Goal: Task Accomplishment & Management: Use online tool/utility

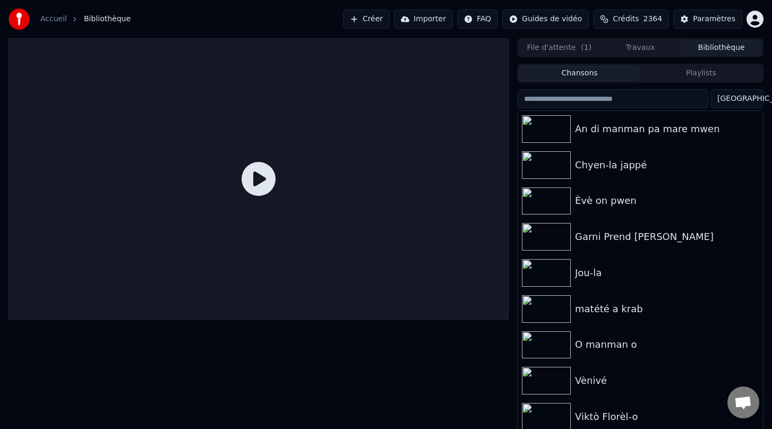
scroll to position [3, 0]
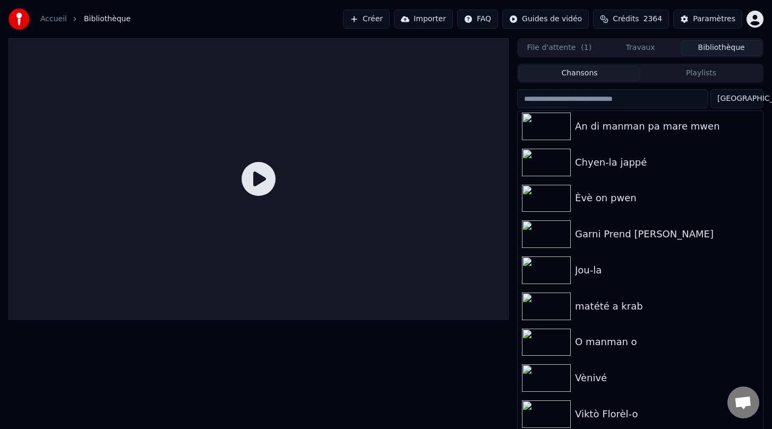
click at [382, 21] on button "Créer" at bounding box center [366, 19] width 47 height 19
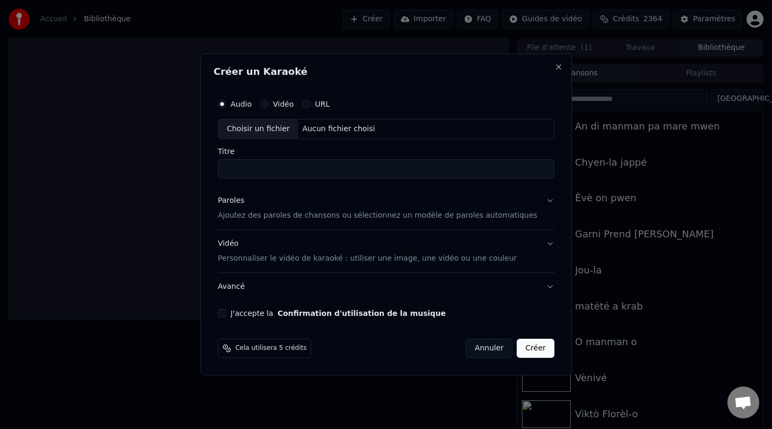
click at [260, 131] on div "Choisir un fichier" at bounding box center [258, 129] width 80 height 19
type input "**********"
click at [319, 215] on p "Ajoutez des paroles de chansons ou sélectionnez un modèle de paroles automatiqu…" at bounding box center [378, 215] width 320 height 11
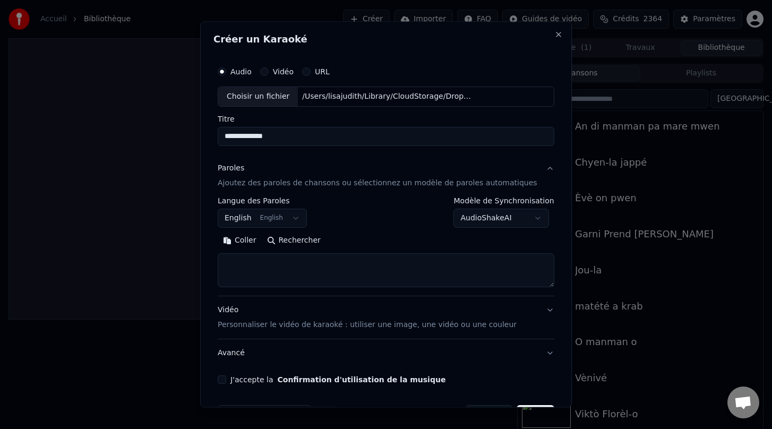
click at [270, 266] on textarea at bounding box center [386, 270] width 337 height 34
paste textarea "**********"
type textarea "**********"
click at [226, 383] on button "J'accepte la Confirmation d'utilisation de la musique" at bounding box center [222, 380] width 8 height 8
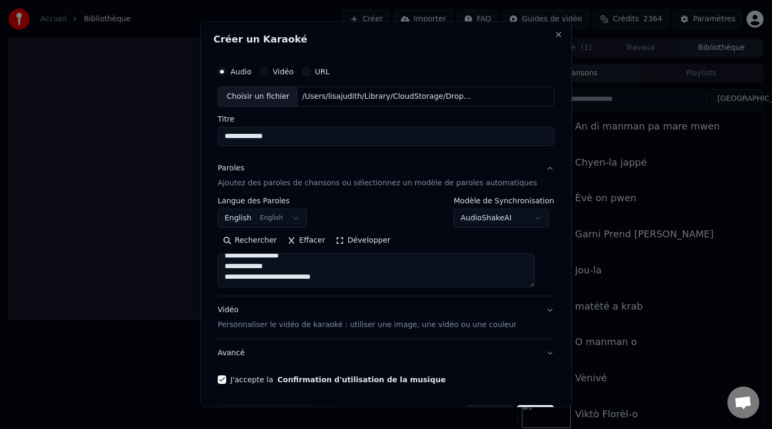
click at [293, 328] on p "Personnaliser le vidéo de karaoké : utiliser une image, une vidéo ou une couleur" at bounding box center [367, 325] width 299 height 11
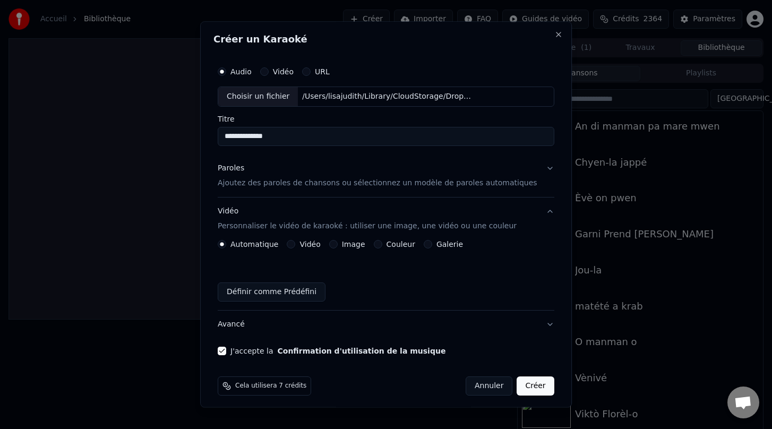
click at [338, 248] on button "Image" at bounding box center [333, 244] width 8 height 8
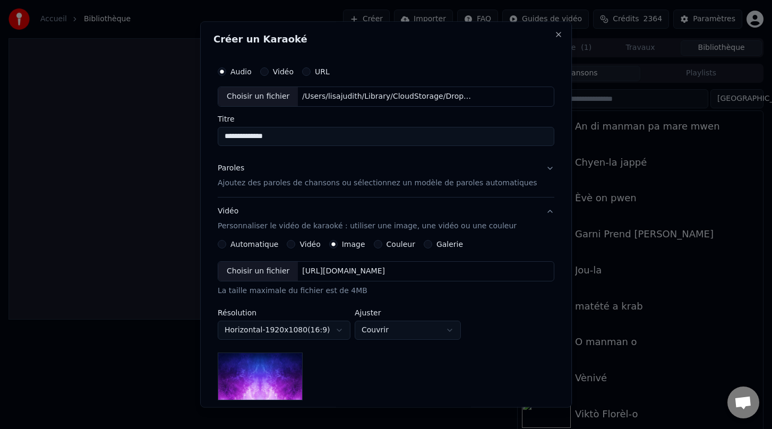
click at [267, 273] on div "Choisir un fichier" at bounding box center [258, 271] width 80 height 19
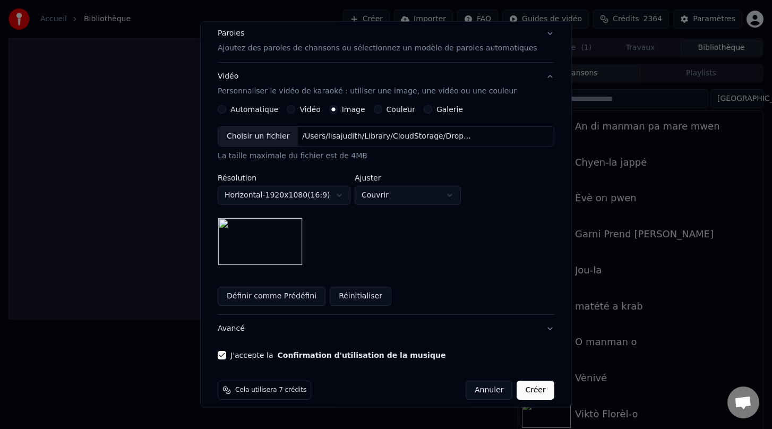
scroll to position [132, 0]
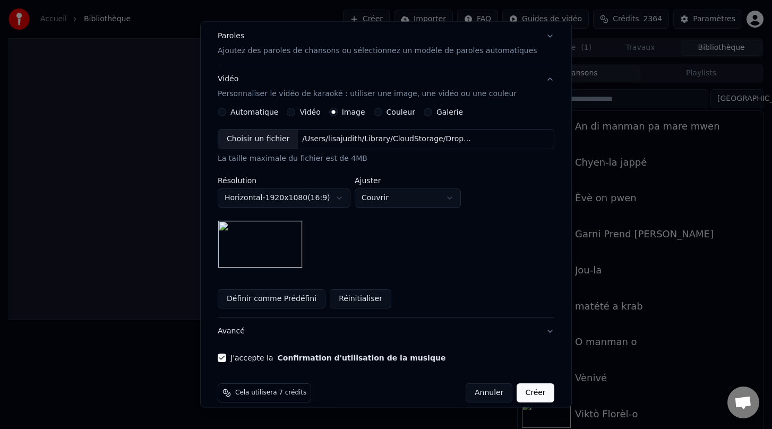
click at [525, 393] on button "Créer" at bounding box center [535, 392] width 37 height 19
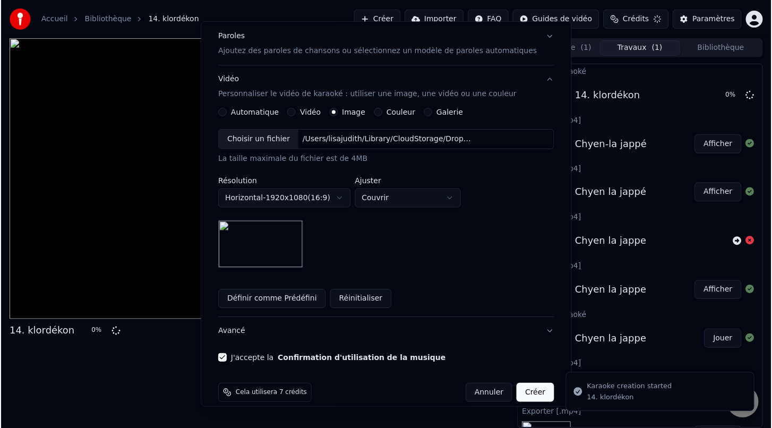
scroll to position [6, 0]
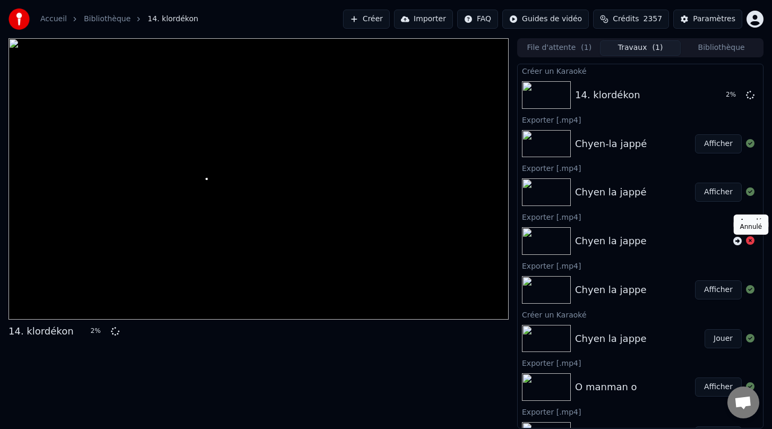
click at [751, 243] on icon at bounding box center [750, 240] width 8 height 8
click at [750, 242] on icon at bounding box center [750, 240] width 8 height 8
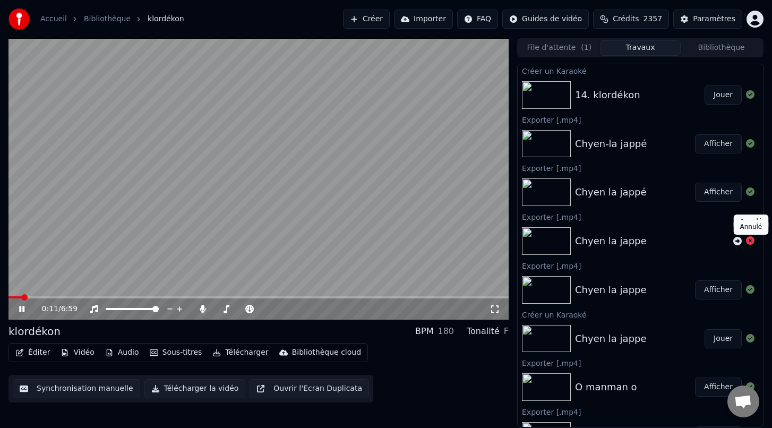
click at [39, 350] on button "Éditer" at bounding box center [32, 352] width 43 height 15
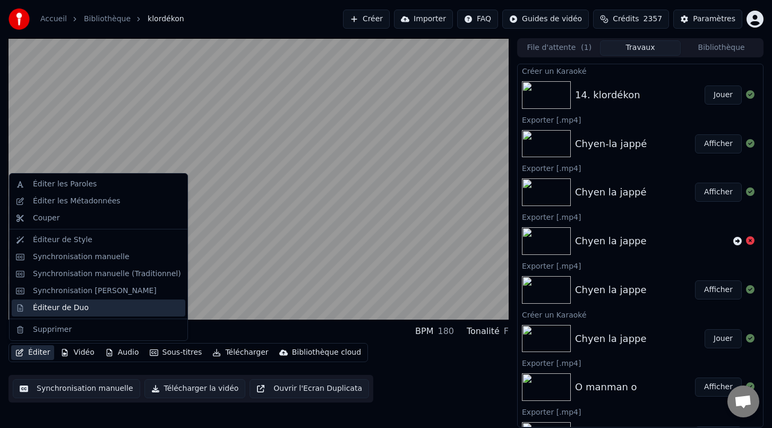
click at [62, 305] on div "Éditeur de Duo" at bounding box center [61, 308] width 56 height 11
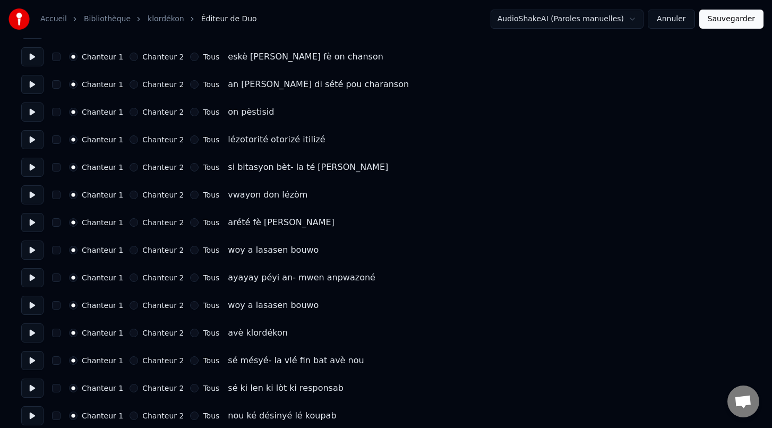
scroll to position [230, 0]
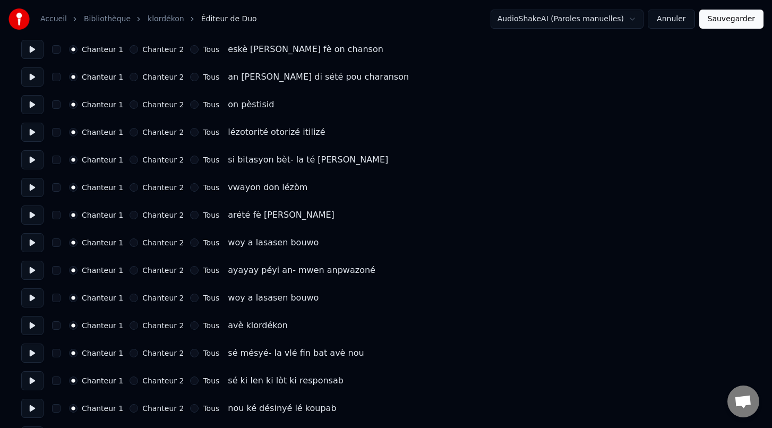
click at [131, 242] on button "Chanteur 2" at bounding box center [134, 242] width 8 height 8
click at [131, 270] on button "Chanteur 2" at bounding box center [134, 270] width 8 height 8
click at [132, 295] on button "Chanteur 2" at bounding box center [134, 298] width 8 height 8
click at [132, 326] on button "Chanteur 2" at bounding box center [134, 325] width 8 height 8
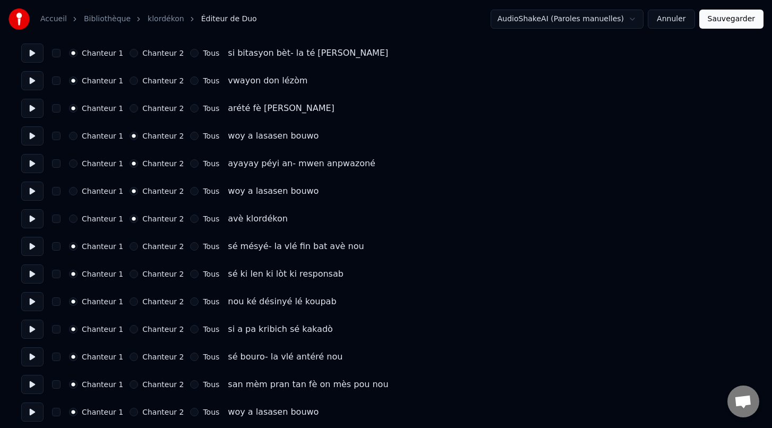
scroll to position [342, 0]
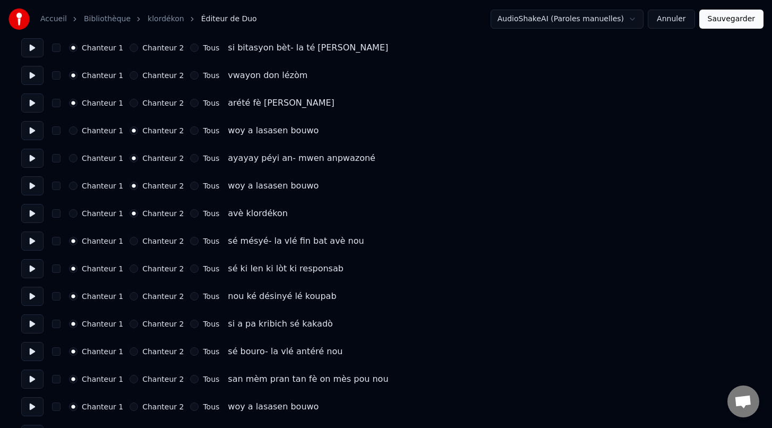
click at [131, 240] on button "Chanteur 2" at bounding box center [134, 241] width 8 height 8
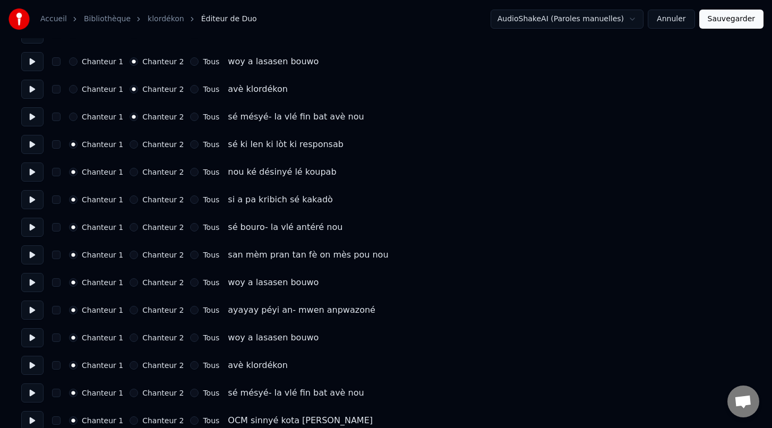
scroll to position [469, 0]
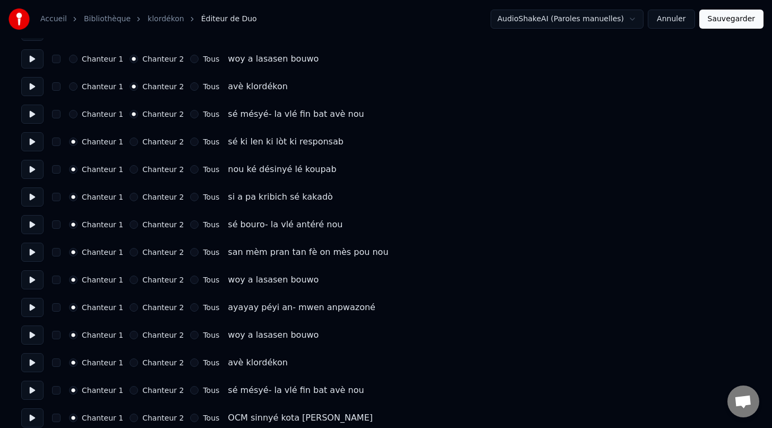
click at [132, 280] on button "Chanteur 2" at bounding box center [134, 280] width 8 height 8
click at [133, 306] on button "Chanteur 2" at bounding box center [134, 307] width 8 height 8
click at [133, 333] on button "Chanteur 2" at bounding box center [134, 335] width 8 height 8
click at [130, 368] on div "Chanteur 1 Chanteur 2 Tous avè klordékon" at bounding box center [386, 362] width 730 height 19
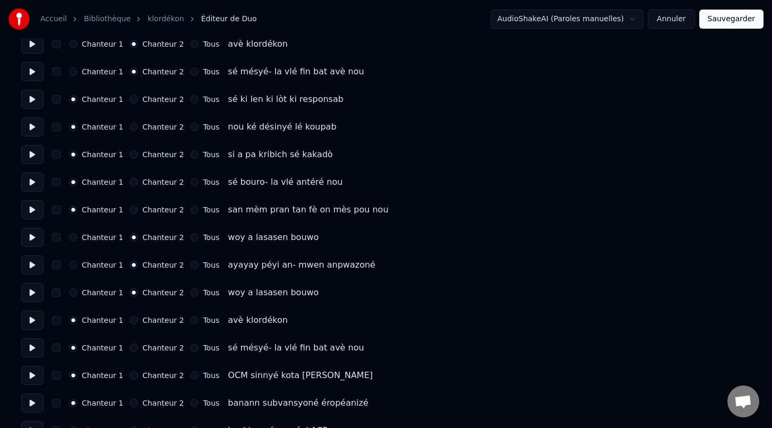
scroll to position [541, 0]
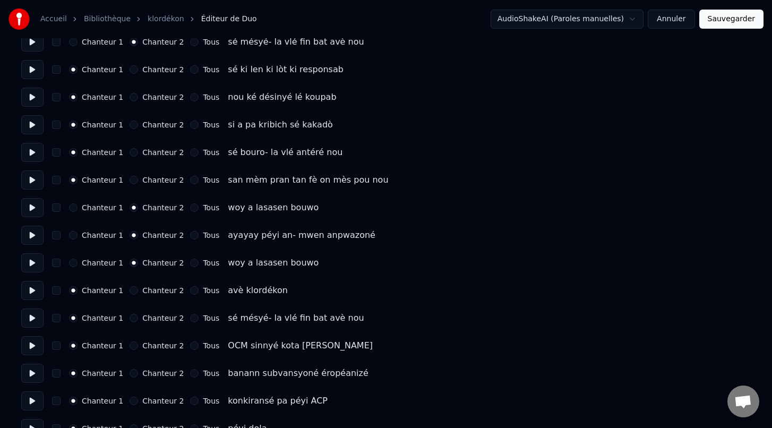
click at [130, 290] on button "Chanteur 2" at bounding box center [134, 290] width 8 height 8
click at [133, 318] on button "Chanteur 2" at bounding box center [134, 318] width 8 height 8
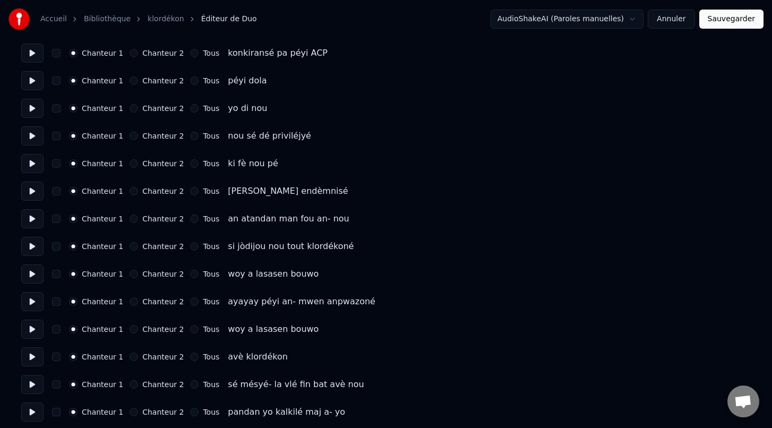
scroll to position [897, 0]
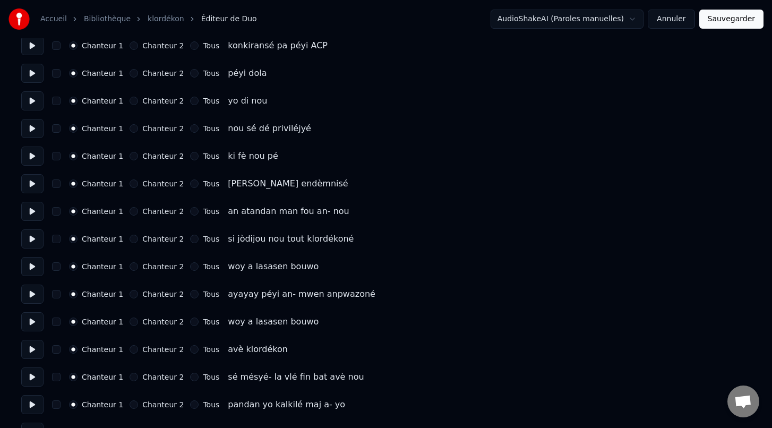
click at [131, 265] on button "Chanteur 2" at bounding box center [134, 266] width 8 height 8
click at [130, 295] on button "Chanteur 2" at bounding box center [134, 294] width 8 height 8
click at [132, 322] on button "Chanteur 2" at bounding box center [134, 322] width 8 height 8
click at [133, 349] on button "Chanteur 2" at bounding box center [134, 349] width 8 height 8
click at [132, 378] on button "Chanteur 2" at bounding box center [134, 377] width 8 height 8
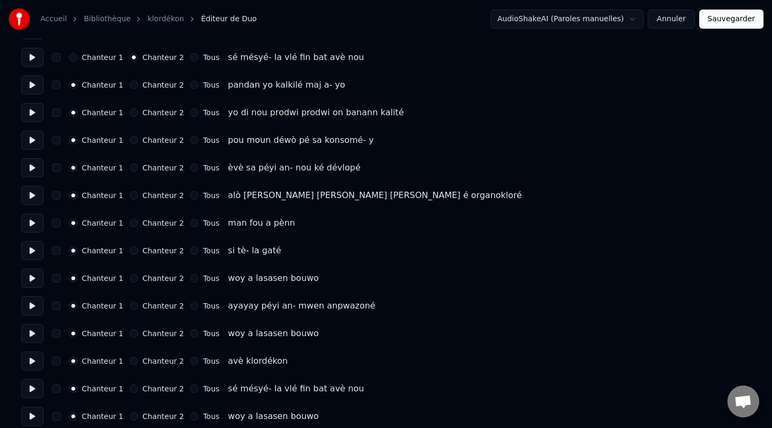
scroll to position [1221, 0]
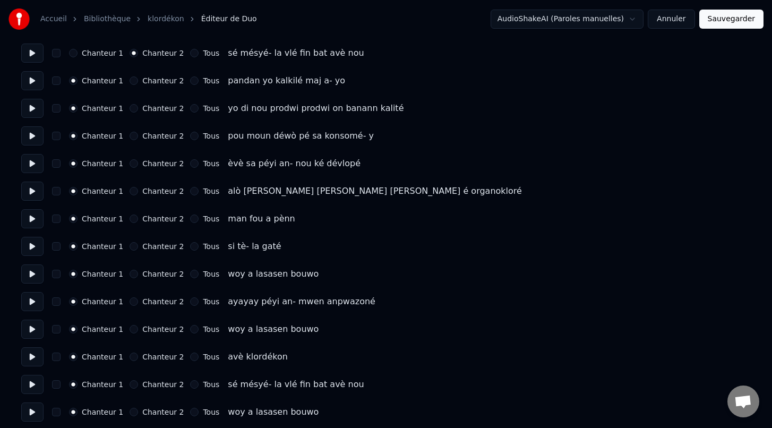
click at [130, 276] on button "Chanteur 2" at bounding box center [134, 274] width 8 height 8
click at [130, 302] on button "Chanteur 2" at bounding box center [134, 301] width 8 height 8
click at [130, 330] on button "Chanteur 2" at bounding box center [134, 329] width 8 height 8
click at [130, 356] on button "Chanteur 2" at bounding box center [134, 357] width 8 height 8
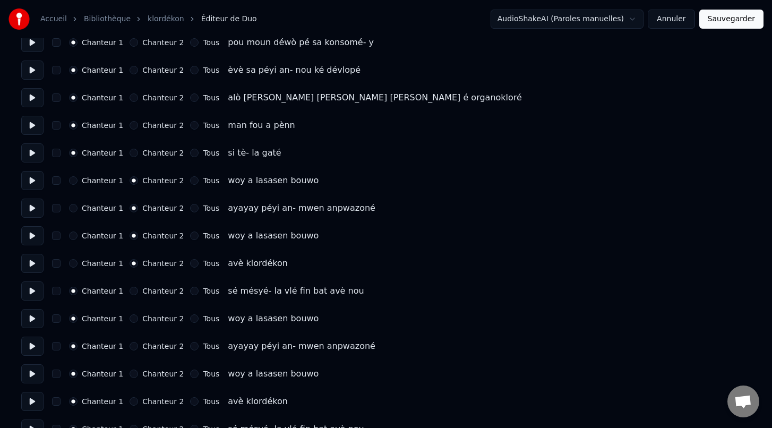
scroll to position [1315, 0]
click at [132, 291] on button "Chanteur 2" at bounding box center [134, 290] width 8 height 8
click at [132, 317] on button "Chanteur 2" at bounding box center [134, 318] width 8 height 8
click at [130, 346] on button "Chanteur 2" at bounding box center [134, 346] width 8 height 8
click at [131, 374] on button "Chanteur 2" at bounding box center [134, 373] width 8 height 8
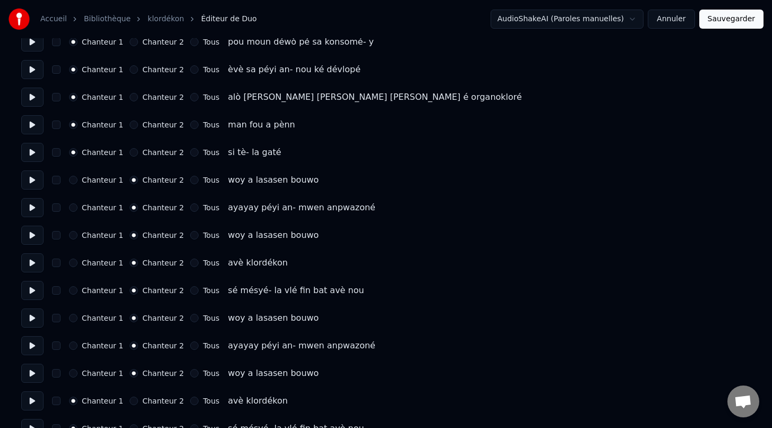
click at [132, 404] on button "Chanteur 2" at bounding box center [134, 401] width 8 height 8
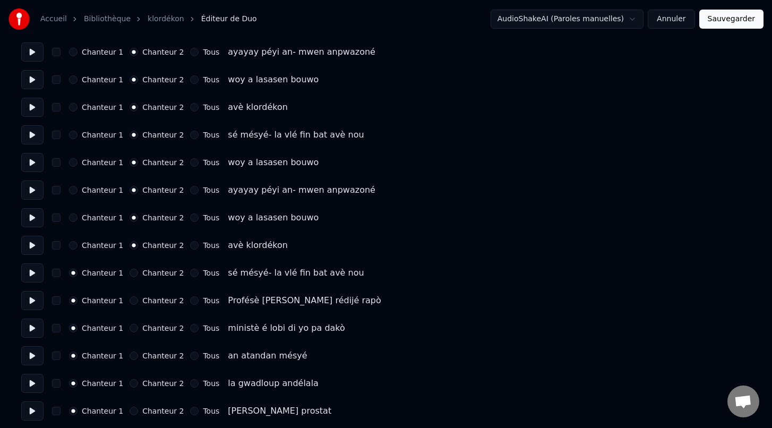
scroll to position [1471, 0]
click at [130, 270] on button "Chanteur 2" at bounding box center [134, 272] width 8 height 8
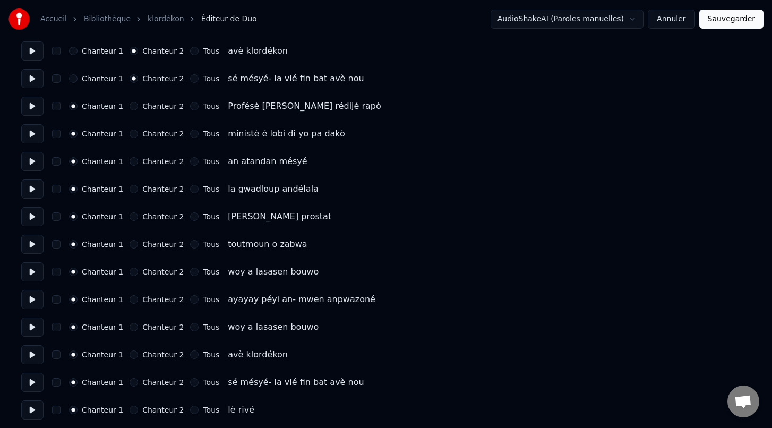
scroll to position [1666, 0]
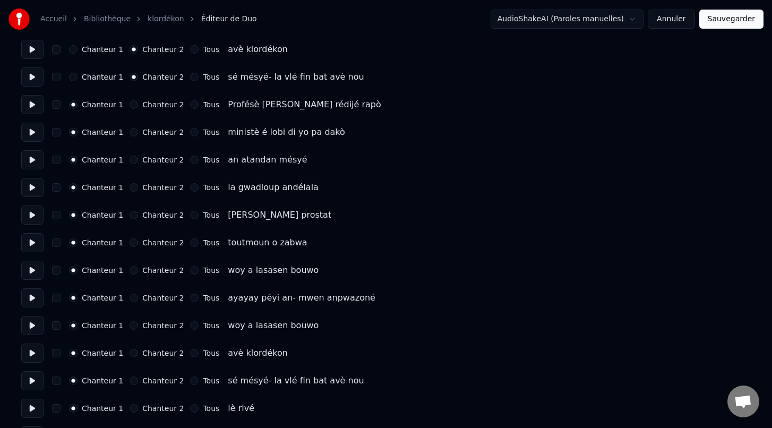
click at [131, 273] on button "Chanteur 2" at bounding box center [134, 270] width 8 height 8
click at [130, 299] on button "Chanteur 2" at bounding box center [134, 298] width 8 height 8
click at [131, 326] on button "Chanteur 2" at bounding box center [134, 325] width 8 height 8
click at [130, 354] on button "Chanteur 2" at bounding box center [134, 353] width 8 height 8
click at [131, 382] on button "Chanteur 2" at bounding box center [134, 381] width 8 height 8
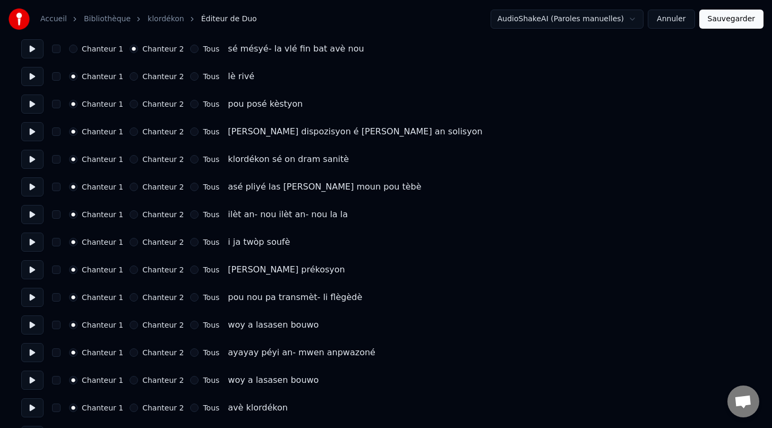
scroll to position [2001, 0]
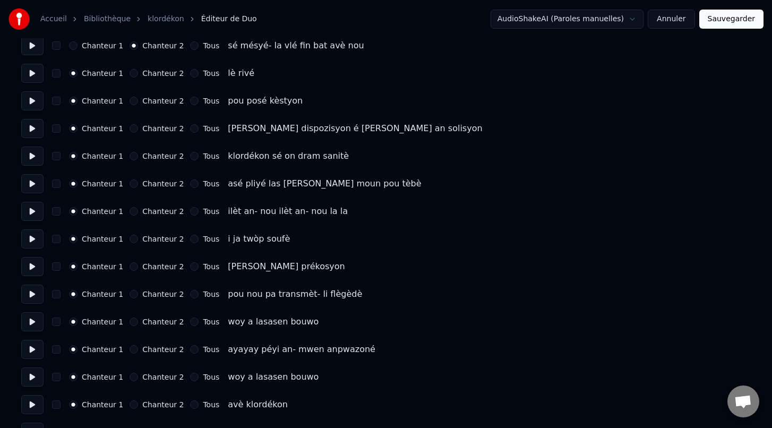
click at [133, 322] on button "Chanteur 2" at bounding box center [134, 322] width 8 height 8
click at [131, 347] on button "Chanteur 2" at bounding box center [134, 349] width 8 height 8
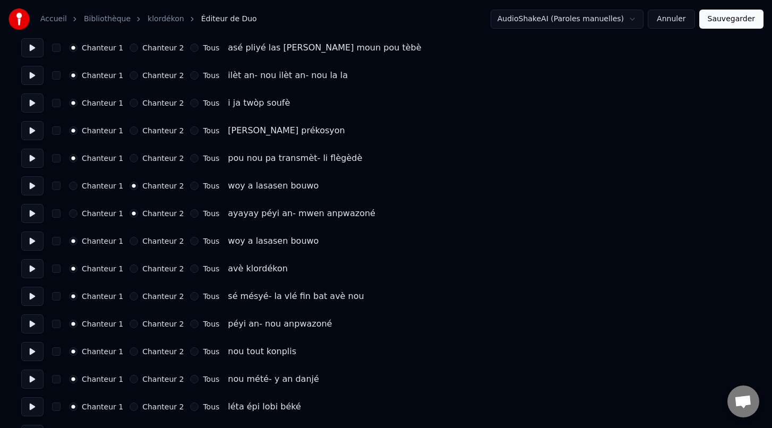
scroll to position [2139, 0]
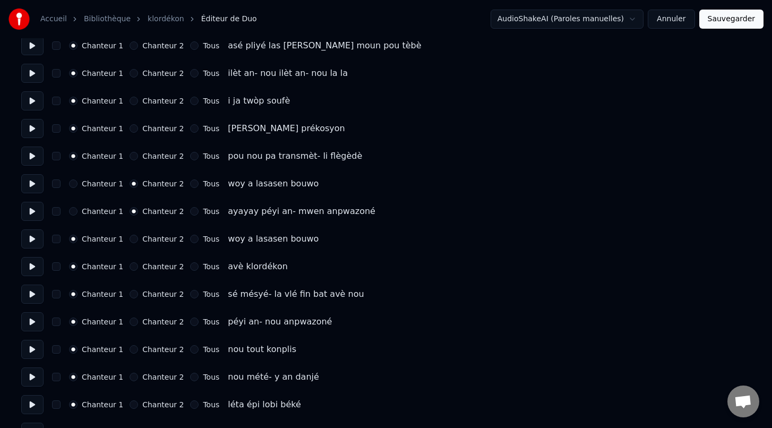
click at [131, 240] on button "Chanteur 2" at bounding box center [134, 239] width 8 height 8
click at [130, 263] on button "Chanteur 2" at bounding box center [134, 266] width 8 height 8
click at [130, 294] on button "Chanteur 2" at bounding box center [134, 294] width 8 height 8
click at [130, 319] on button "Chanteur 2" at bounding box center [134, 322] width 8 height 8
click at [132, 322] on circle "button" at bounding box center [134, 322] width 4 height 4
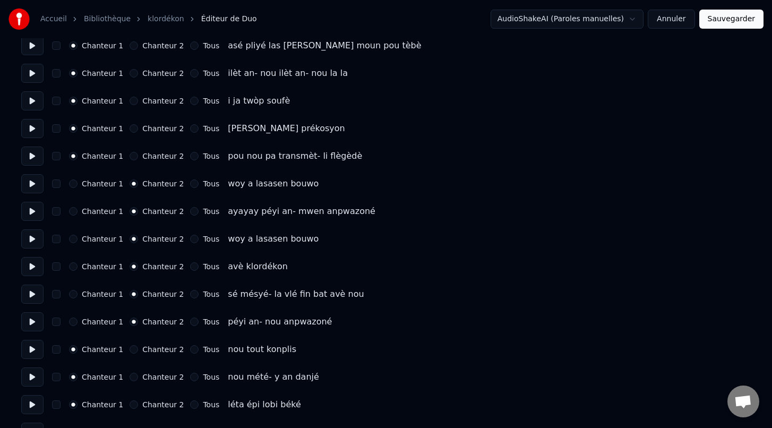
click at [74, 322] on button "Chanteur 1" at bounding box center [73, 322] width 8 height 8
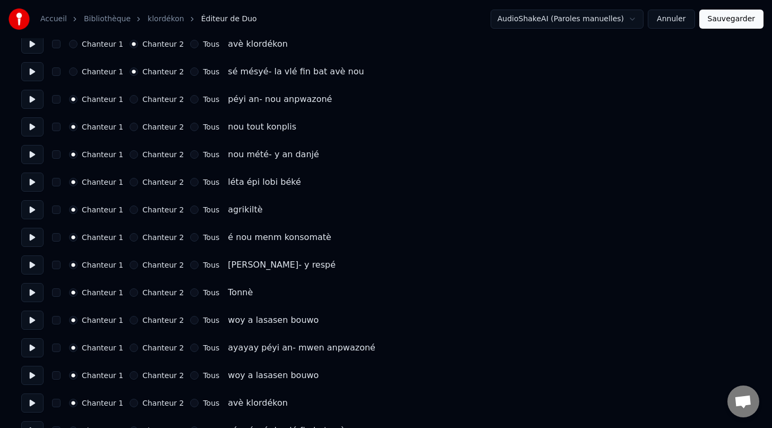
scroll to position [2364, 0]
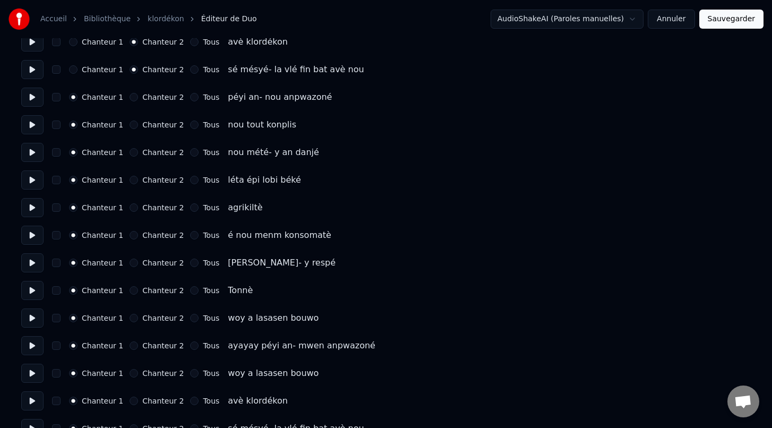
click at [133, 320] on button "Chanteur 2" at bounding box center [134, 318] width 8 height 8
click at [130, 348] on button "Chanteur 2" at bounding box center [134, 346] width 8 height 8
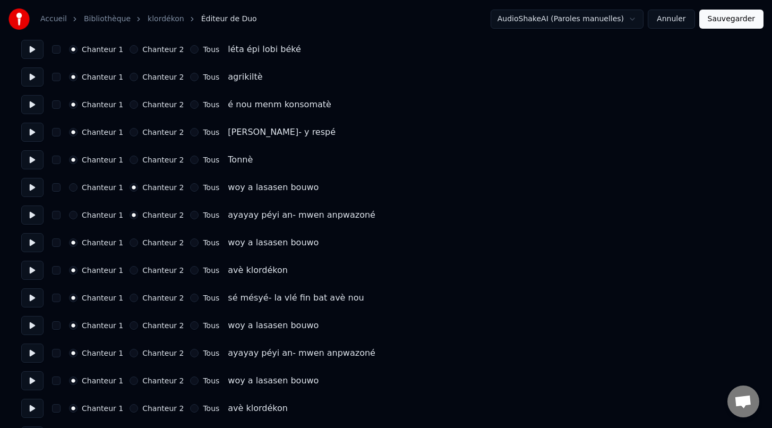
scroll to position [2523, 0]
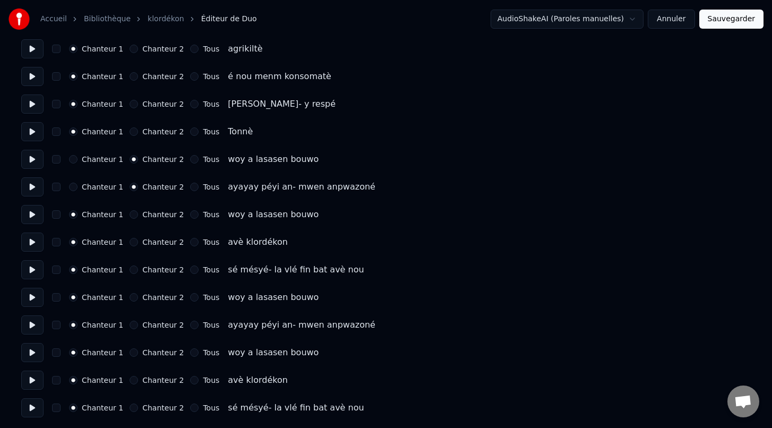
click at [130, 217] on button "Chanteur 2" at bounding box center [134, 214] width 8 height 8
click at [130, 242] on button "Chanteur 2" at bounding box center [134, 242] width 8 height 8
click at [130, 268] on button "Chanteur 2" at bounding box center [134, 270] width 8 height 8
click at [132, 297] on button "Chanteur 2" at bounding box center [134, 297] width 8 height 8
click at [134, 326] on button "Chanteur 2" at bounding box center [134, 325] width 8 height 8
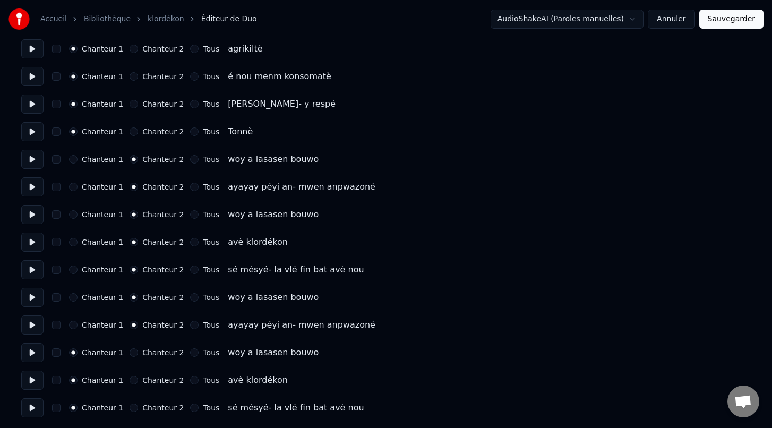
click at [133, 353] on button "Chanteur 2" at bounding box center [134, 352] width 8 height 8
click at [132, 381] on button "Chanteur 2" at bounding box center [134, 380] width 8 height 8
click at [132, 409] on button "Chanteur 2" at bounding box center [134, 408] width 8 height 8
click at [57, 410] on button "button" at bounding box center [56, 408] width 8 height 8
click at [57, 379] on button "button" at bounding box center [56, 380] width 8 height 8
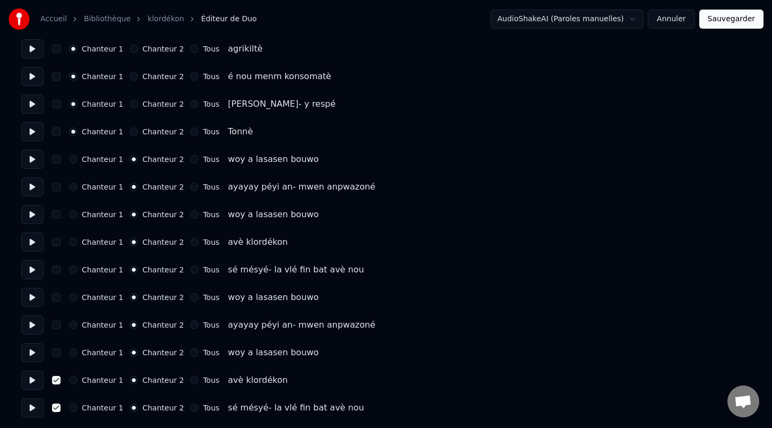
click at [56, 352] on button "button" at bounding box center [56, 352] width 8 height 8
click at [57, 323] on button "button" at bounding box center [56, 325] width 8 height 8
click at [56, 300] on button "button" at bounding box center [56, 297] width 8 height 8
click at [53, 268] on button "button" at bounding box center [56, 270] width 8 height 8
click at [53, 242] on button "button" at bounding box center [56, 242] width 8 height 8
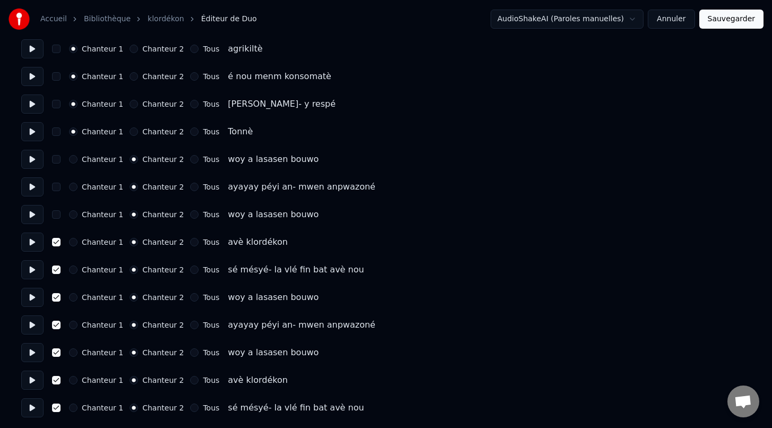
click at [54, 214] on button "button" at bounding box center [56, 214] width 8 height 8
click at [55, 189] on button "button" at bounding box center [56, 187] width 8 height 8
click at [57, 158] on button "button" at bounding box center [56, 159] width 8 height 8
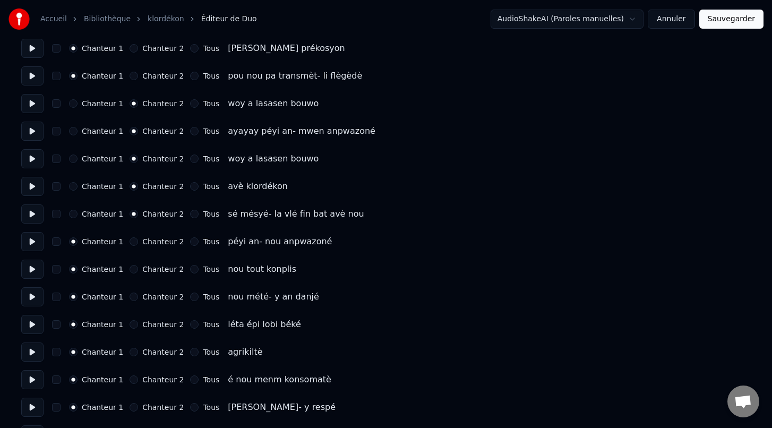
scroll to position [2218, 0]
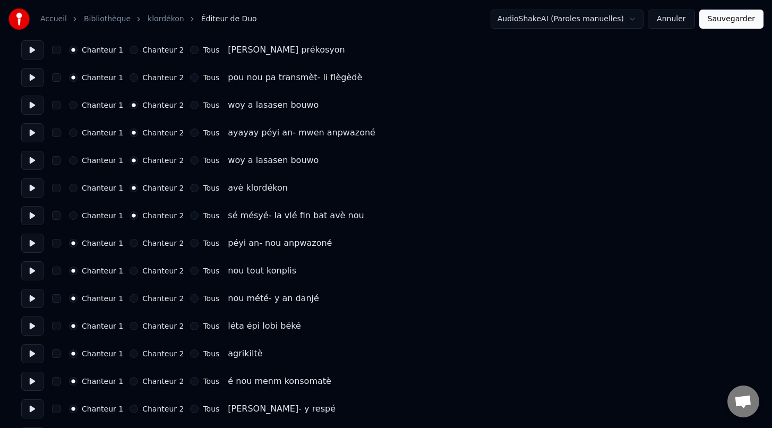
click at [58, 218] on button "button" at bounding box center [56, 215] width 8 height 8
click at [57, 192] on button "button" at bounding box center [56, 188] width 8 height 8
click at [56, 163] on button "button" at bounding box center [56, 160] width 8 height 8
click at [55, 133] on button "button" at bounding box center [56, 133] width 8 height 8
click at [55, 104] on button "button" at bounding box center [56, 105] width 8 height 8
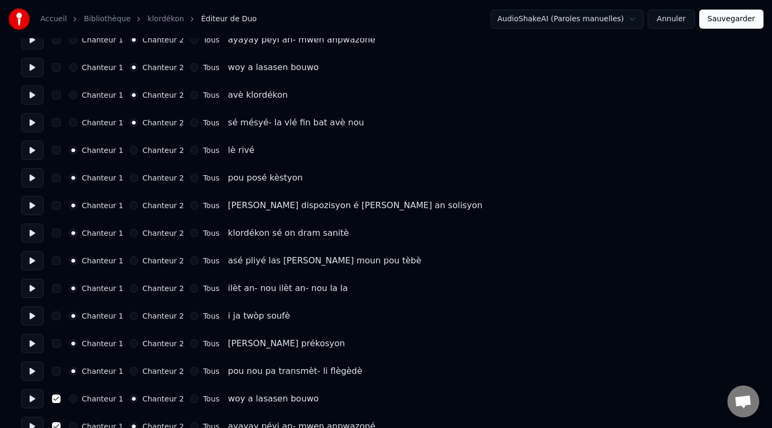
scroll to position [1917, 0]
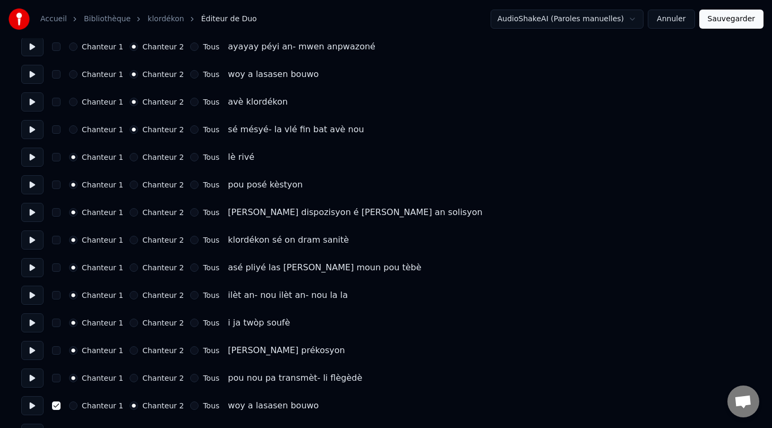
click at [56, 131] on button "button" at bounding box center [56, 129] width 8 height 8
click at [57, 103] on button "button" at bounding box center [56, 102] width 8 height 8
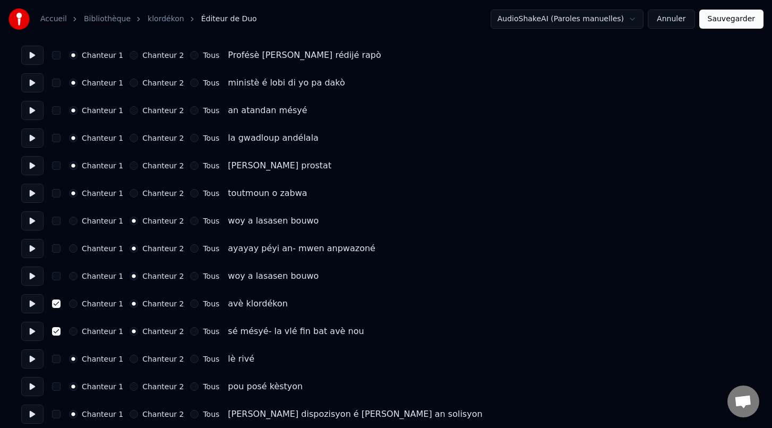
scroll to position [1713, 0]
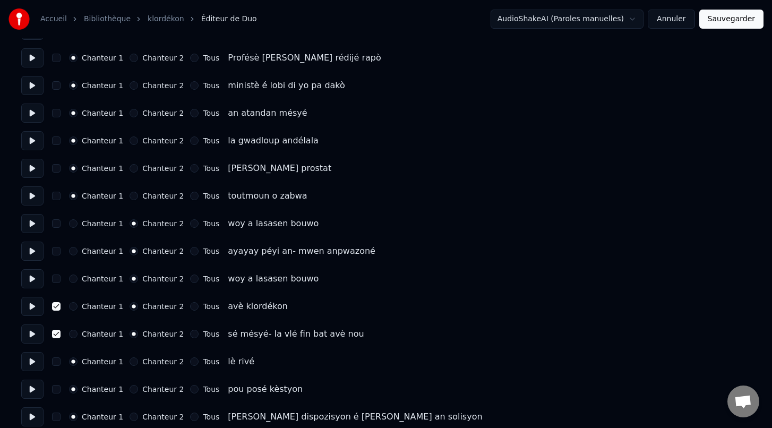
click at [57, 279] on button "button" at bounding box center [56, 279] width 8 height 8
click at [58, 251] on button "button" at bounding box center [56, 251] width 8 height 8
click at [57, 225] on button "button" at bounding box center [56, 223] width 8 height 8
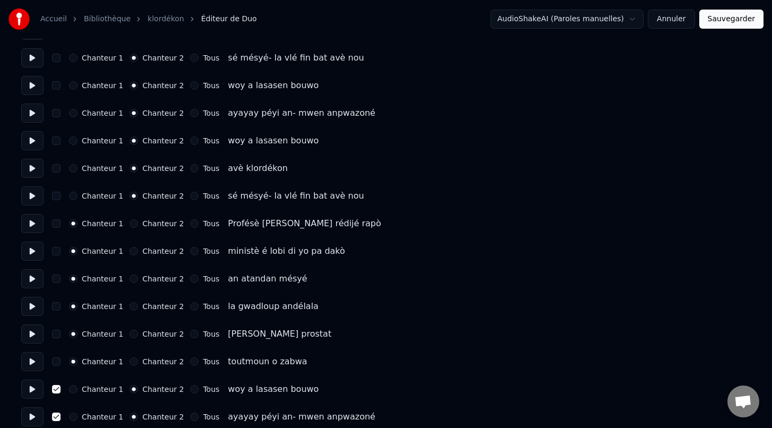
scroll to position [1519, 0]
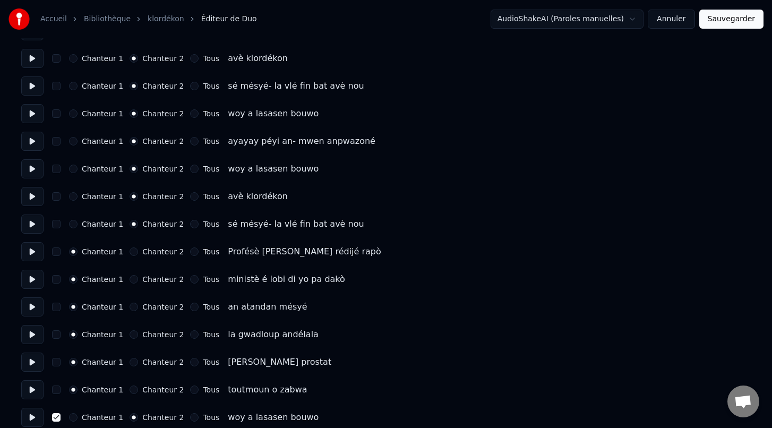
click at [56, 225] on button "button" at bounding box center [56, 224] width 8 height 8
click at [57, 198] on button "button" at bounding box center [56, 196] width 8 height 8
click at [57, 169] on button "button" at bounding box center [56, 169] width 8 height 8
click at [54, 144] on button "button" at bounding box center [56, 141] width 8 height 8
click at [54, 118] on div "Chanteur 1 Chanteur 2 Tous woy a lasasen bouwo" at bounding box center [386, 113] width 730 height 19
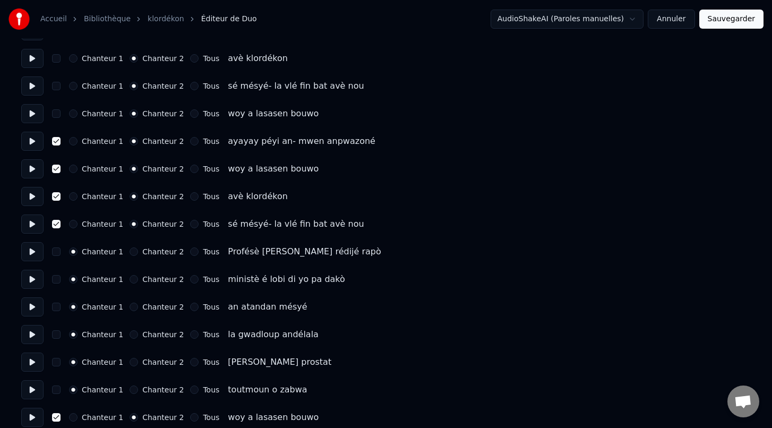
click at [55, 114] on button "button" at bounding box center [56, 113] width 8 height 8
click at [56, 90] on button "button" at bounding box center [56, 86] width 8 height 8
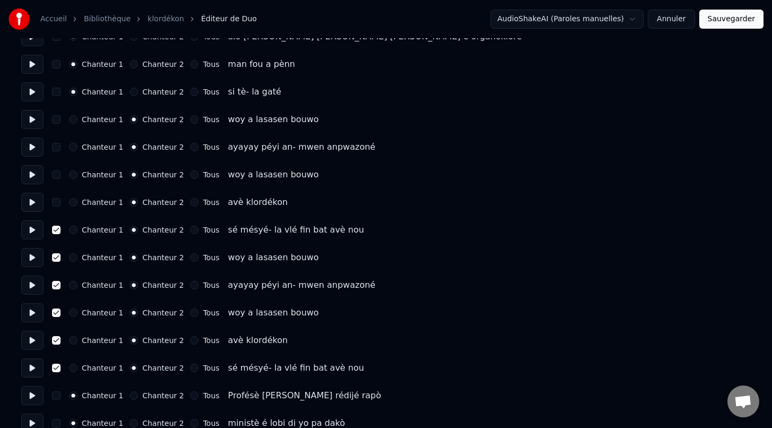
scroll to position [1375, 0]
click at [56, 204] on button "button" at bounding box center [56, 203] width 8 height 8
click at [56, 177] on button "button" at bounding box center [56, 175] width 8 height 8
click at [56, 149] on button "button" at bounding box center [56, 147] width 8 height 8
click at [56, 122] on button "button" at bounding box center [56, 120] width 8 height 8
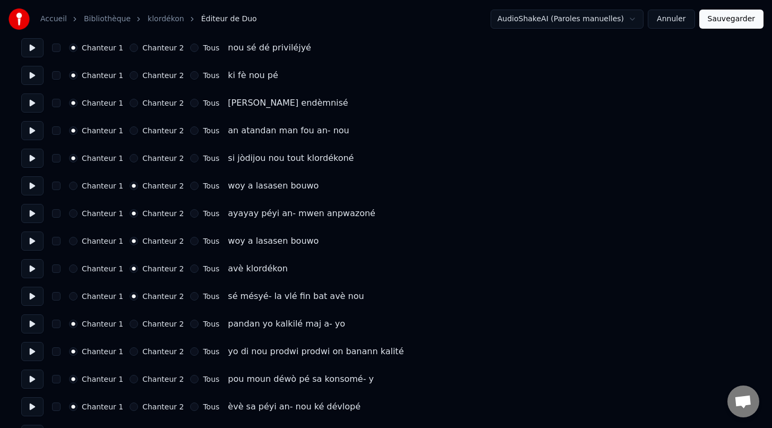
scroll to position [962, 0]
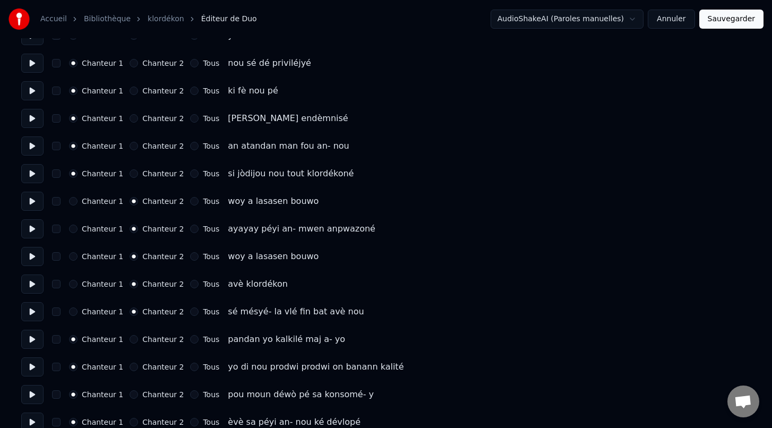
click at [56, 314] on button "button" at bounding box center [56, 312] width 8 height 8
click at [57, 290] on div "Chanteur 1 Chanteur 2 Tous avè klordékon" at bounding box center [386, 284] width 730 height 19
click at [56, 285] on button "button" at bounding box center [56, 284] width 8 height 8
click at [57, 257] on button "button" at bounding box center [56, 256] width 8 height 8
click at [57, 231] on button "button" at bounding box center [56, 229] width 8 height 8
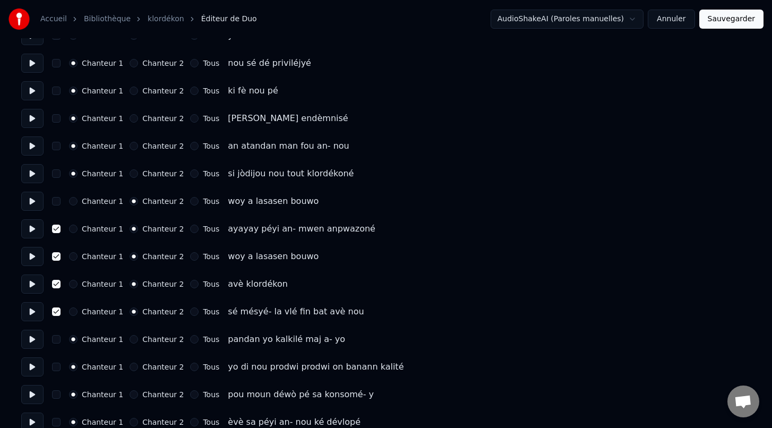
click at [56, 201] on button "button" at bounding box center [56, 201] width 8 height 8
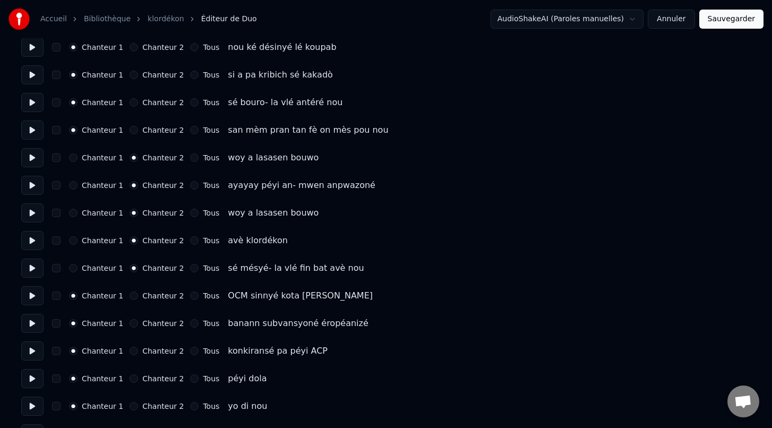
scroll to position [574, 0]
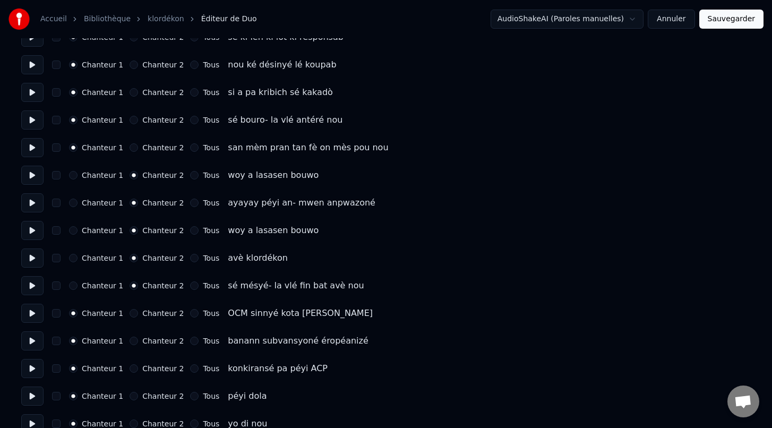
click at [57, 284] on button "button" at bounding box center [56, 285] width 8 height 8
click at [56, 258] on button "button" at bounding box center [56, 258] width 8 height 8
click at [57, 232] on button "button" at bounding box center [56, 230] width 8 height 8
click at [58, 203] on button "button" at bounding box center [56, 203] width 8 height 8
click at [55, 176] on button "button" at bounding box center [56, 175] width 8 height 8
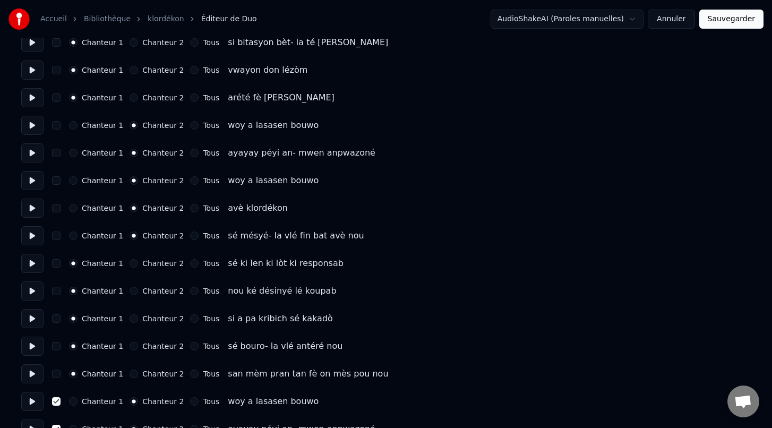
scroll to position [342, 0]
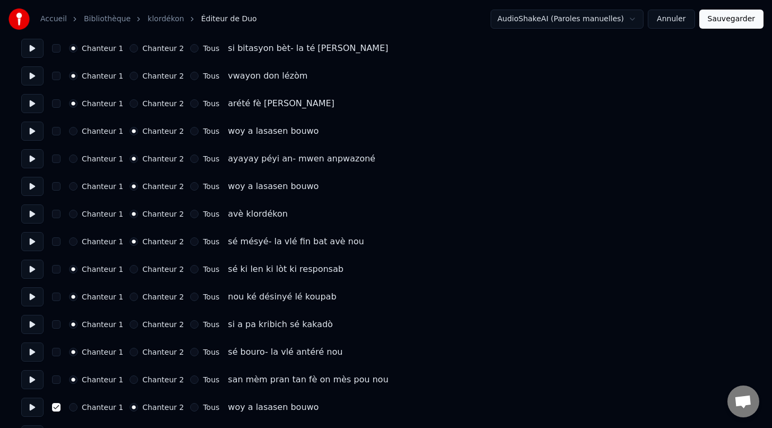
click at [58, 244] on button "button" at bounding box center [56, 241] width 8 height 8
click at [56, 217] on button "button" at bounding box center [56, 214] width 8 height 8
click at [56, 185] on button "button" at bounding box center [56, 186] width 8 height 8
click at [54, 161] on button "button" at bounding box center [56, 159] width 8 height 8
click at [55, 131] on button "button" at bounding box center [56, 131] width 8 height 8
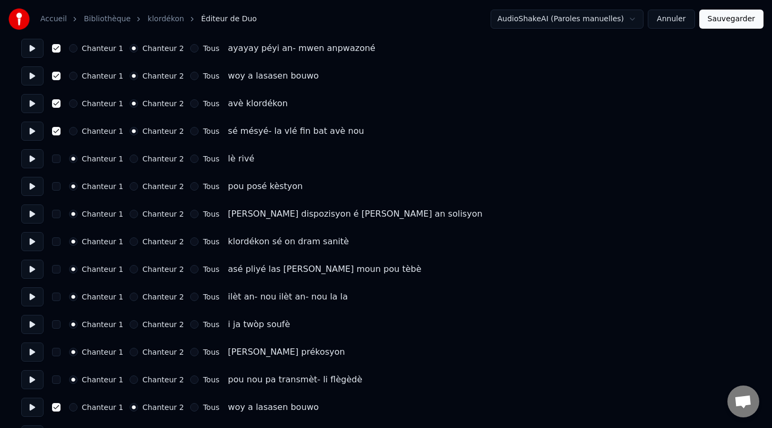
scroll to position [1875, 0]
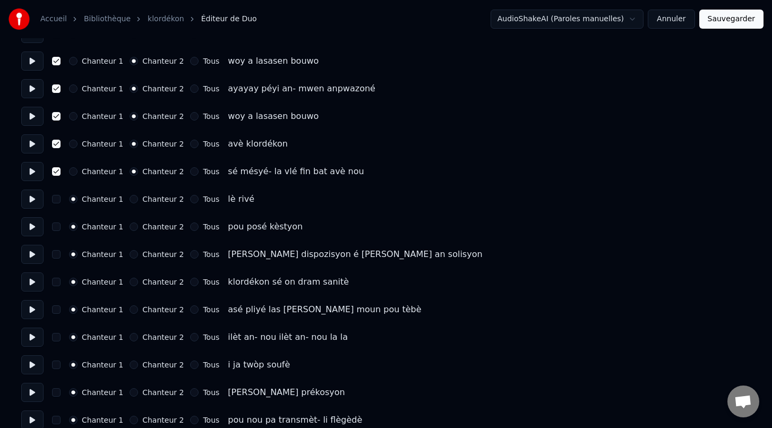
click at [736, 17] on button "Sauvegarder" at bounding box center [731, 19] width 64 height 19
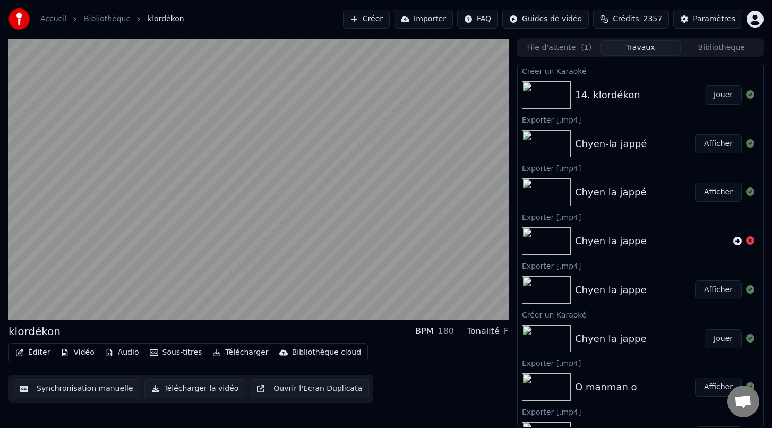
click at [63, 391] on button "Synchronisation manuelle" at bounding box center [76, 388] width 127 height 19
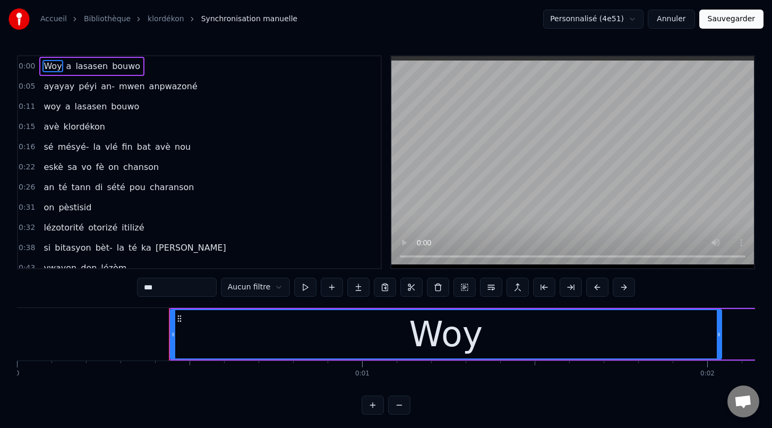
click at [120, 90] on span "mwen" at bounding box center [132, 86] width 28 height 12
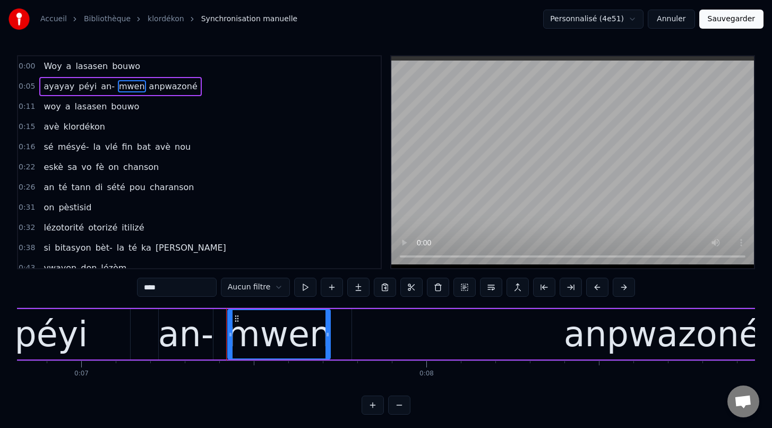
scroll to position [0, 2351]
click at [193, 340] on div "an-" at bounding box center [186, 335] width 55 height 52
type input "***"
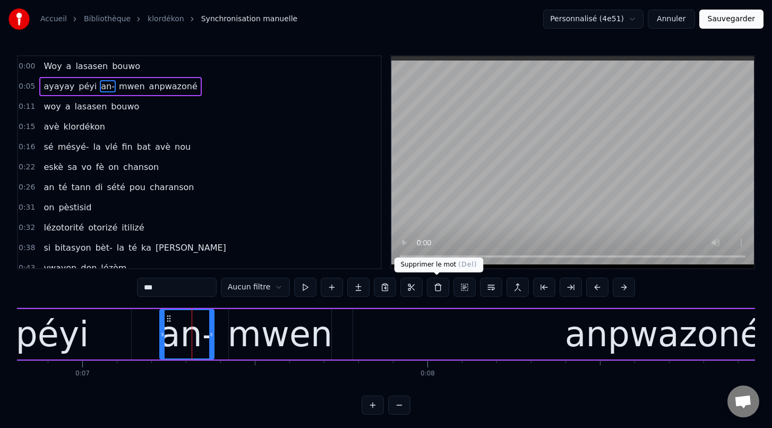
click at [434, 289] on button at bounding box center [438, 287] width 22 height 19
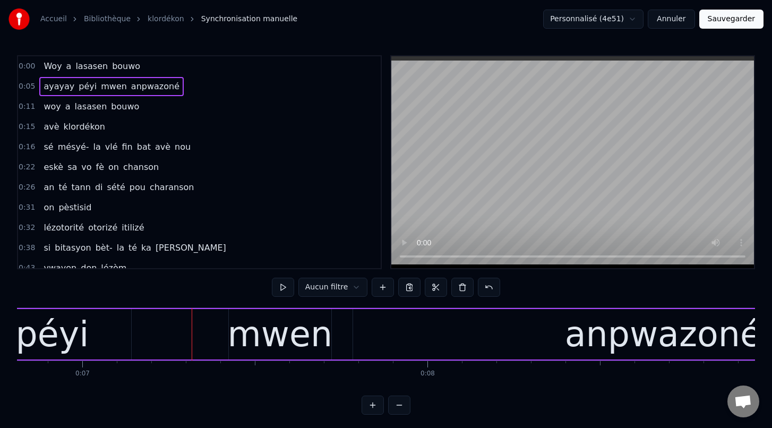
click at [252, 339] on div "mwen" at bounding box center [280, 335] width 105 height 52
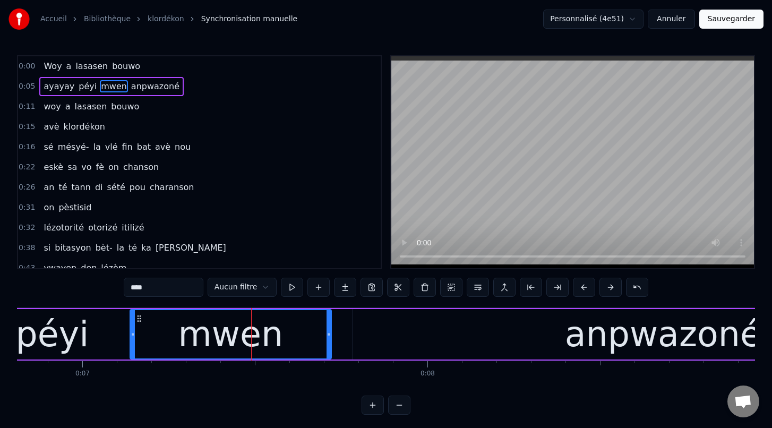
drag, startPoint x: 231, startPoint y: 336, endPoint x: 133, endPoint y: 325, distance: 98.8
click at [133, 325] on div at bounding box center [133, 334] width 4 height 48
click at [132, 290] on input "****" at bounding box center [164, 287] width 80 height 19
click at [135, 289] on input "******" at bounding box center [164, 287] width 80 height 19
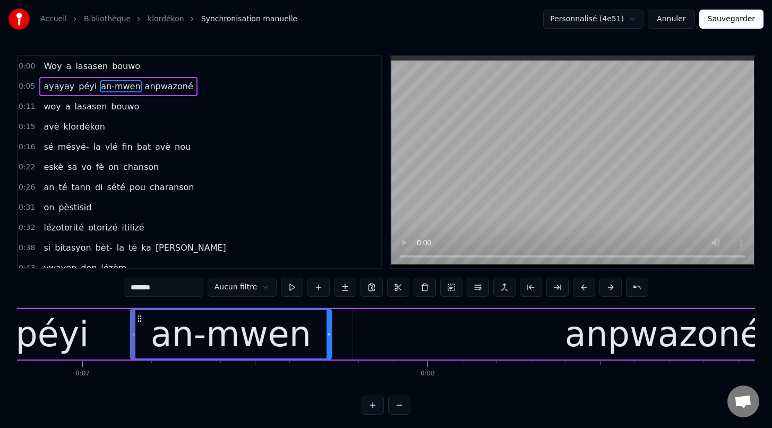
type input "*******"
click at [246, 209] on div "0:31 on pèstisid" at bounding box center [199, 208] width 363 height 20
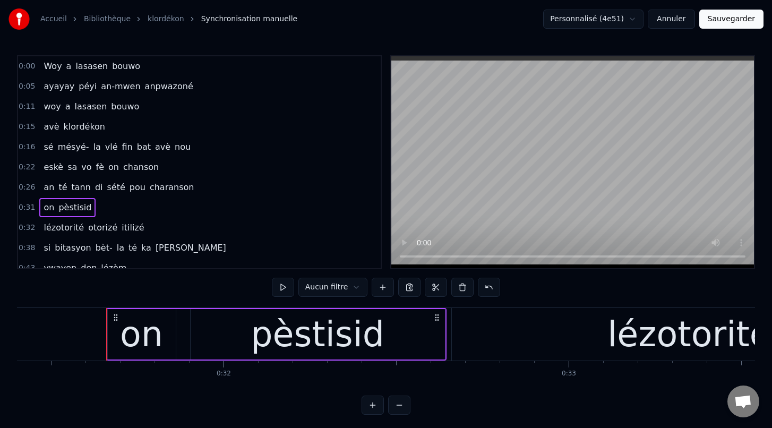
scroll to position [0, 10876]
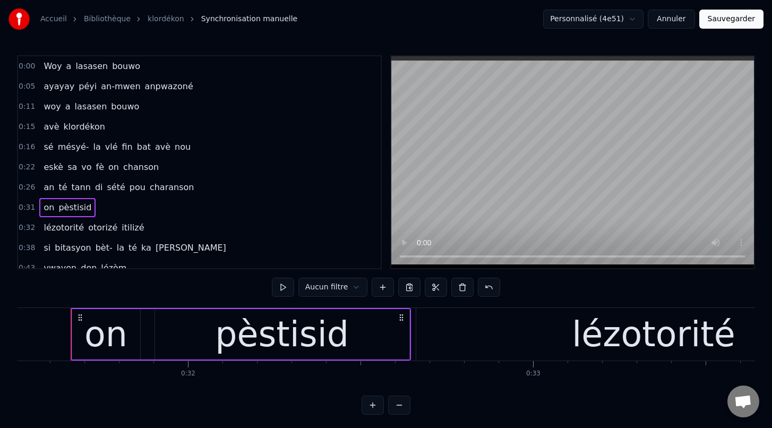
click at [111, 70] on span "bouwo" at bounding box center [126, 66] width 30 height 12
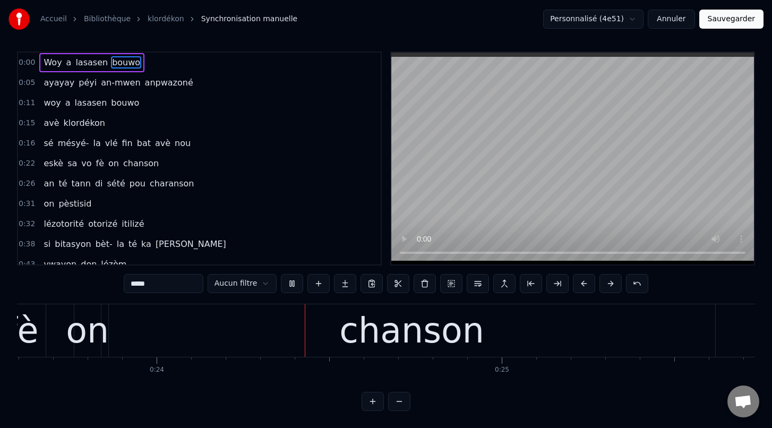
scroll to position [0, 8157]
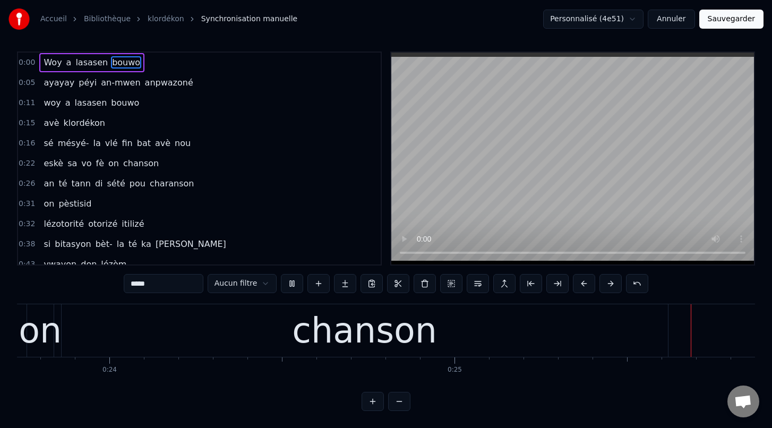
click at [121, 141] on span "fin" at bounding box center [127, 143] width 13 height 12
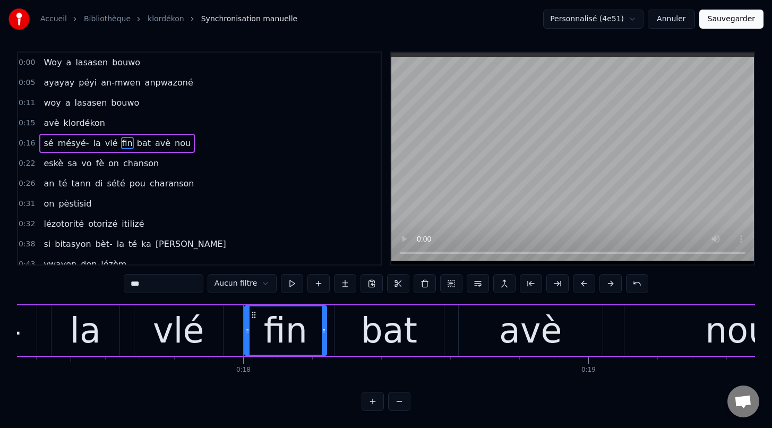
scroll to position [0, 5986]
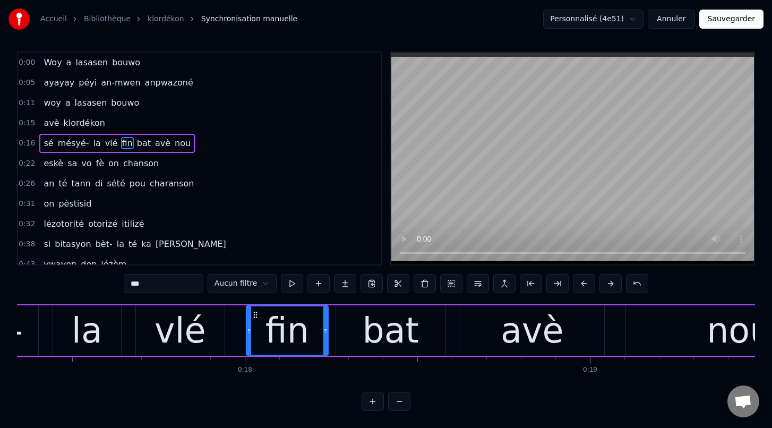
drag, startPoint x: 361, startPoint y: 335, endPoint x: 354, endPoint y: 334, distance: 7.5
click at [354, 334] on div "bat" at bounding box center [390, 330] width 109 height 50
type input "***"
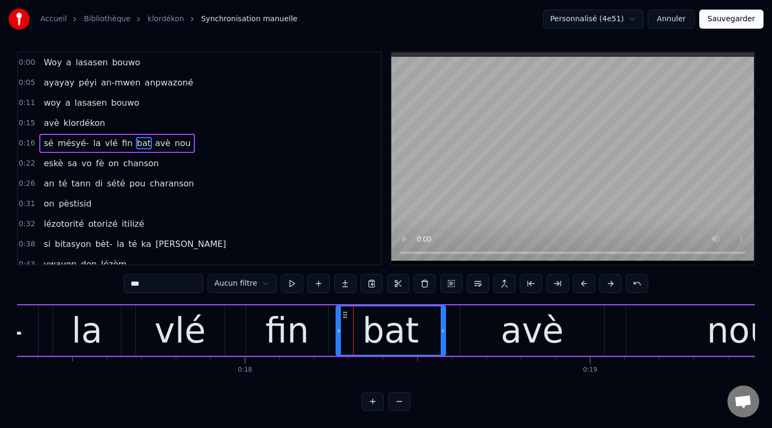
scroll to position [0, 0]
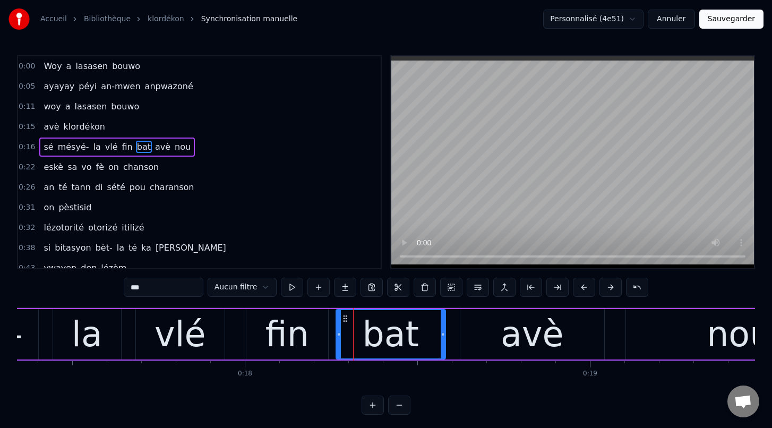
click at [744, 18] on button "Sauvegarder" at bounding box center [731, 19] width 64 height 19
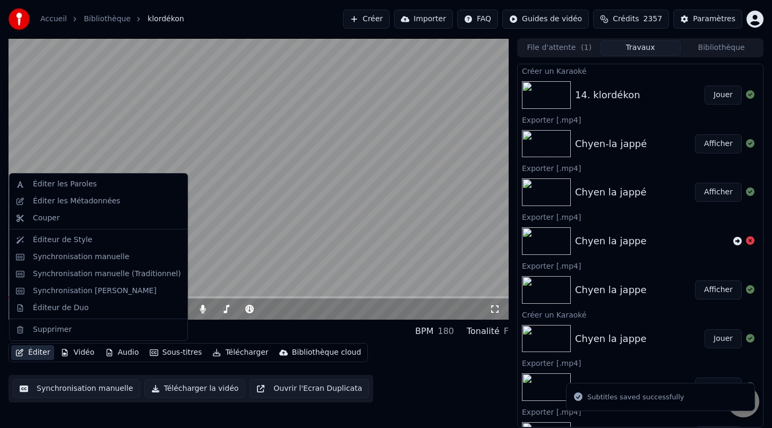
click at [38, 353] on button "Éditer" at bounding box center [32, 352] width 43 height 15
click at [112, 273] on div "Synchronisation manuelle (Traditionnel)" at bounding box center [107, 274] width 148 height 11
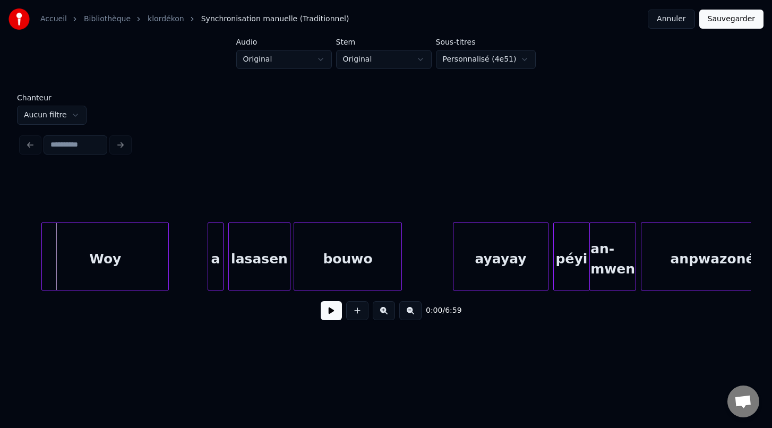
click at [132, 256] on div "Woy" at bounding box center [105, 259] width 126 height 72
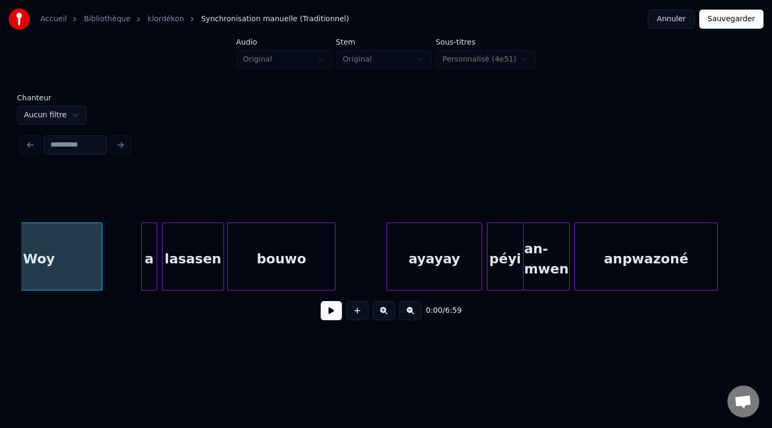
scroll to position [0, 76]
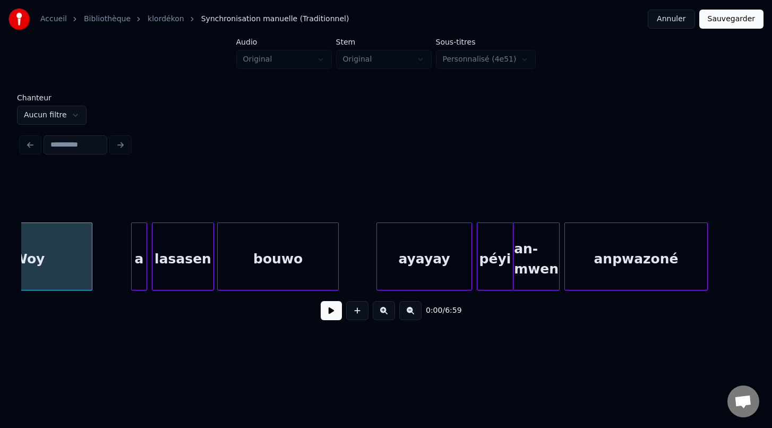
click at [337, 267] on div at bounding box center [336, 256] width 3 height 67
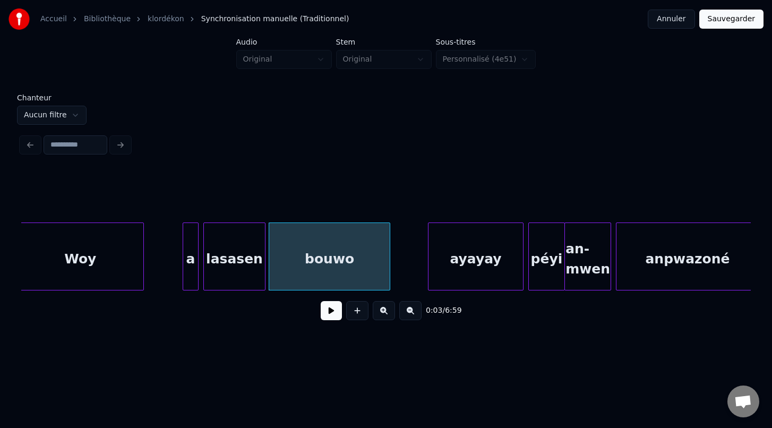
scroll to position [0, 7]
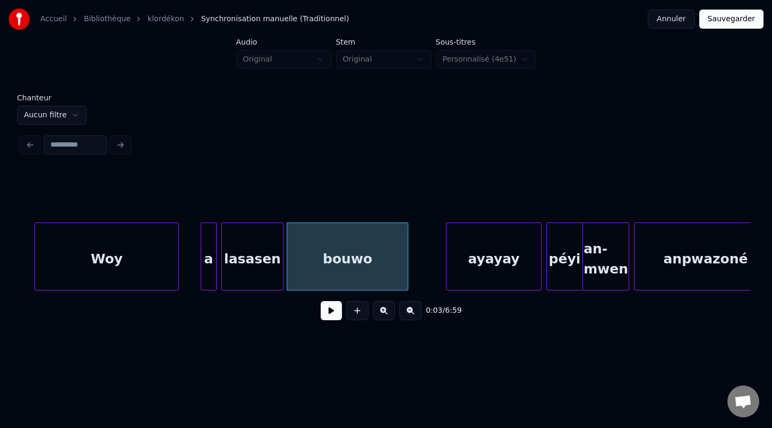
click at [178, 261] on div at bounding box center [176, 256] width 3 height 67
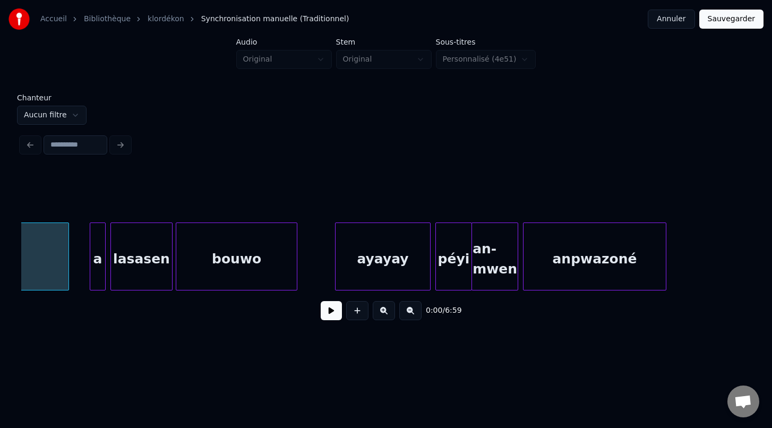
scroll to position [0, 118]
click at [354, 265] on div "ayayay" at bounding box center [380, 259] width 95 height 72
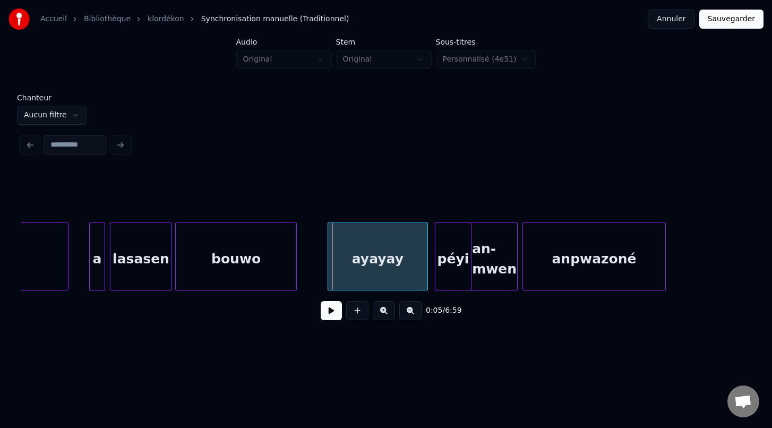
click at [329, 260] on div at bounding box center [329, 256] width 3 height 67
click at [442, 277] on div "péyi" at bounding box center [451, 259] width 36 height 72
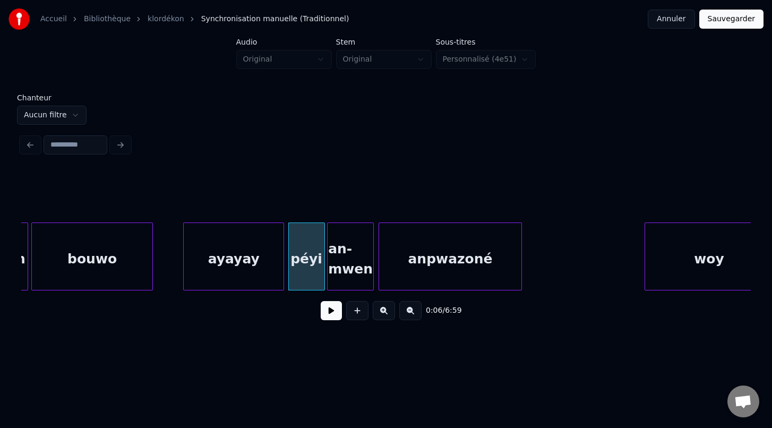
scroll to position [0, 276]
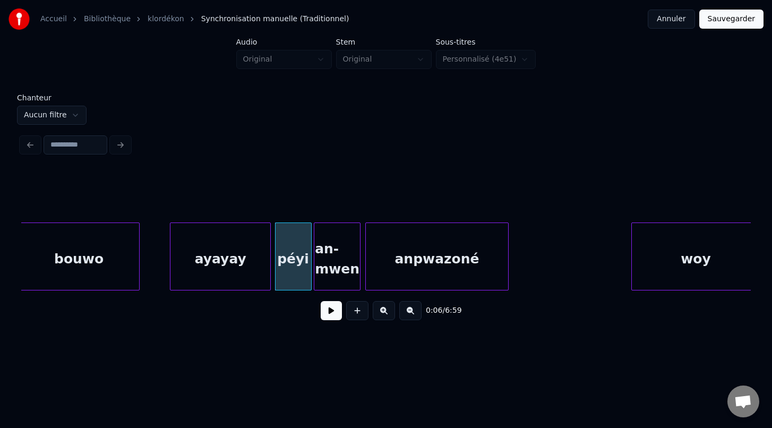
click at [332, 278] on div "an-mwen" at bounding box center [337, 259] width 46 height 72
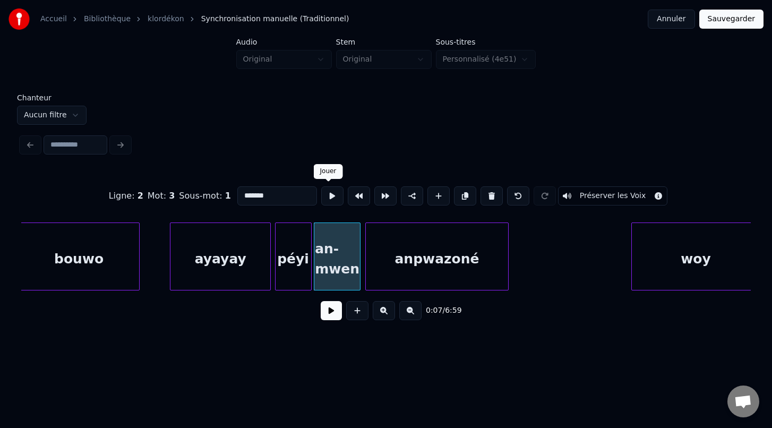
click at [330, 194] on button at bounding box center [332, 195] width 22 height 19
click at [380, 260] on div "anpwazoné" at bounding box center [437, 259] width 142 height 72
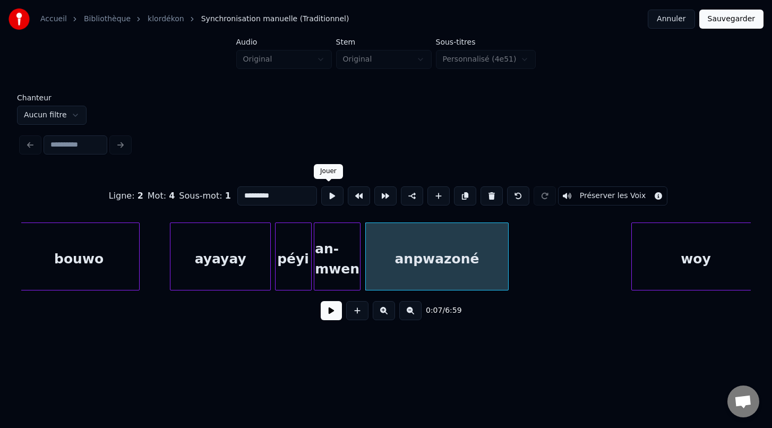
click at [328, 194] on button at bounding box center [332, 195] width 22 height 19
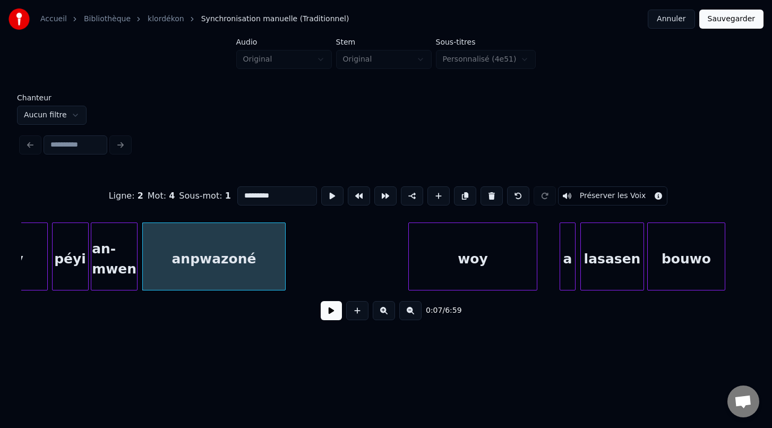
scroll to position [0, 503]
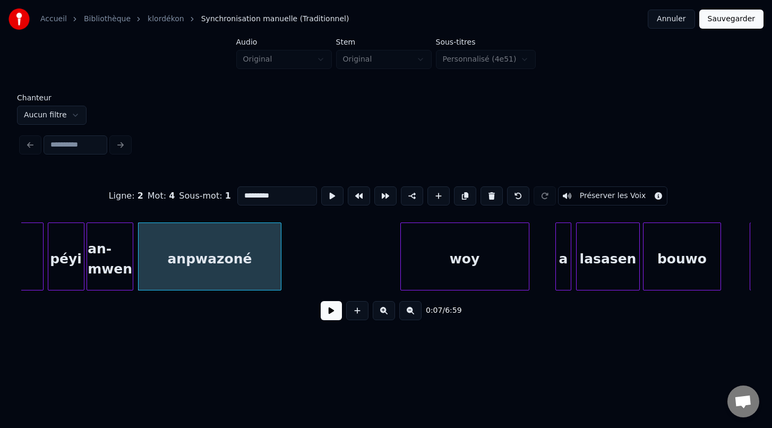
click at [471, 277] on div "woy" at bounding box center [465, 259] width 128 height 72
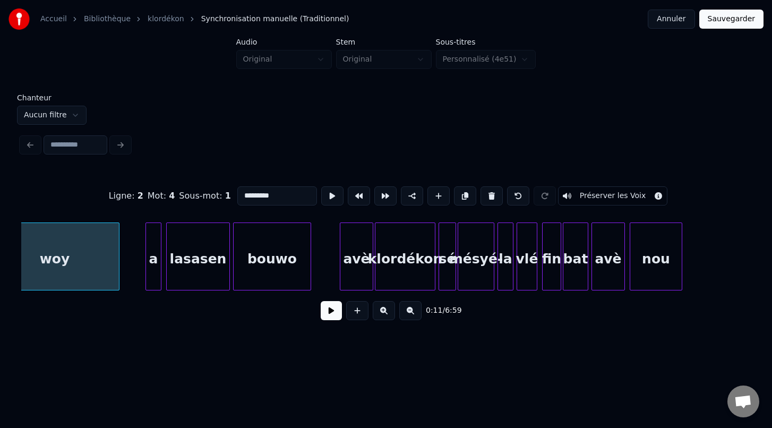
scroll to position [0, 919]
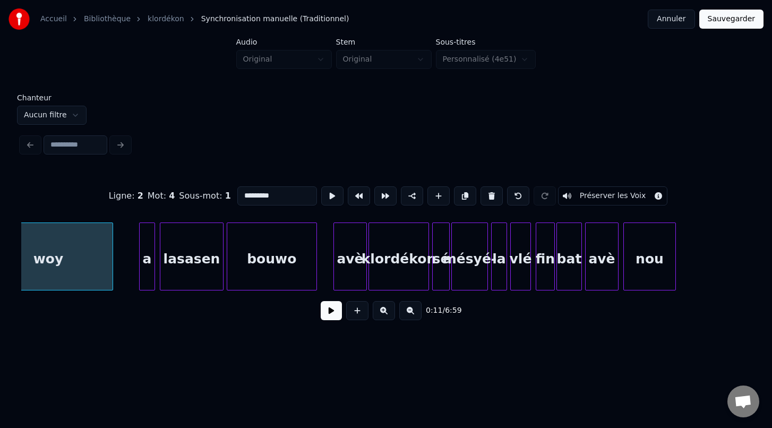
click at [315, 273] on div at bounding box center [314, 256] width 3 height 67
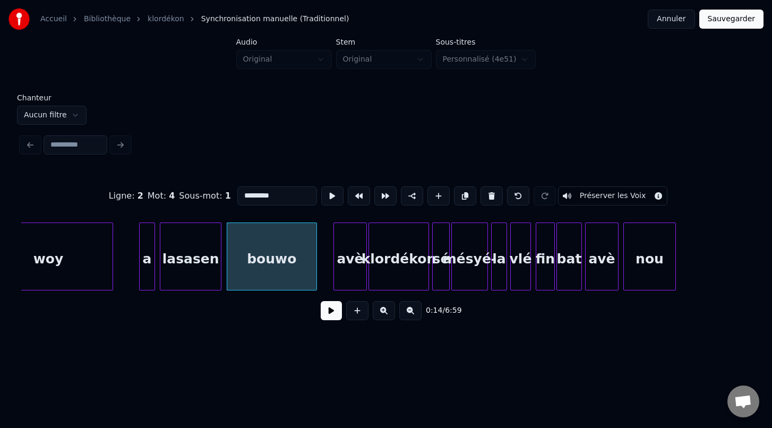
click at [220, 270] on div at bounding box center [219, 256] width 3 height 67
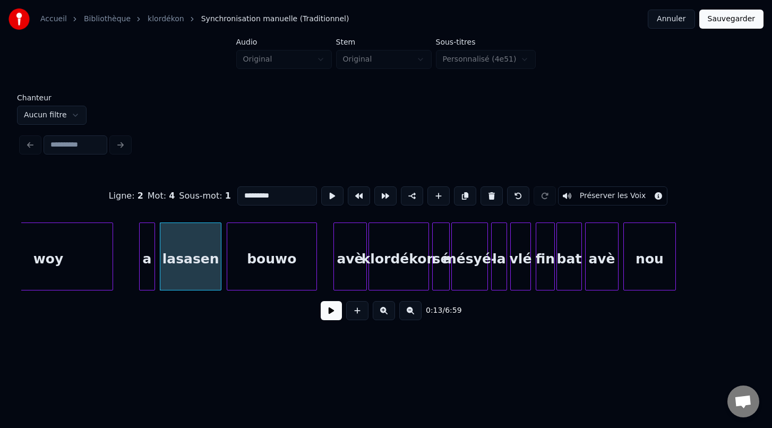
click at [241, 278] on div "bouwo" at bounding box center [271, 259] width 89 height 72
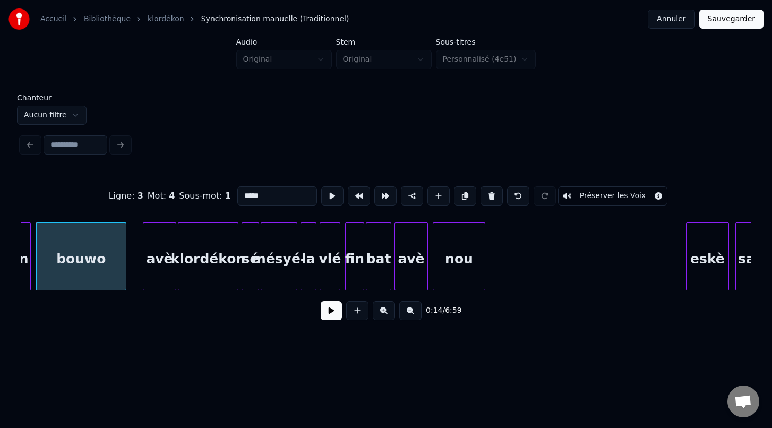
scroll to position [0, 1119]
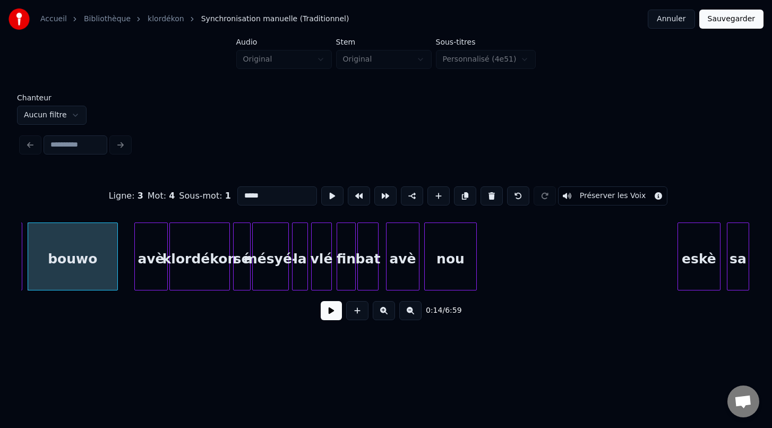
click at [378, 267] on div at bounding box center [376, 256] width 3 height 67
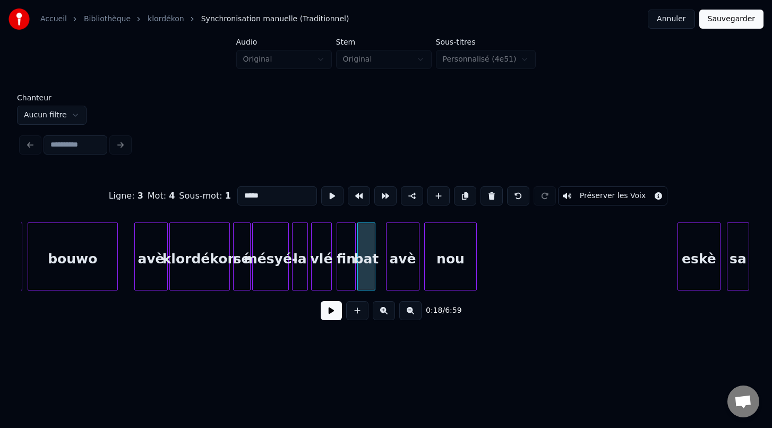
click at [374, 274] on div at bounding box center [373, 256] width 3 height 67
click at [381, 278] on div at bounding box center [382, 256] width 3 height 67
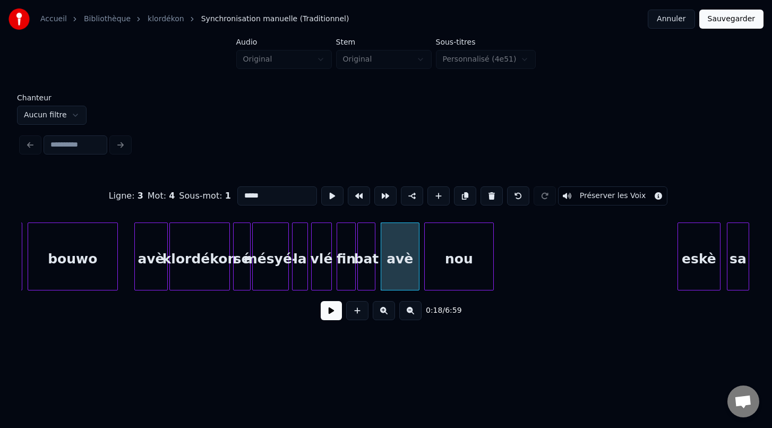
click at [492, 279] on div at bounding box center [491, 256] width 3 height 67
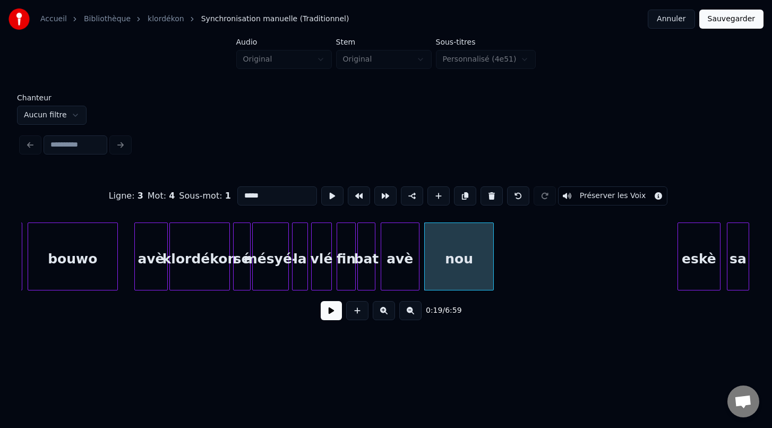
click at [269, 271] on div "mésyé-" at bounding box center [271, 259] width 36 height 72
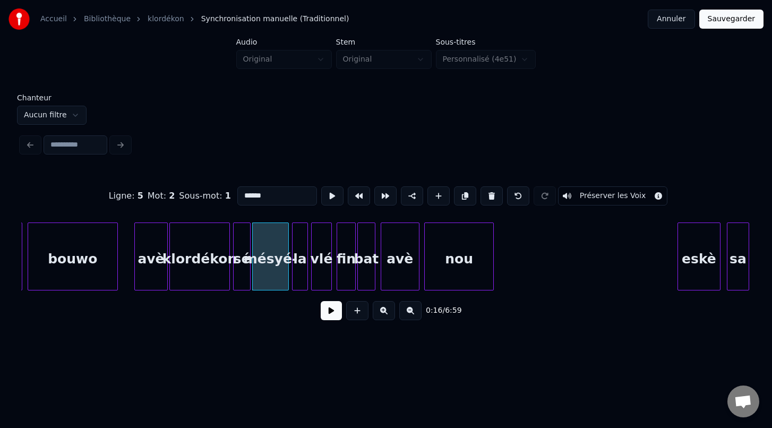
click at [300, 277] on div "la" at bounding box center [300, 259] width 15 height 72
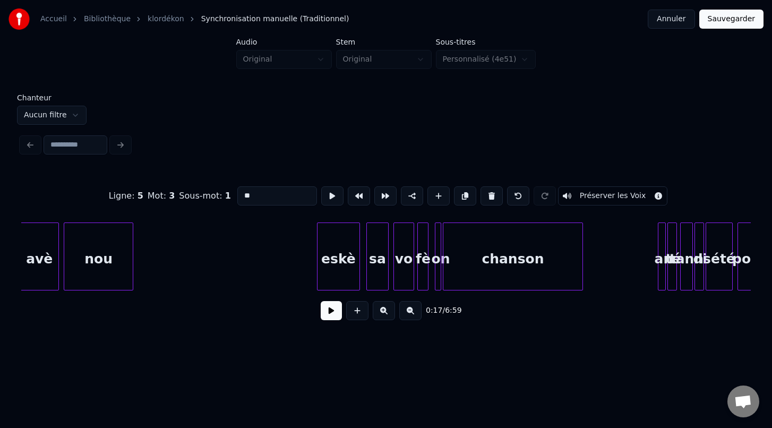
scroll to position [0, 1481]
click at [309, 275] on div at bounding box center [309, 256] width 3 height 67
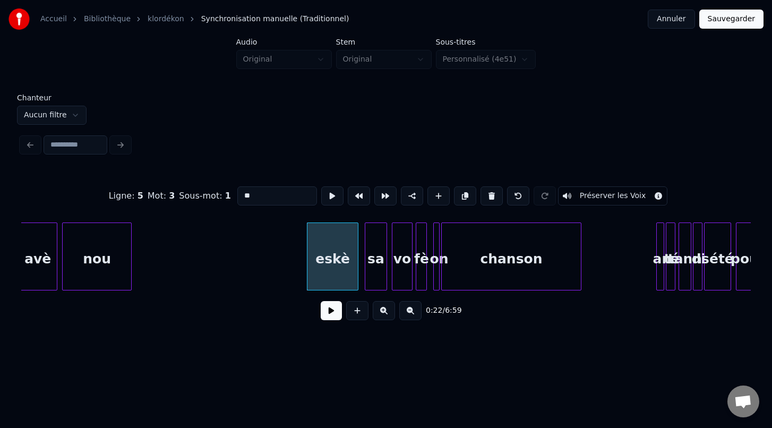
click at [434, 281] on div at bounding box center [435, 256] width 3 height 67
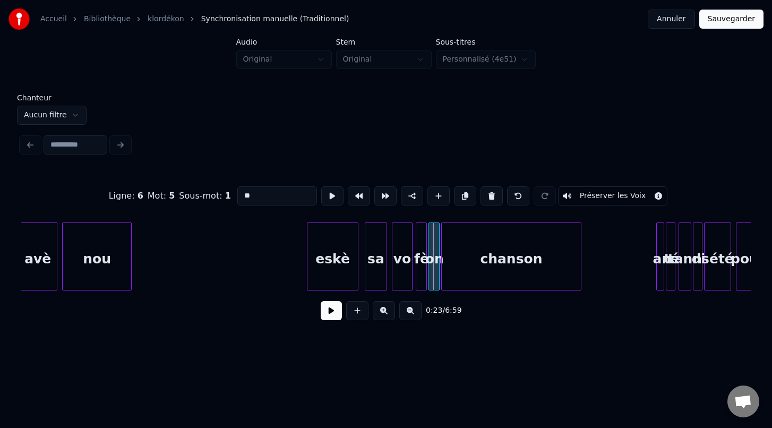
click at [430, 274] on div at bounding box center [430, 256] width 3 height 67
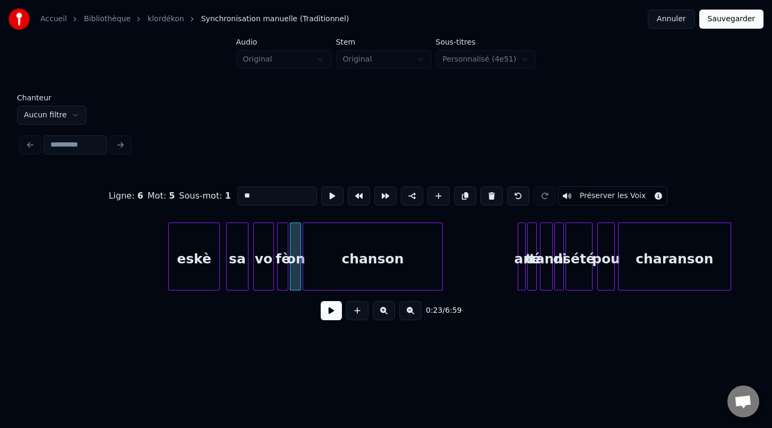
scroll to position [0, 1621]
click at [452, 280] on div at bounding box center [450, 256] width 3 height 67
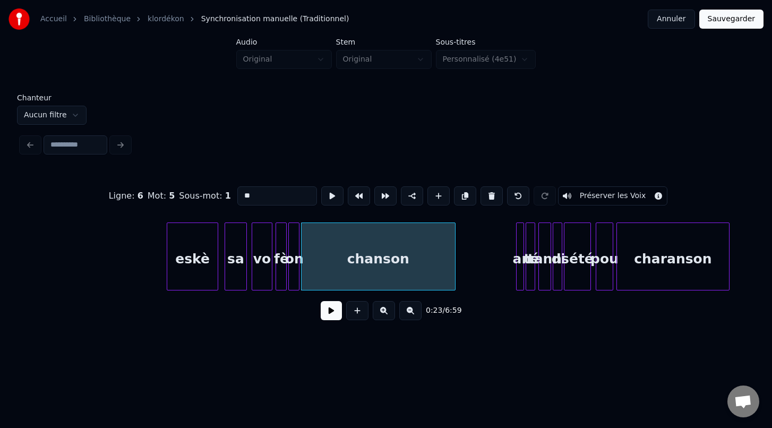
click at [381, 310] on button at bounding box center [384, 310] width 22 height 19
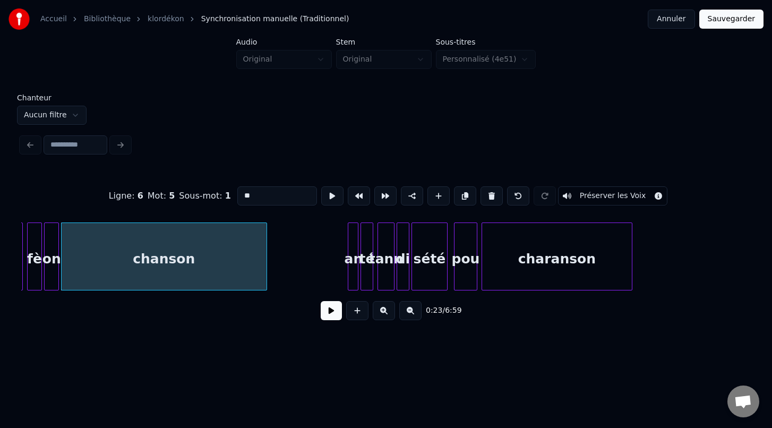
scroll to position [0, 2503]
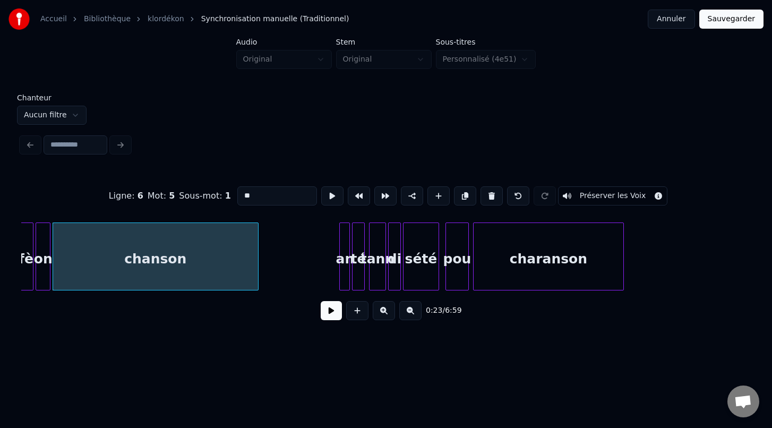
click at [383, 311] on button at bounding box center [384, 310] width 22 height 19
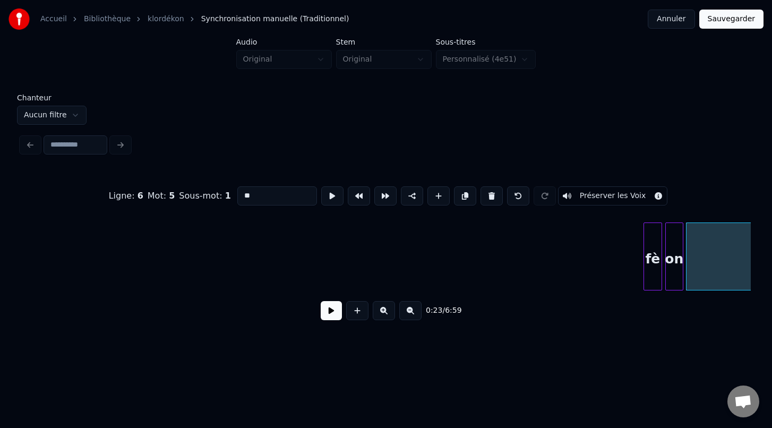
scroll to position [0, 3137]
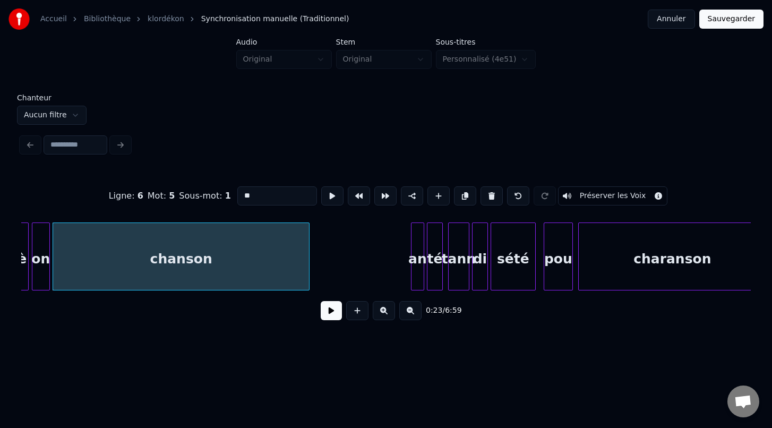
click at [385, 312] on button at bounding box center [384, 310] width 22 height 19
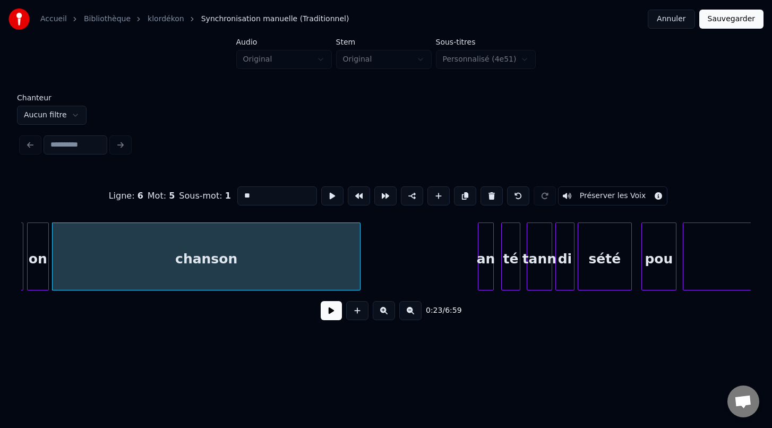
click at [485, 277] on div "an" at bounding box center [486, 259] width 15 height 72
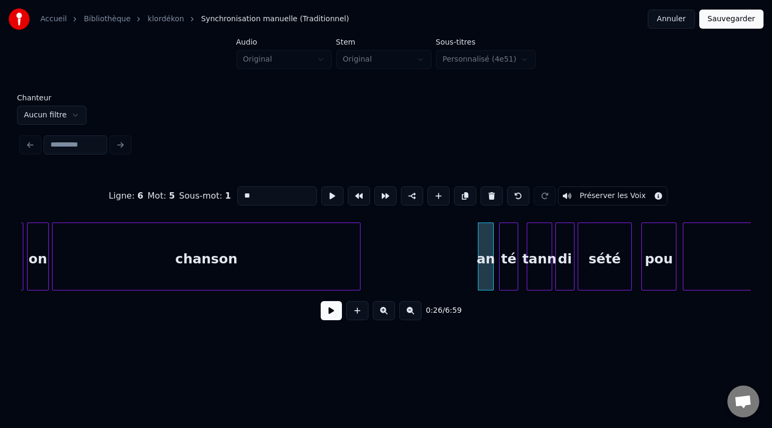
click at [505, 283] on div "té" at bounding box center [509, 259] width 18 height 72
click at [539, 284] on div "tann" at bounding box center [537, 259] width 24 height 72
click at [561, 283] on div "di" at bounding box center [564, 259] width 18 height 72
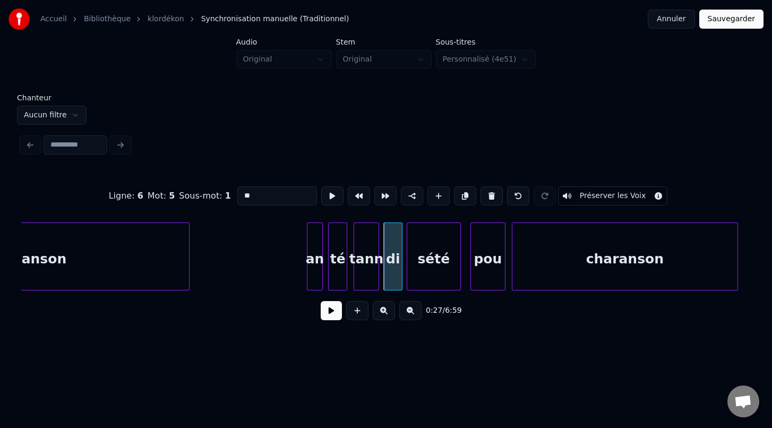
scroll to position [0, 3943]
click at [488, 275] on div "pou" at bounding box center [482, 259] width 34 height 72
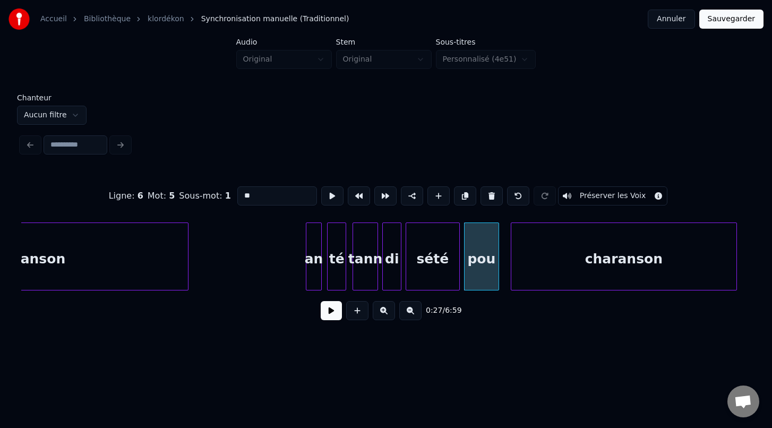
click at [531, 275] on div "charanson" at bounding box center [623, 259] width 225 height 72
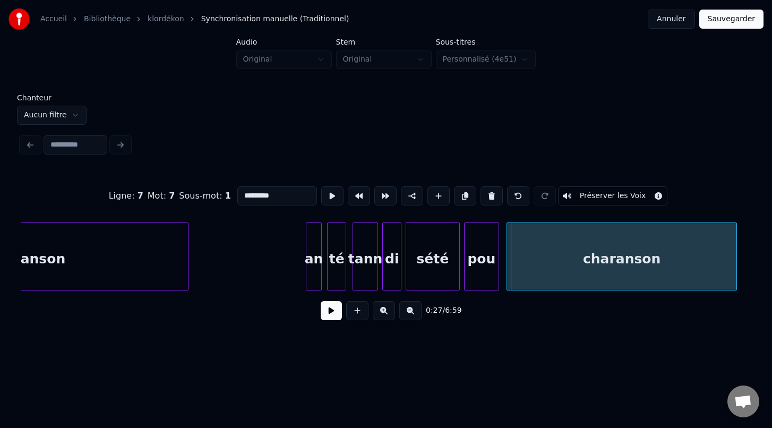
click at [508, 268] on div at bounding box center [508, 256] width 3 height 67
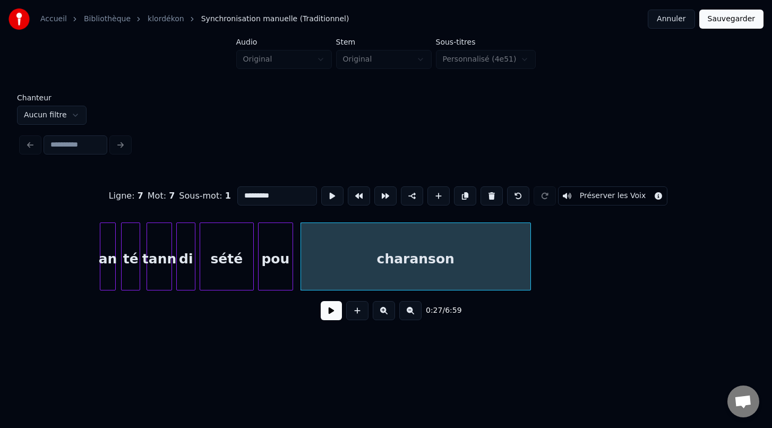
scroll to position [0, 4157]
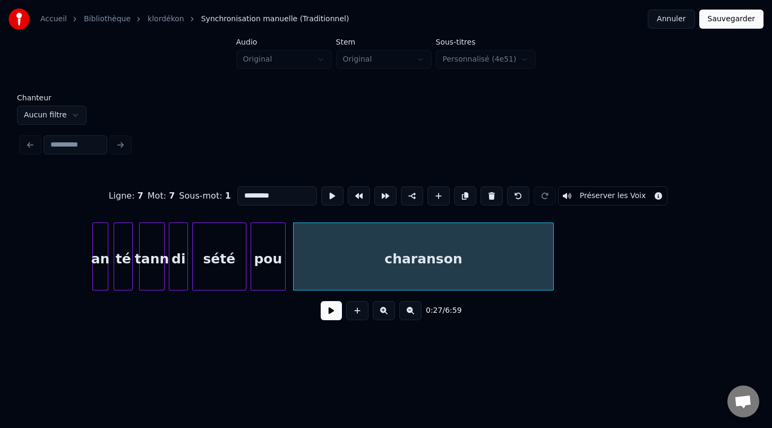
click at [553, 279] on div at bounding box center [551, 256] width 3 height 67
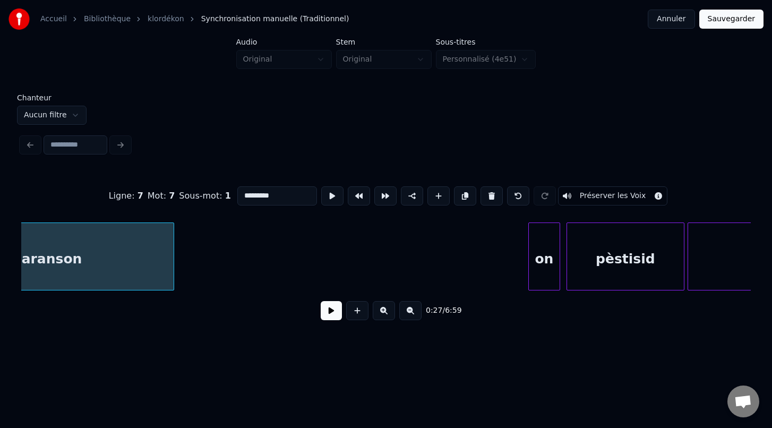
scroll to position [0, 4574]
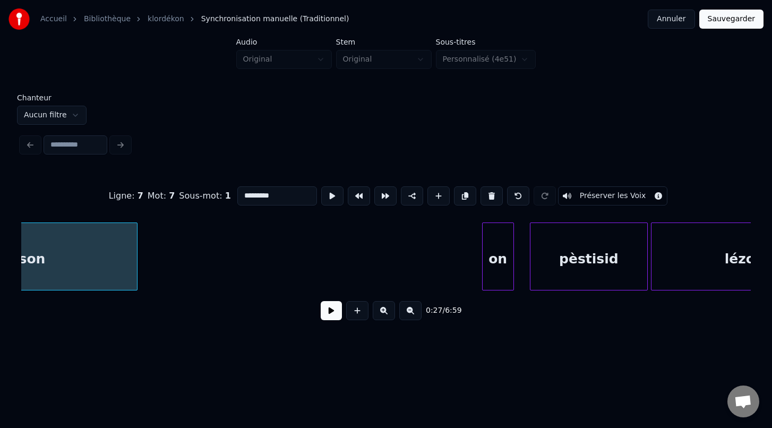
click at [496, 276] on div "on" at bounding box center [498, 259] width 31 height 72
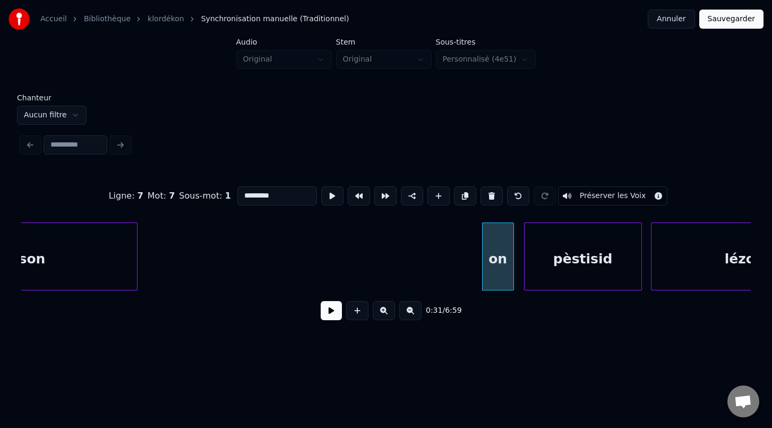
click at [542, 276] on div "pèstisid" at bounding box center [583, 259] width 117 height 72
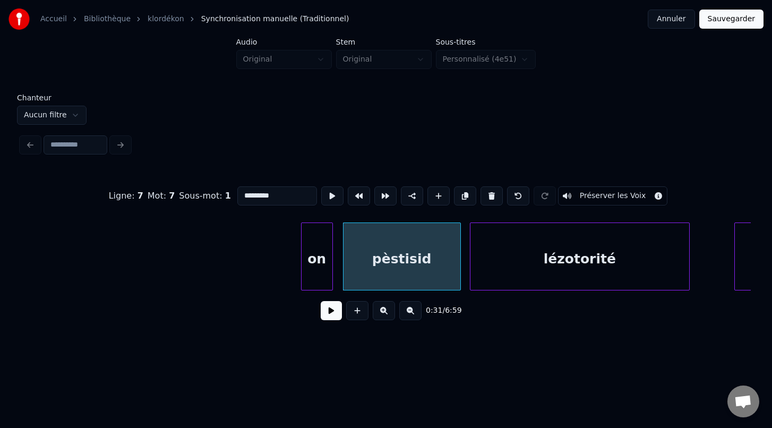
scroll to position [0, 4760]
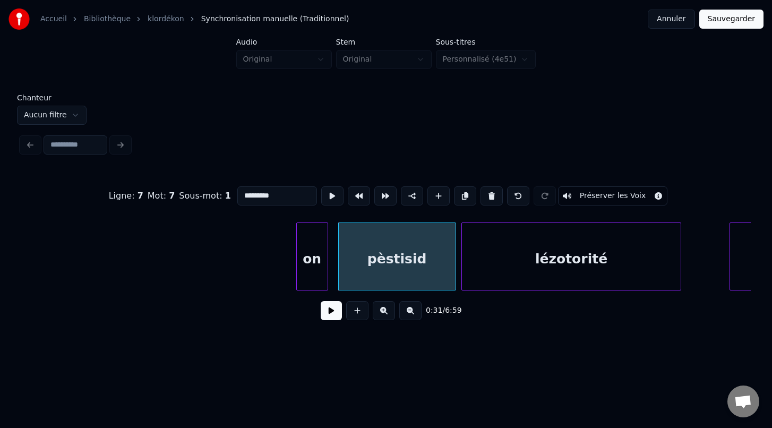
click at [568, 276] on div "lézotorité" at bounding box center [571, 259] width 219 height 72
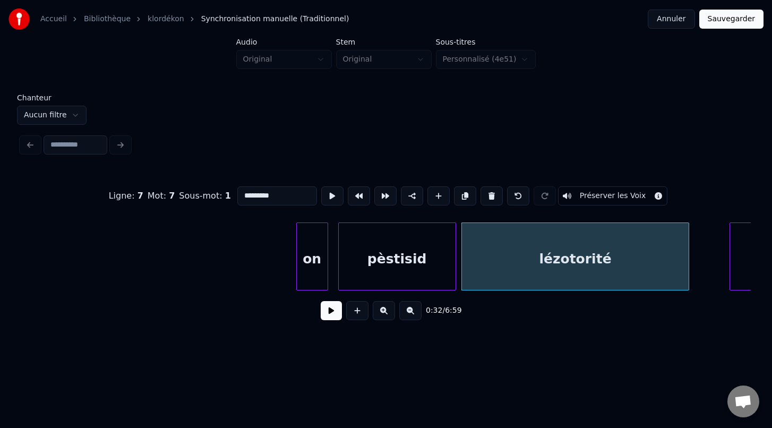
click at [688, 281] on div at bounding box center [687, 256] width 3 height 67
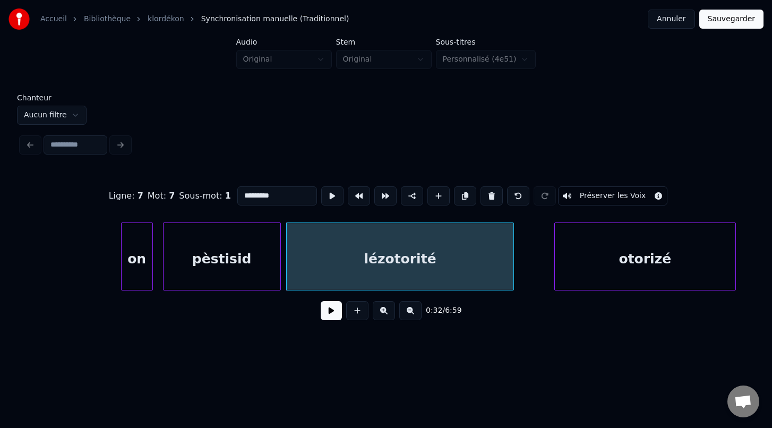
scroll to position [0, 4952]
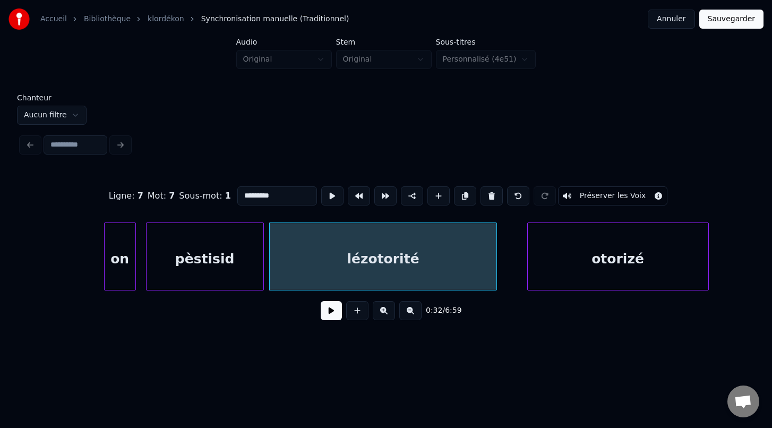
click at [593, 277] on div "otorizé" at bounding box center [618, 259] width 181 height 72
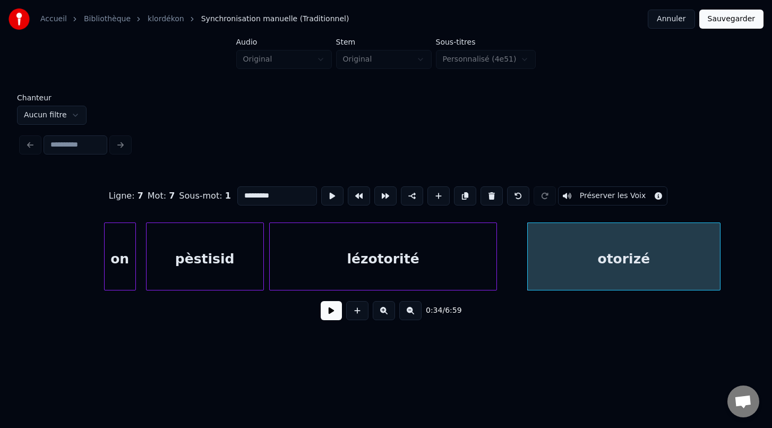
click at [719, 272] on div at bounding box center [718, 256] width 3 height 67
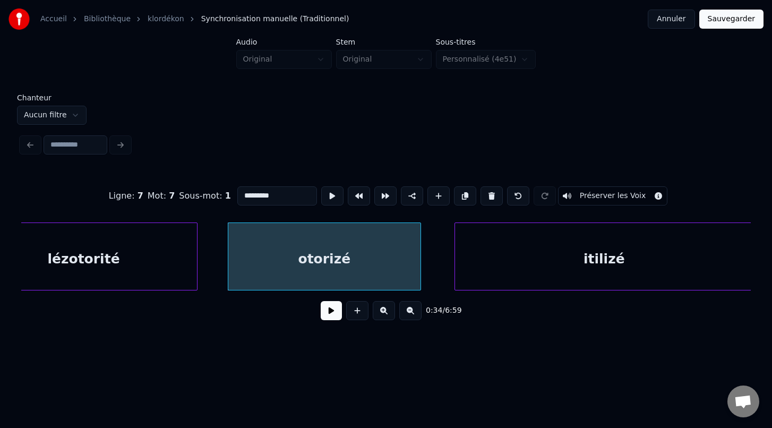
scroll to position [0, 5327]
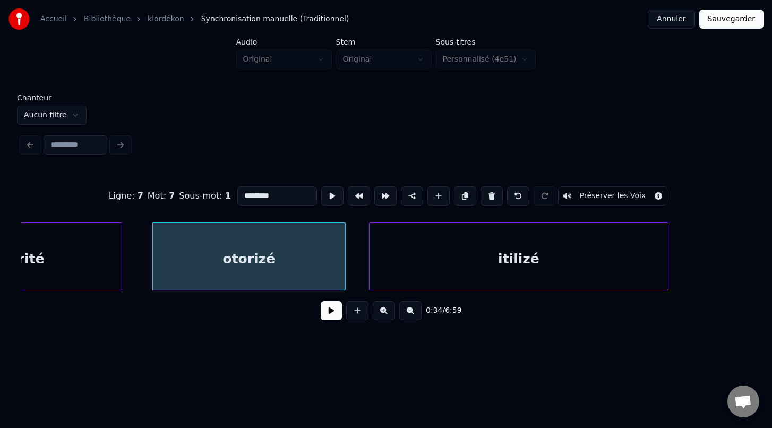
click at [487, 272] on div "itilizé" at bounding box center [519, 259] width 298 height 72
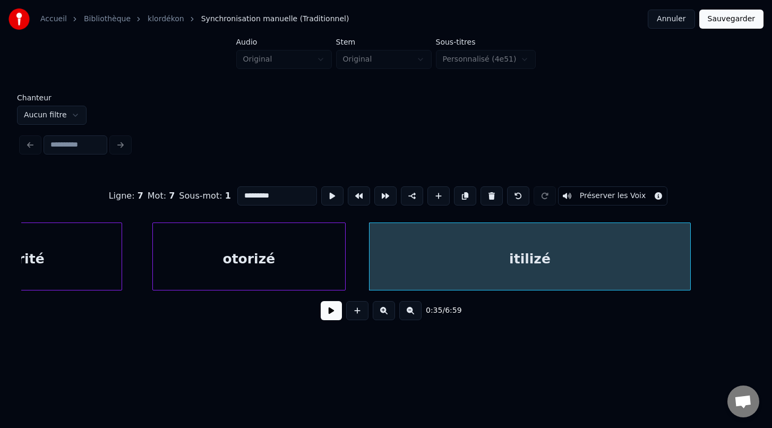
click at [689, 286] on div at bounding box center [688, 256] width 3 height 67
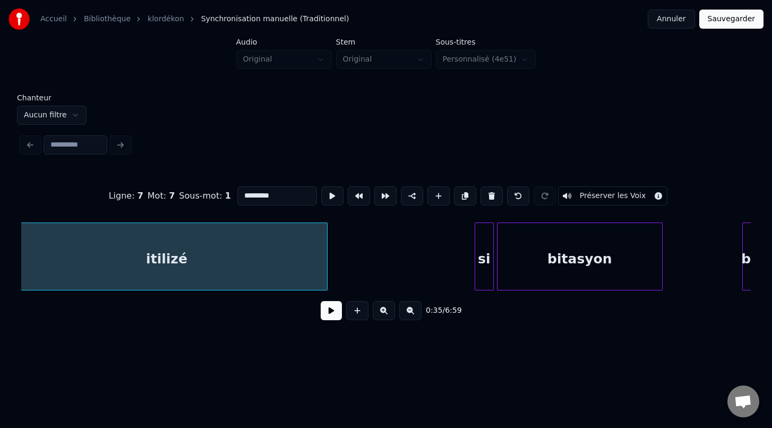
scroll to position [0, 5713]
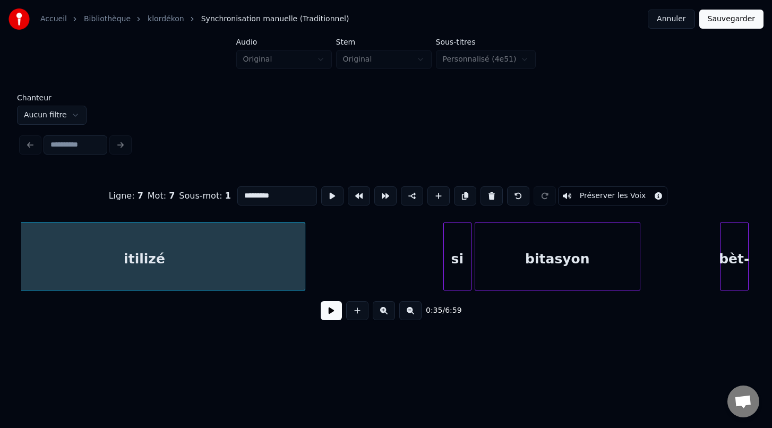
click at [444, 271] on div at bounding box center [445, 256] width 3 height 67
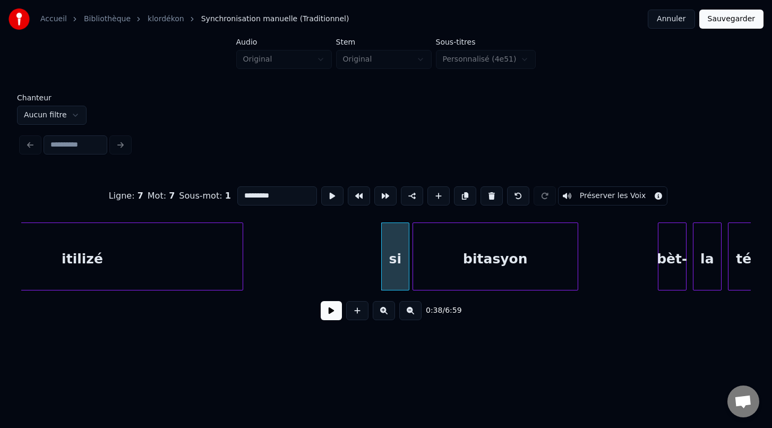
scroll to position [0, 5811]
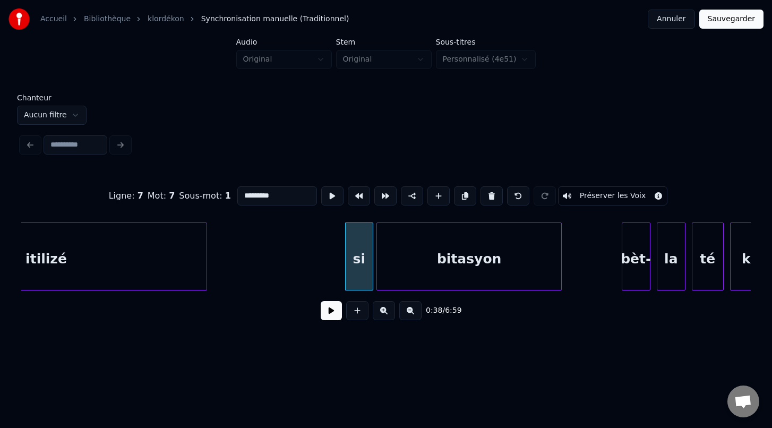
click at [561, 279] on div at bounding box center [559, 256] width 3 height 67
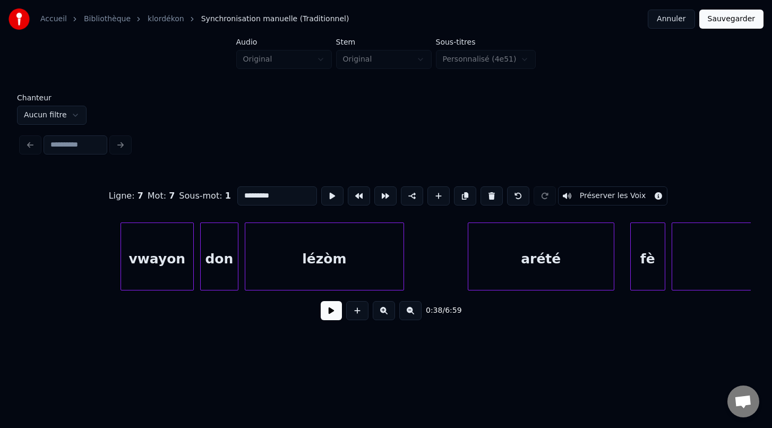
scroll to position [0, 6910]
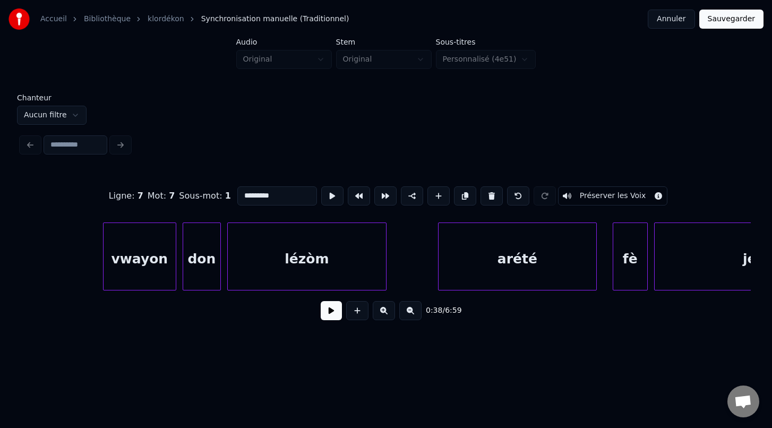
click at [439, 272] on div at bounding box center [440, 256] width 3 height 67
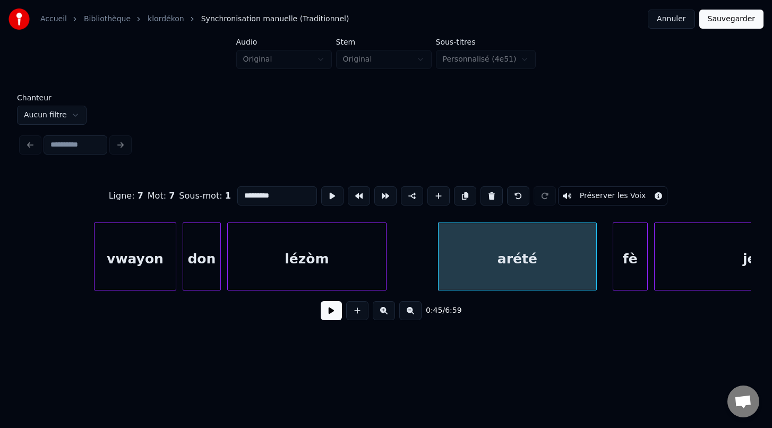
click at [96, 269] on div at bounding box center [96, 256] width 3 height 67
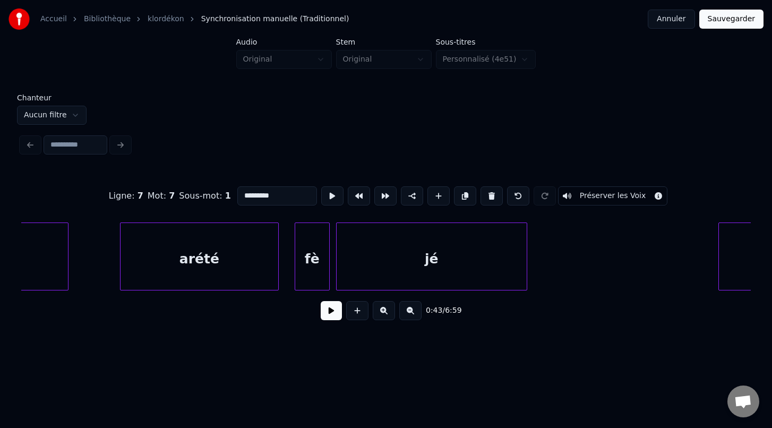
scroll to position [0, 7242]
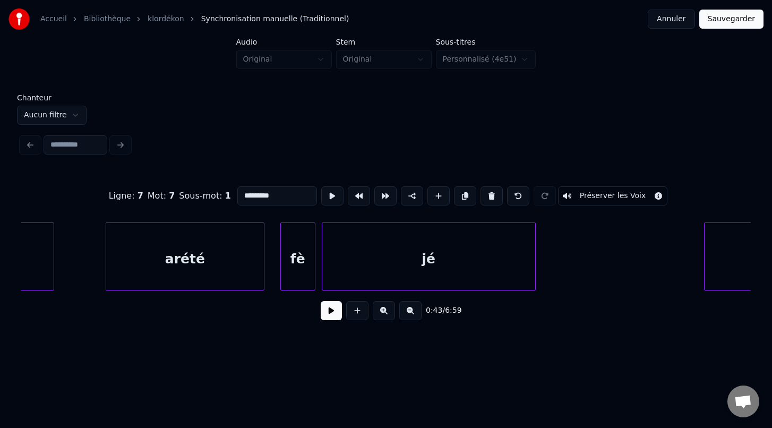
click at [535, 280] on div at bounding box center [533, 256] width 3 height 67
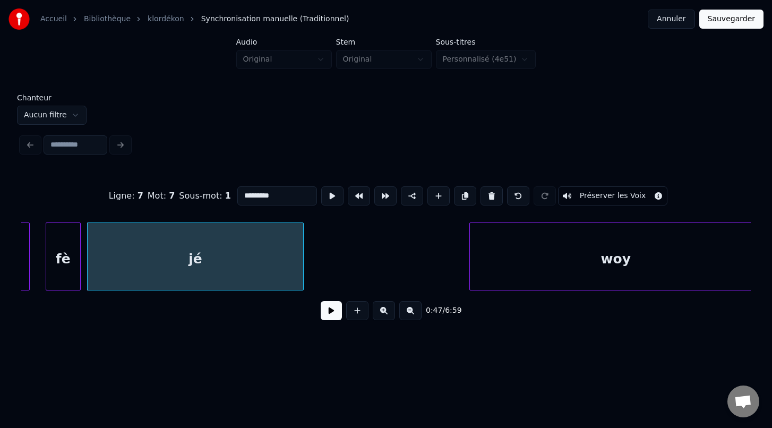
scroll to position [0, 7484]
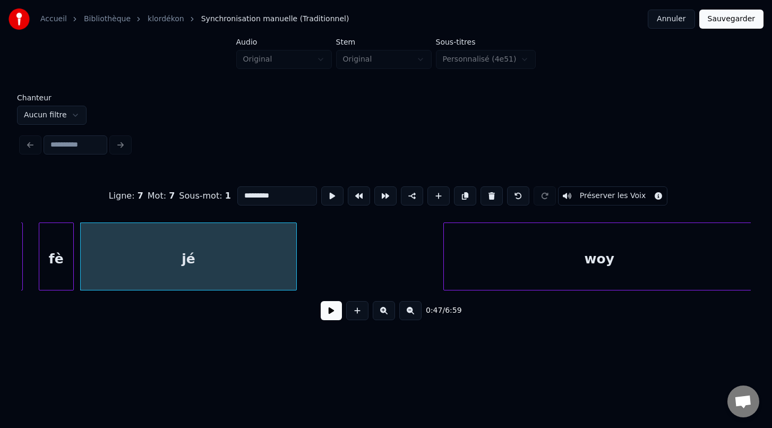
click at [445, 276] on div at bounding box center [445, 256] width 3 height 67
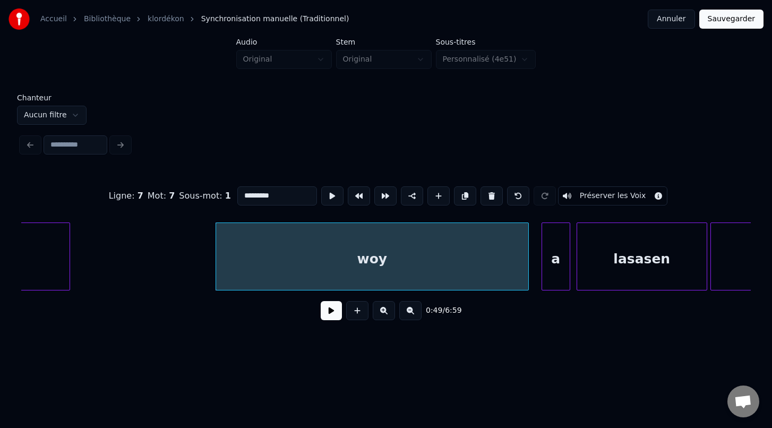
scroll to position [0, 7750]
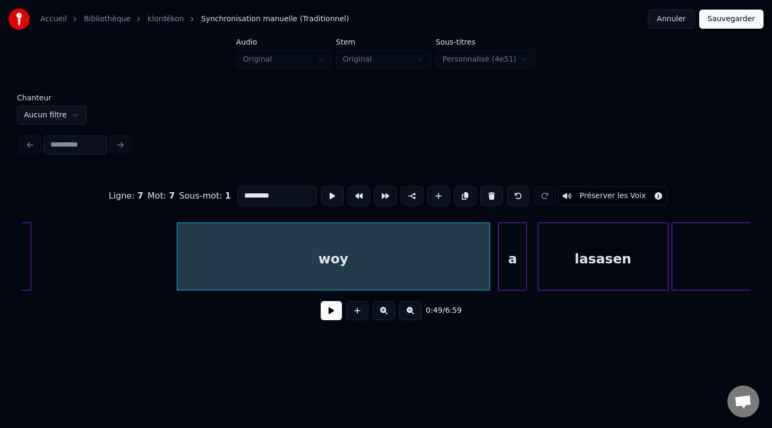
click at [515, 277] on div "a" at bounding box center [513, 259] width 28 height 72
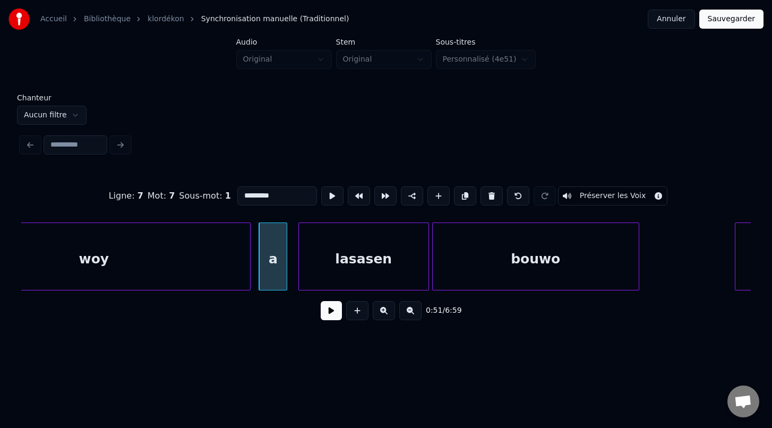
scroll to position [0, 7992]
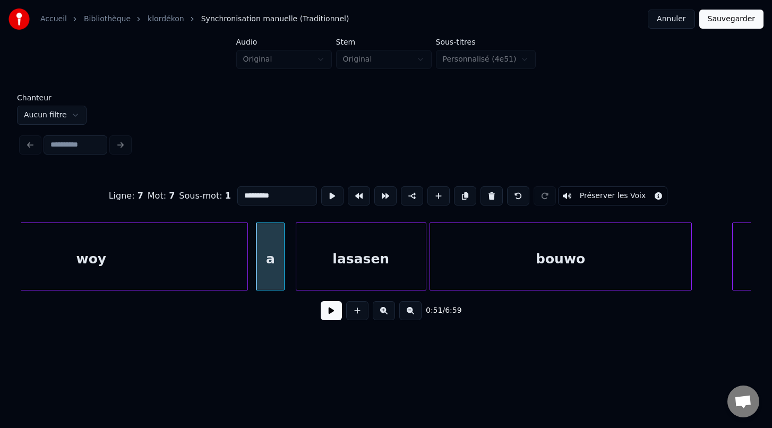
click at [692, 289] on div at bounding box center [689, 256] width 3 height 67
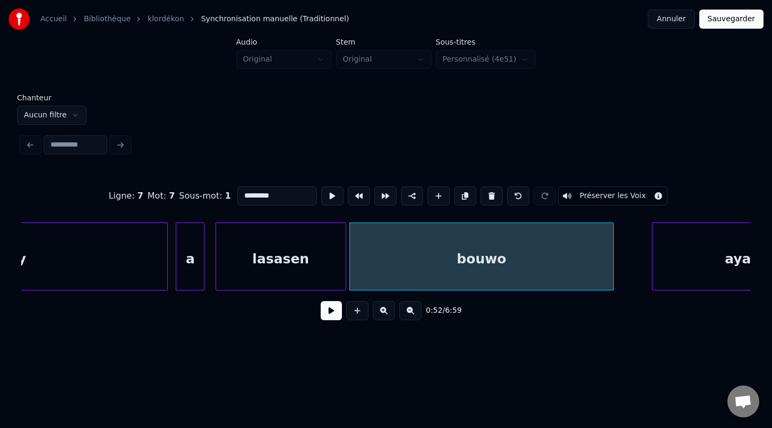
scroll to position [0, 8080]
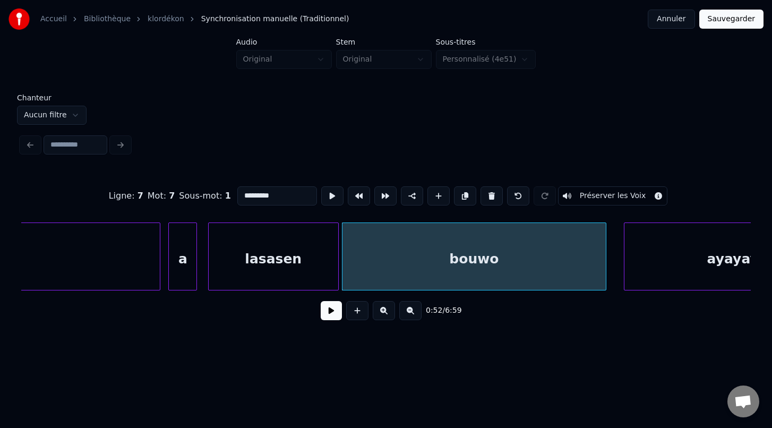
click at [625, 272] on div at bounding box center [626, 256] width 3 height 67
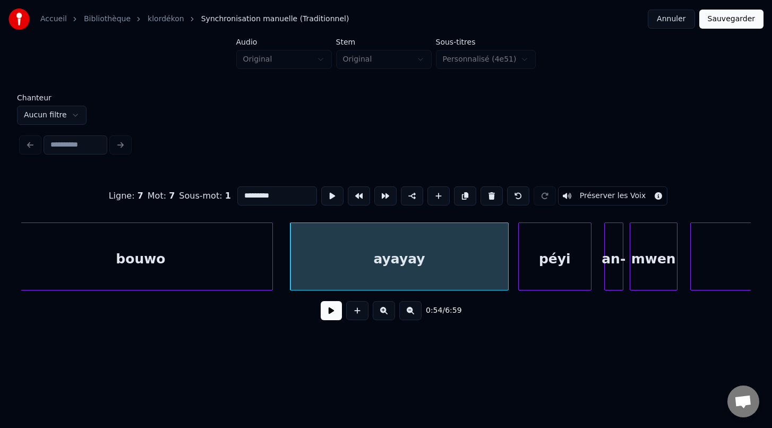
scroll to position [0, 8415]
click at [551, 275] on div "péyi" at bounding box center [549, 259] width 72 height 72
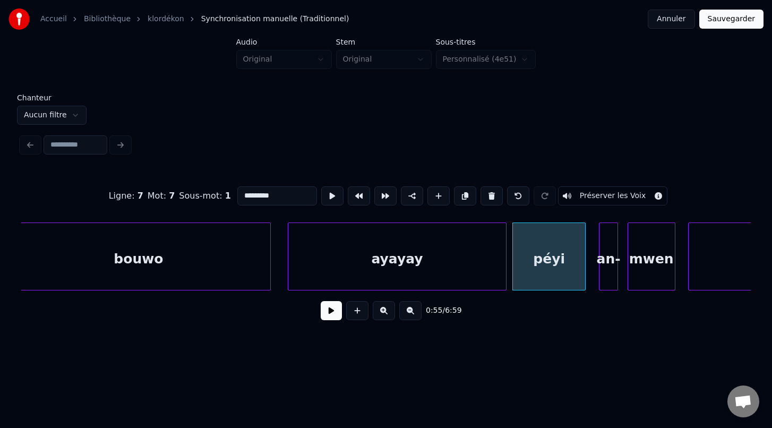
click at [607, 279] on div "an-" at bounding box center [609, 259] width 18 height 72
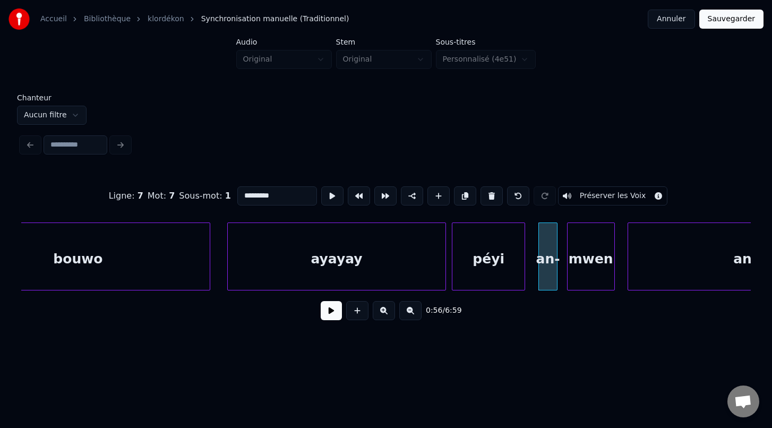
scroll to position [0, 8478]
click at [565, 278] on div at bounding box center [565, 256] width 3 height 67
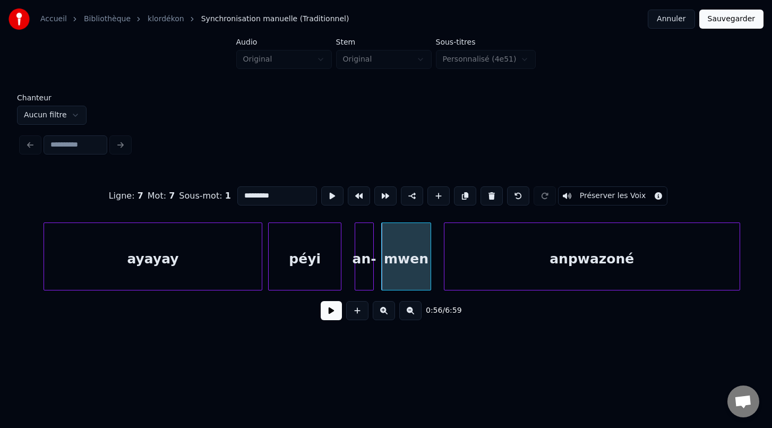
scroll to position [0, 8673]
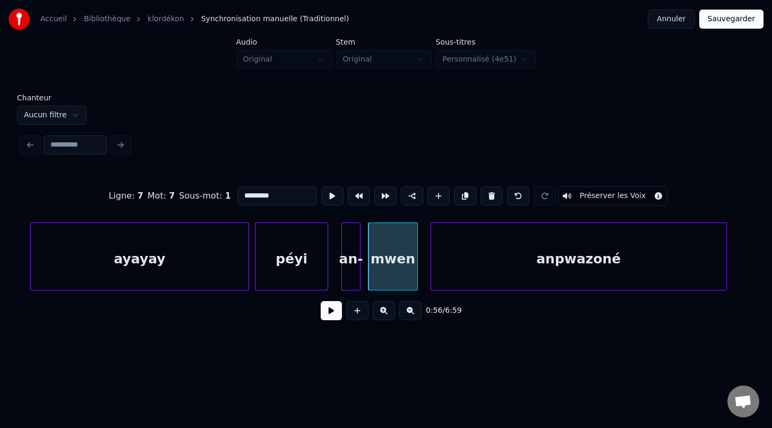
click at [451, 254] on div "anpwazoné" at bounding box center [578, 259] width 295 height 72
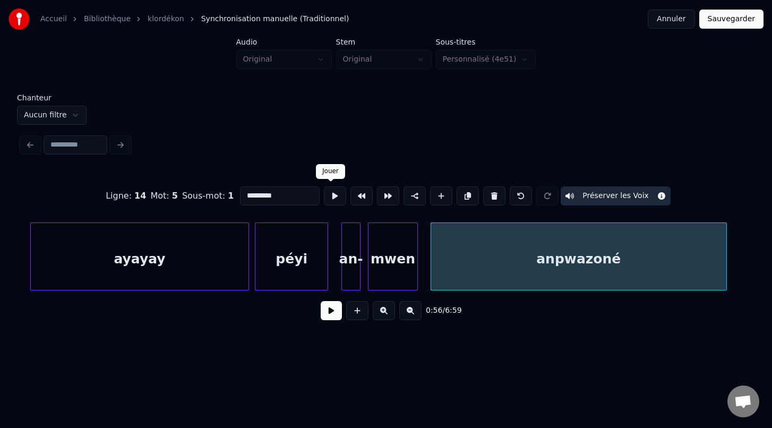
click at [328, 195] on button at bounding box center [335, 195] width 22 height 19
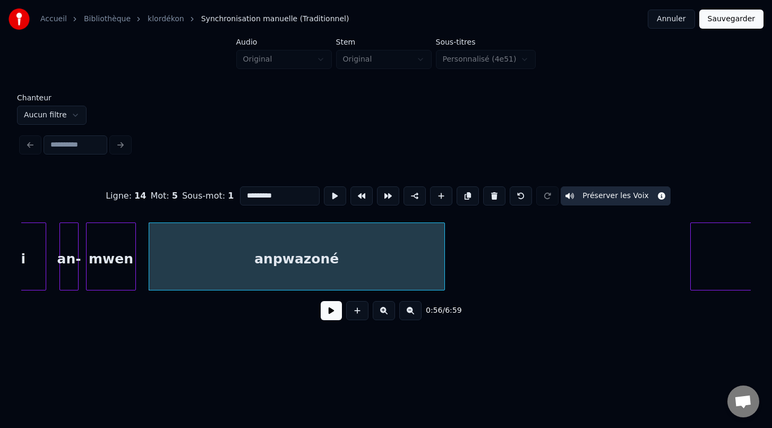
scroll to position [0, 8964]
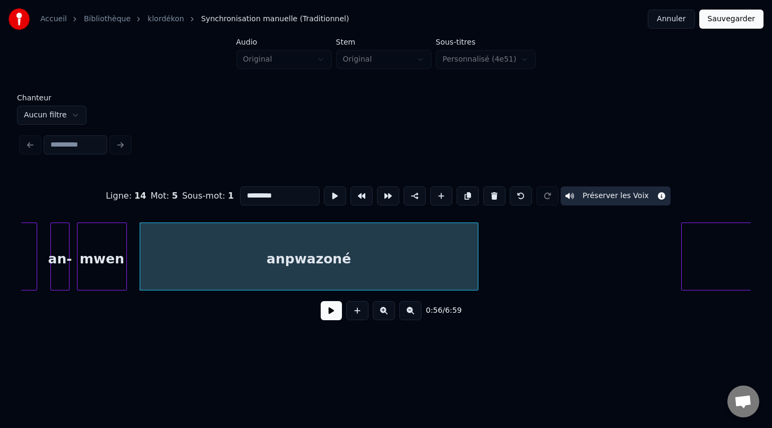
click at [477, 276] on div at bounding box center [476, 256] width 3 height 67
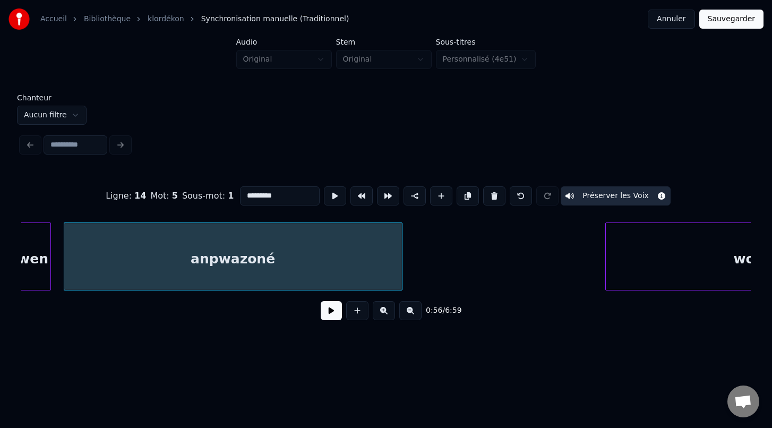
scroll to position [0, 9087]
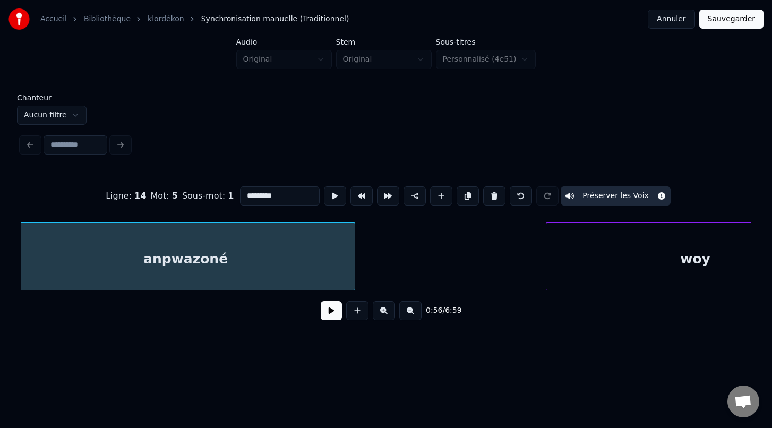
click at [547, 278] on div at bounding box center [548, 256] width 3 height 67
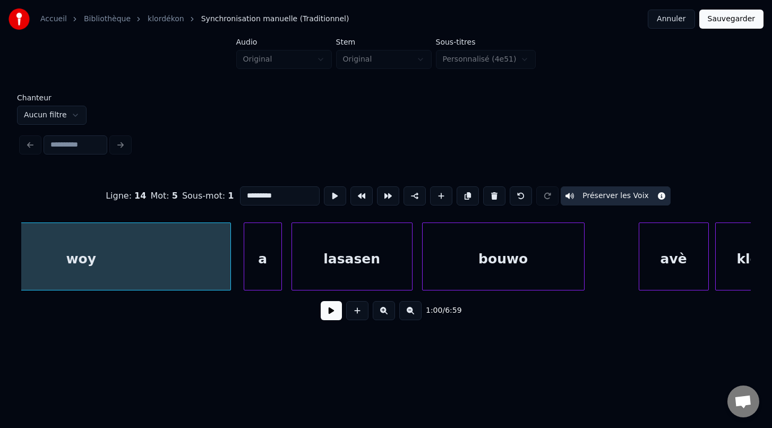
scroll to position [0, 9713]
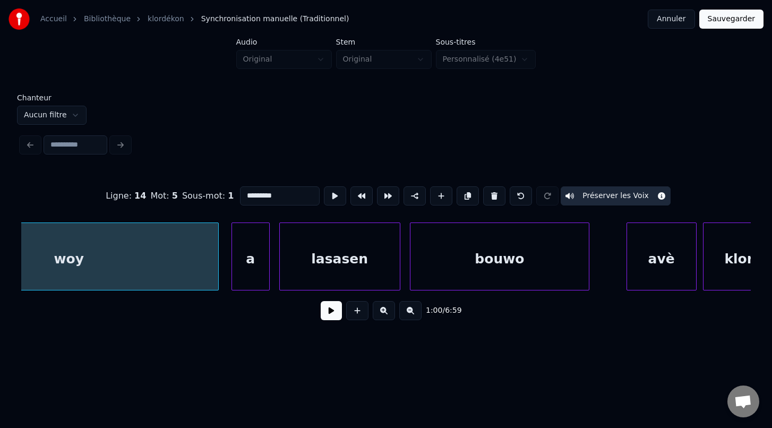
click at [588, 272] on div at bounding box center [587, 256] width 3 height 67
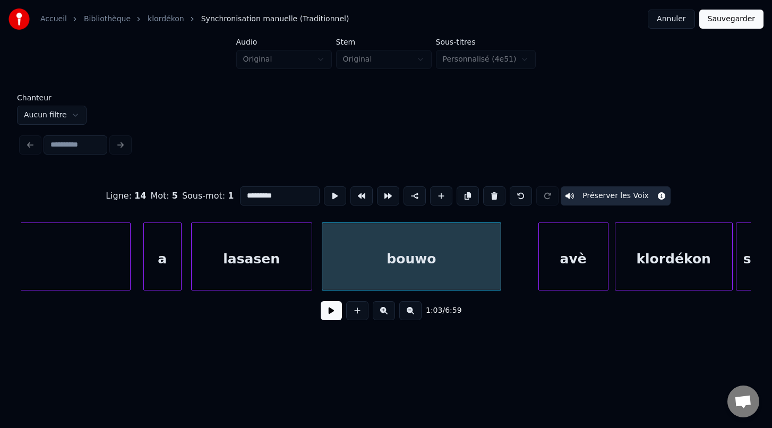
scroll to position [0, 9862]
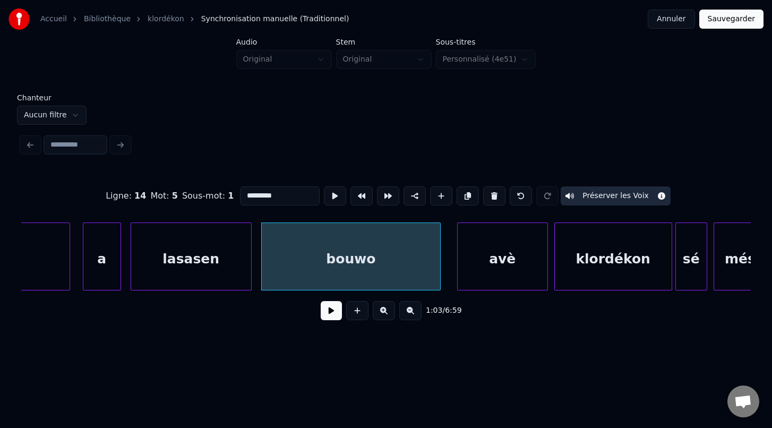
click at [458, 274] on div at bounding box center [459, 256] width 3 height 67
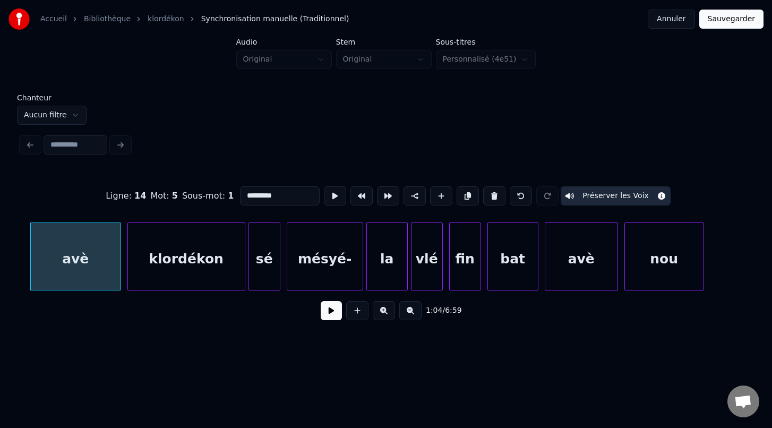
scroll to position [0, 10297]
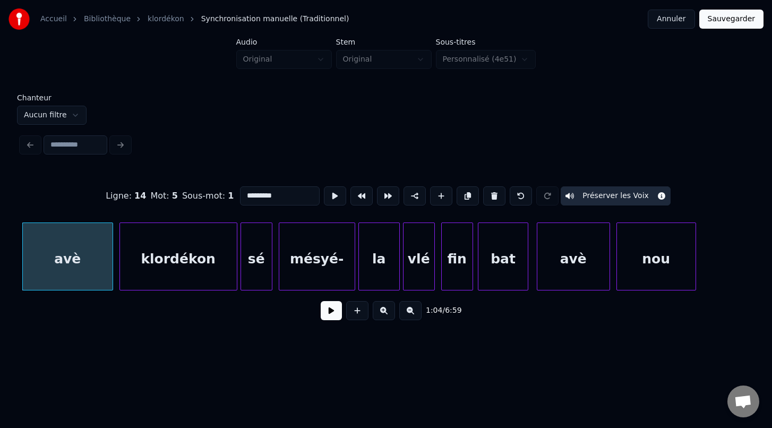
click at [511, 278] on div "bat" at bounding box center [504, 259] width 50 height 72
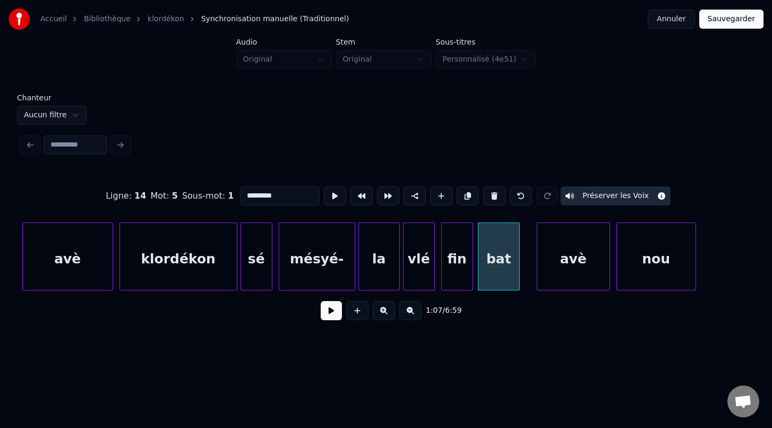
click at [519, 279] on div at bounding box center [517, 256] width 3 height 67
click at [528, 281] on div at bounding box center [528, 256] width 3 height 67
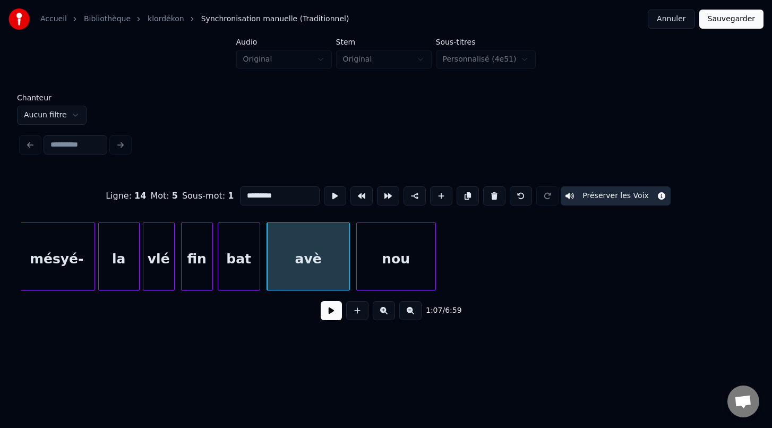
scroll to position [0, 10583]
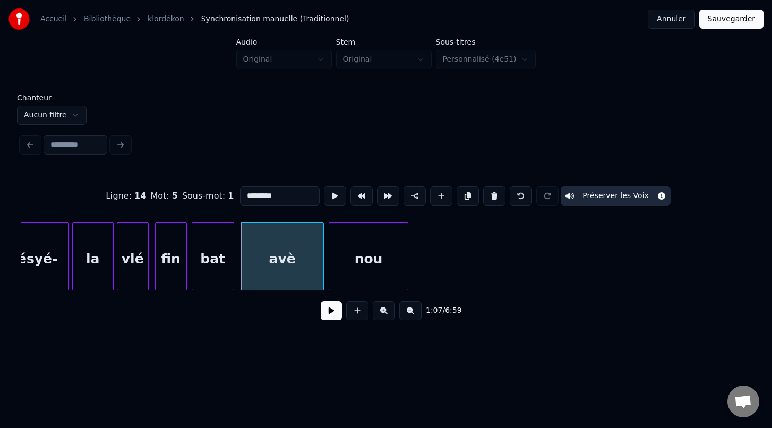
click at [399, 275] on div "nou" at bounding box center [368, 259] width 79 height 72
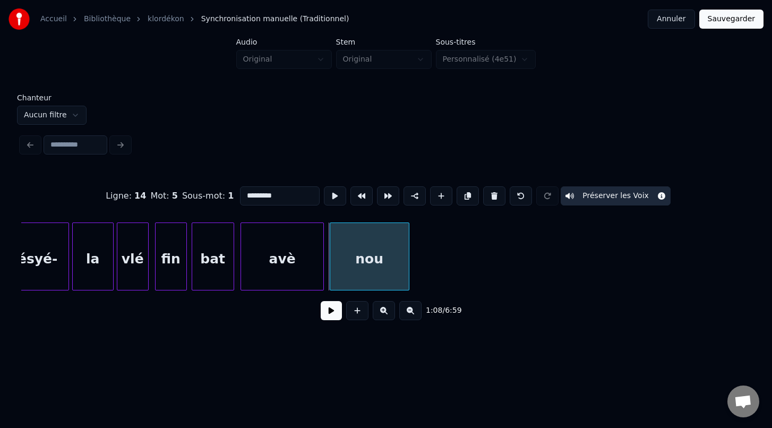
click at [409, 276] on div "nou" at bounding box center [370, 257] width 80 height 68
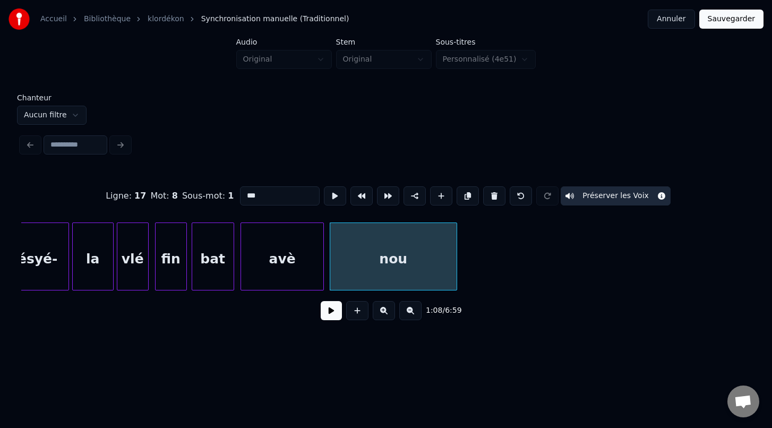
click at [455, 278] on div at bounding box center [455, 256] width 3 height 67
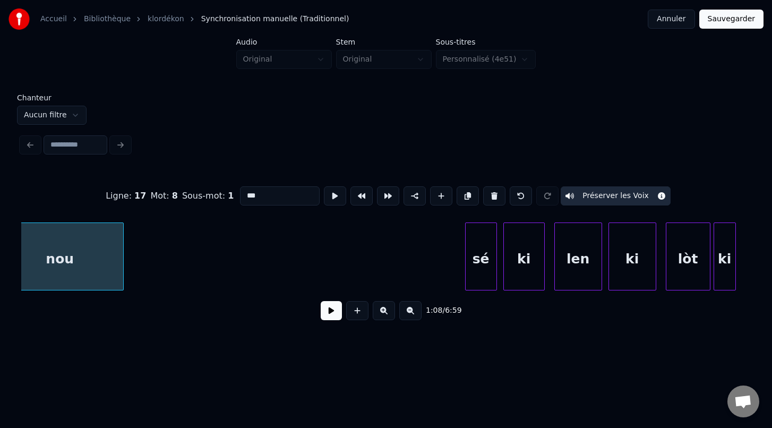
scroll to position [0, 10980]
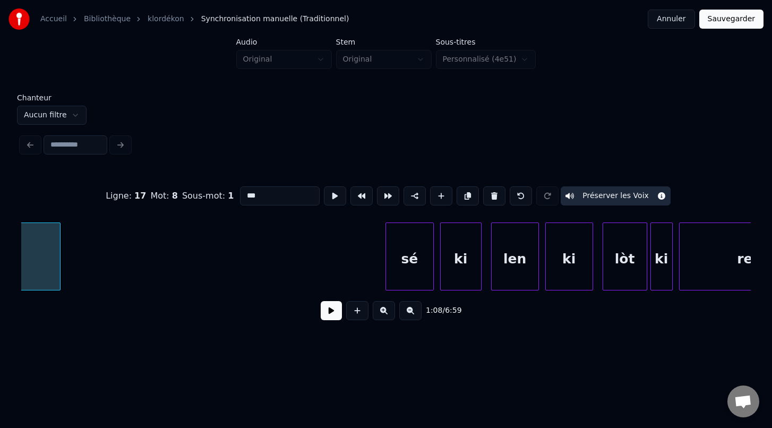
click at [386, 274] on div at bounding box center [387, 256] width 3 height 67
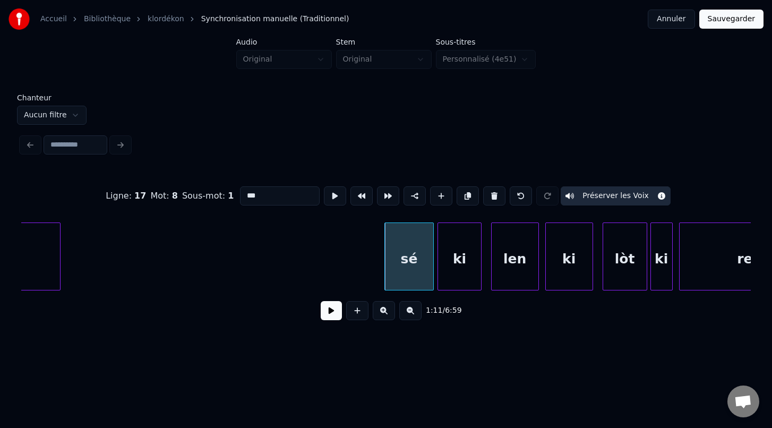
click at [439, 275] on div at bounding box center [439, 256] width 3 height 67
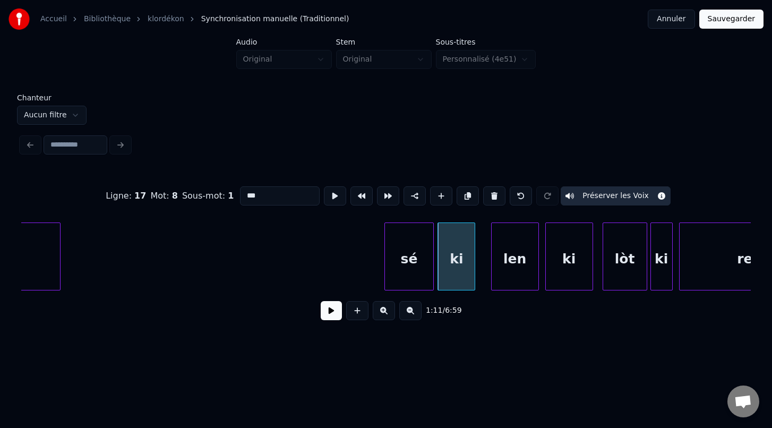
click at [474, 276] on div at bounding box center [473, 256] width 3 height 67
click at [482, 274] on div at bounding box center [482, 256] width 3 height 67
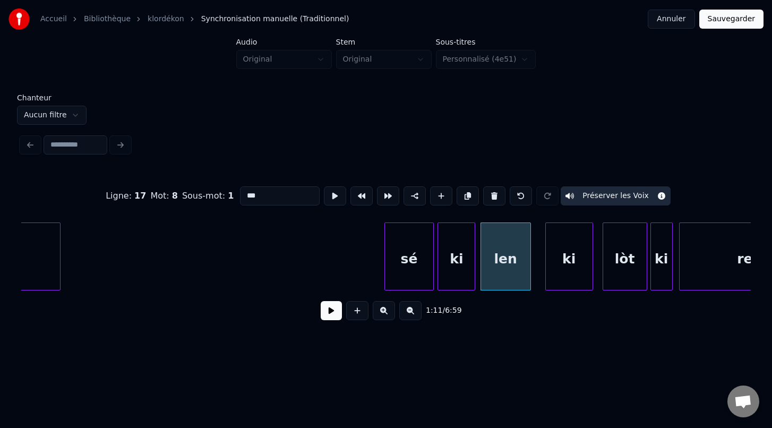
click at [528, 274] on div at bounding box center [528, 256] width 3 height 67
click at [541, 272] on div at bounding box center [542, 256] width 3 height 67
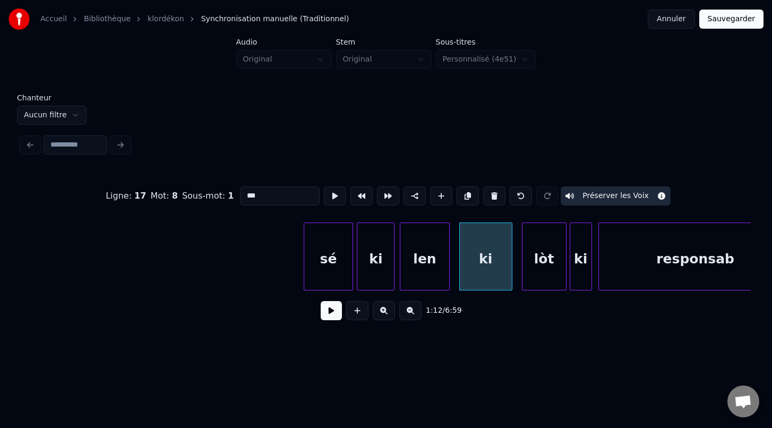
scroll to position [0, 11085]
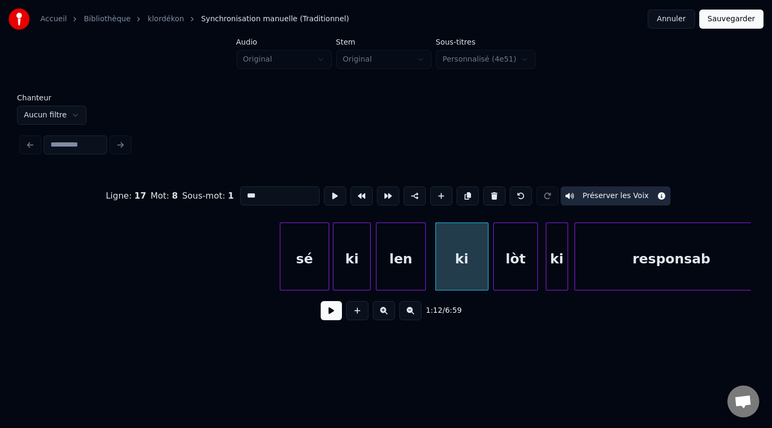
click at [517, 277] on div "lòt" at bounding box center [516, 259] width 44 height 72
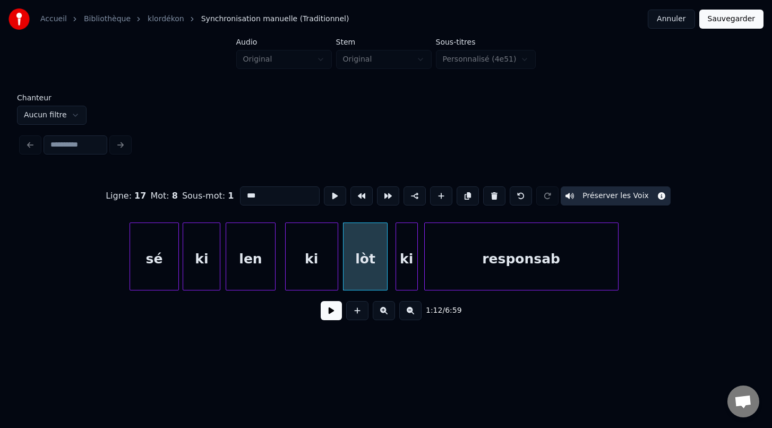
scroll to position [0, 11302]
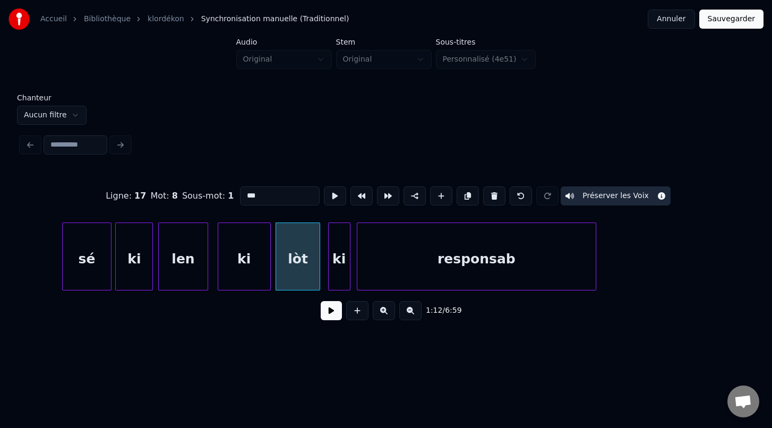
click at [595, 278] on div at bounding box center [594, 256] width 3 height 67
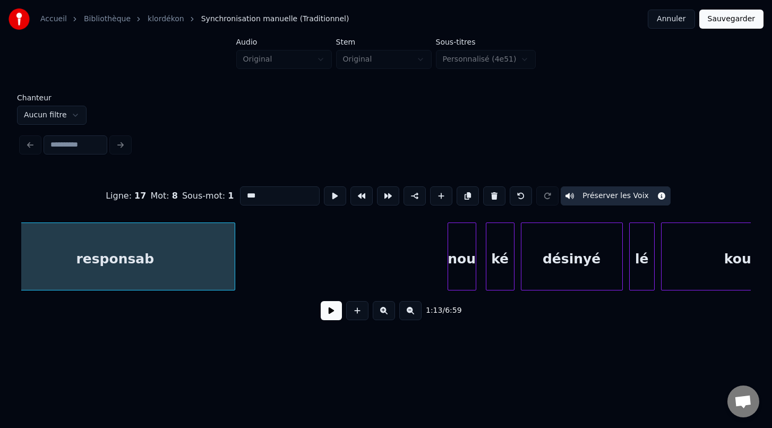
scroll to position [0, 11682]
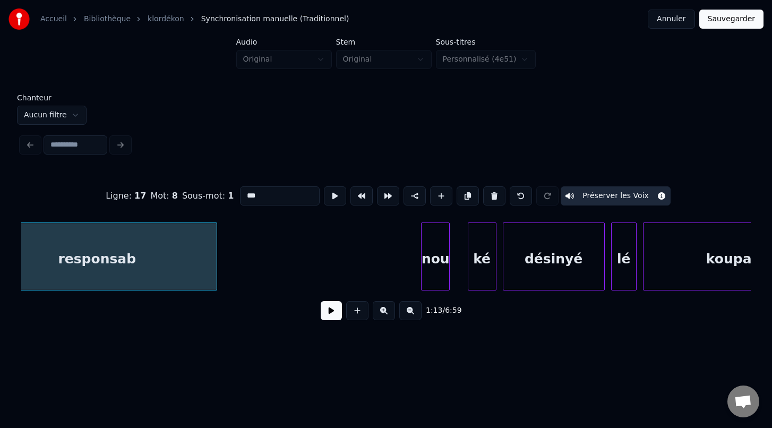
click at [438, 272] on div "nou" at bounding box center [436, 259] width 28 height 72
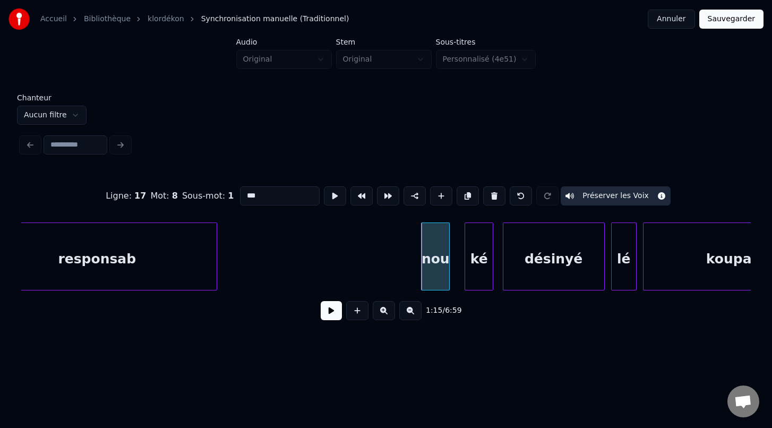
click at [476, 283] on div "ké" at bounding box center [479, 259] width 28 height 72
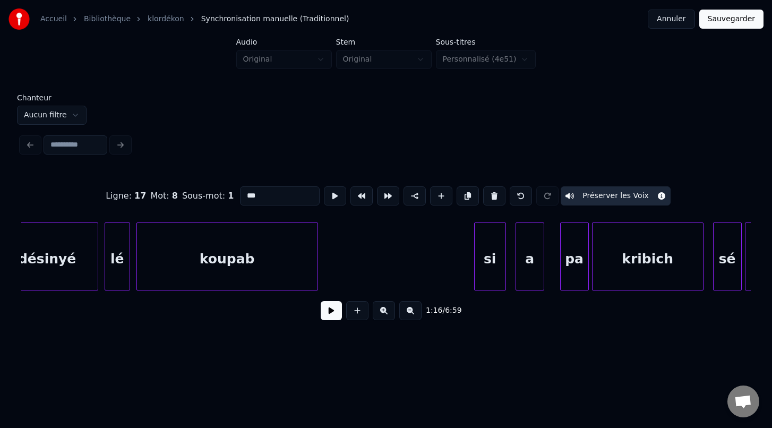
scroll to position [0, 12204]
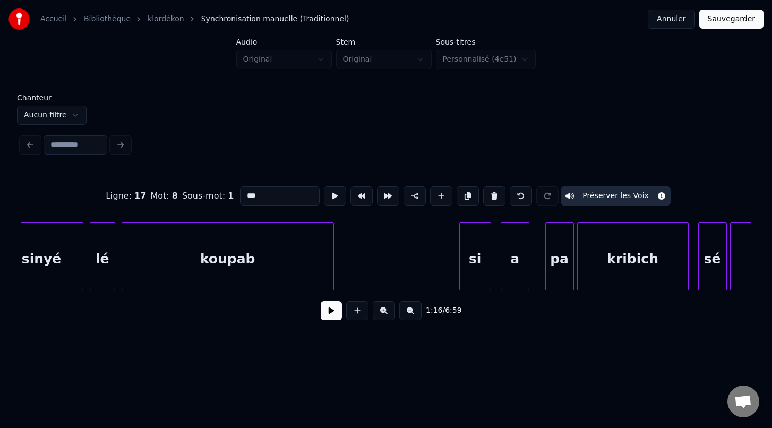
click at [332, 280] on div at bounding box center [331, 256] width 3 height 67
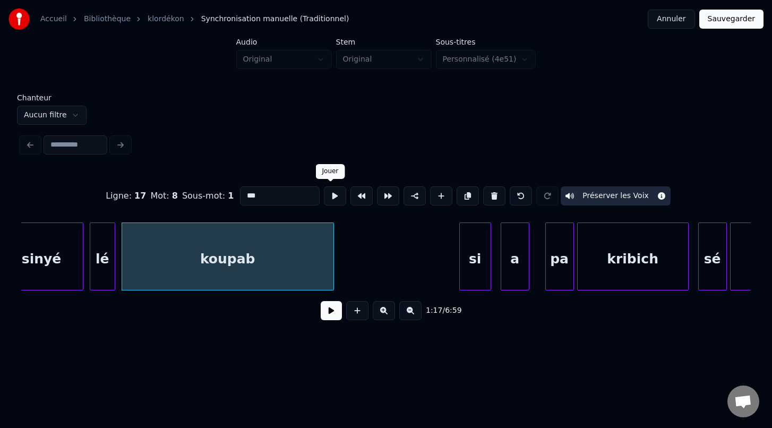
click at [328, 193] on button at bounding box center [335, 195] width 22 height 19
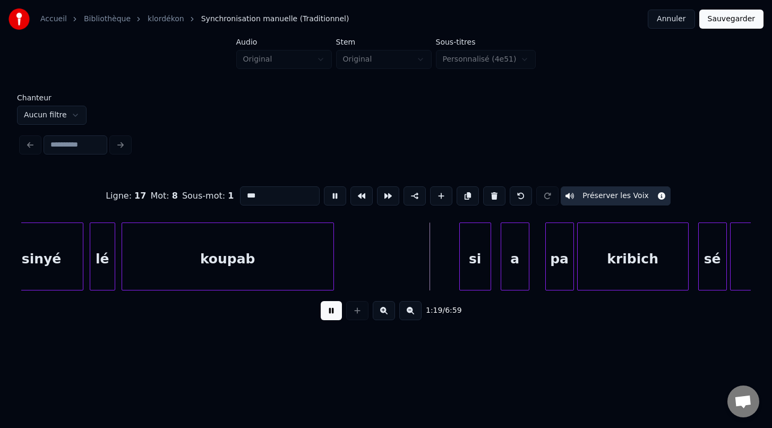
click at [327, 194] on button at bounding box center [335, 195] width 22 height 19
click at [444, 273] on div at bounding box center [445, 256] width 3 height 67
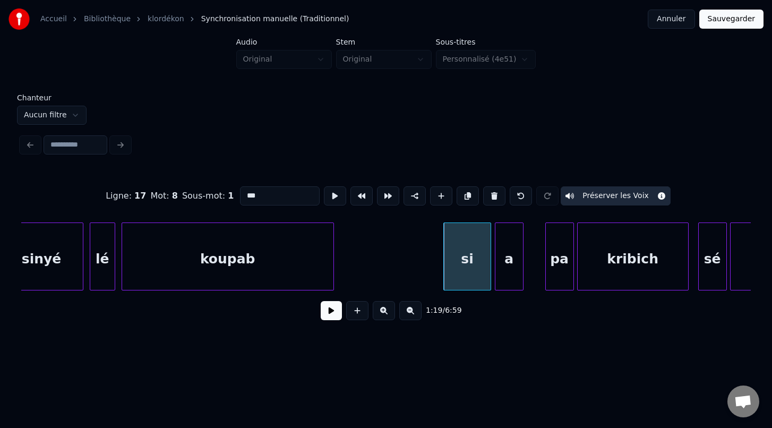
click at [515, 276] on div "a" at bounding box center [510, 259] width 28 height 72
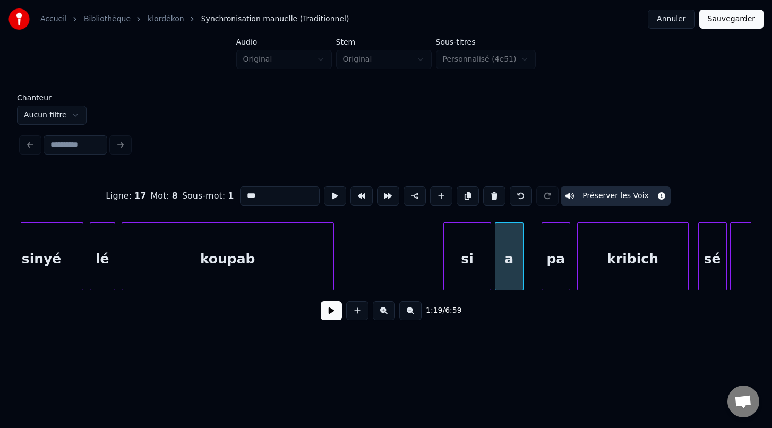
click at [549, 281] on div "pa" at bounding box center [556, 259] width 28 height 72
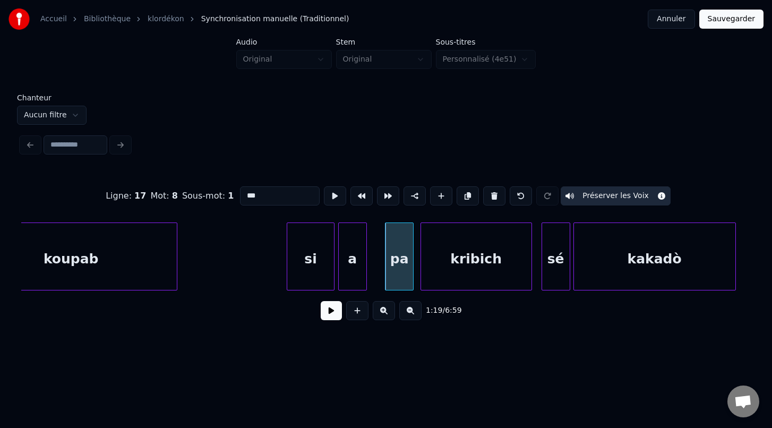
scroll to position [0, 12390]
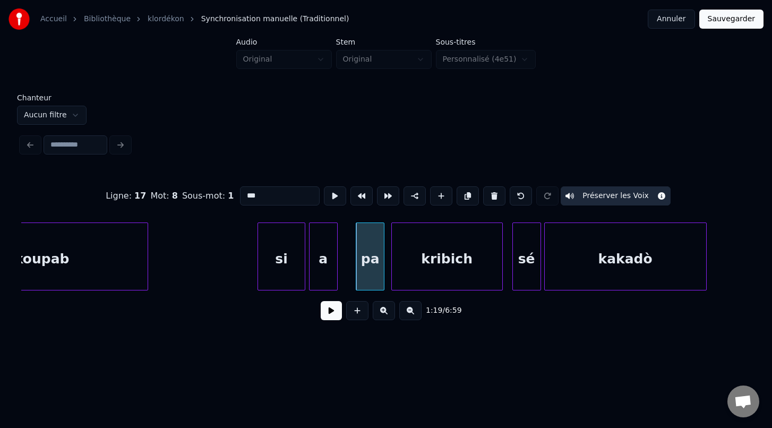
click at [528, 277] on div "sé" at bounding box center [527, 259] width 28 height 72
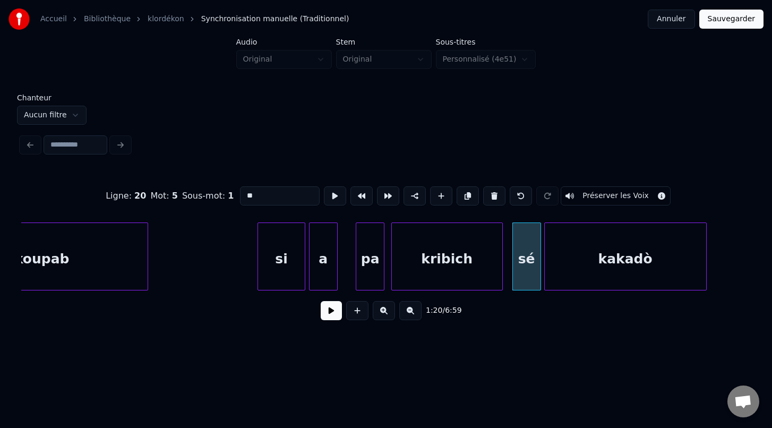
click at [473, 269] on div "kribich" at bounding box center [447, 259] width 110 height 72
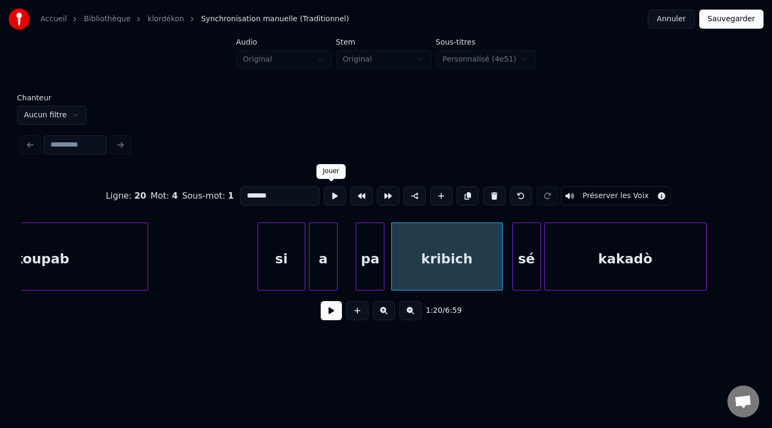
click at [330, 199] on button at bounding box center [335, 195] width 22 height 19
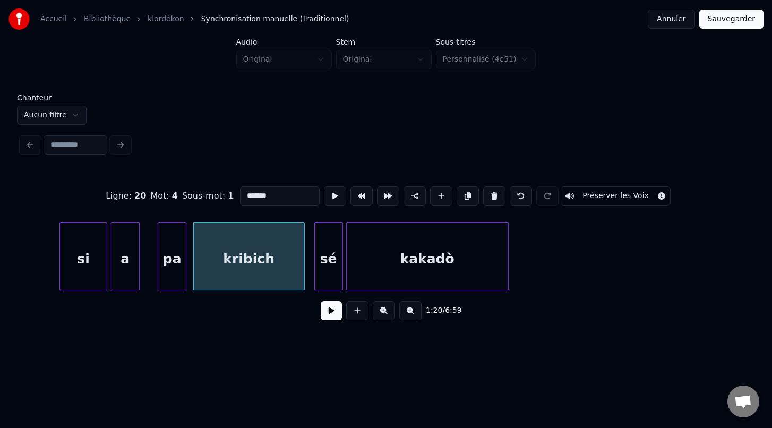
scroll to position [0, 12597]
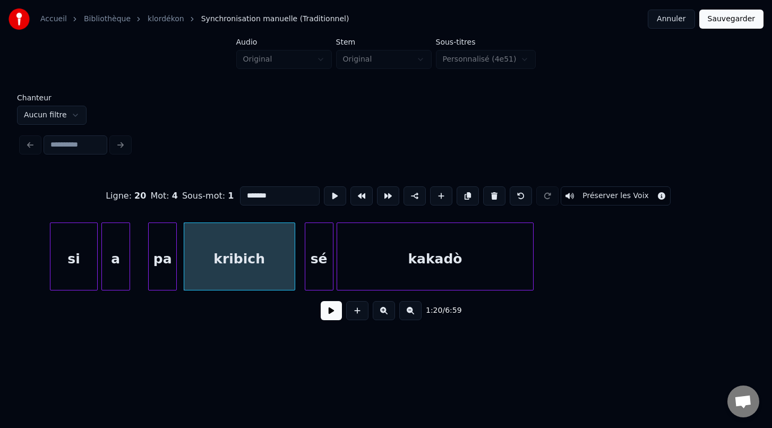
click at [532, 278] on div at bounding box center [531, 256] width 3 height 67
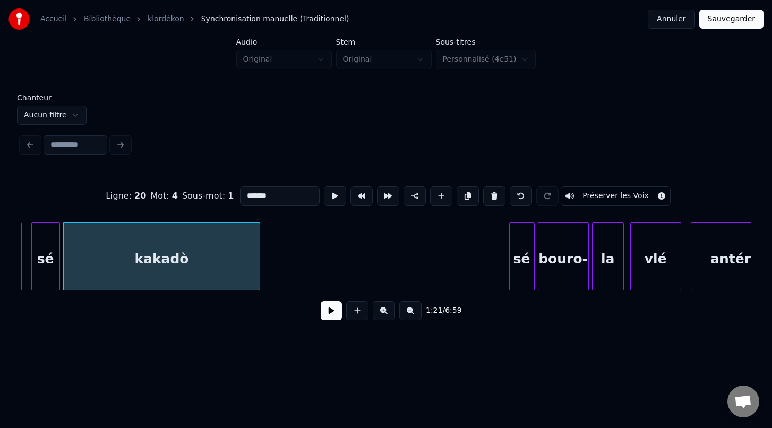
scroll to position [0, 12879]
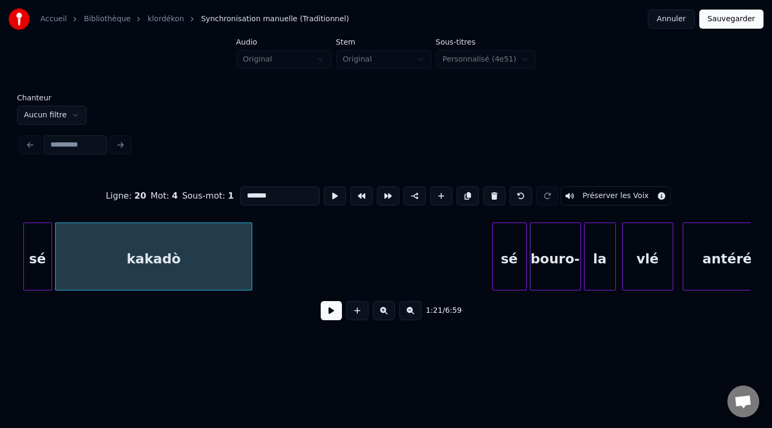
click at [493, 271] on div at bounding box center [494, 256] width 3 height 67
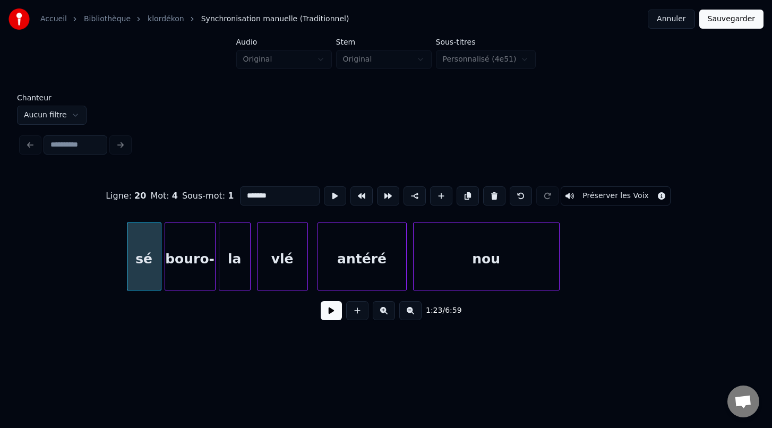
scroll to position [0, 13275]
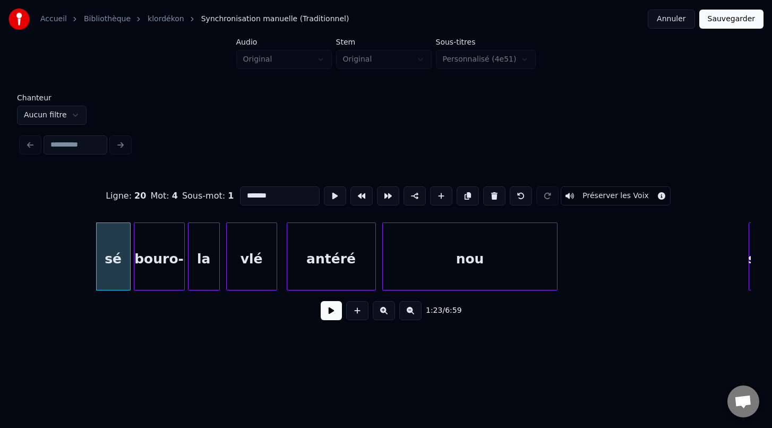
click at [556, 283] on div at bounding box center [555, 256] width 3 height 67
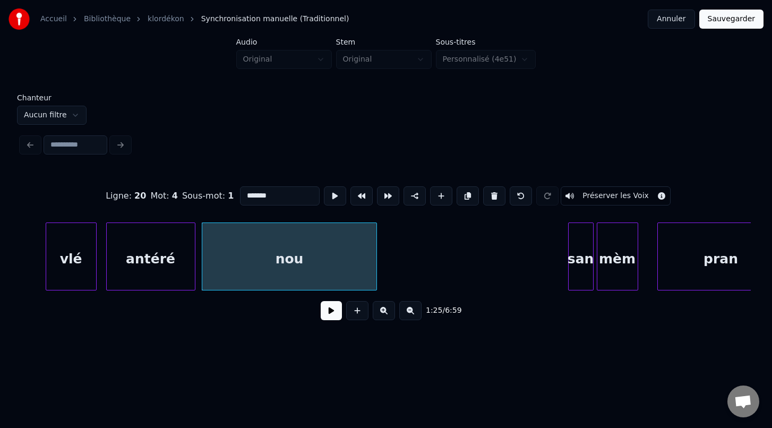
scroll to position [0, 13478]
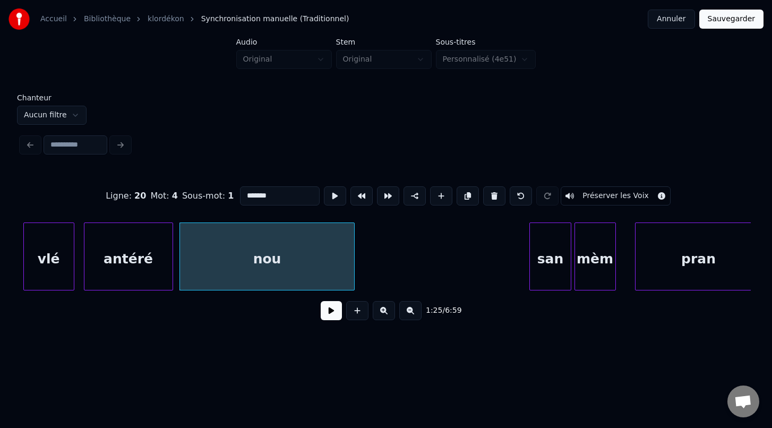
click at [530, 267] on div at bounding box center [531, 256] width 3 height 67
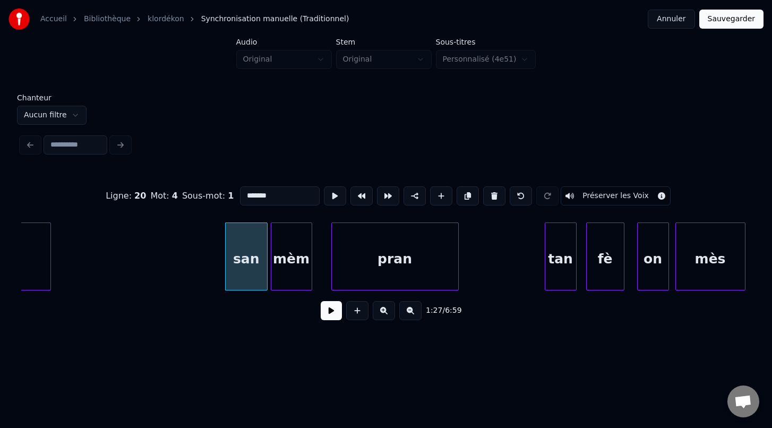
scroll to position [0, 13794]
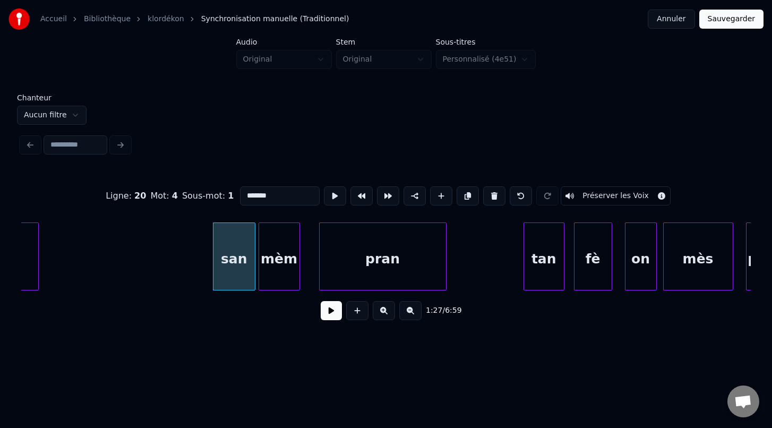
click at [525, 275] on div at bounding box center [525, 256] width 3 height 67
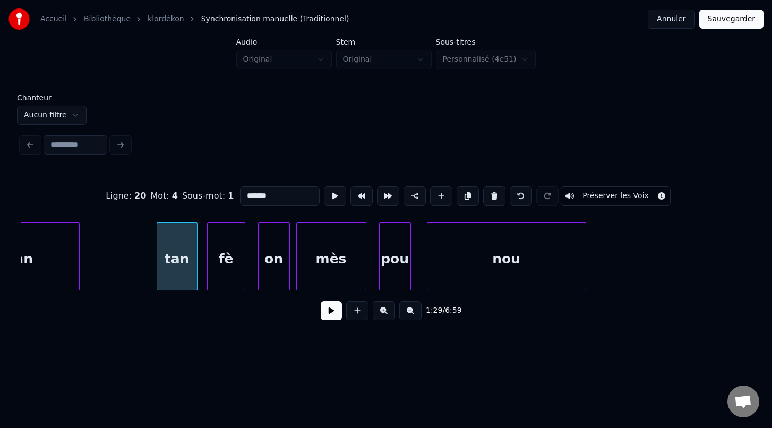
scroll to position [0, 14164]
click at [582, 276] on div "nou" at bounding box center [503, 257] width 159 height 68
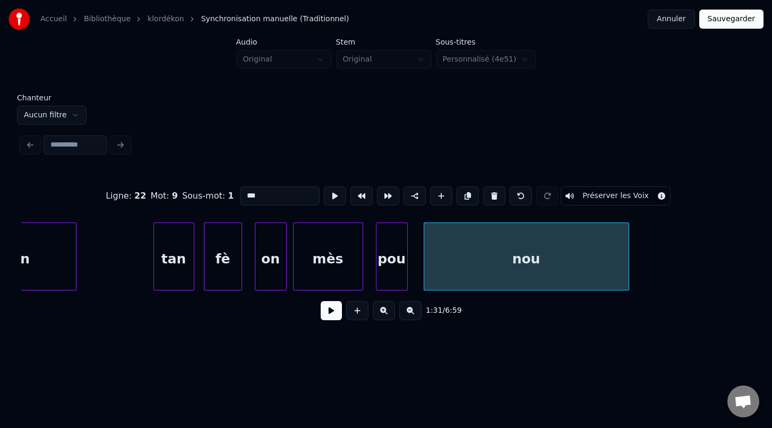
click at [627, 283] on div at bounding box center [627, 256] width 3 height 67
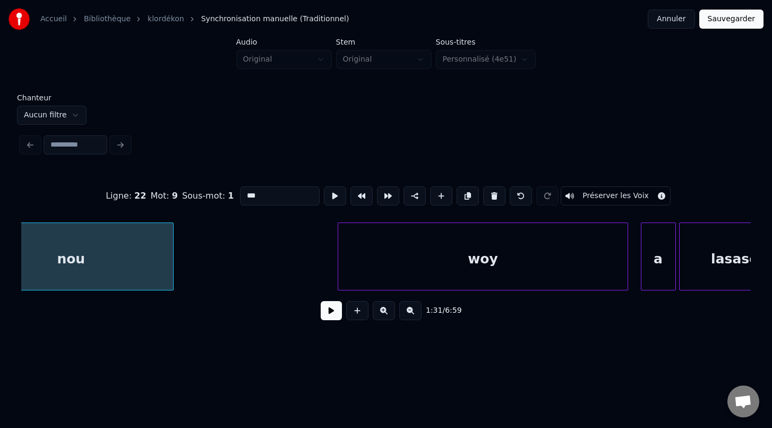
scroll to position [0, 14650]
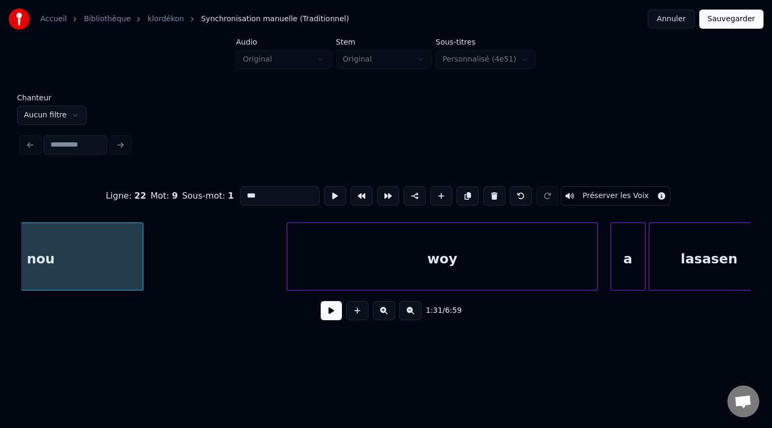
click at [287, 273] on div at bounding box center [288, 256] width 3 height 67
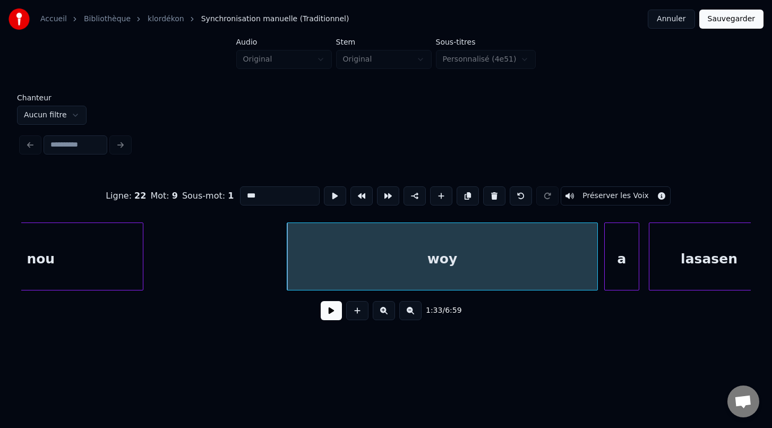
click at [615, 280] on div "a" at bounding box center [622, 259] width 34 height 72
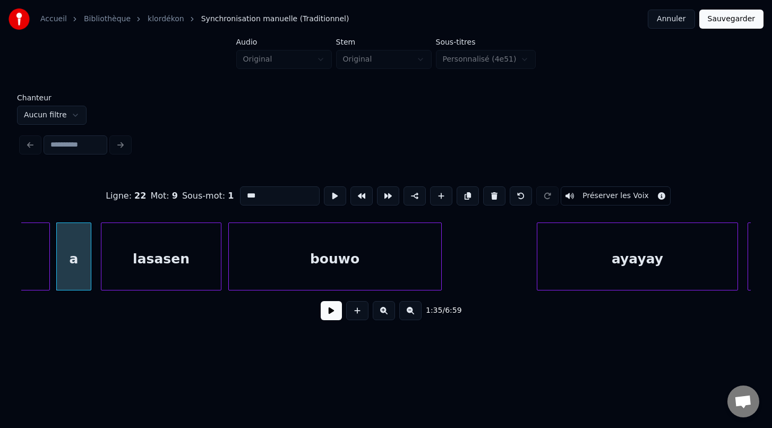
scroll to position [0, 15203]
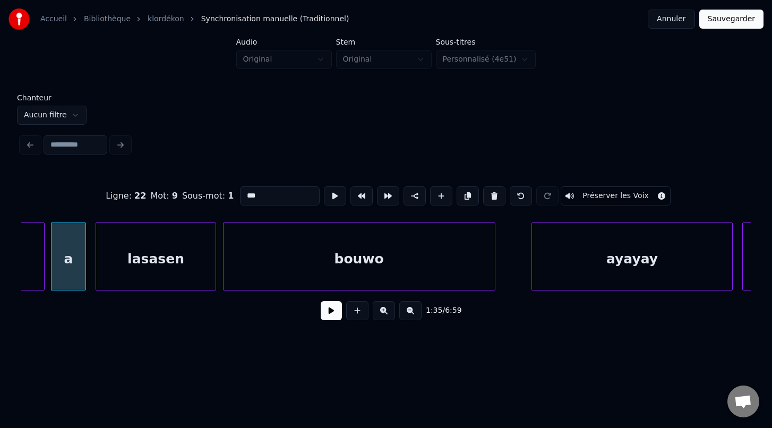
click at [494, 283] on div at bounding box center [493, 256] width 3 height 67
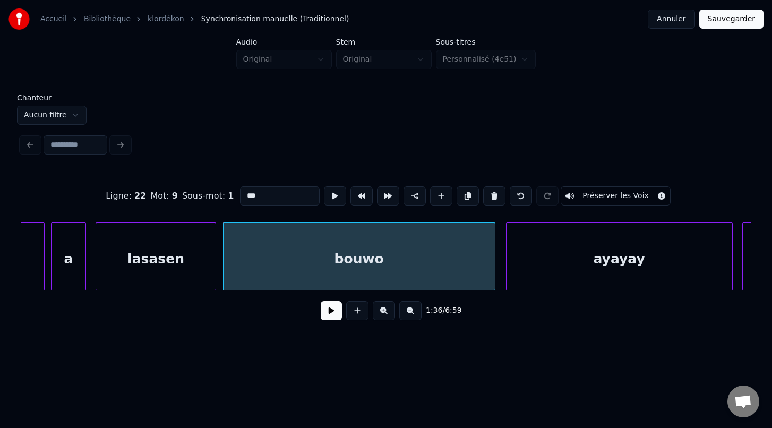
click at [507, 272] on div at bounding box center [508, 256] width 3 height 67
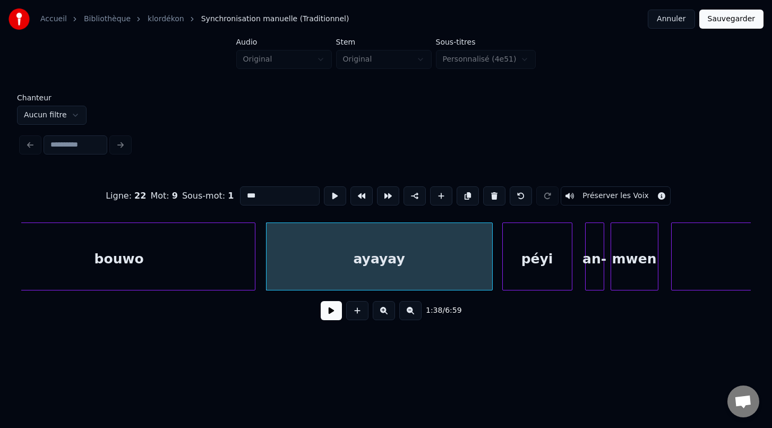
scroll to position [0, 15446]
click at [496, 278] on div at bounding box center [497, 256] width 3 height 67
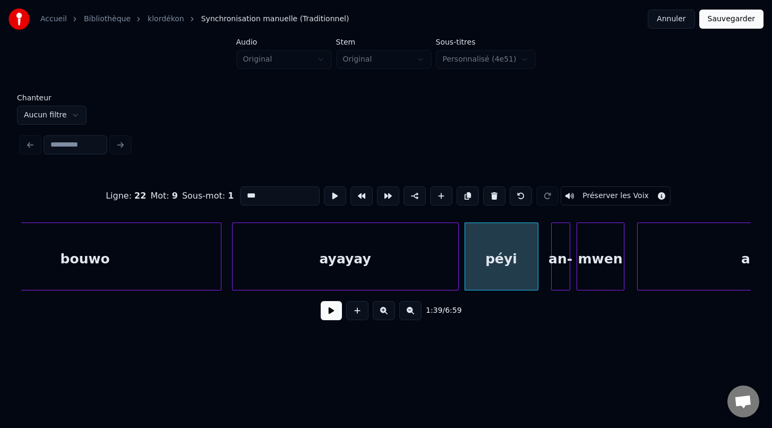
scroll to position [0, 15491]
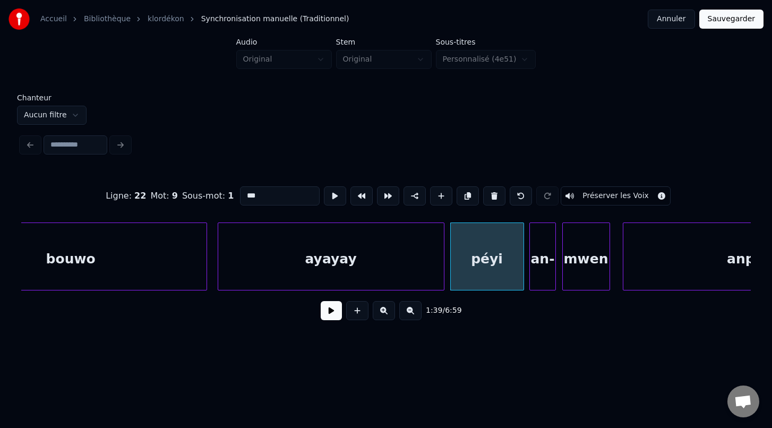
click at [532, 277] on div at bounding box center [531, 256] width 3 height 67
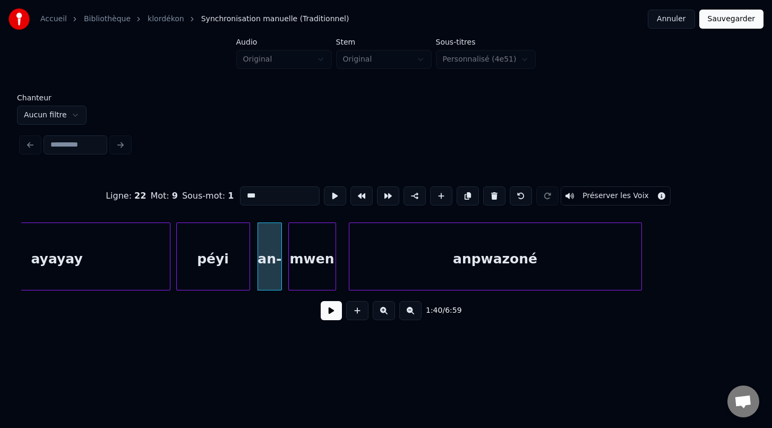
scroll to position [0, 15815]
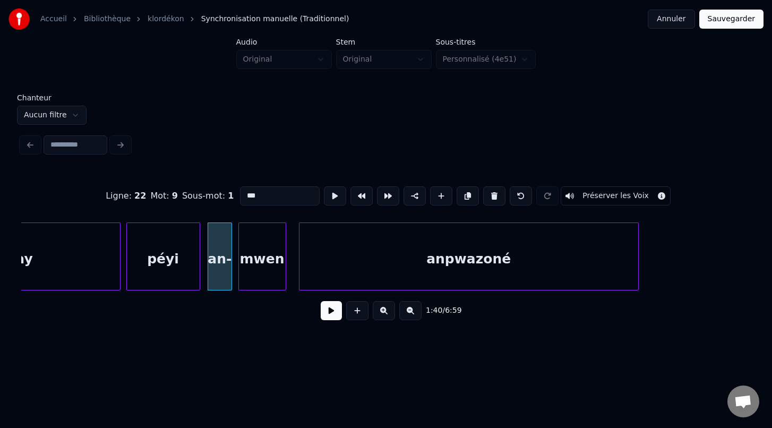
click at [638, 282] on div at bounding box center [636, 256] width 3 height 67
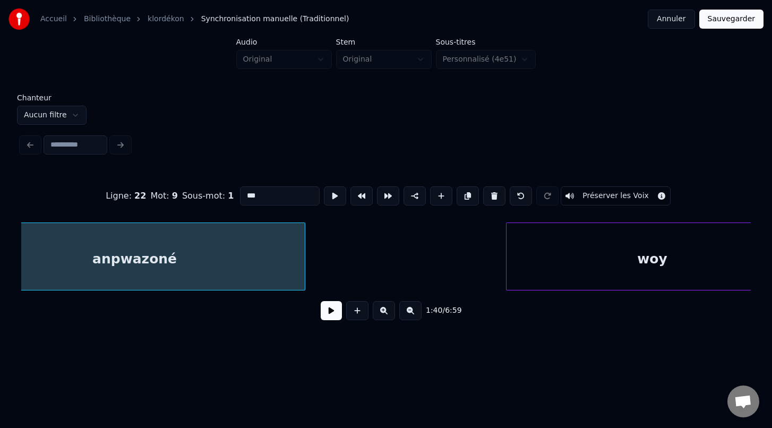
scroll to position [0, 16209]
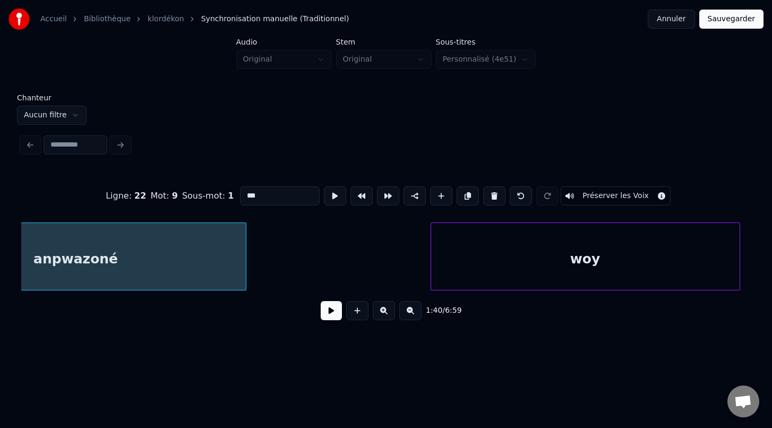
click at [431, 262] on div at bounding box center [432, 256] width 3 height 67
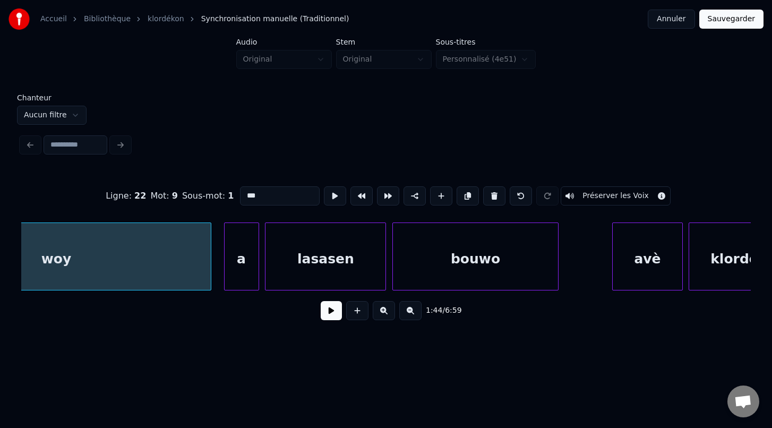
scroll to position [0, 16764]
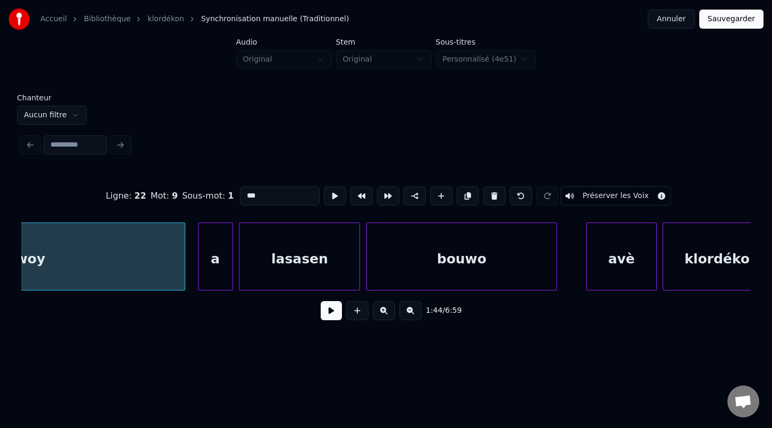
click at [554, 285] on div at bounding box center [554, 256] width 3 height 67
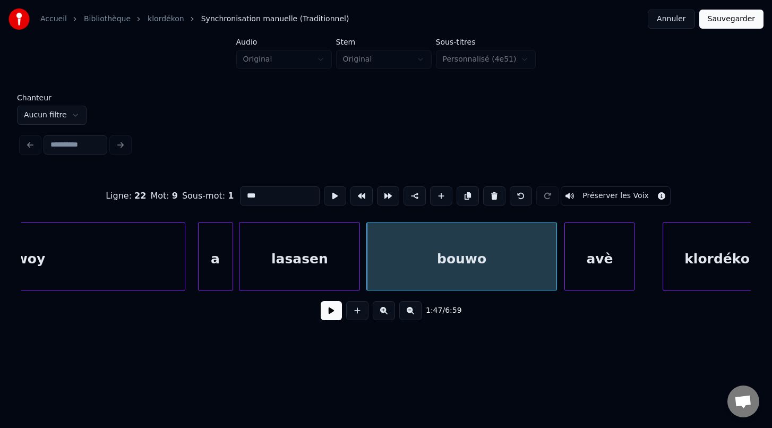
click at [588, 283] on div "avè" at bounding box center [599, 259] width 69 height 72
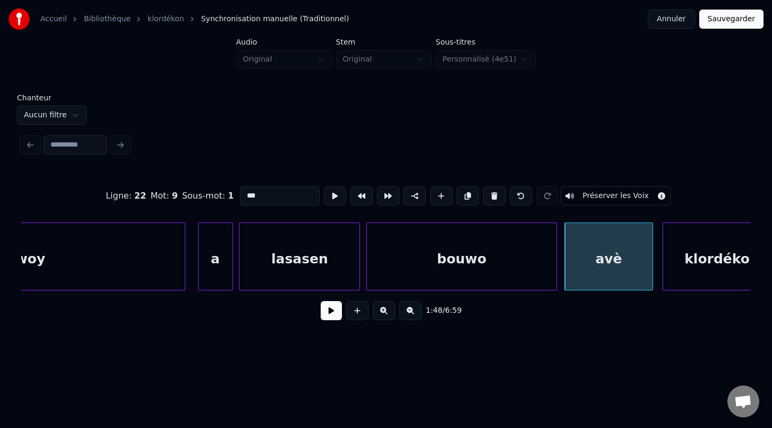
click at [652, 284] on div at bounding box center [651, 256] width 3 height 67
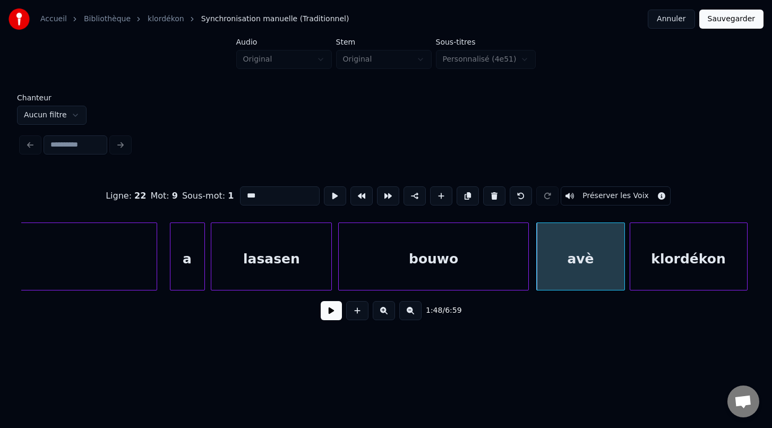
click at [683, 279] on div "klordékon" at bounding box center [688, 259] width 117 height 72
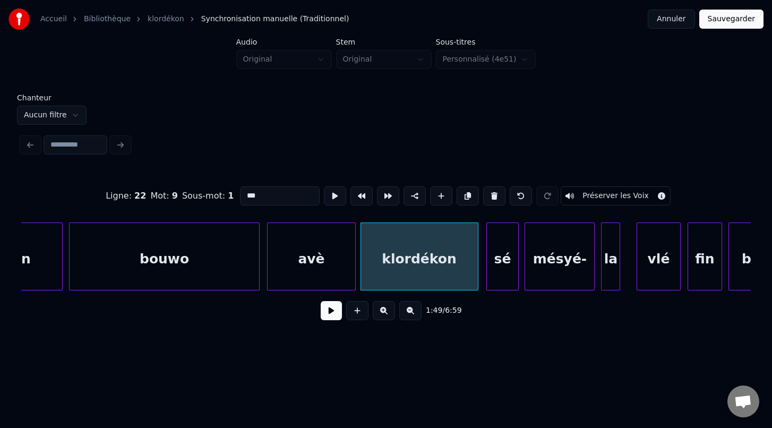
scroll to position [0, 17070]
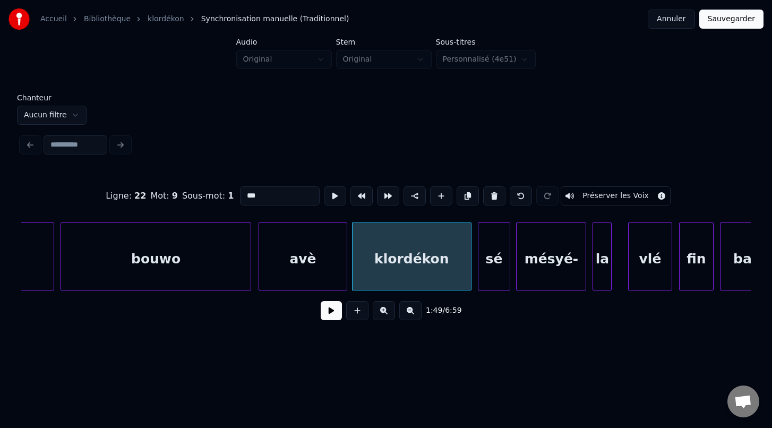
click at [471, 280] on div "klordékon" at bounding box center [412, 257] width 120 height 68
click at [605, 277] on div "la" at bounding box center [609, 259] width 18 height 72
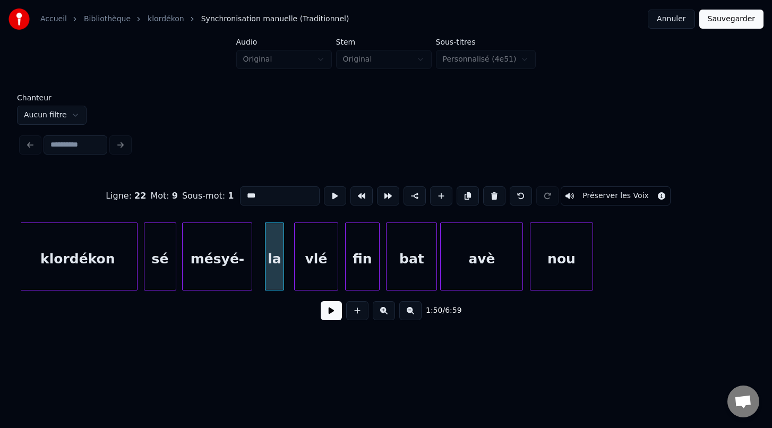
scroll to position [0, 17433]
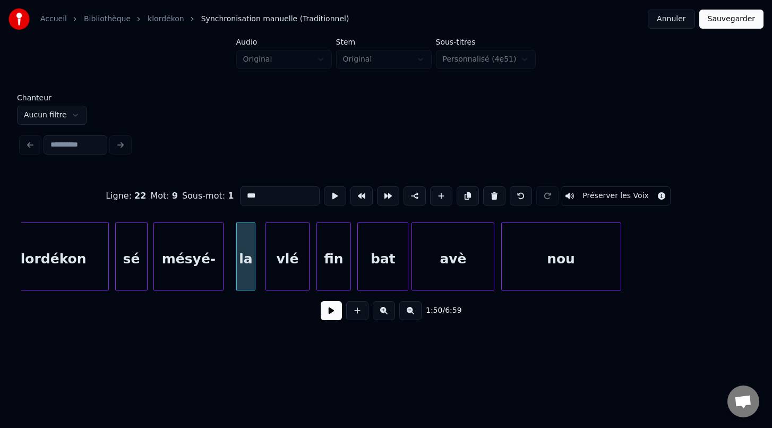
click at [619, 272] on div at bounding box center [619, 256] width 3 height 67
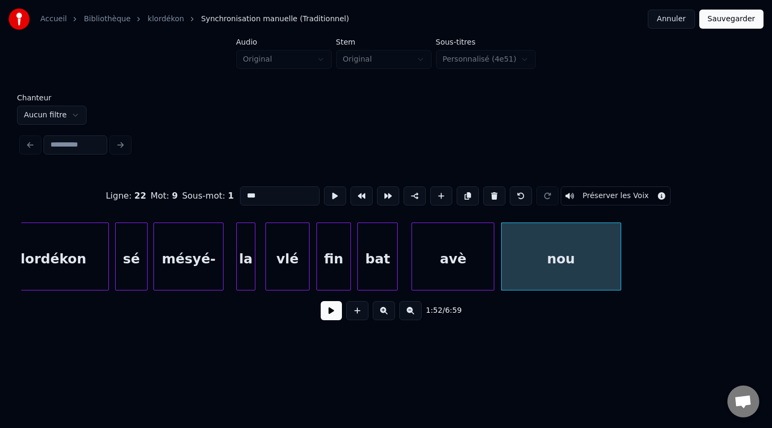
click at [396, 264] on div at bounding box center [395, 256] width 3 height 67
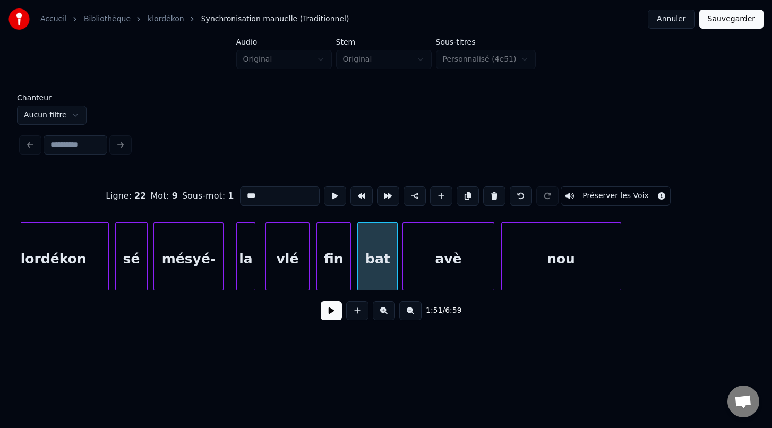
click at [403, 272] on div at bounding box center [404, 256] width 3 height 67
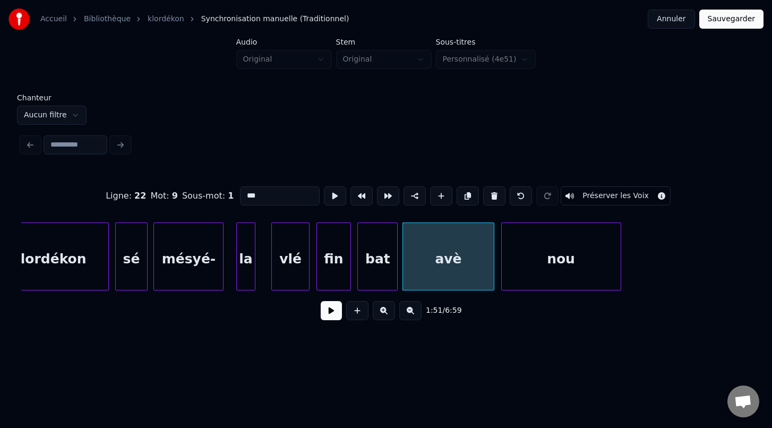
click at [272, 271] on div at bounding box center [273, 256] width 3 height 67
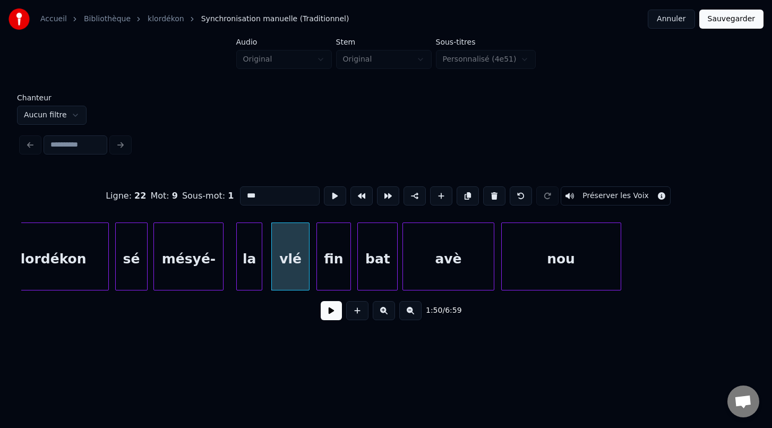
click at [261, 272] on div at bounding box center [260, 256] width 3 height 67
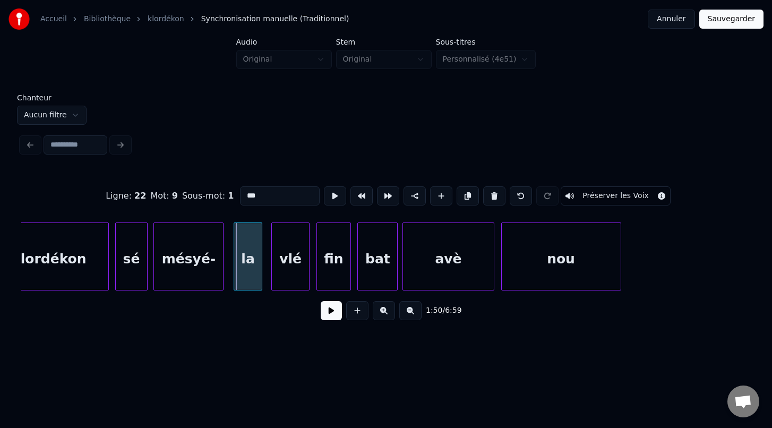
click at [235, 272] on div at bounding box center [235, 256] width 3 height 67
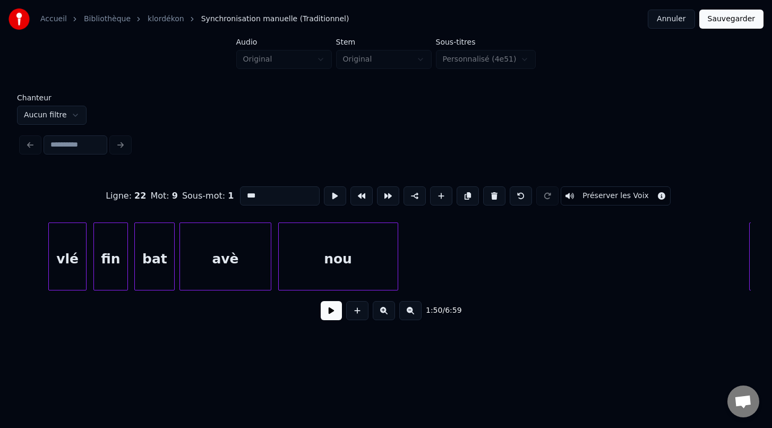
scroll to position [0, 17678]
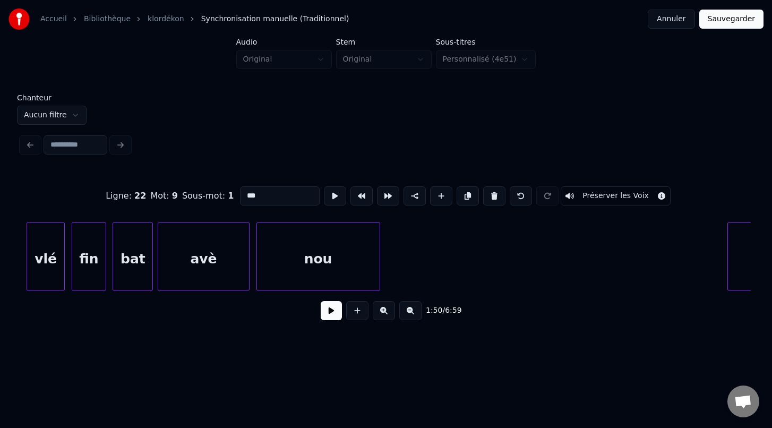
click at [378, 269] on div at bounding box center [378, 256] width 3 height 67
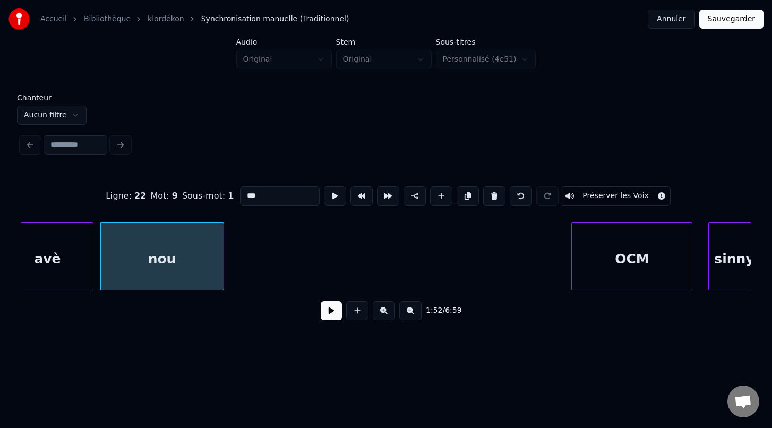
scroll to position [0, 17863]
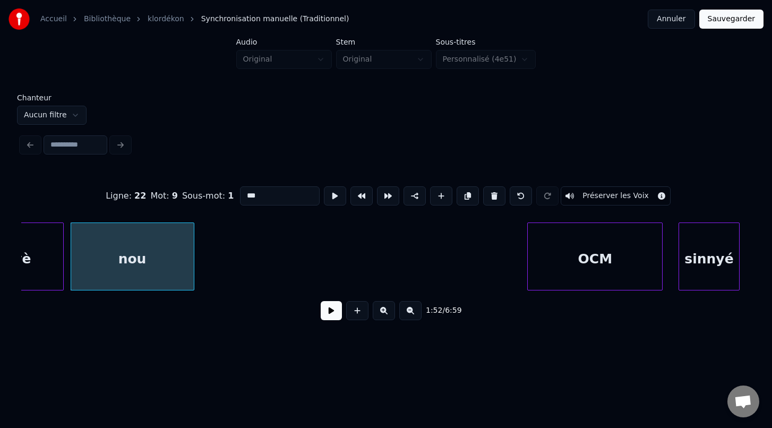
click at [529, 279] on div at bounding box center [529, 256] width 3 height 67
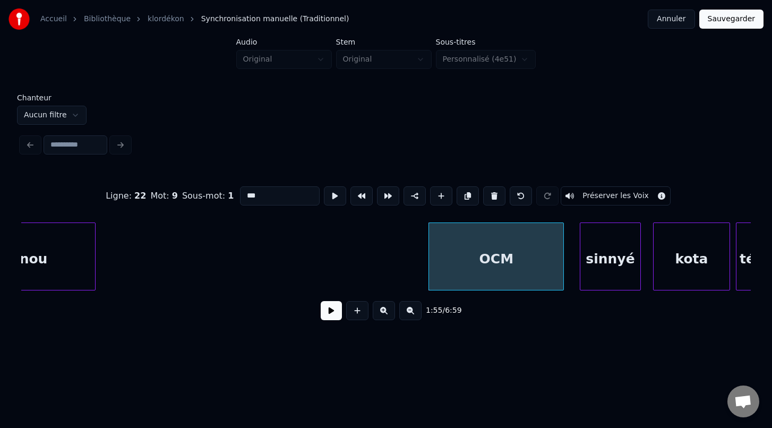
scroll to position [0, 18018]
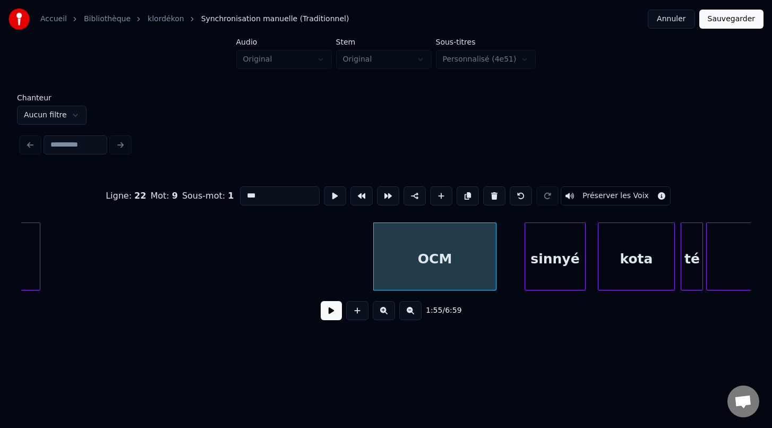
click at [494, 278] on div at bounding box center [494, 256] width 3 height 67
click at [502, 276] on div at bounding box center [502, 256] width 3 height 67
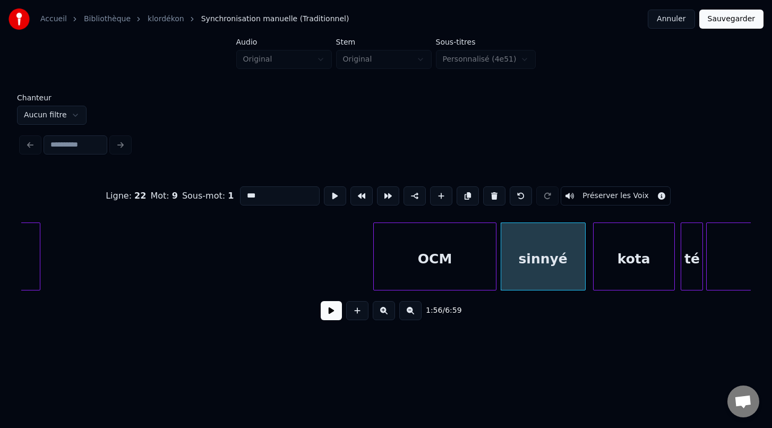
click at [594, 276] on div at bounding box center [595, 256] width 3 height 67
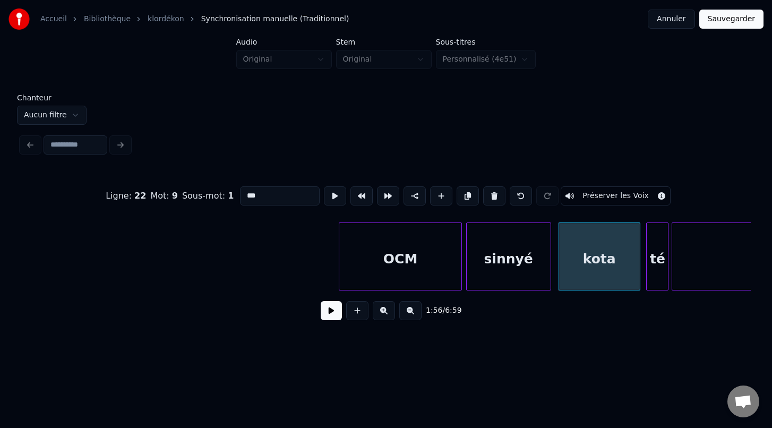
scroll to position [0, 18060]
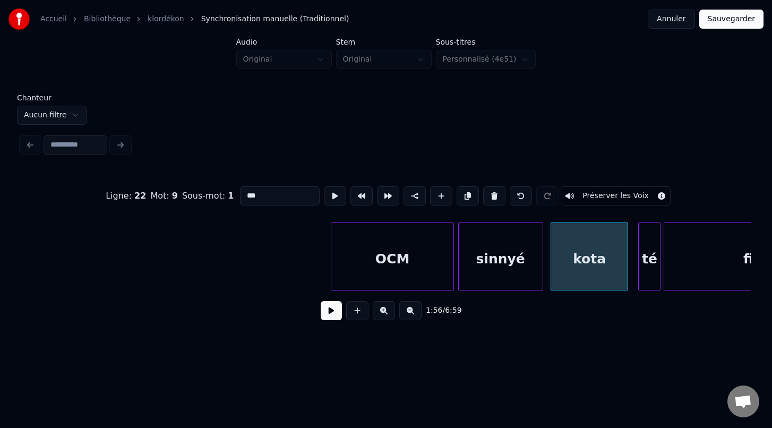
click at [627, 273] on div at bounding box center [626, 256] width 3 height 67
click at [647, 280] on div "té" at bounding box center [646, 259] width 21 height 72
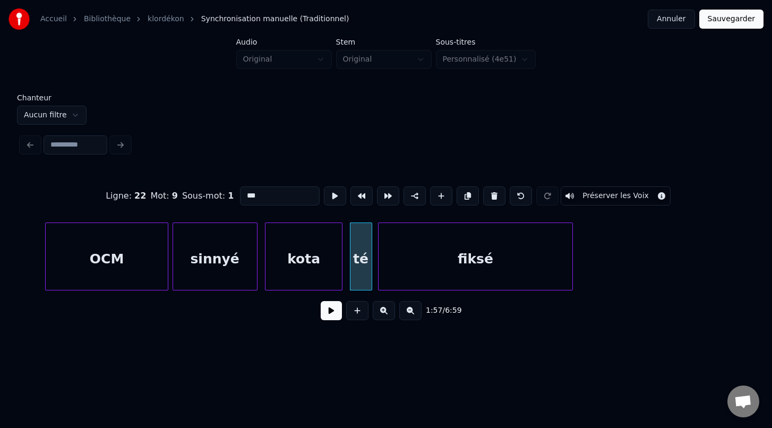
scroll to position [0, 18365]
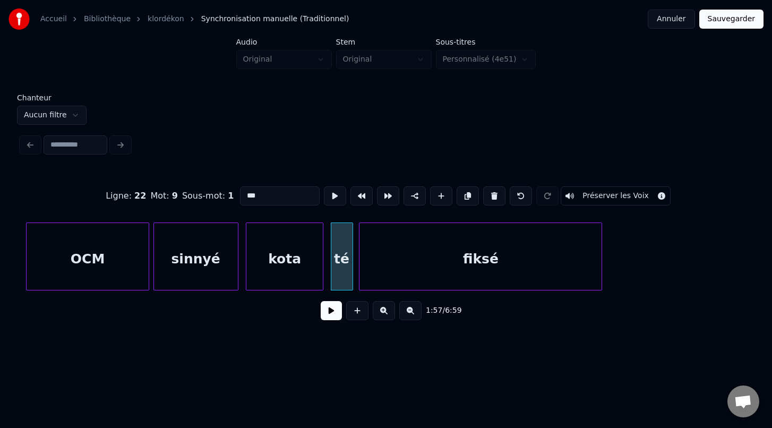
click at [599, 288] on div at bounding box center [600, 256] width 3 height 67
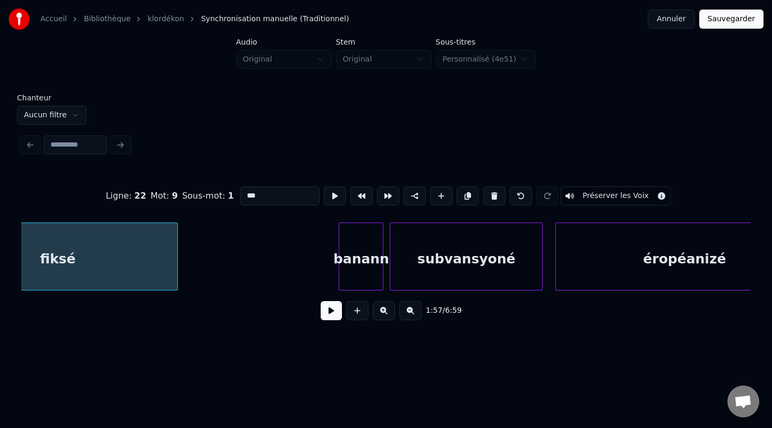
scroll to position [0, 18848]
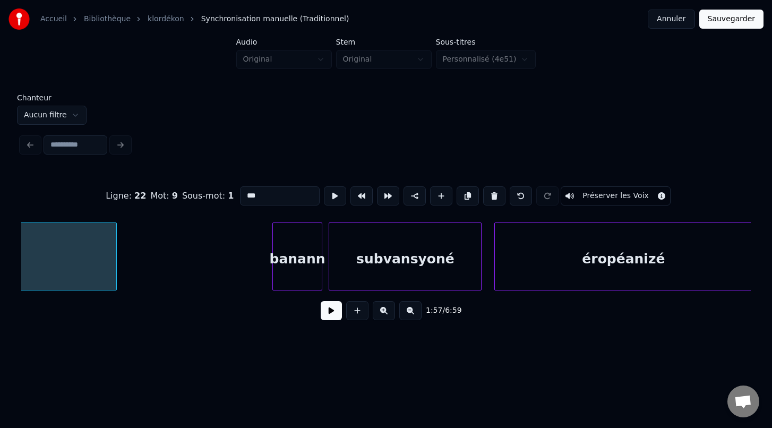
click at [273, 274] on div at bounding box center [274, 256] width 3 height 67
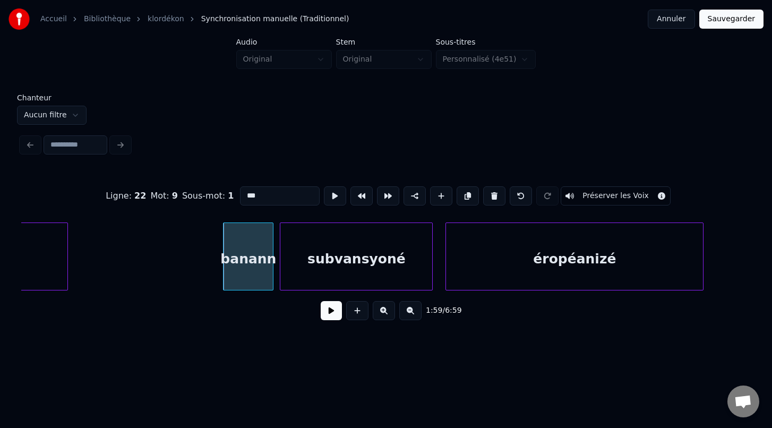
scroll to position [0, 18912]
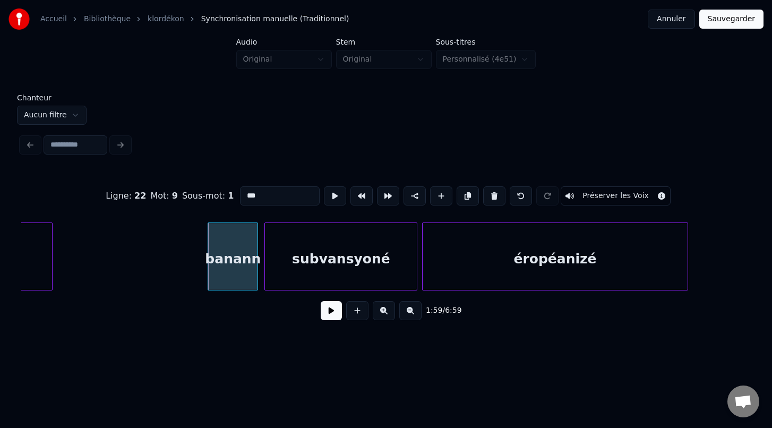
click at [424, 276] on div at bounding box center [424, 256] width 3 height 67
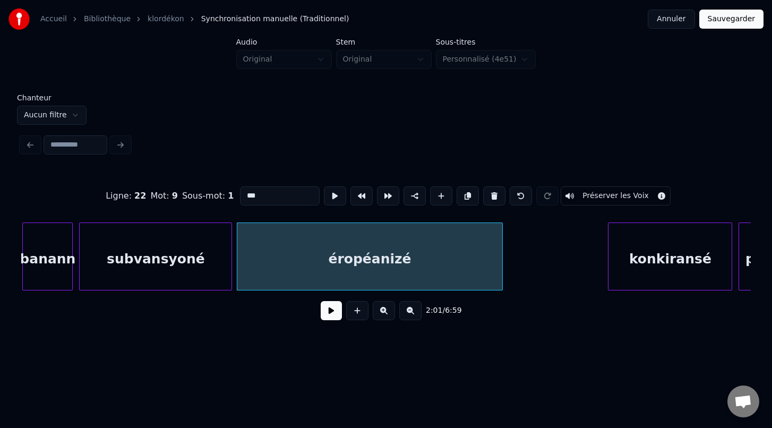
scroll to position [0, 19134]
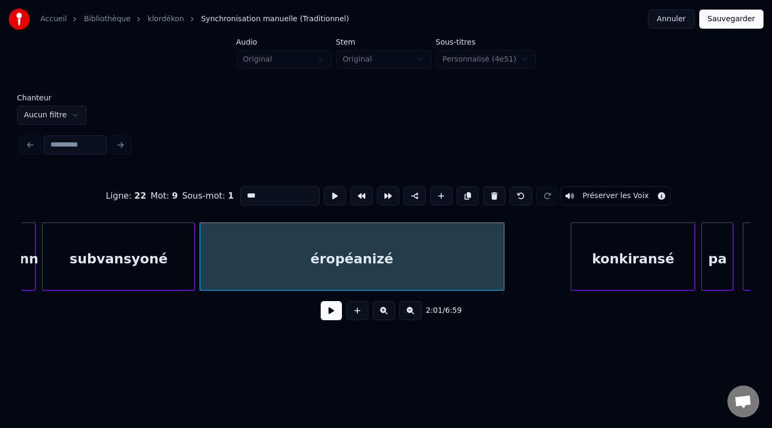
click at [504, 280] on div at bounding box center [502, 256] width 3 height 67
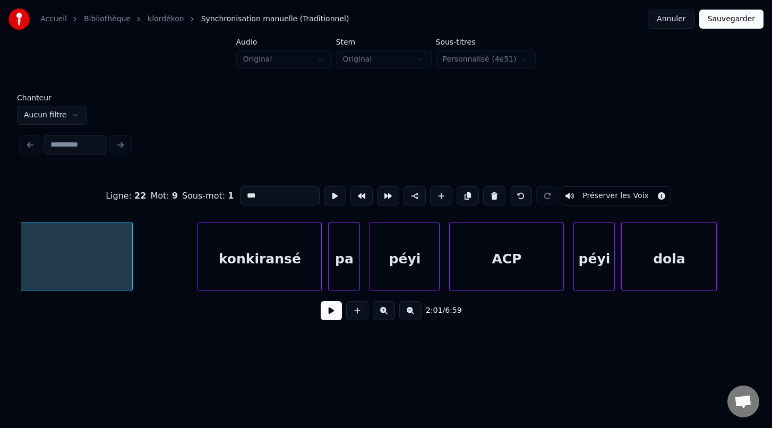
scroll to position [0, 19515]
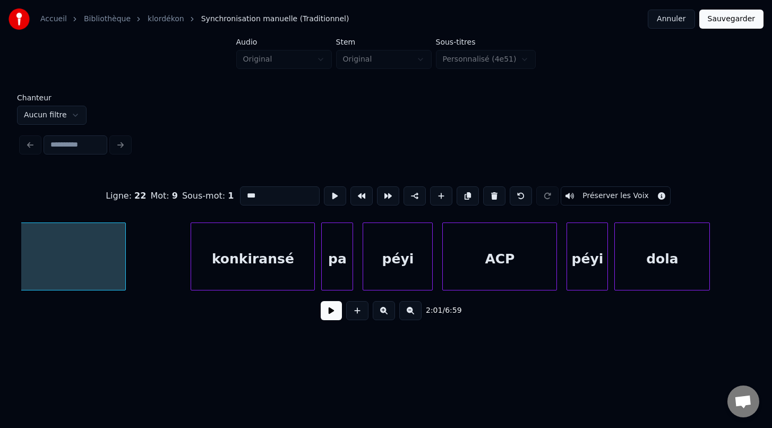
click at [450, 267] on div "ACP" at bounding box center [500, 259] width 114 height 72
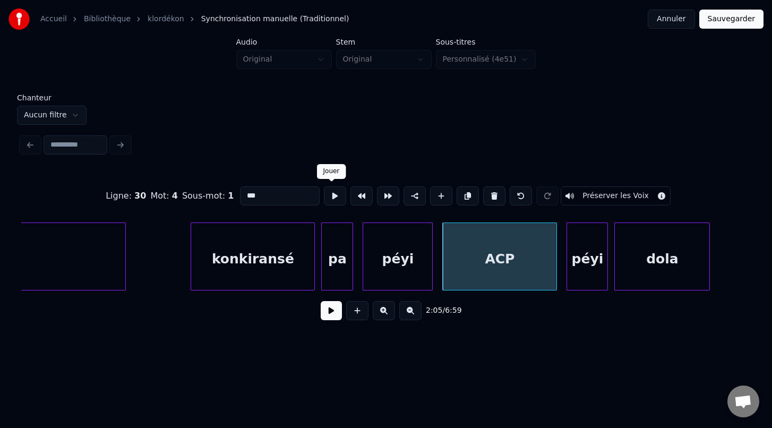
click at [330, 196] on button at bounding box center [335, 195] width 22 height 19
click at [587, 277] on div "péyi" at bounding box center [585, 259] width 40 height 72
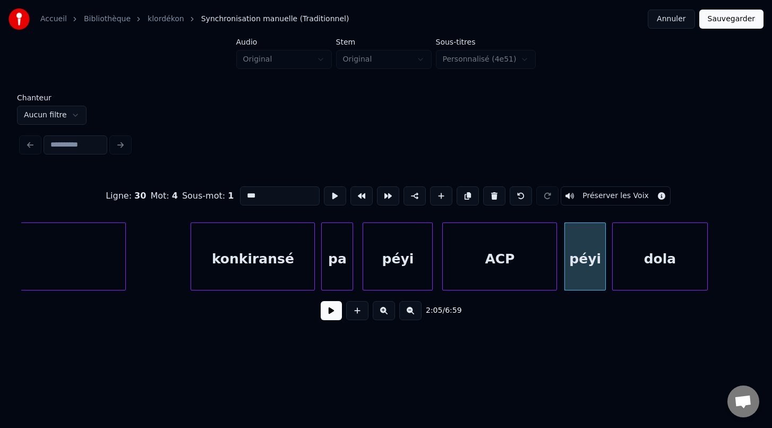
click at [634, 284] on div "dola" at bounding box center [660, 259] width 95 height 72
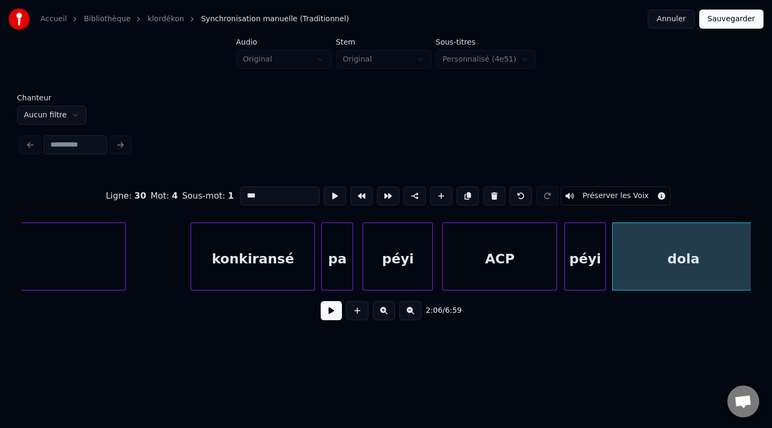
click at [754, 278] on div "Chanteur Aucun filtre Ligne : 30 Mot : 4 Sous-mot : 1 *** Préserver les Voix 2:…" at bounding box center [386, 214] width 738 height 241
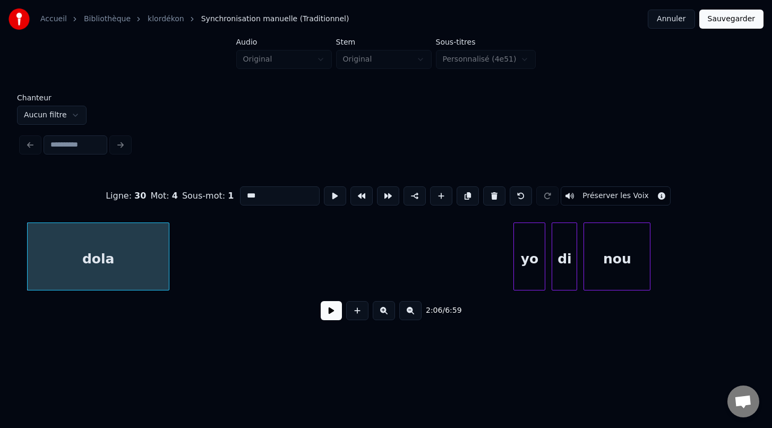
scroll to position [0, 20130]
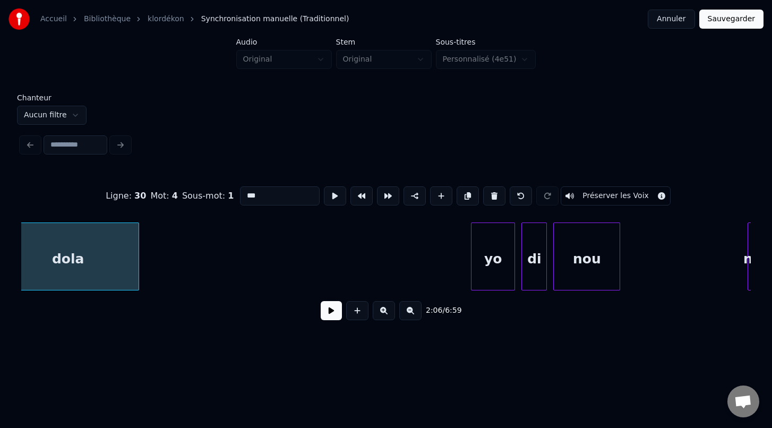
click at [472, 268] on div at bounding box center [473, 256] width 3 height 67
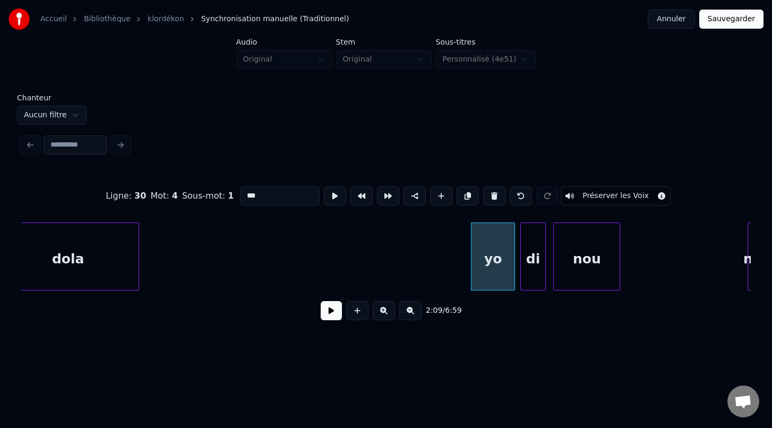
click at [533, 278] on div "di" at bounding box center [533, 259] width 24 height 72
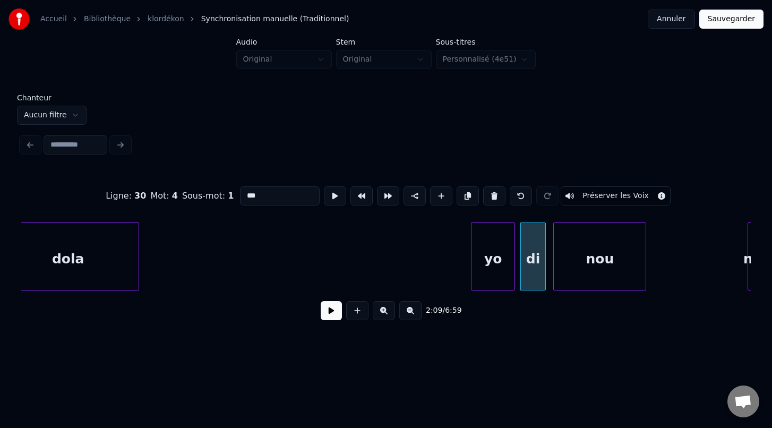
click at [645, 269] on div at bounding box center [644, 256] width 3 height 67
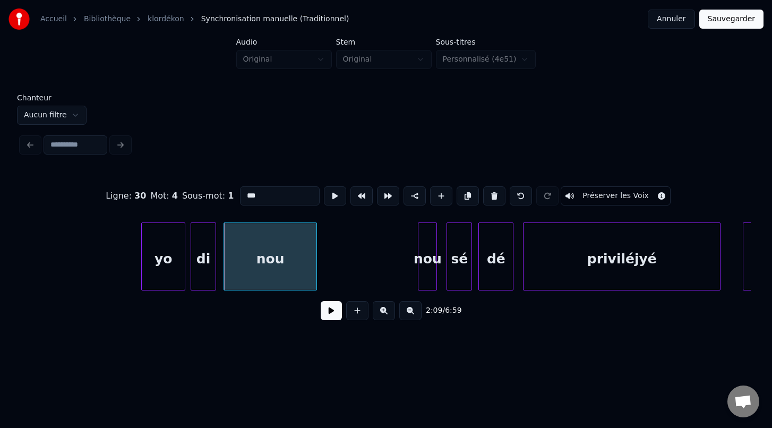
scroll to position [0, 20465]
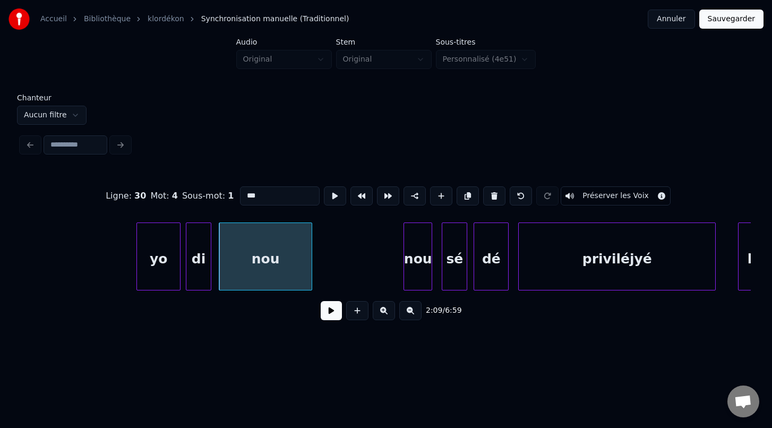
click at [405, 280] on div at bounding box center [405, 256] width 3 height 67
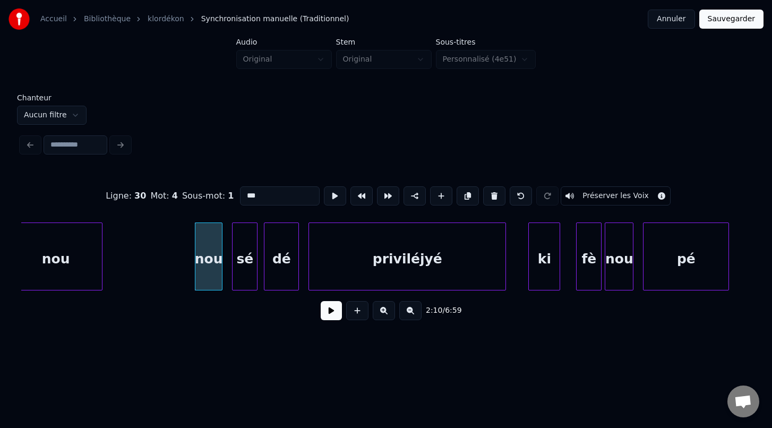
scroll to position [0, 20693]
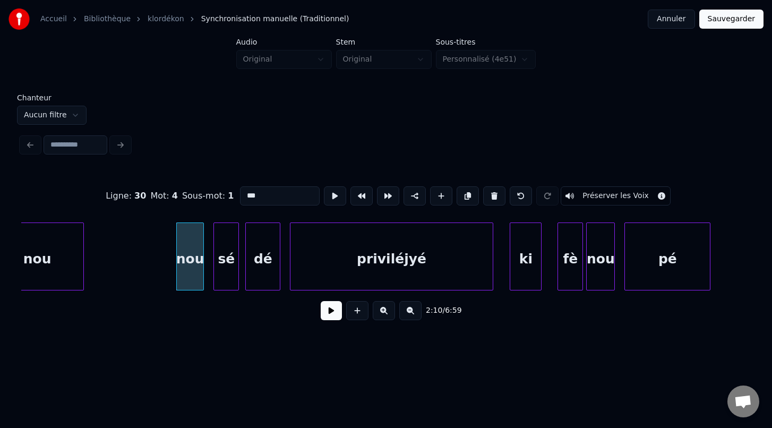
click at [492, 276] on div at bounding box center [491, 256] width 3 height 67
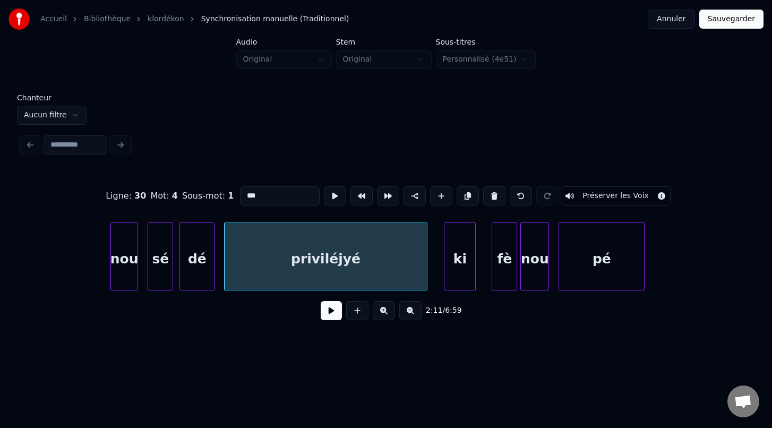
scroll to position [0, 20801]
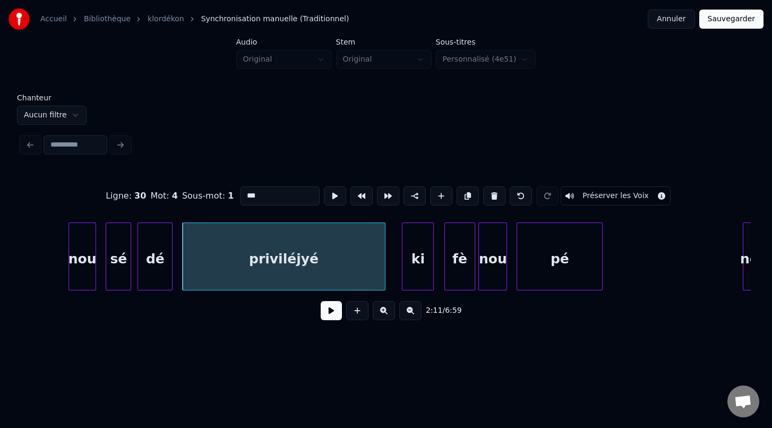
click at [446, 284] on div at bounding box center [446, 256] width 3 height 67
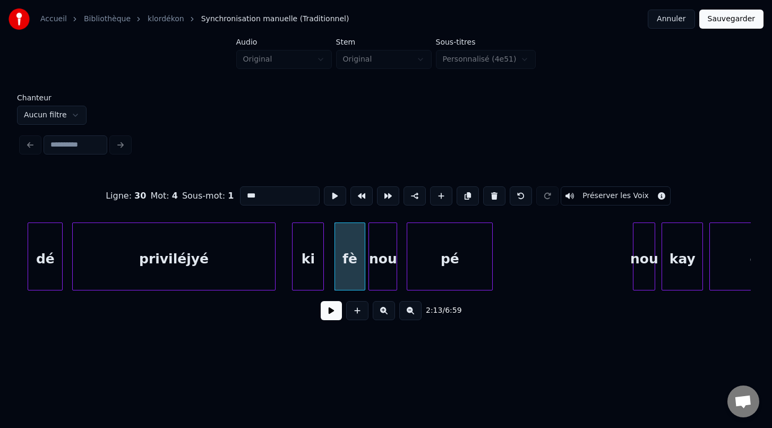
scroll to position [0, 20922]
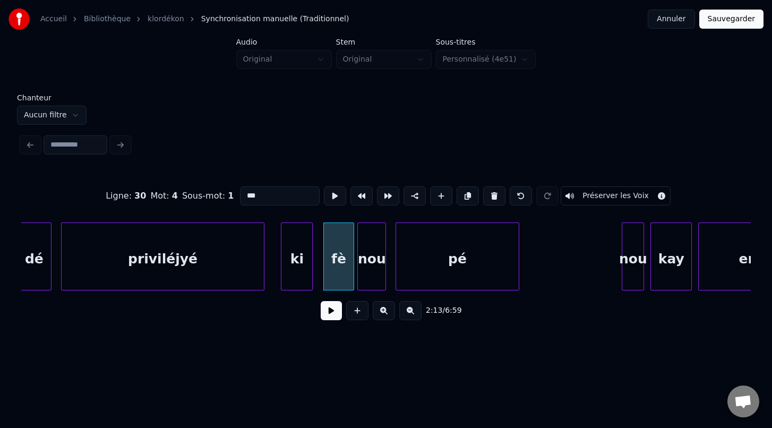
click at [519, 272] on div at bounding box center [517, 256] width 3 height 67
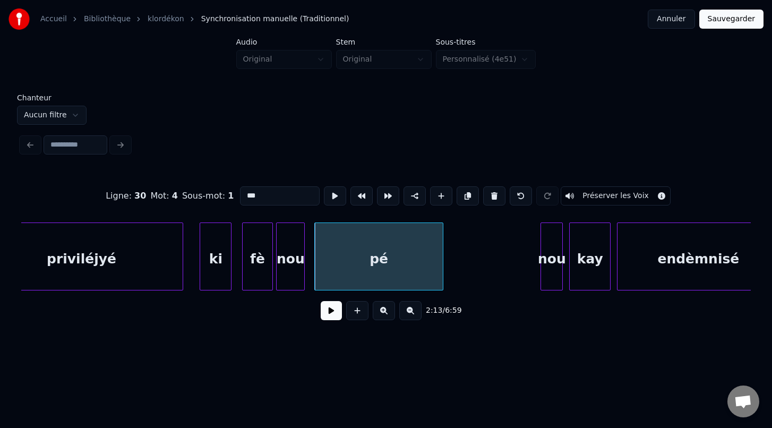
scroll to position [0, 21008]
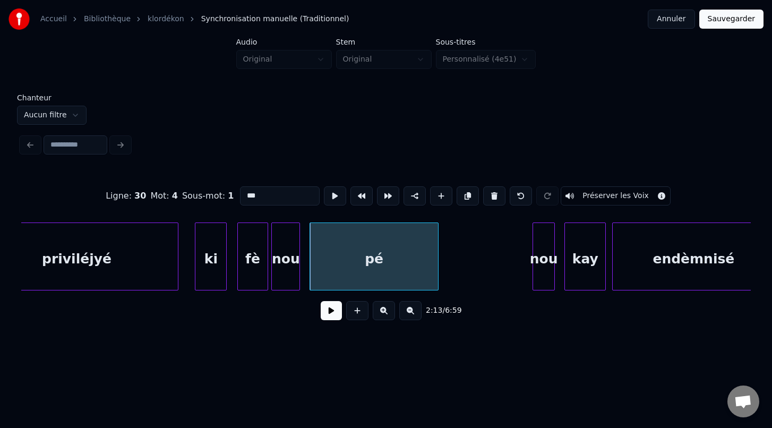
click at [547, 277] on div "nou" at bounding box center [543, 259] width 21 height 72
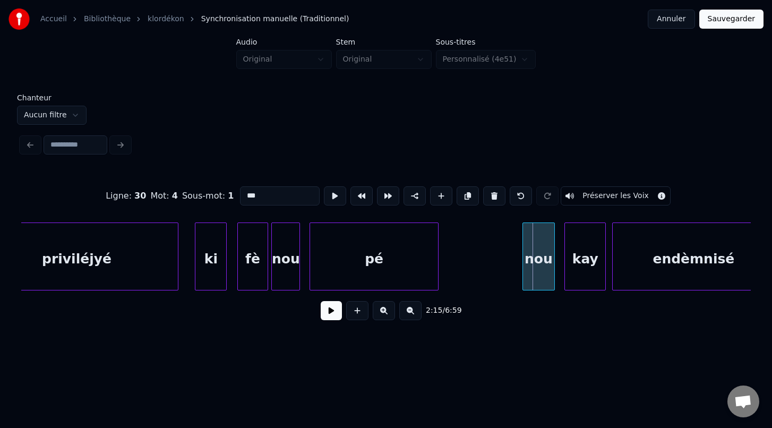
click at [524, 275] on div at bounding box center [524, 256] width 3 height 67
click at [578, 278] on div "kay" at bounding box center [582, 259] width 40 height 72
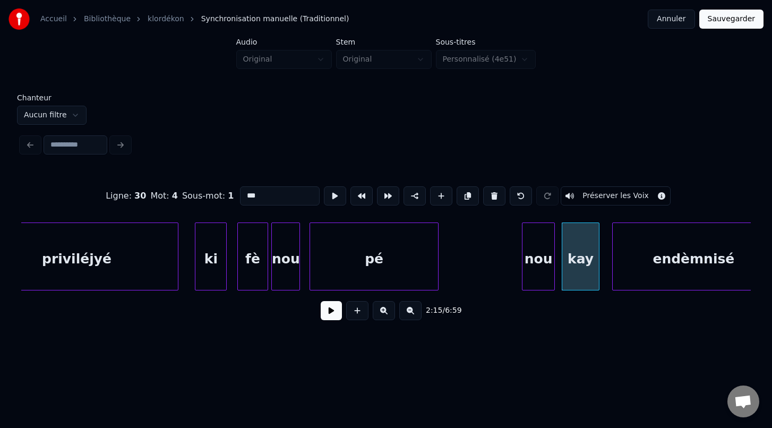
click at [599, 271] on div at bounding box center [597, 256] width 3 height 67
click at [604, 275] on div at bounding box center [604, 256] width 3 height 67
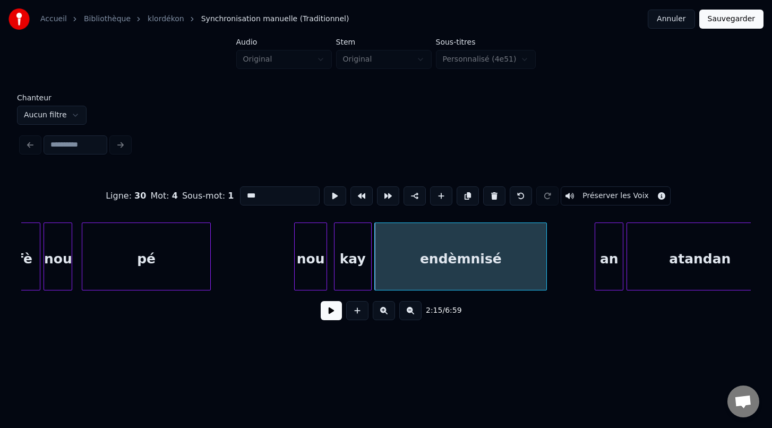
scroll to position [0, 21240]
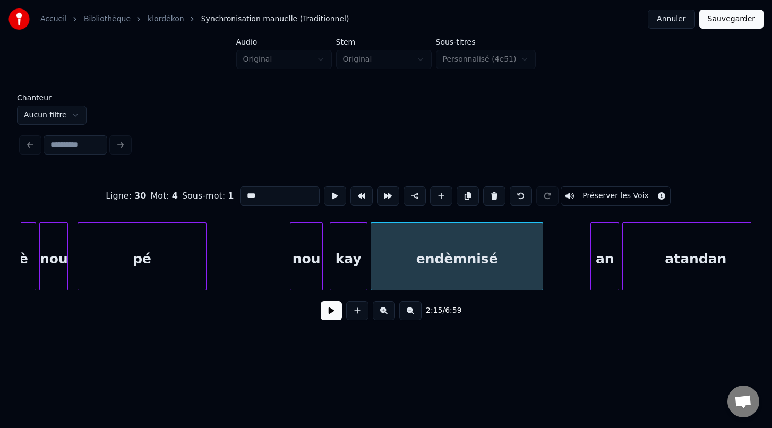
click at [562, 269] on div at bounding box center [560, 256] width 3 height 67
click at [609, 284] on div at bounding box center [610, 256] width 3 height 67
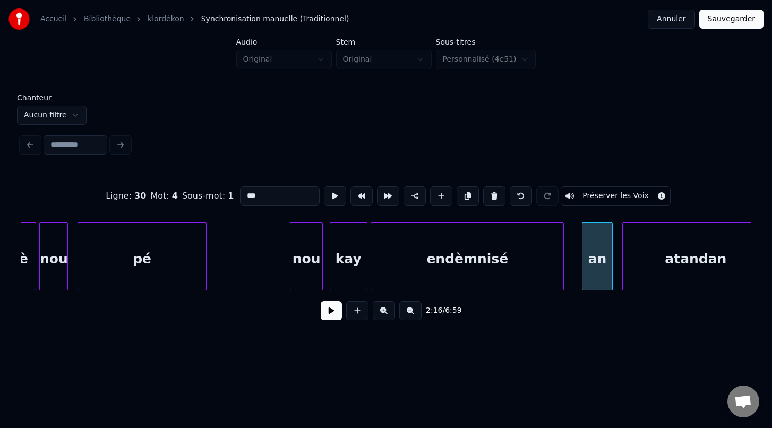
click at [583, 281] on div at bounding box center [584, 256] width 3 height 67
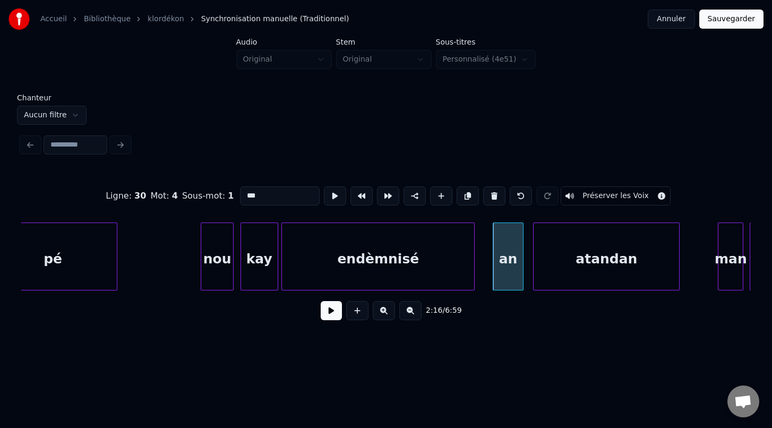
scroll to position [0, 21341]
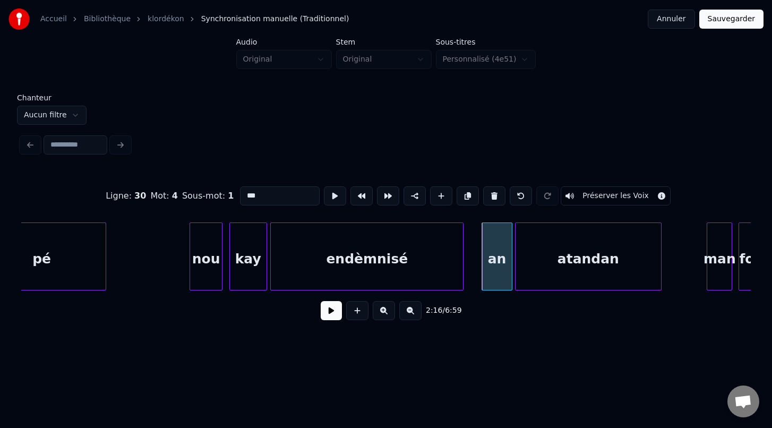
click at [593, 275] on div "atandan" at bounding box center [589, 259] width 146 height 72
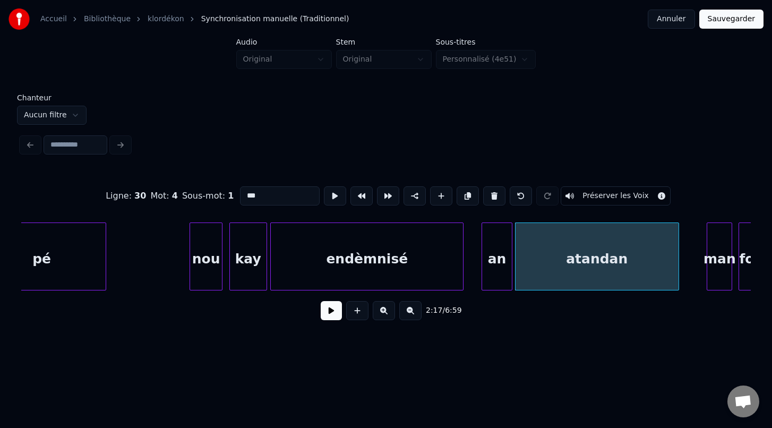
click at [677, 280] on div at bounding box center [677, 256] width 3 height 67
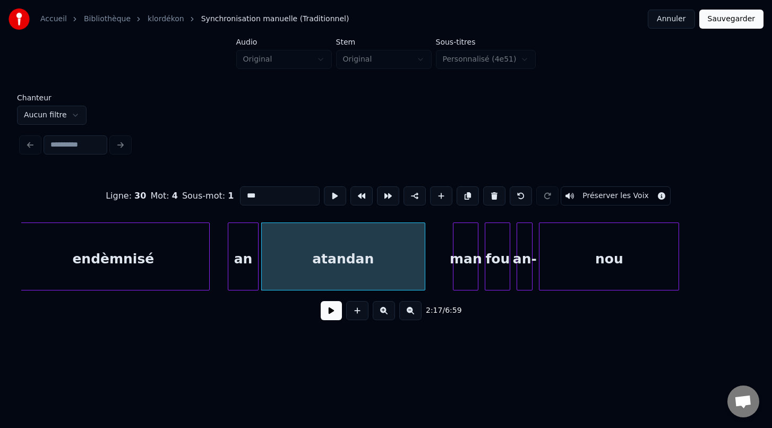
scroll to position [0, 21629]
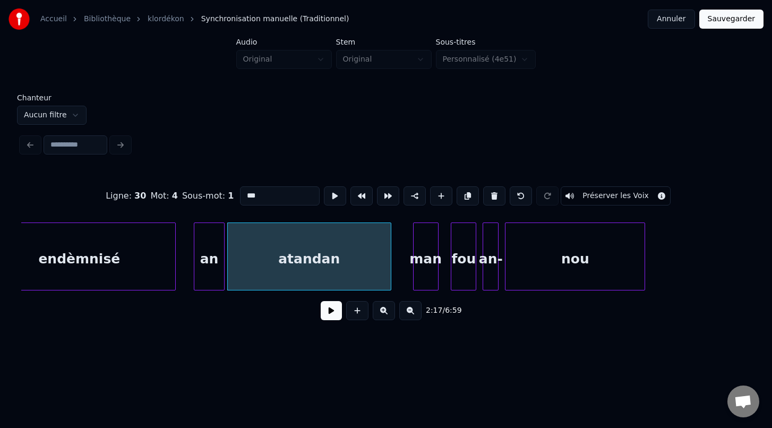
click at [430, 279] on div "man" at bounding box center [426, 259] width 24 height 72
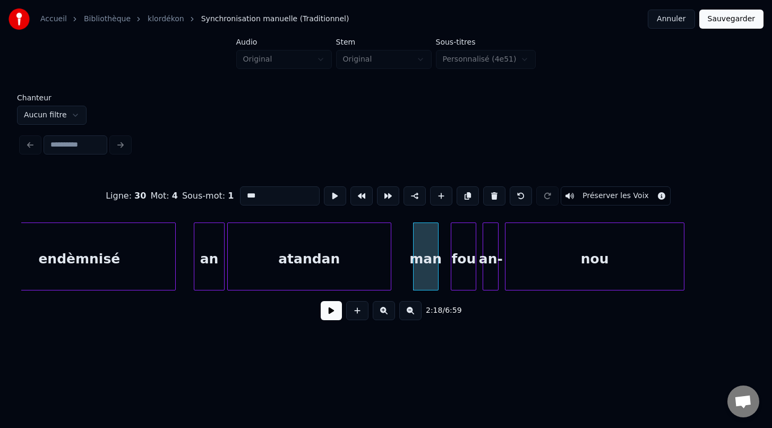
click at [683, 286] on div at bounding box center [682, 256] width 3 height 67
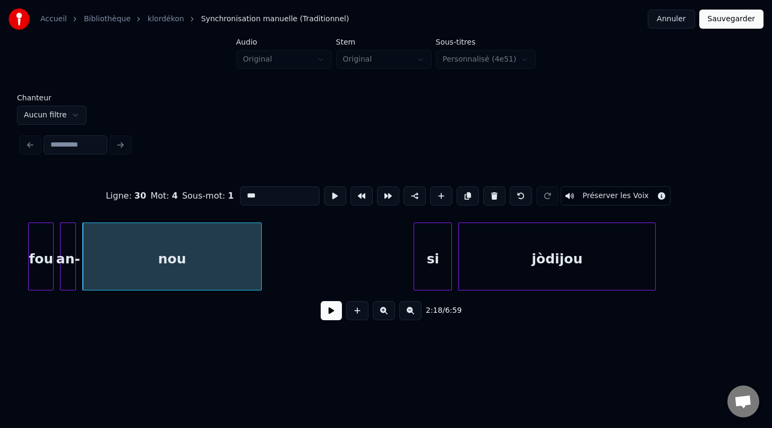
scroll to position [0, 22072]
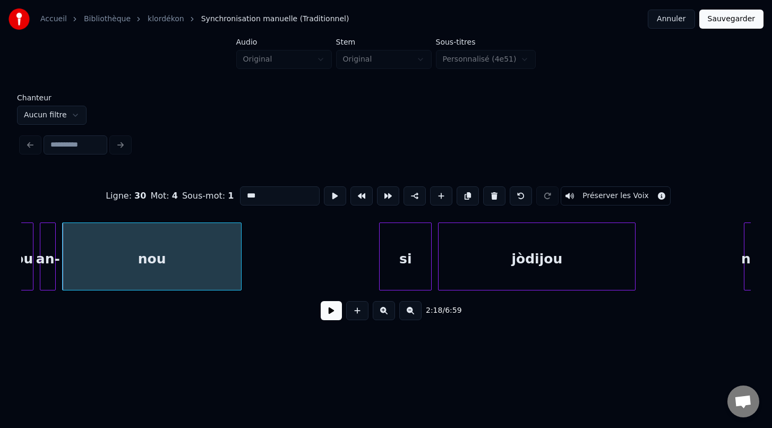
click at [380, 280] on div at bounding box center [381, 256] width 3 height 67
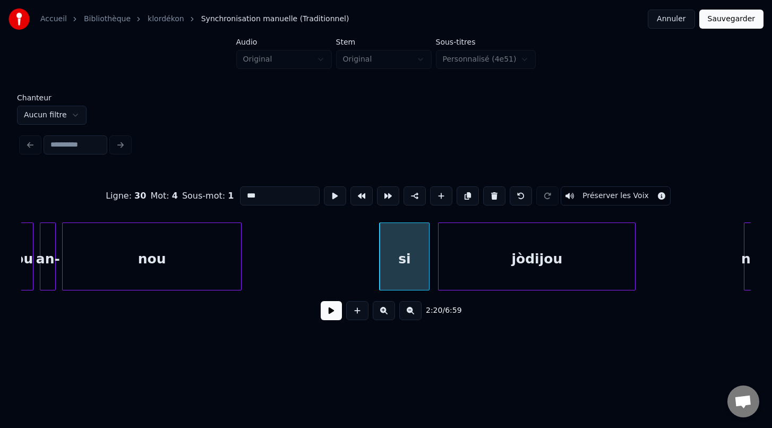
click at [429, 279] on div at bounding box center [427, 256] width 3 height 67
click at [435, 281] on div at bounding box center [435, 256] width 3 height 67
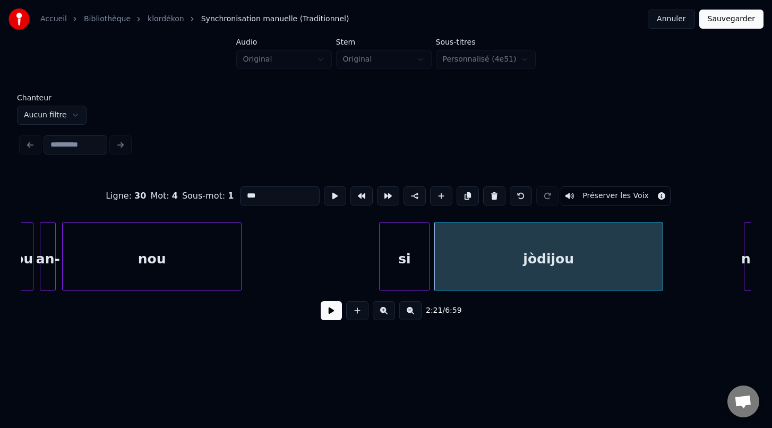
click at [662, 280] on div at bounding box center [661, 256] width 3 height 67
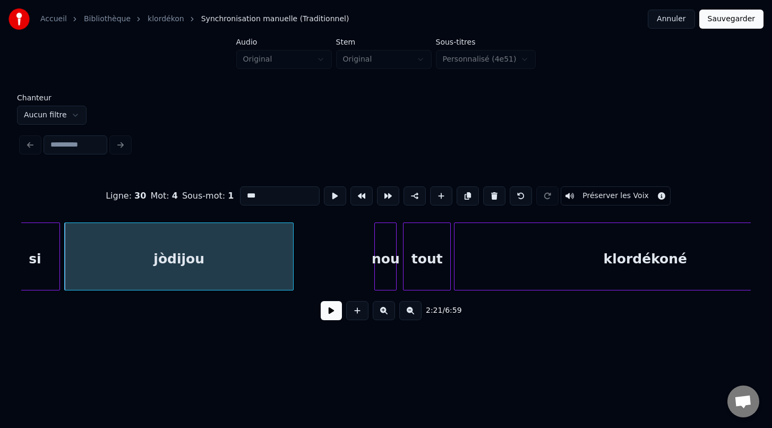
scroll to position [0, 22479]
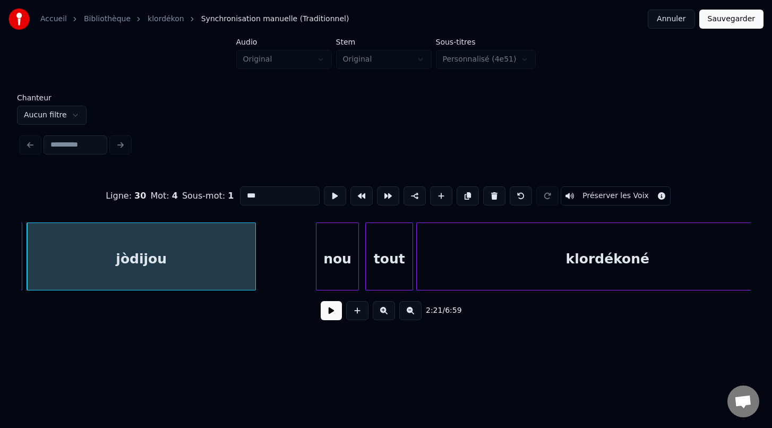
click at [318, 275] on div at bounding box center [318, 256] width 3 height 67
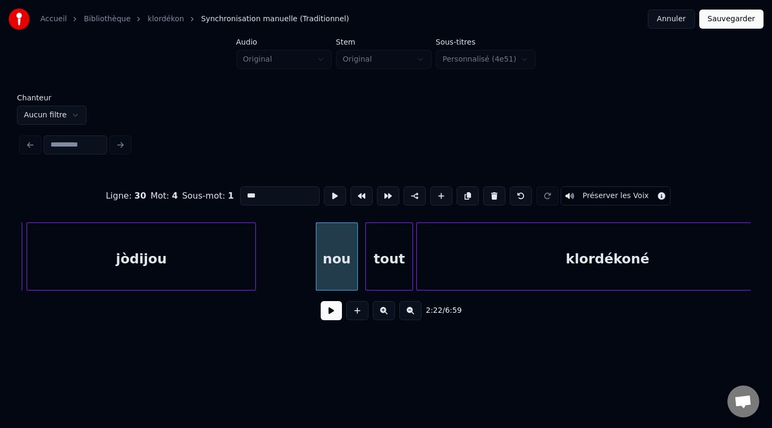
click at [356, 278] on div at bounding box center [355, 256] width 3 height 67
click at [363, 279] on div at bounding box center [364, 256] width 3 height 67
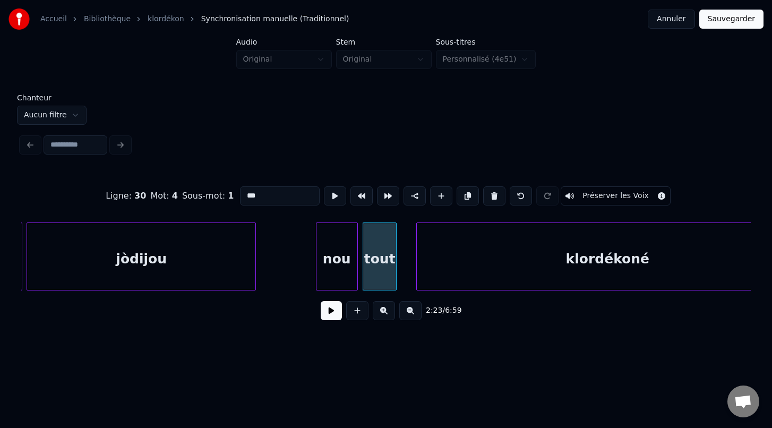
click at [395, 284] on div at bounding box center [394, 256] width 3 height 67
click at [402, 285] on div at bounding box center [403, 256] width 3 height 67
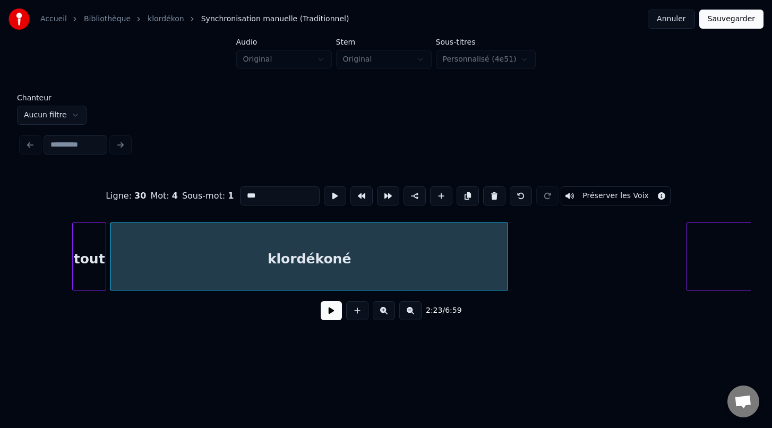
scroll to position [0, 22833]
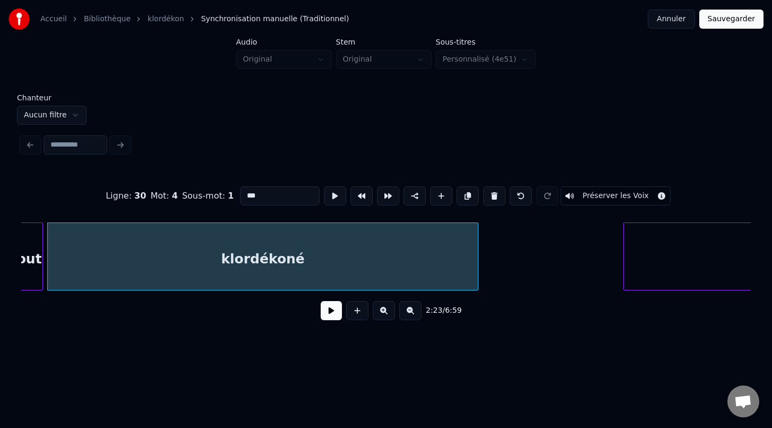
click at [478, 279] on div at bounding box center [476, 256] width 3 height 67
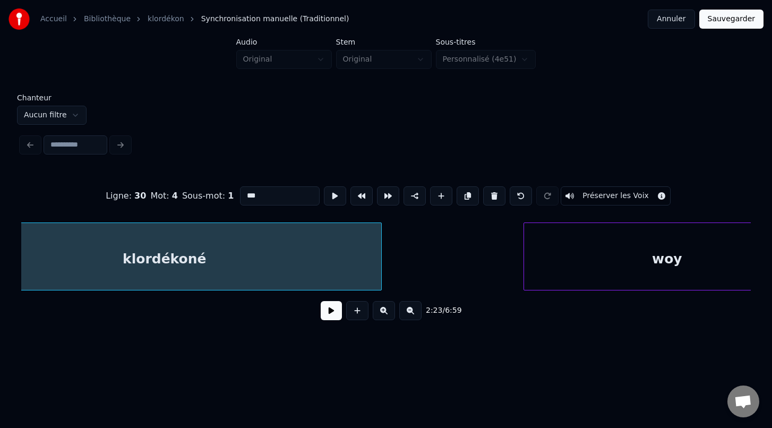
scroll to position [0, 22943]
click at [492, 270] on div at bounding box center [493, 256] width 3 height 67
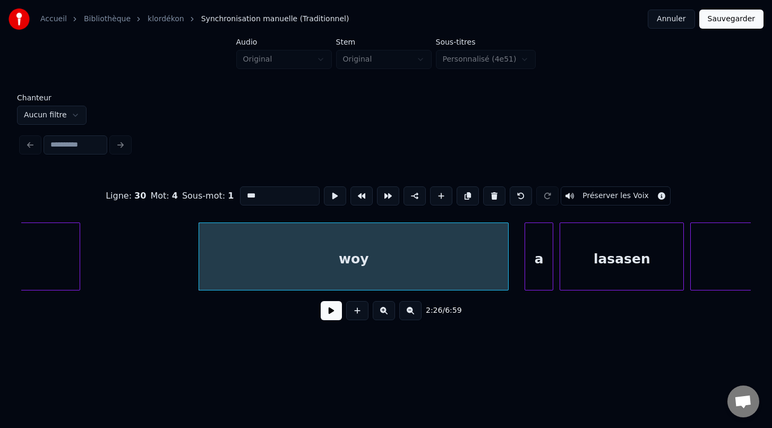
scroll to position [0, 23260]
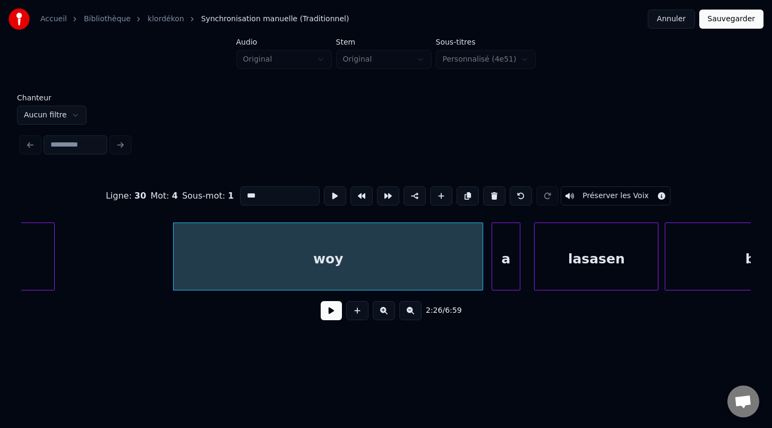
click at [500, 284] on div "a" at bounding box center [506, 259] width 28 height 72
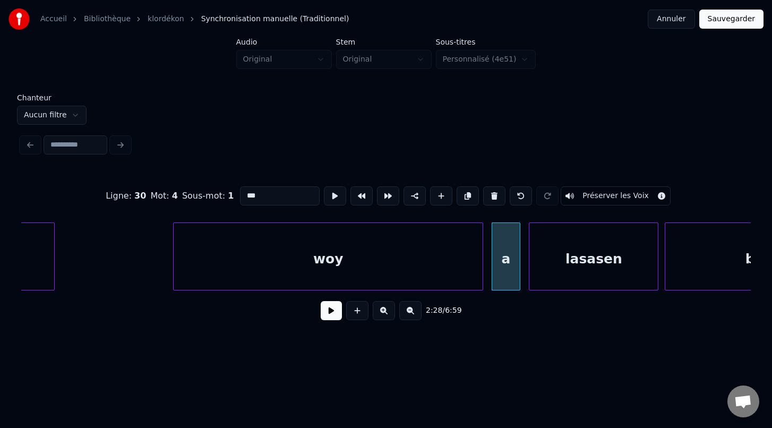
click at [531, 280] on div at bounding box center [531, 256] width 3 height 67
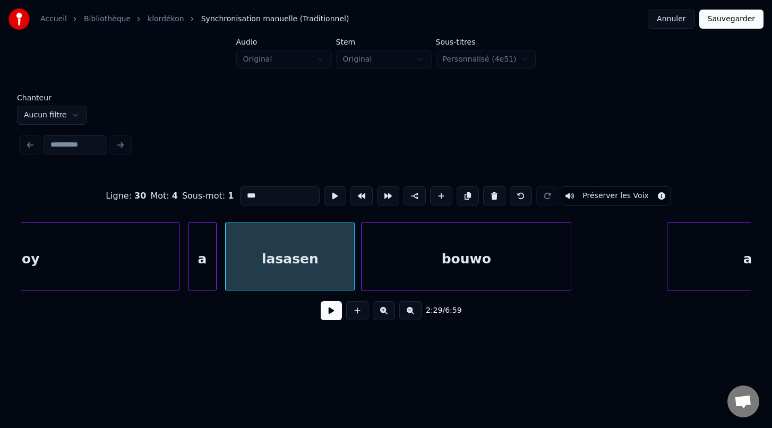
scroll to position [0, 23582]
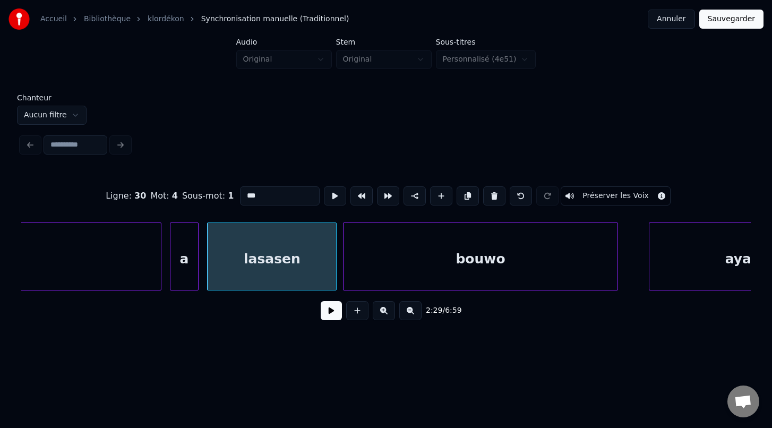
click at [617, 281] on div at bounding box center [616, 256] width 3 height 67
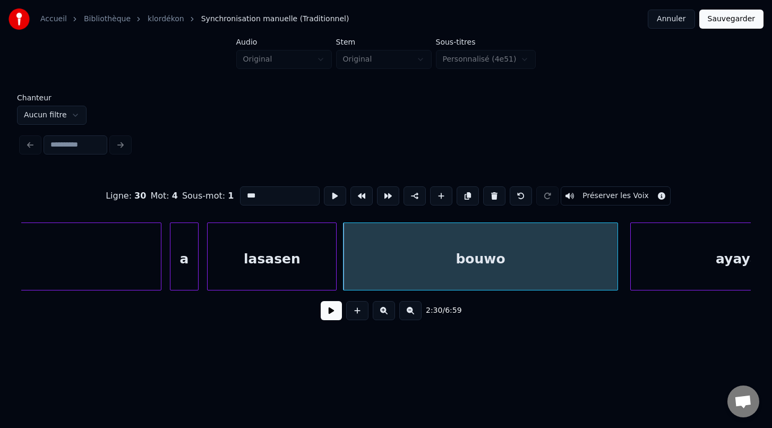
click at [634, 279] on div at bounding box center [632, 256] width 3 height 67
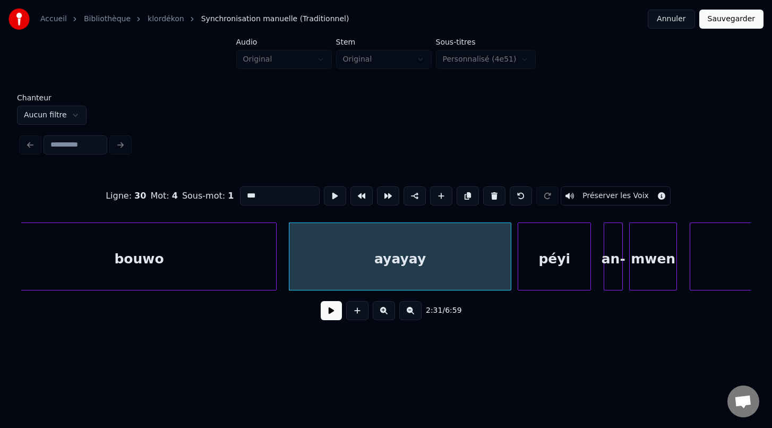
scroll to position [0, 23955]
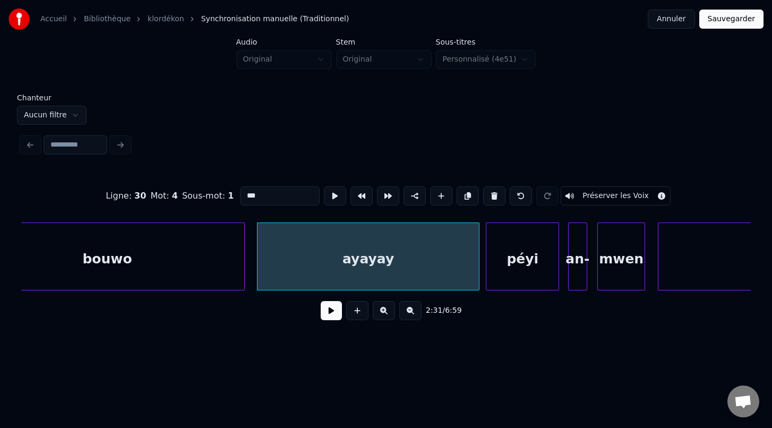
click at [578, 278] on div "an-" at bounding box center [578, 259] width 18 height 72
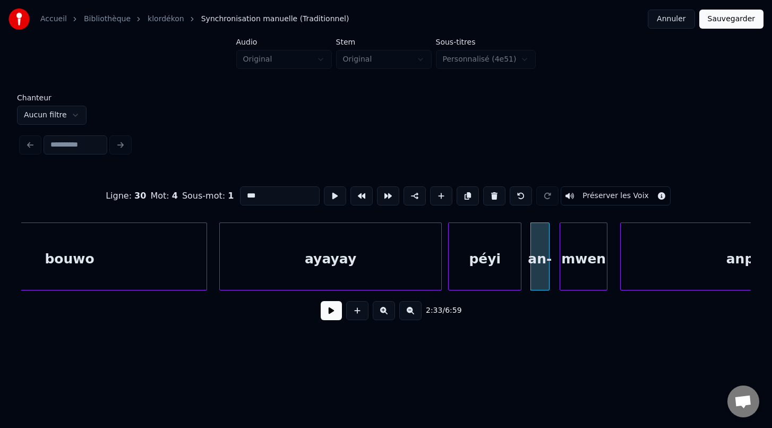
scroll to position [0, 24017]
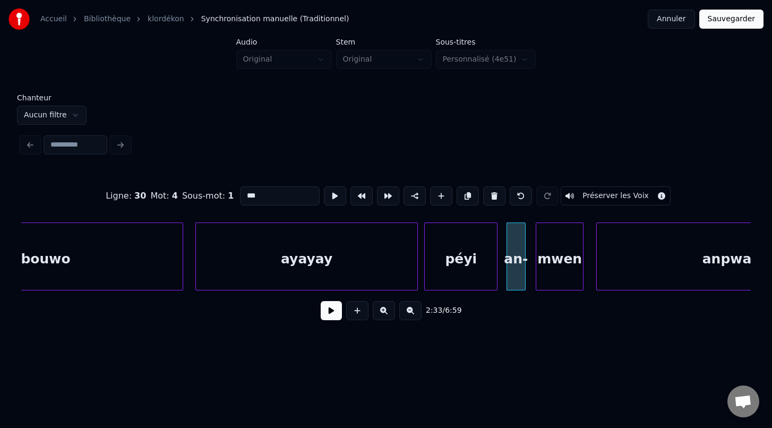
click at [570, 276] on div "mwen" at bounding box center [559, 259] width 47 height 72
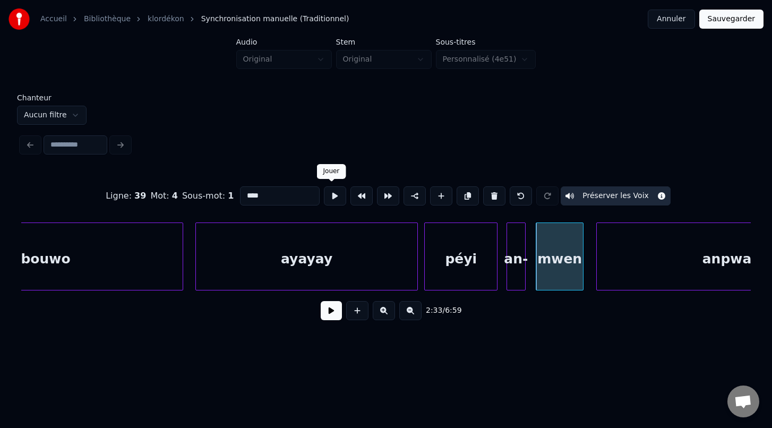
click at [331, 202] on button at bounding box center [335, 195] width 22 height 19
click at [611, 272] on div "anpwazoné" at bounding box center [744, 259] width 295 height 72
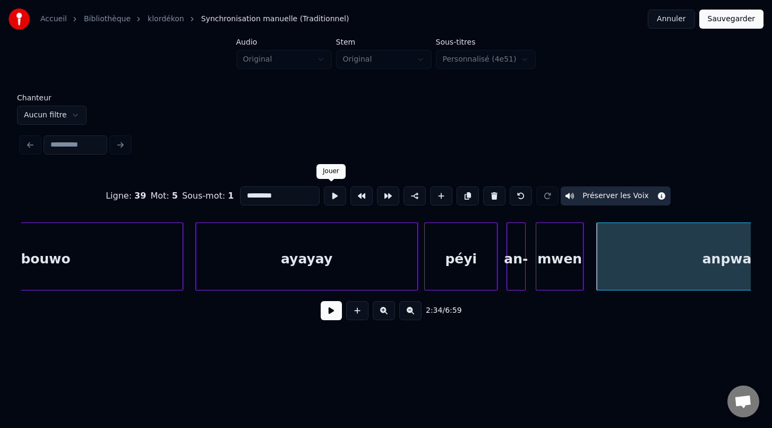
click at [331, 196] on button at bounding box center [335, 195] width 22 height 19
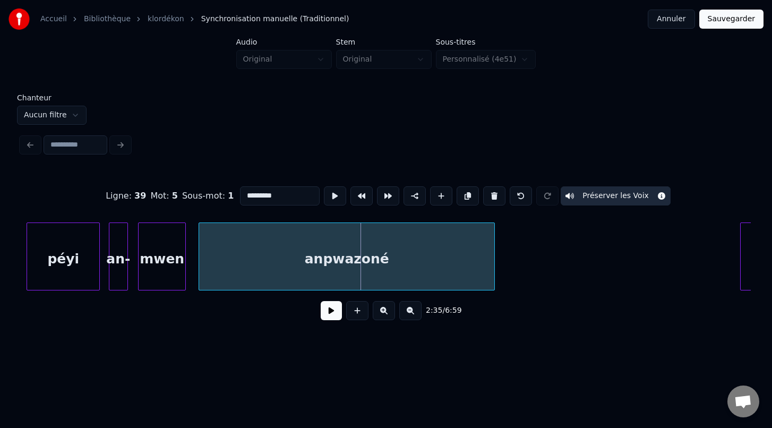
scroll to position [0, 24411]
click at [199, 275] on div at bounding box center [198, 256] width 3 height 67
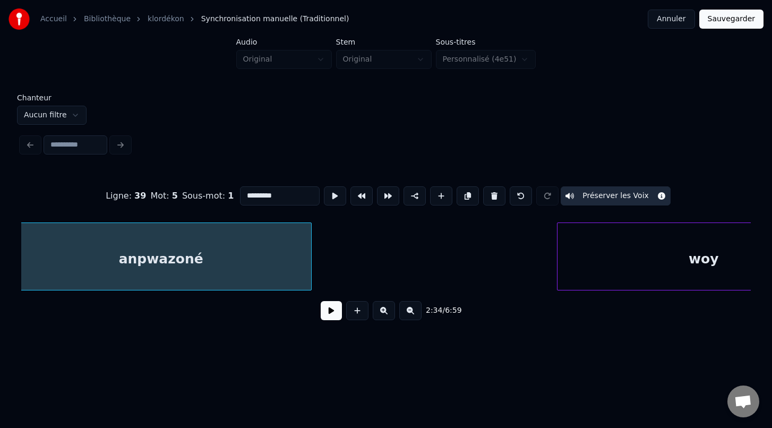
scroll to position [0, 24613]
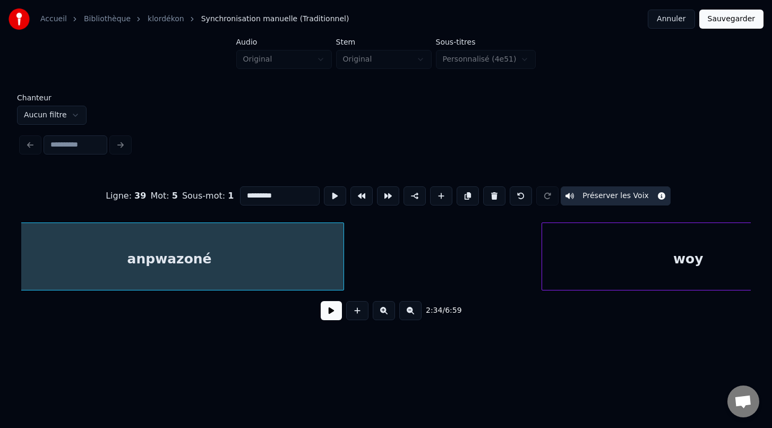
click at [343, 278] on div at bounding box center [341, 256] width 3 height 67
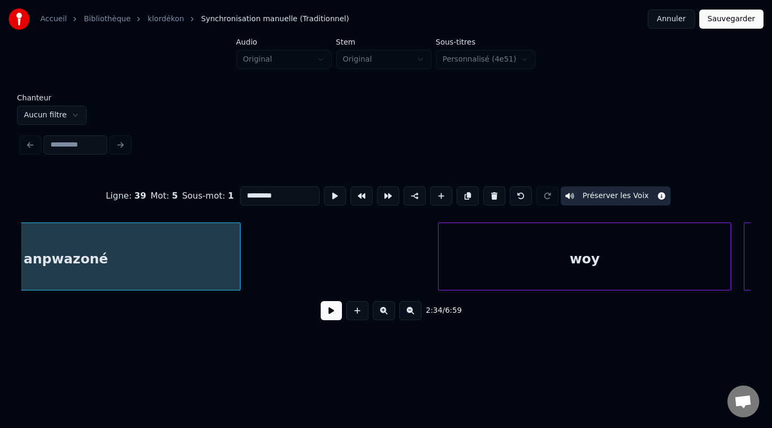
scroll to position [0, 24731]
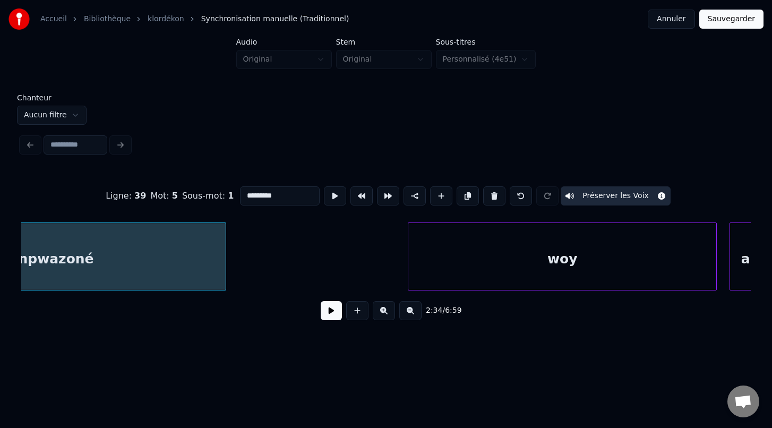
click at [408, 275] on div at bounding box center [409, 256] width 3 height 67
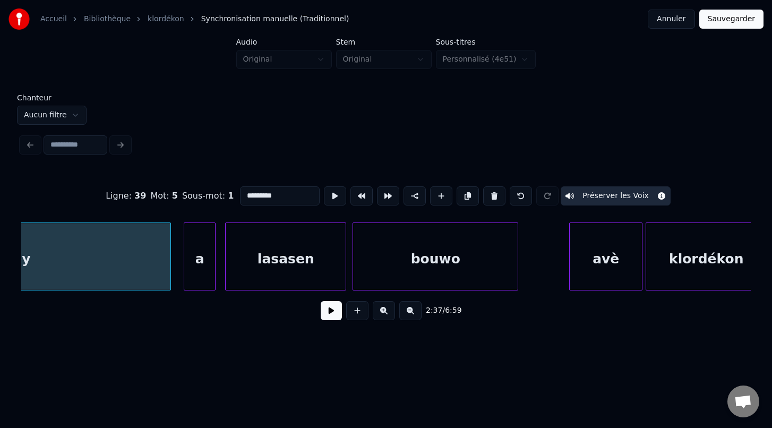
scroll to position [0, 25288]
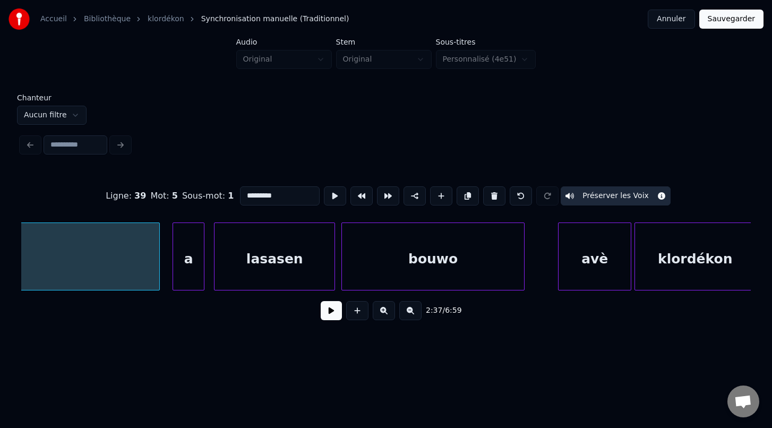
click at [523, 281] on div at bounding box center [522, 256] width 3 height 67
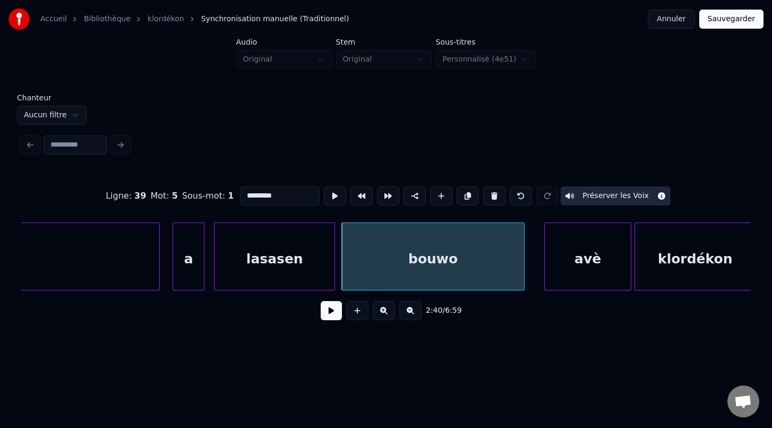
click at [545, 281] on div at bounding box center [546, 256] width 3 height 67
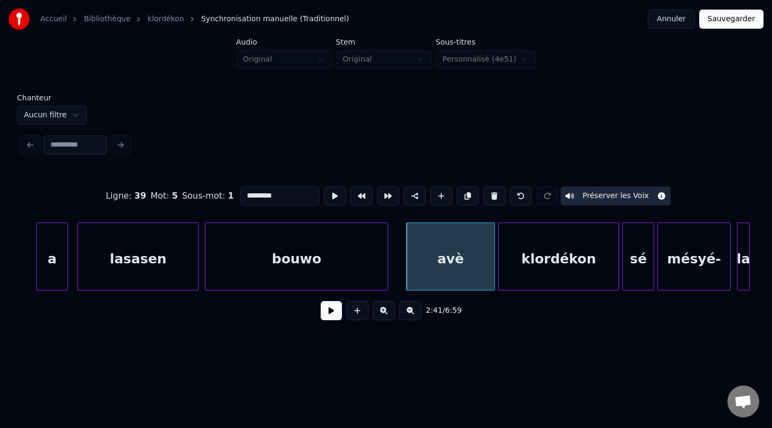
scroll to position [0, 25436]
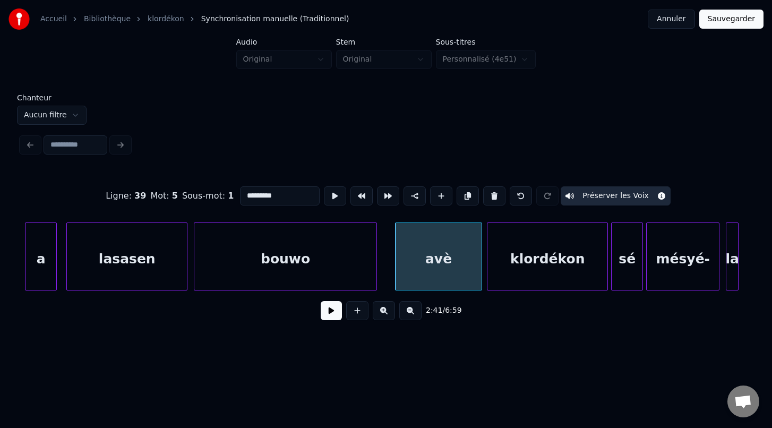
click at [481, 281] on div at bounding box center [480, 256] width 3 height 67
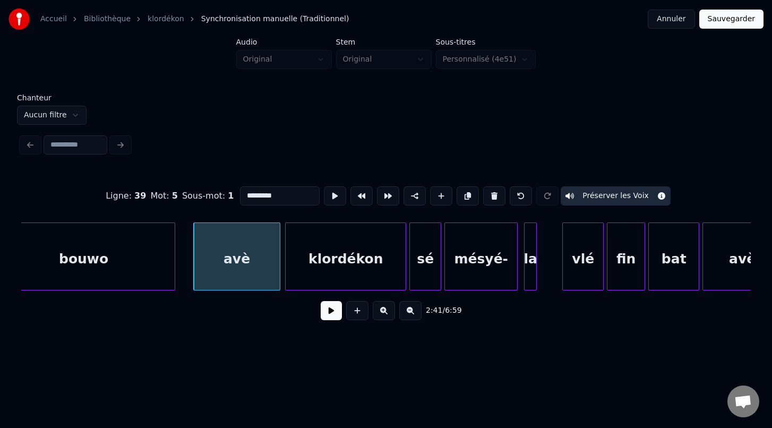
scroll to position [0, 25638]
click at [530, 278] on div "la" at bounding box center [530, 259] width 12 height 72
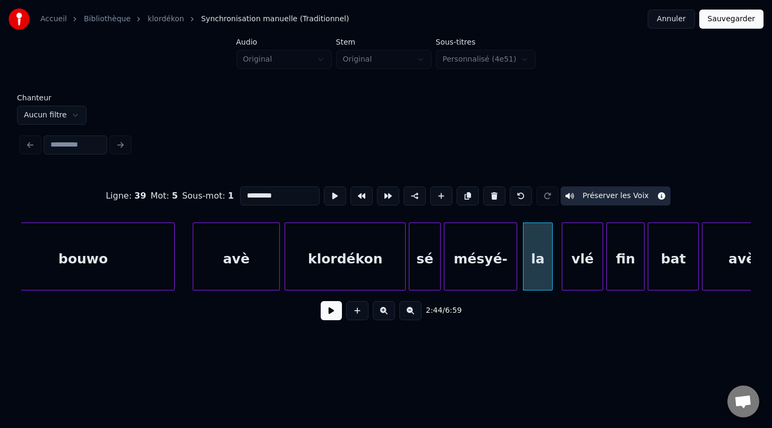
click at [552, 277] on div at bounding box center [550, 256] width 3 height 67
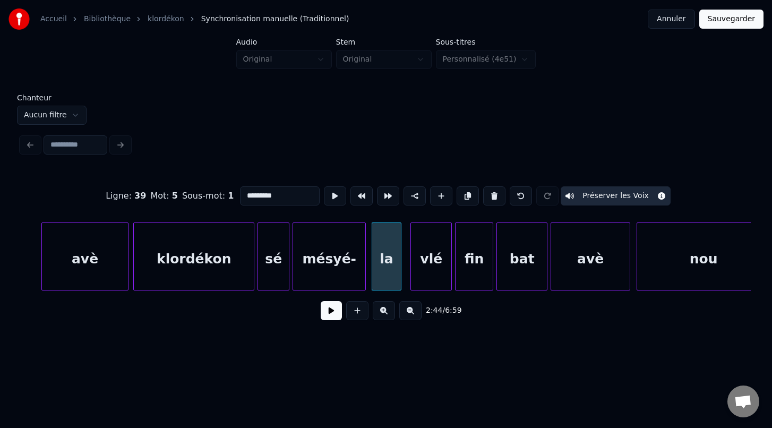
scroll to position [0, 25794]
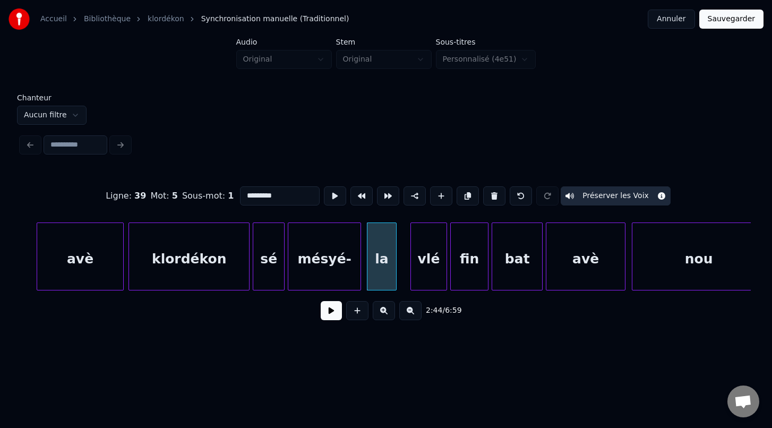
click at [413, 272] on div at bounding box center [412, 256] width 3 height 67
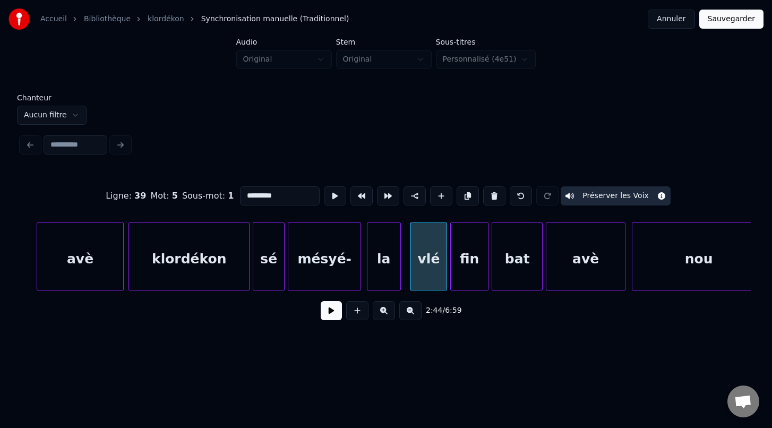
click at [398, 272] on div at bounding box center [398, 256] width 3 height 67
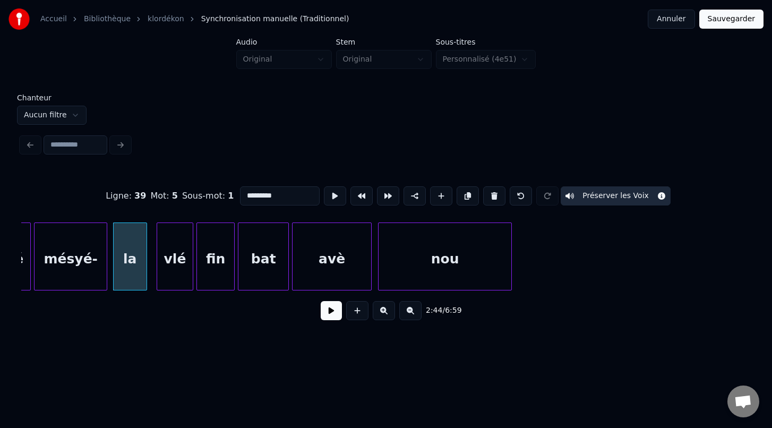
scroll to position [0, 26050]
click at [510, 278] on div at bounding box center [510, 256] width 3 height 67
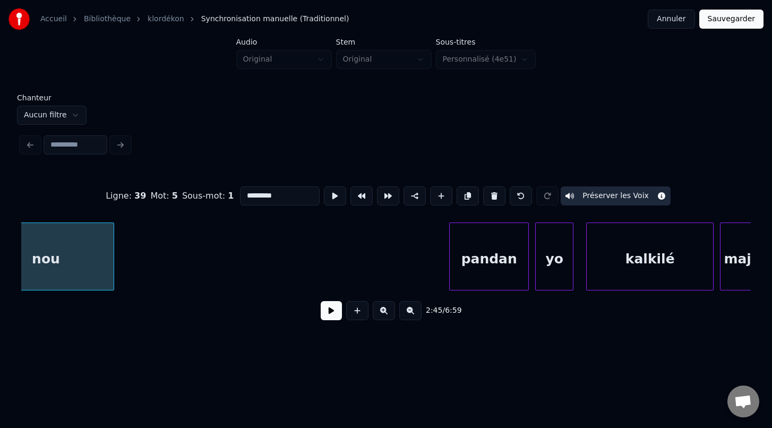
scroll to position [0, 26455]
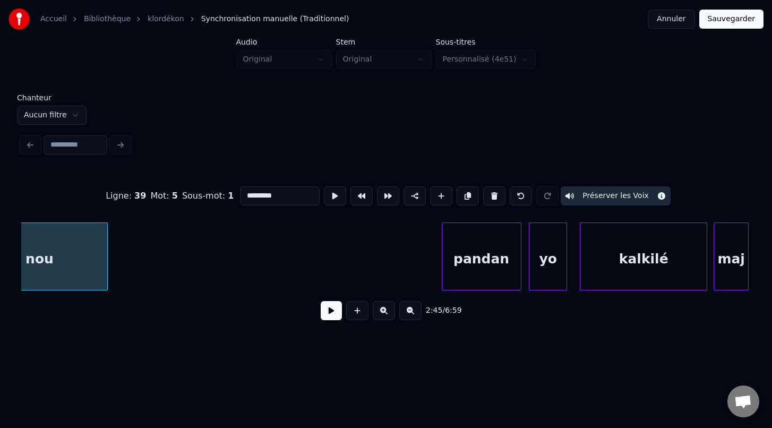
click at [487, 276] on div "pandan" at bounding box center [481, 259] width 79 height 72
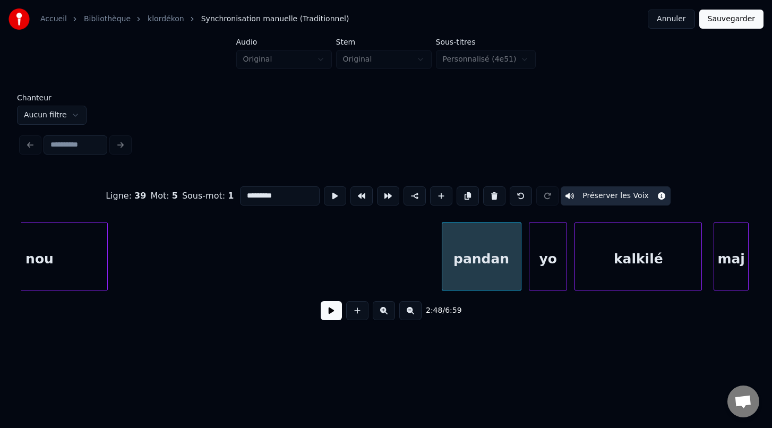
click at [594, 280] on div "kalkilé" at bounding box center [638, 259] width 126 height 72
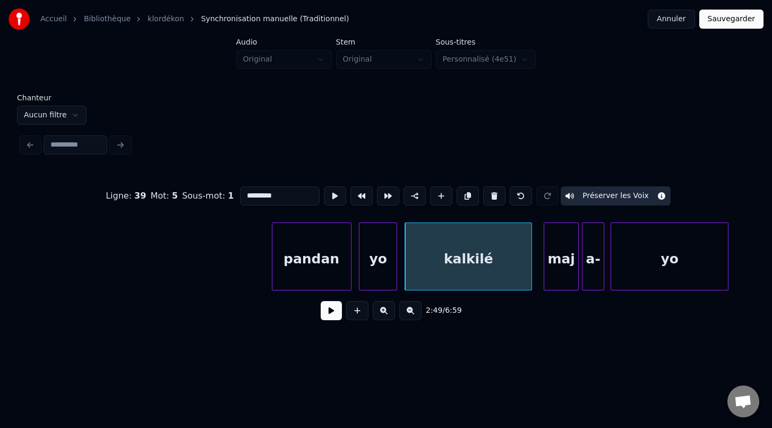
scroll to position [0, 26643]
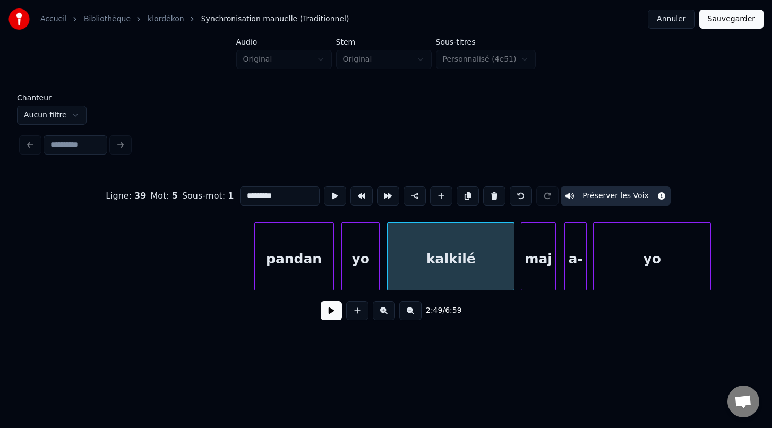
click at [546, 277] on div "maj" at bounding box center [539, 259] width 34 height 72
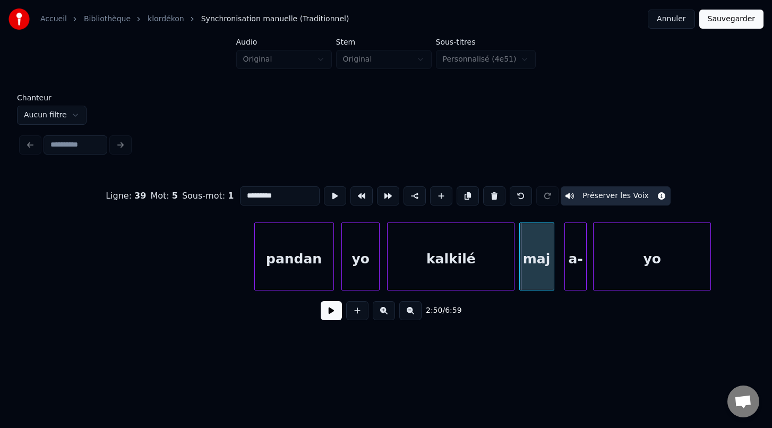
click at [545, 277] on div "maj" at bounding box center [537, 259] width 34 height 72
click at [578, 279] on div "a-" at bounding box center [573, 259] width 21 height 72
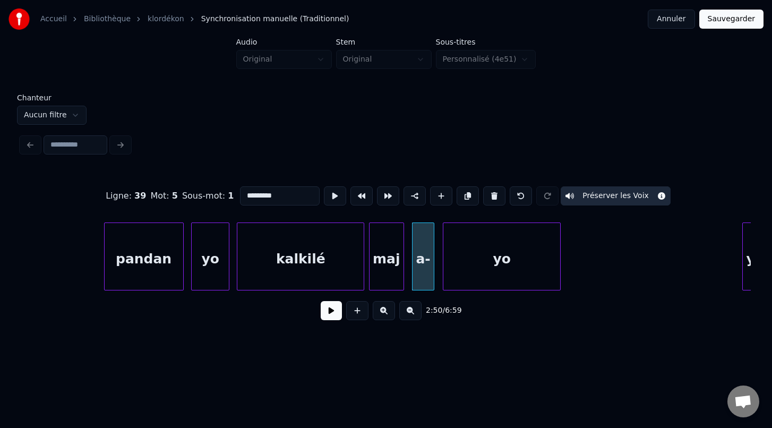
scroll to position [0, 26818]
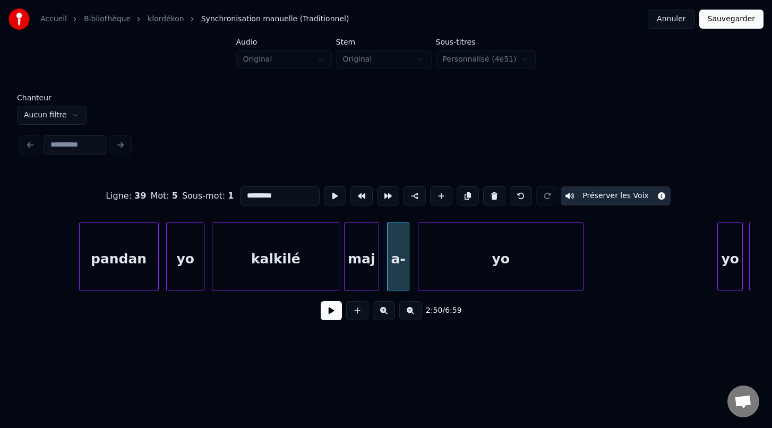
click at [582, 280] on div at bounding box center [581, 256] width 3 height 67
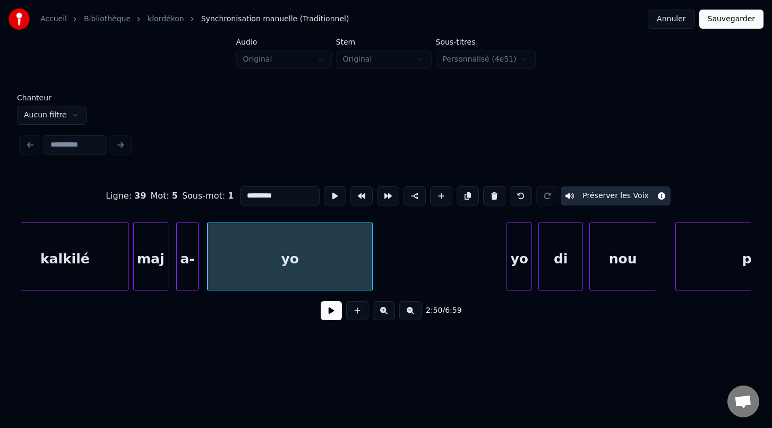
scroll to position [0, 27051]
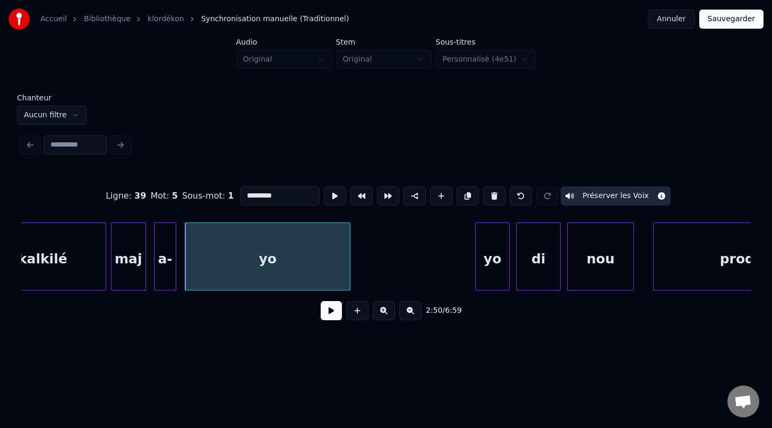
click at [476, 275] on div at bounding box center [477, 256] width 3 height 67
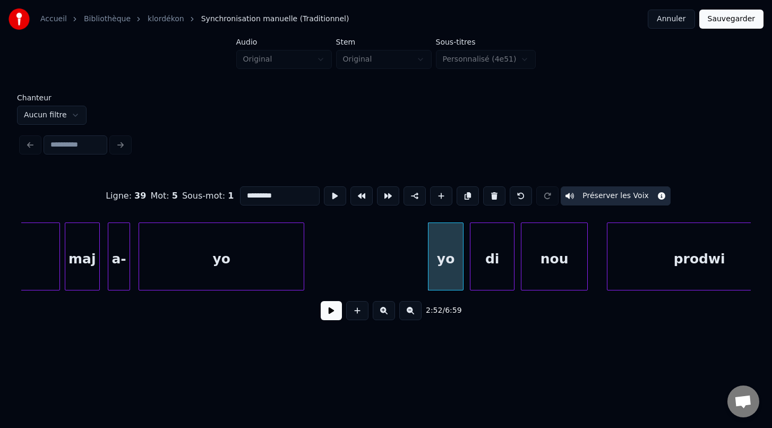
scroll to position [0, 27125]
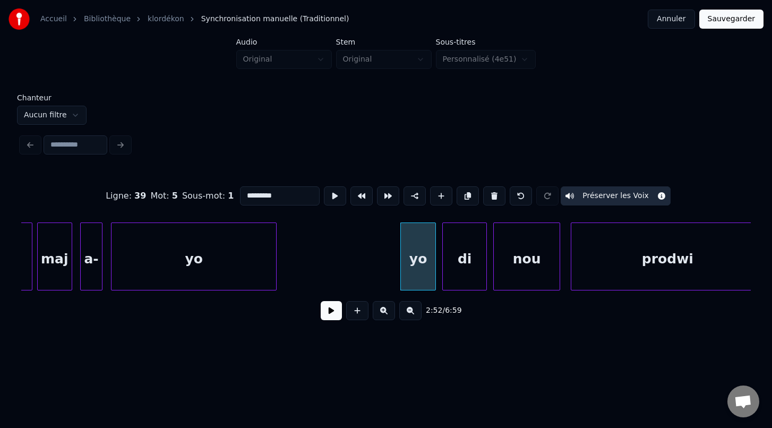
click at [571, 274] on div at bounding box center [572, 256] width 3 height 67
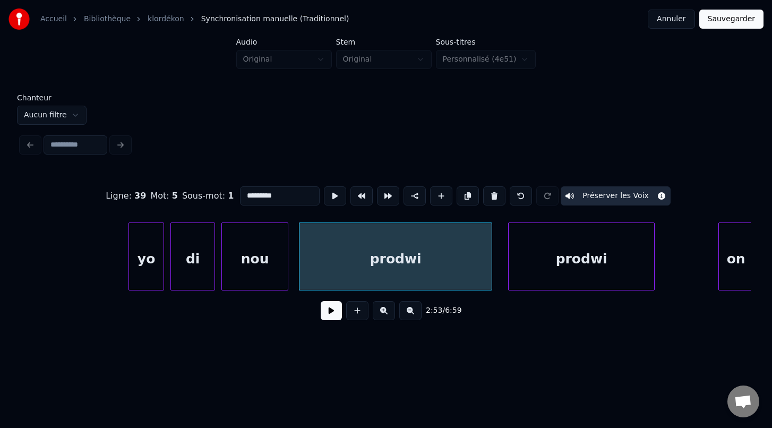
scroll to position [0, 27403]
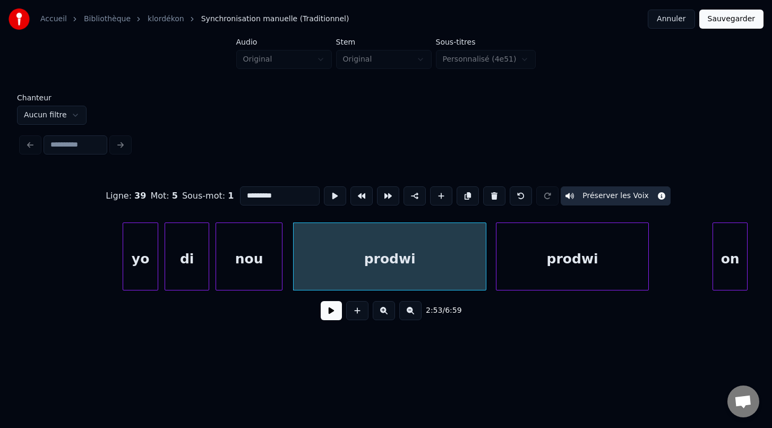
click at [497, 274] on div at bounding box center [498, 256] width 3 height 67
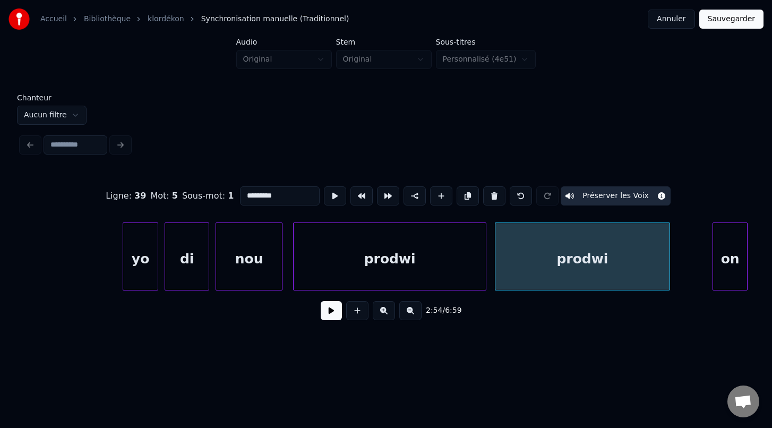
click at [669, 268] on div at bounding box center [668, 256] width 3 height 67
click at [697, 273] on div at bounding box center [697, 256] width 3 height 67
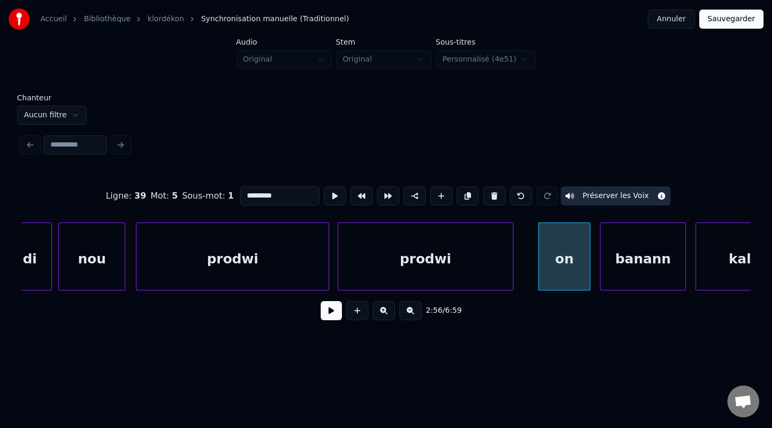
scroll to position [0, 27577]
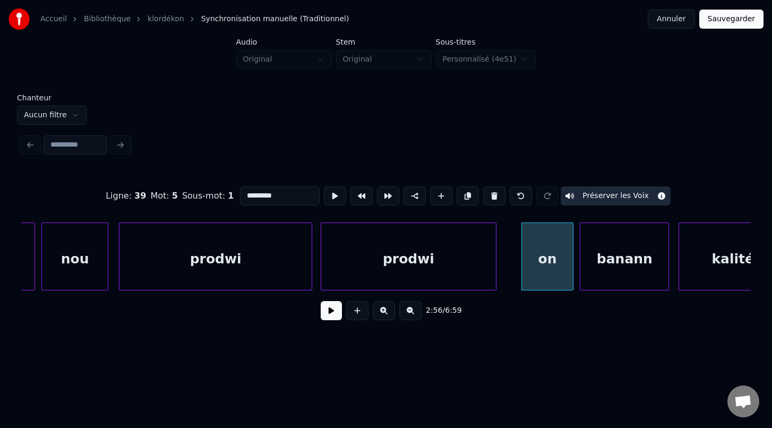
click at [581, 262] on div at bounding box center [582, 256] width 3 height 67
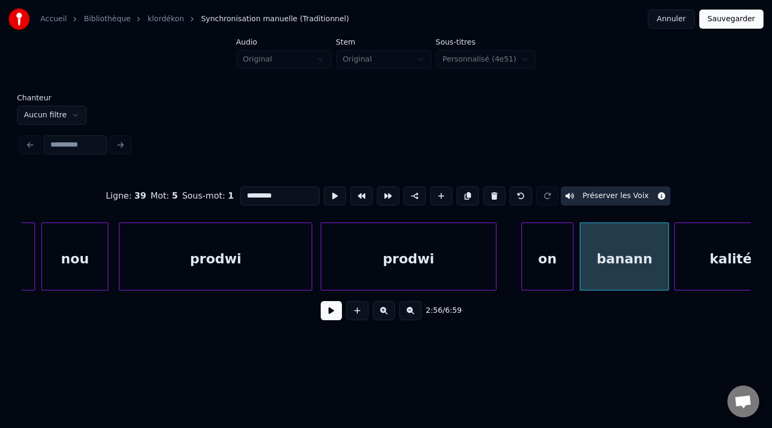
click at [677, 272] on div at bounding box center [676, 256] width 3 height 67
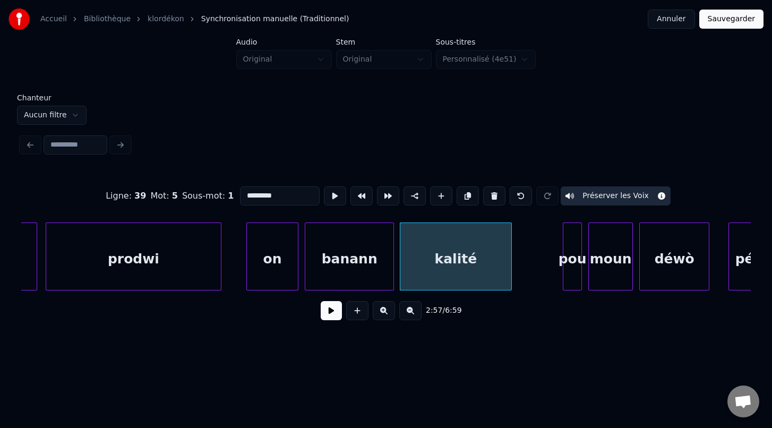
scroll to position [0, 27890]
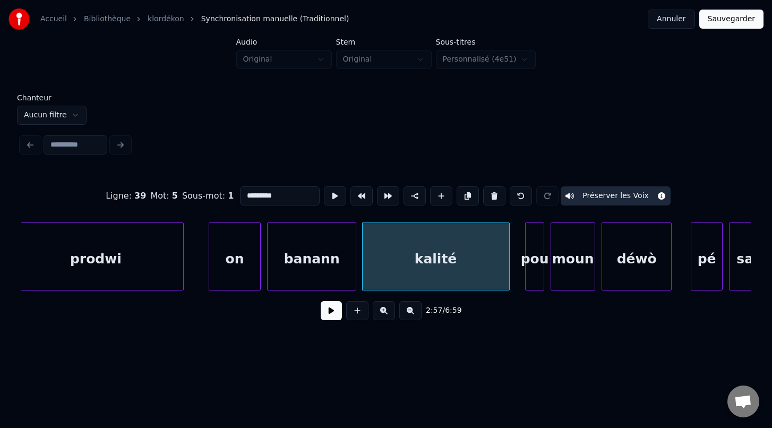
click at [508, 275] on div at bounding box center [507, 256] width 3 height 67
click at [518, 280] on div at bounding box center [519, 256] width 3 height 67
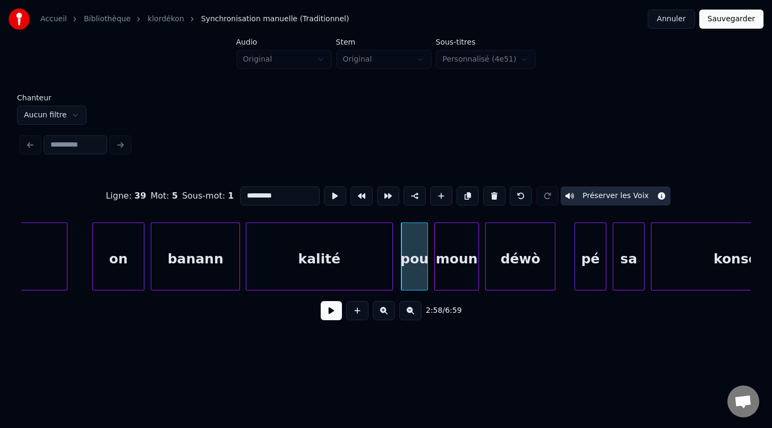
scroll to position [0, 28007]
click at [541, 283] on div "déwò" at bounding box center [517, 259] width 69 height 72
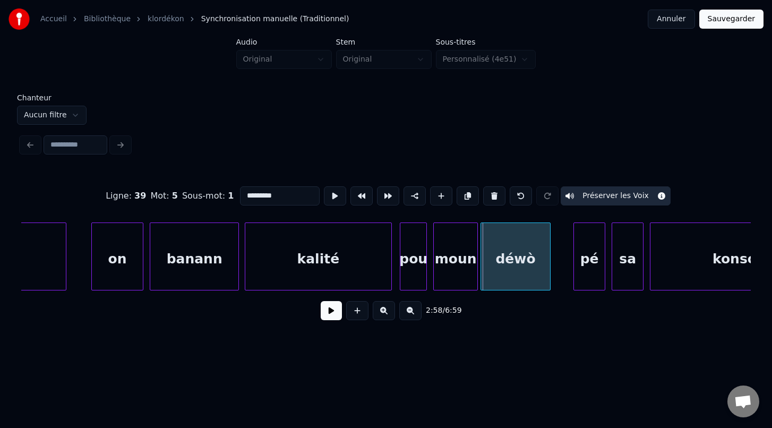
click at [531, 281] on div "déwò" at bounding box center [515, 259] width 69 height 72
click at [559, 278] on div at bounding box center [558, 256] width 3 height 67
click at [571, 281] on div at bounding box center [570, 256] width 3 height 67
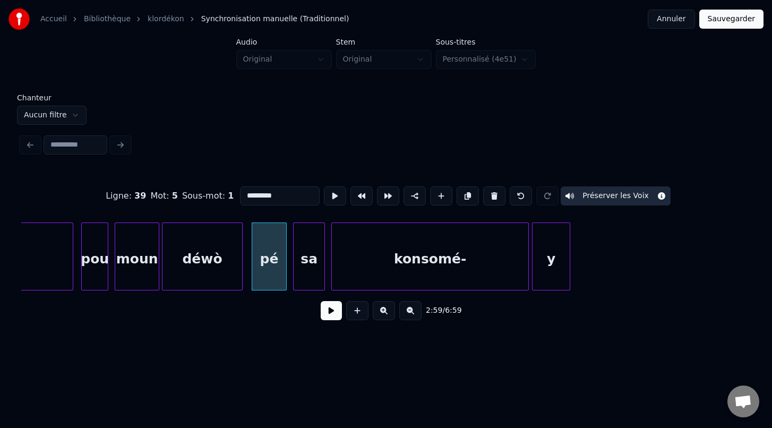
scroll to position [0, 28334]
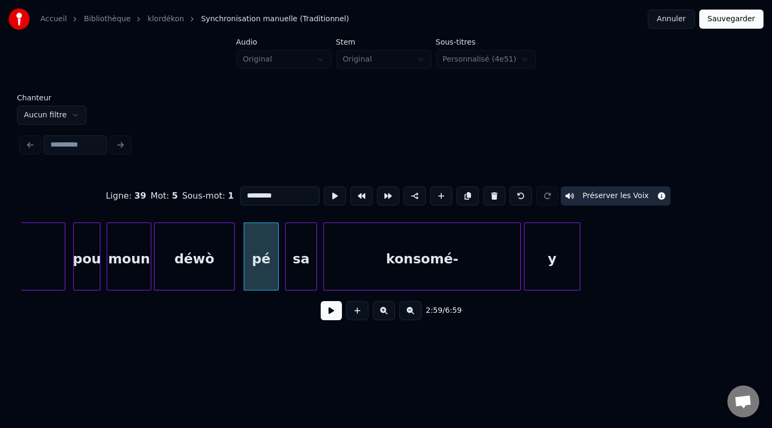
click at [579, 276] on div at bounding box center [578, 256] width 3 height 67
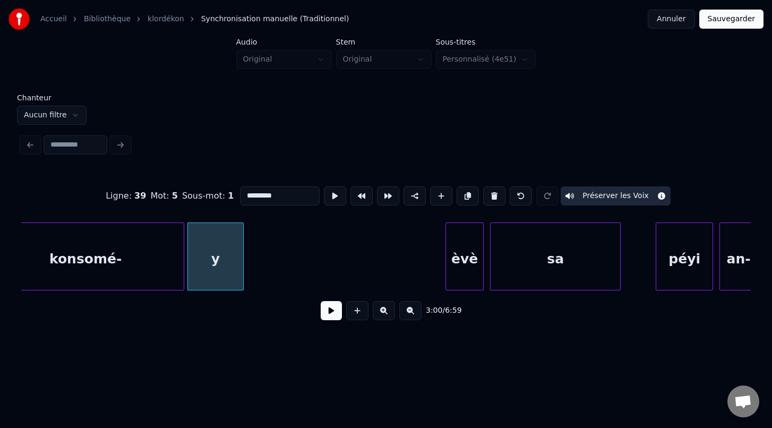
scroll to position [0, 28676]
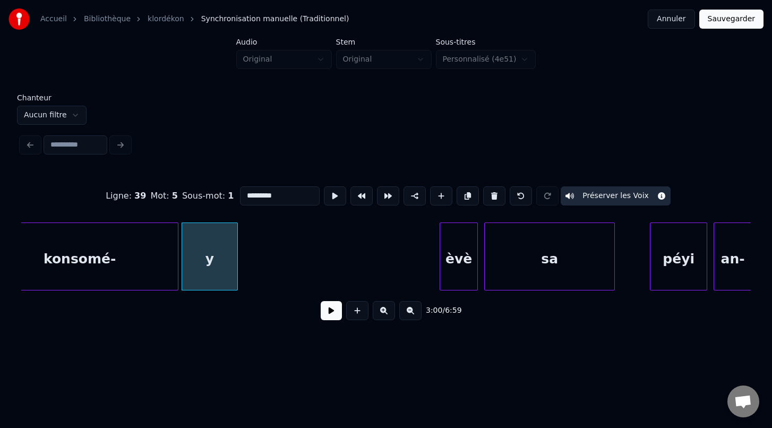
click at [456, 277] on div "èvè" at bounding box center [458, 259] width 37 height 72
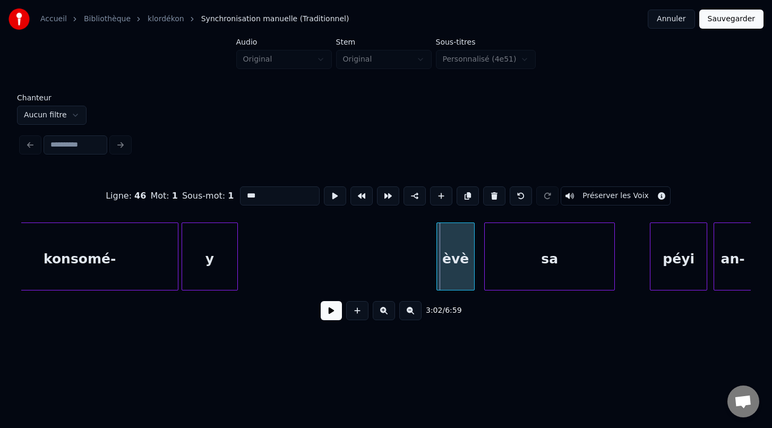
click at [455, 276] on div "èvè" at bounding box center [455, 259] width 37 height 72
click at [433, 274] on div at bounding box center [434, 256] width 3 height 67
click at [430, 275] on div at bounding box center [429, 256] width 3 height 67
click at [331, 202] on button at bounding box center [335, 195] width 22 height 19
click at [524, 264] on div "sa" at bounding box center [550, 259] width 130 height 72
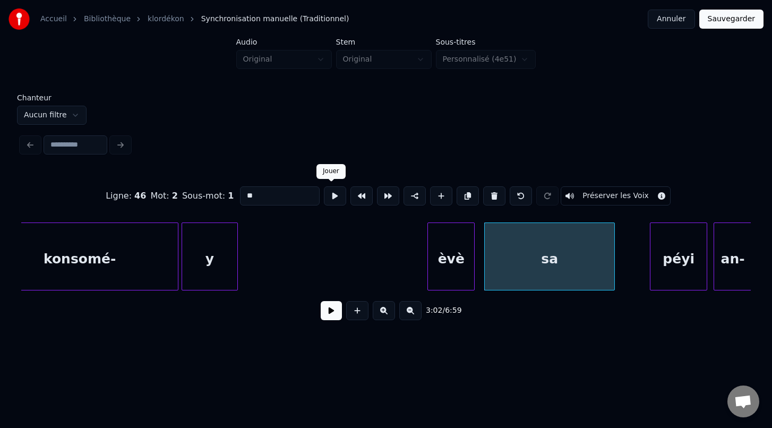
click at [334, 198] on button at bounding box center [335, 195] width 22 height 19
click at [480, 263] on div at bounding box center [481, 256] width 3 height 67
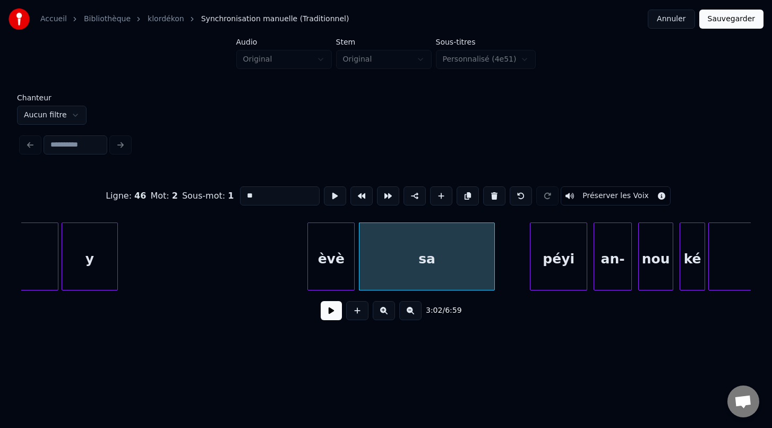
scroll to position [0, 28800]
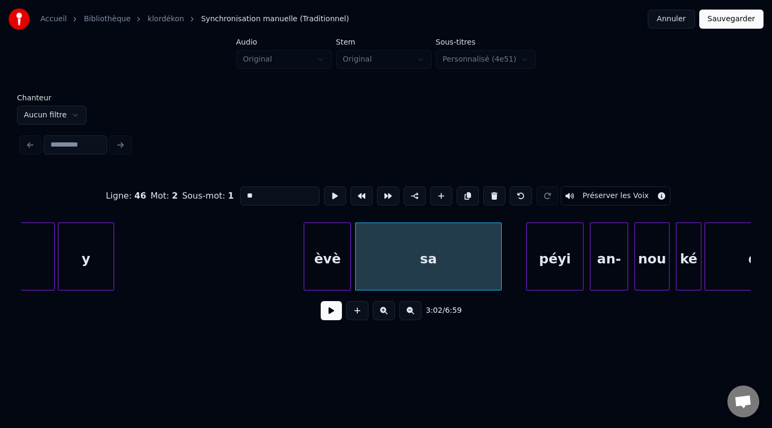
click at [499, 270] on div at bounding box center [499, 256] width 3 height 67
click at [519, 278] on div at bounding box center [520, 256] width 3 height 67
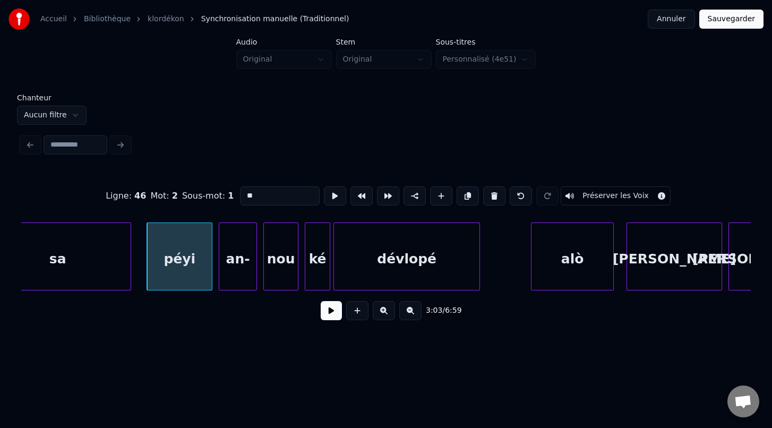
scroll to position [0, 29172]
click at [285, 277] on div "nou" at bounding box center [278, 259] width 34 height 72
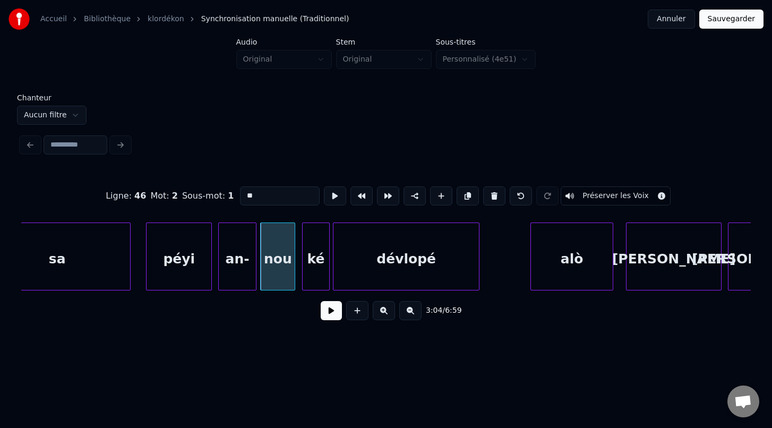
click at [303, 276] on div at bounding box center [304, 256] width 3 height 67
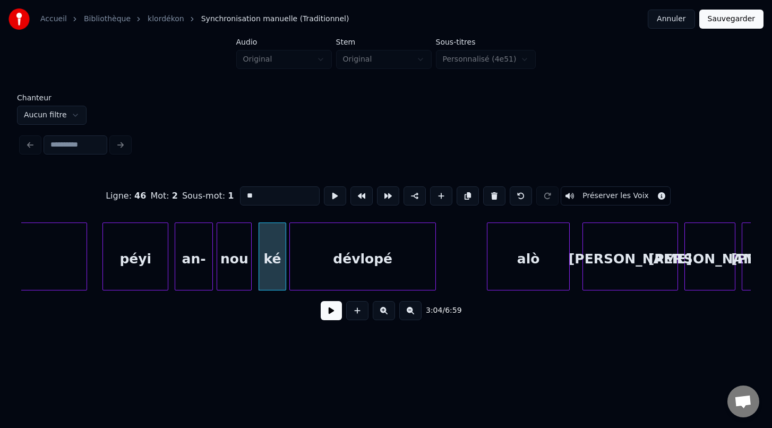
scroll to position [0, 29234]
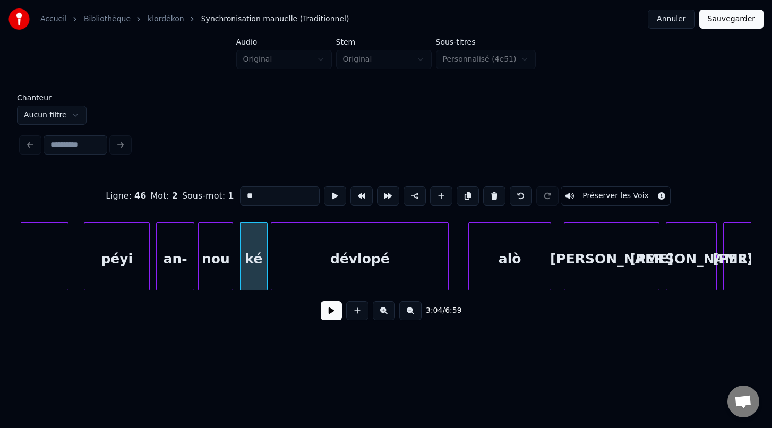
click at [448, 286] on div at bounding box center [446, 256] width 3 height 67
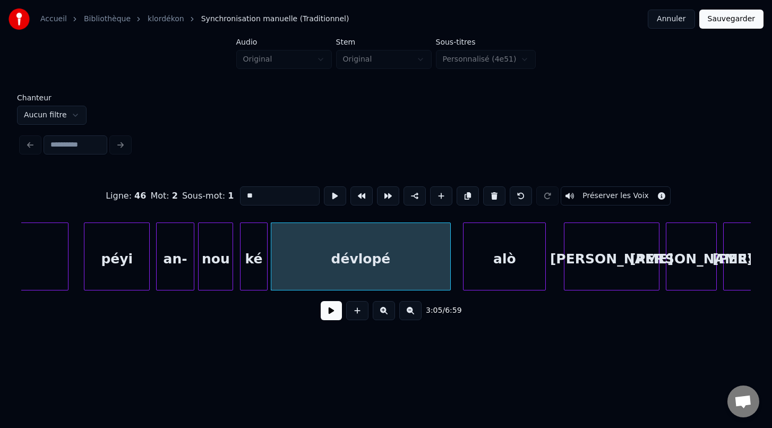
click at [479, 279] on div "alò" at bounding box center [505, 259] width 82 height 72
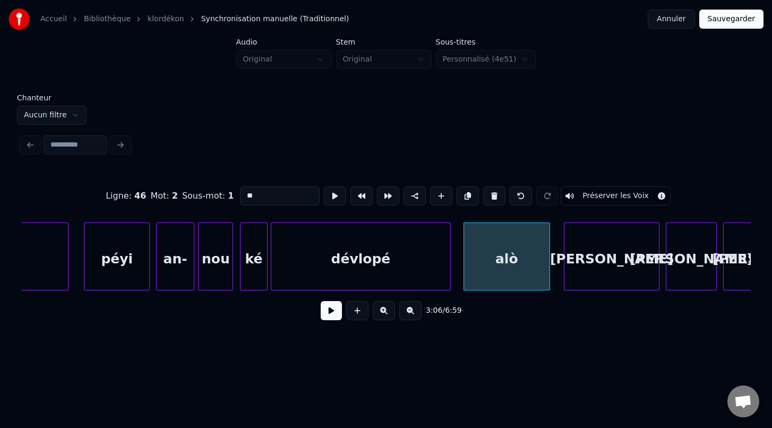
click at [548, 278] on div at bounding box center [548, 256] width 3 height 67
click at [560, 277] on div at bounding box center [560, 256] width 3 height 67
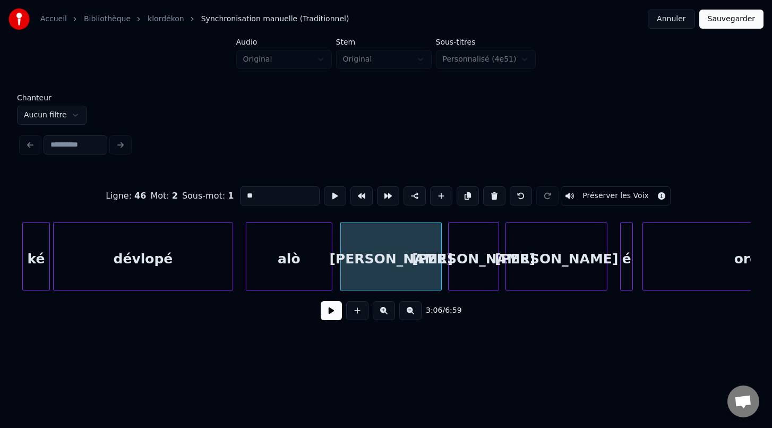
scroll to position [0, 29480]
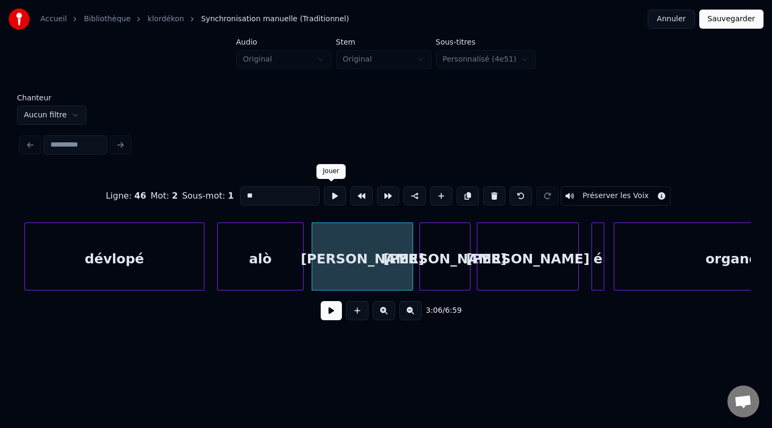
click at [329, 199] on button at bounding box center [335, 195] width 22 height 19
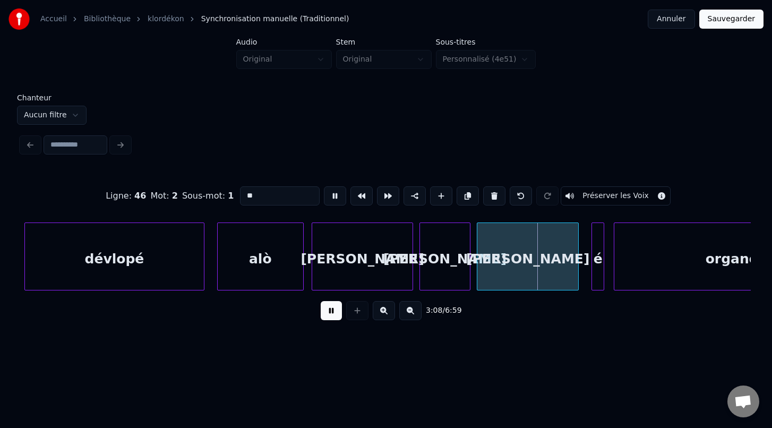
click at [329, 199] on button at bounding box center [335, 195] width 22 height 19
click at [472, 283] on div at bounding box center [471, 256] width 3 height 67
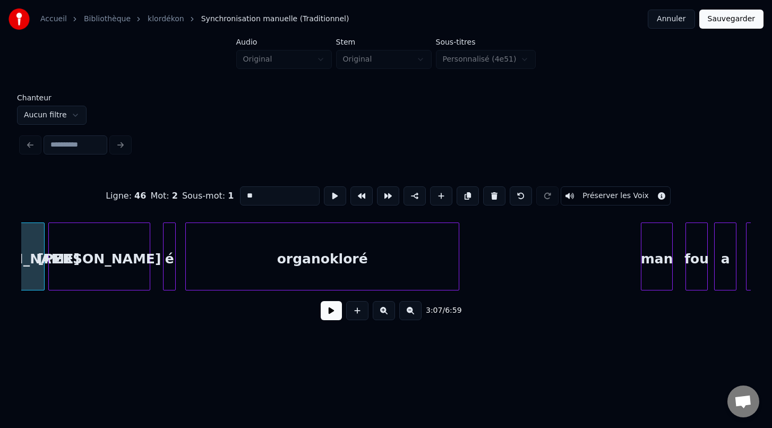
scroll to position [0, 29908]
click at [510, 275] on div at bounding box center [510, 256] width 3 height 67
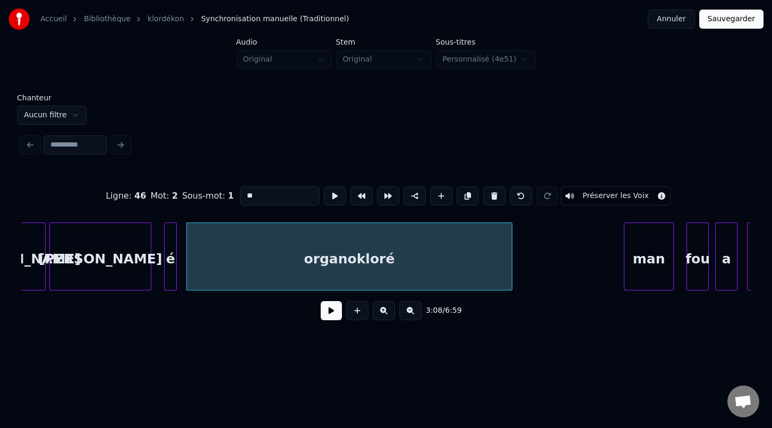
click at [625, 280] on div at bounding box center [626, 256] width 3 height 67
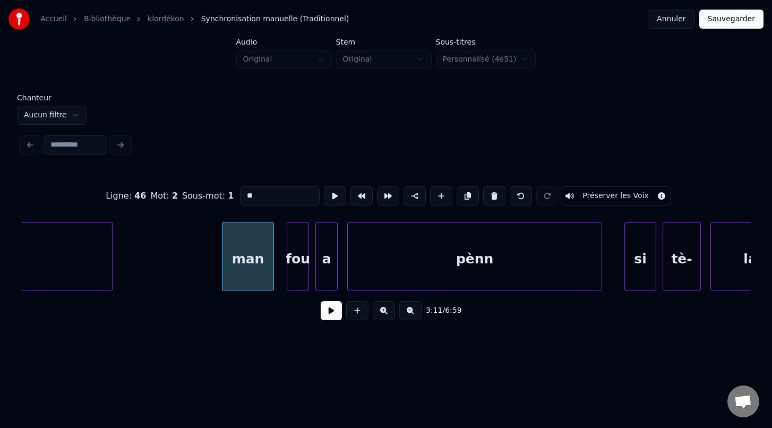
scroll to position [0, 30316]
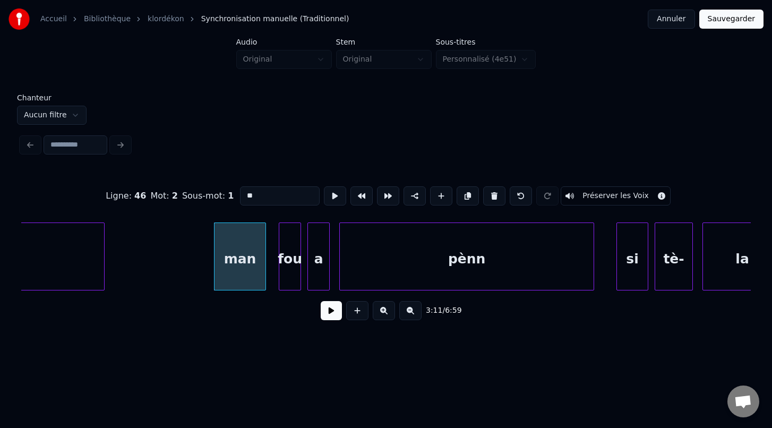
click at [279, 273] on div "fou" at bounding box center [290, 257] width 22 height 68
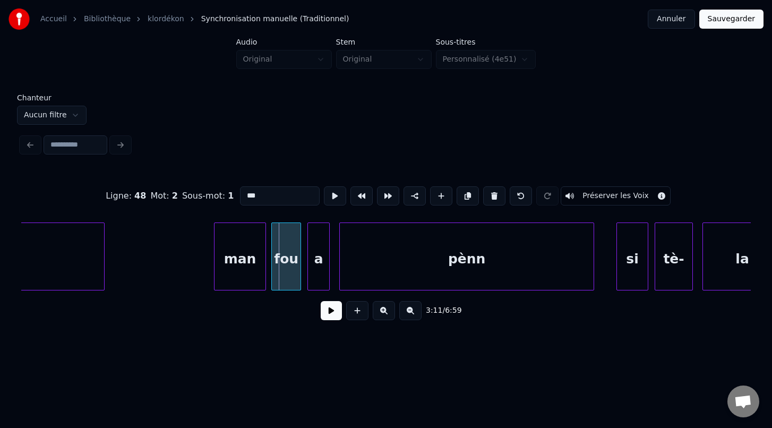
click at [272, 275] on div at bounding box center [273, 256] width 3 height 67
click at [314, 274] on div "a" at bounding box center [314, 259] width 21 height 72
click at [337, 283] on div at bounding box center [337, 256] width 3 height 67
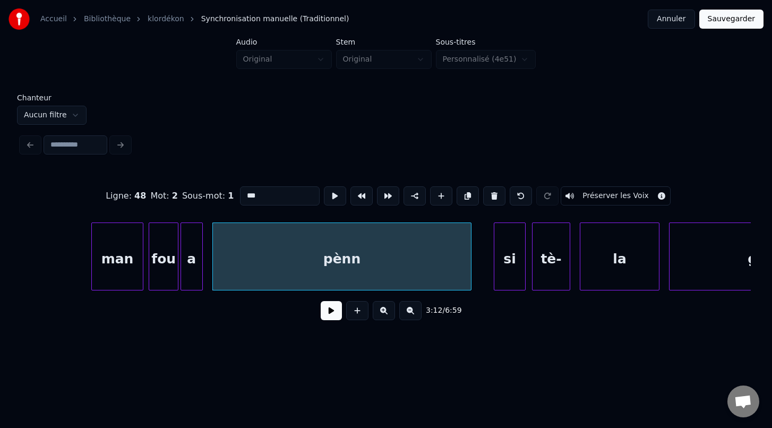
scroll to position [0, 30451]
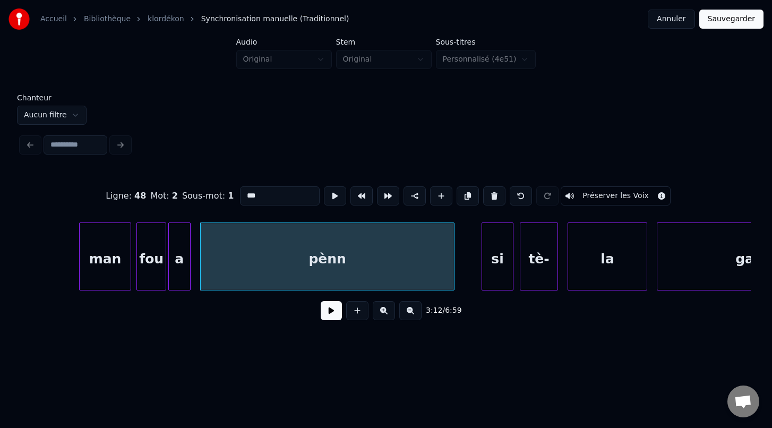
click at [454, 274] on div at bounding box center [452, 256] width 3 height 67
click at [481, 273] on div "si" at bounding box center [476, 259] width 31 height 72
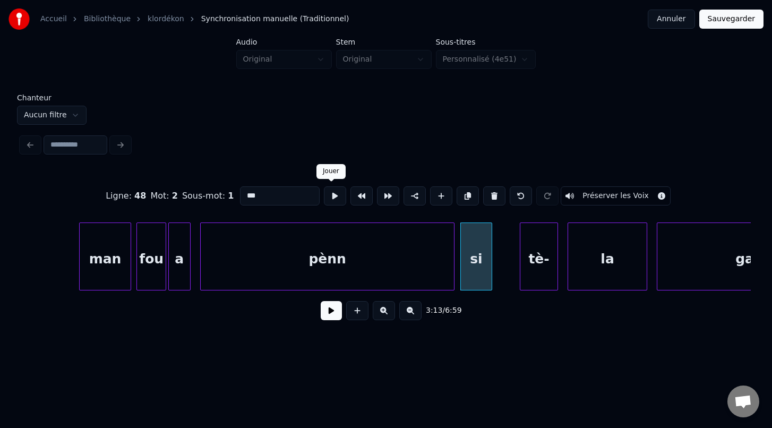
click at [327, 200] on button at bounding box center [335, 195] width 22 height 19
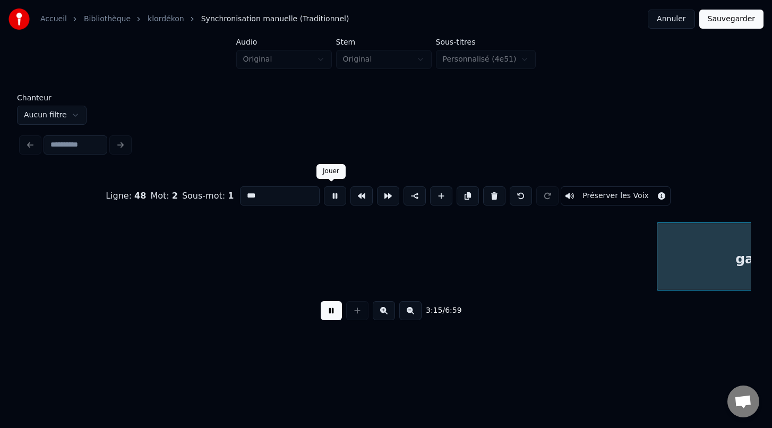
scroll to position [0, 31182]
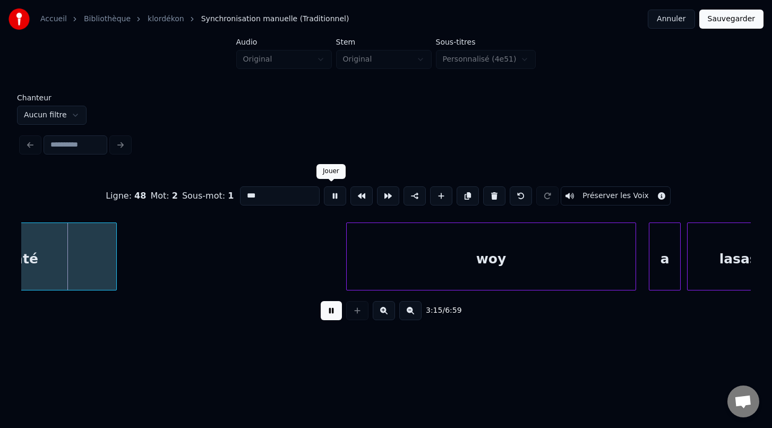
click at [331, 200] on button at bounding box center [335, 195] width 22 height 19
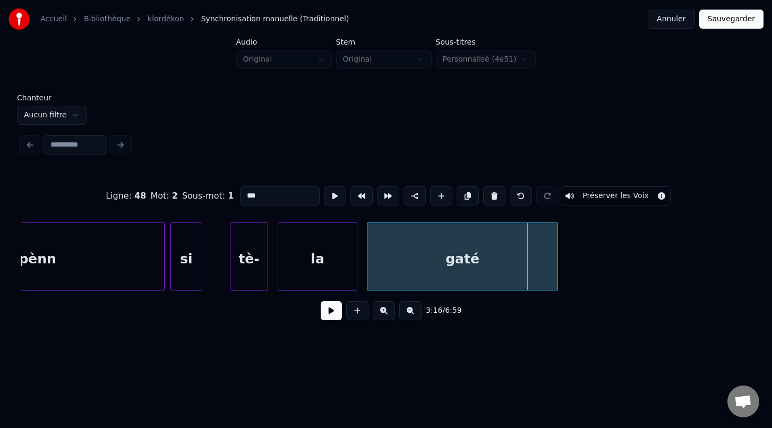
scroll to position [0, 30730]
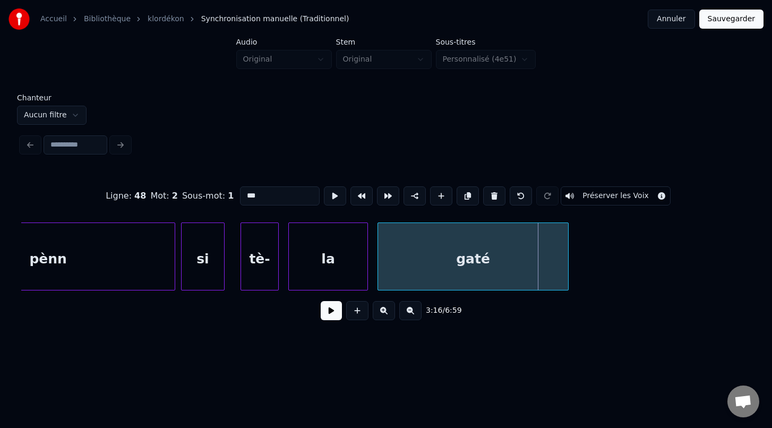
click at [224, 258] on div at bounding box center [222, 256] width 3 height 67
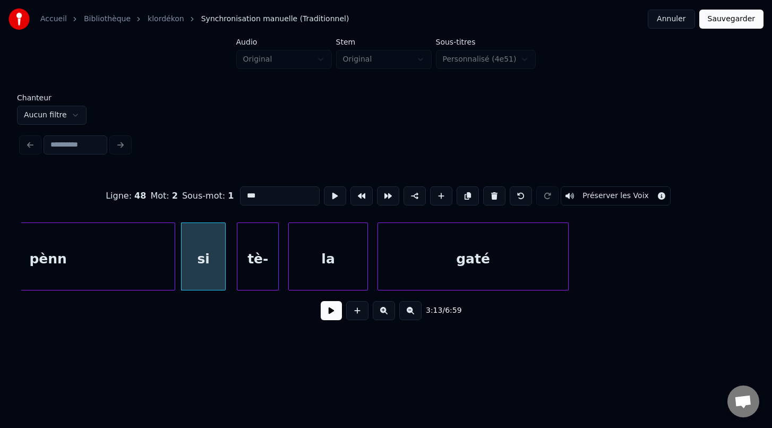
click at [237, 265] on div at bounding box center [238, 256] width 3 height 67
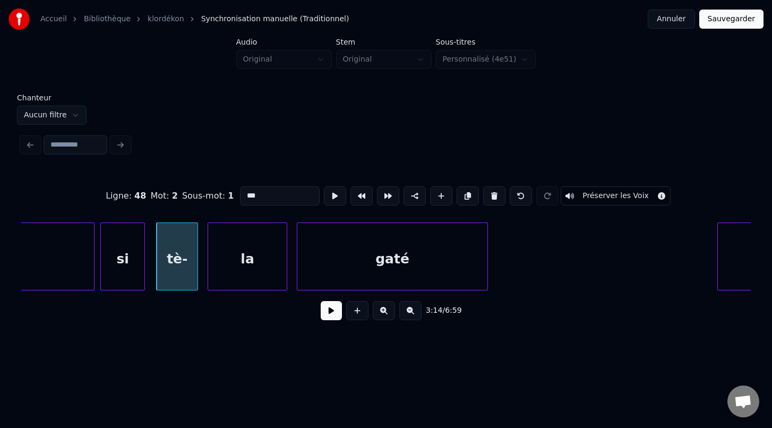
scroll to position [0, 30814]
click at [292, 275] on div at bounding box center [292, 256] width 3 height 67
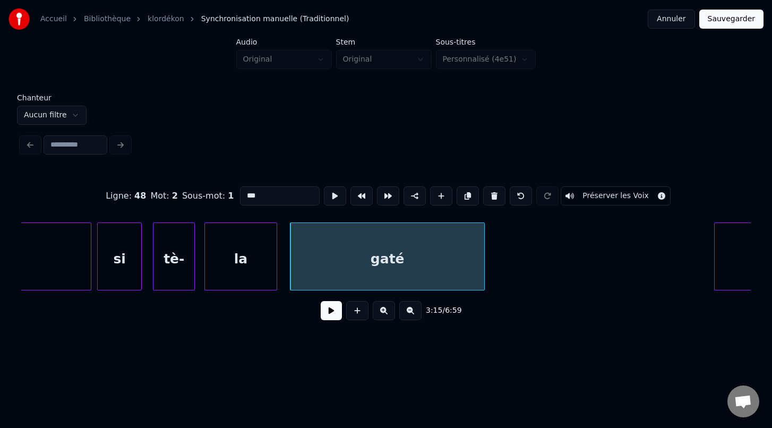
click at [276, 275] on div at bounding box center [275, 256] width 3 height 67
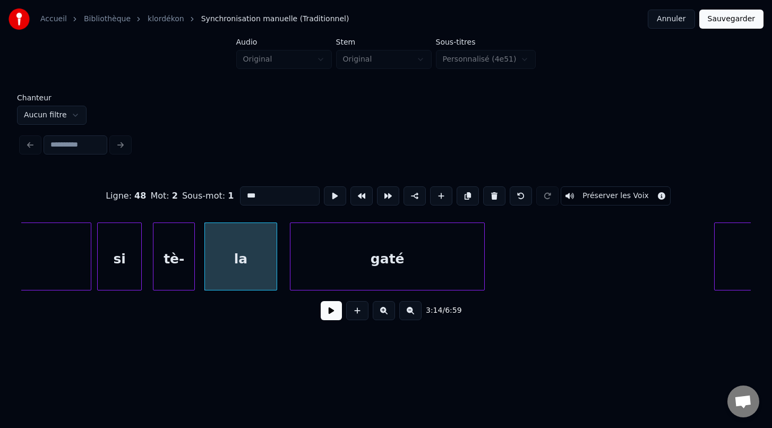
click at [291, 277] on div "gaté" at bounding box center [388, 259] width 194 height 72
type input "****"
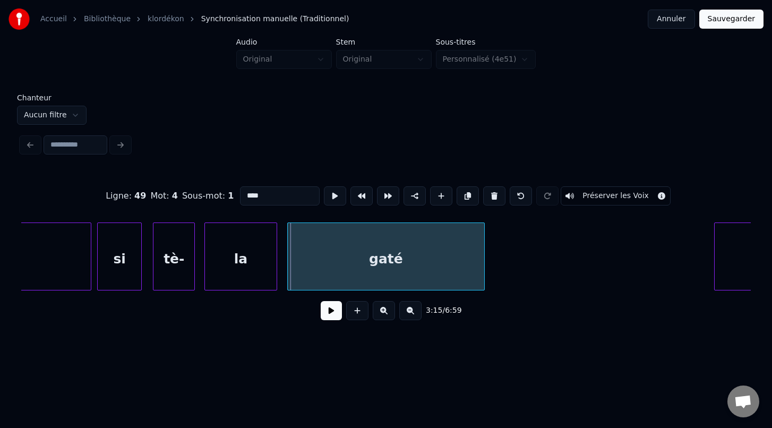
click at [289, 276] on div at bounding box center [289, 256] width 3 height 67
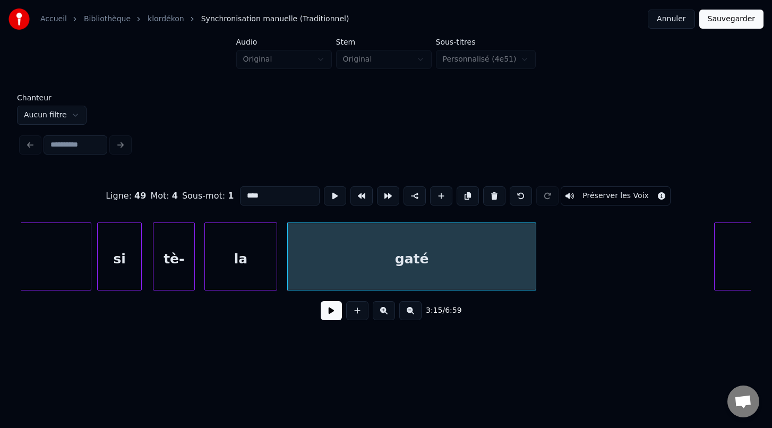
click at [536, 299] on div "Ligne : 49 Mot : 4 Sous-mot : 1 **** Préserver les Voix 3:15 / 6:59" at bounding box center [386, 249] width 730 height 161
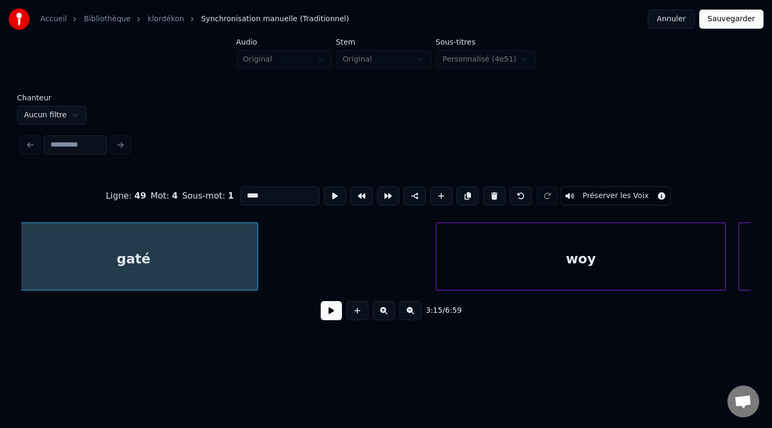
scroll to position [0, 31145]
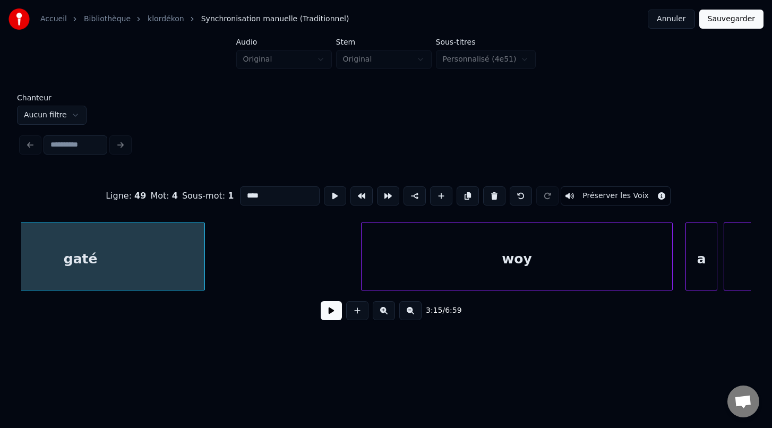
click at [362, 274] on div at bounding box center [363, 256] width 3 height 67
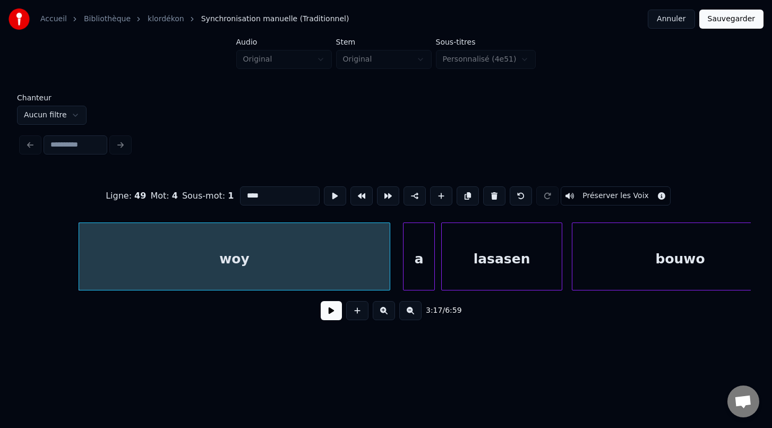
scroll to position [0, 31432]
click at [416, 278] on div "a" at bounding box center [411, 259] width 31 height 72
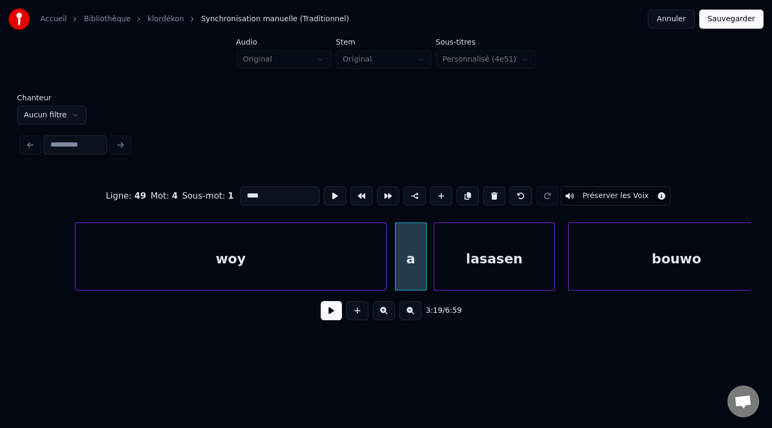
click at [470, 275] on div "lasasen" at bounding box center [494, 259] width 120 height 72
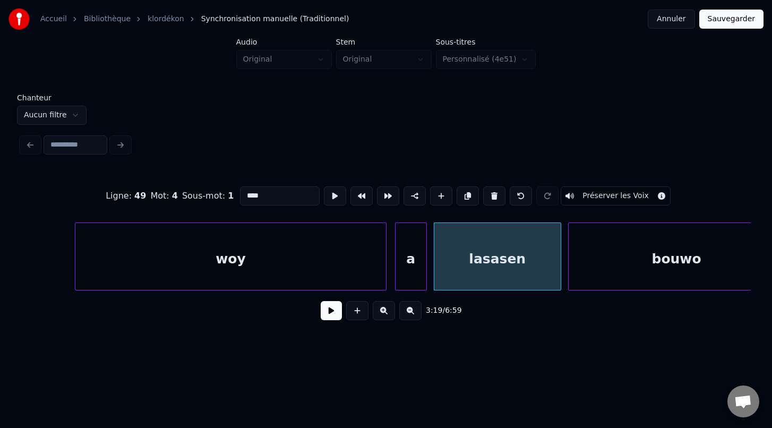
click at [560, 280] on div at bounding box center [559, 256] width 3 height 67
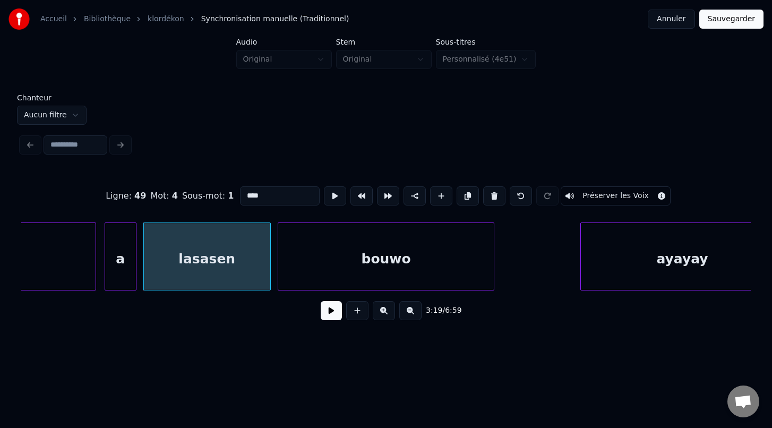
scroll to position [0, 31728]
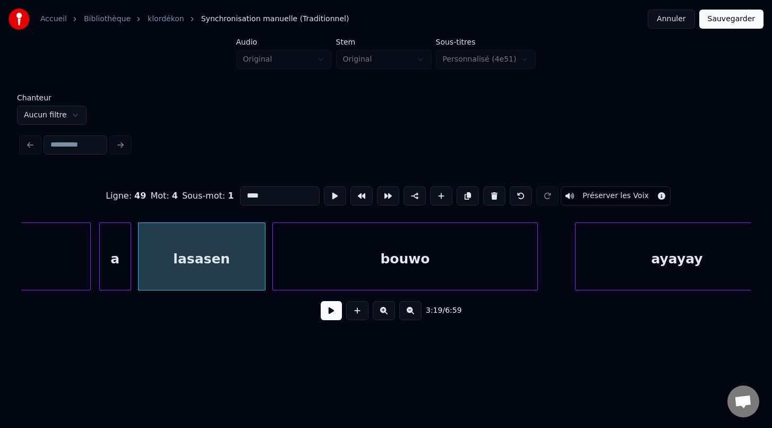
click at [536, 277] on div at bounding box center [535, 256] width 3 height 67
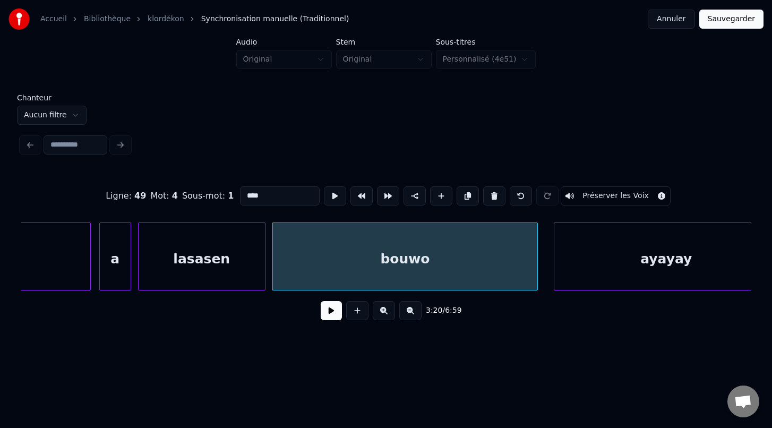
click at [554, 272] on div at bounding box center [555, 256] width 3 height 67
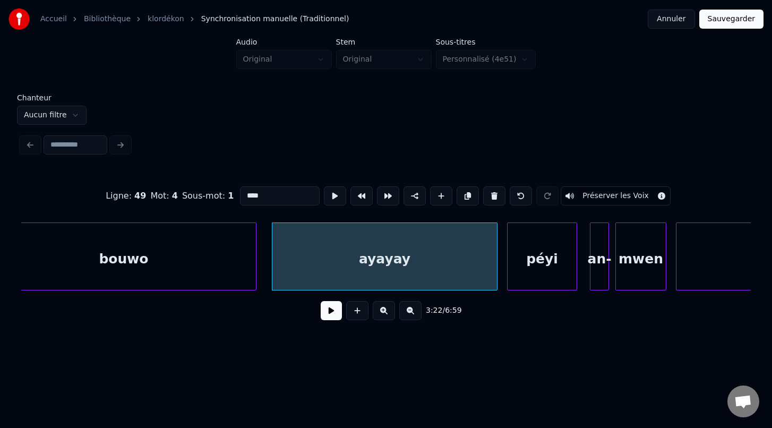
scroll to position [0, 32010]
click at [518, 278] on div "péyi" at bounding box center [535, 259] width 69 height 72
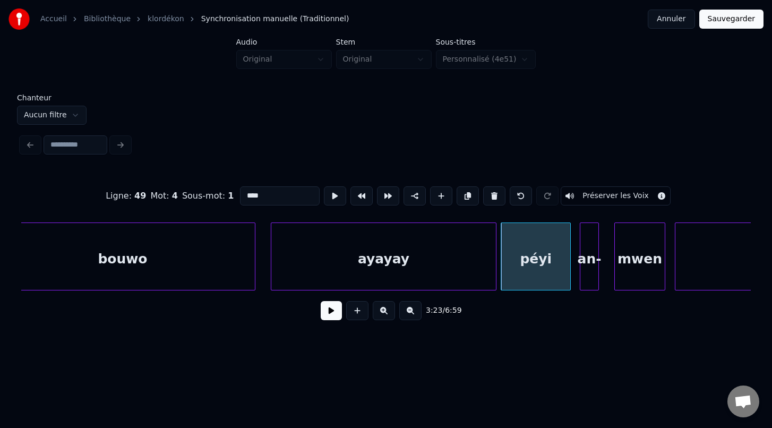
click at [587, 282] on div "an-" at bounding box center [590, 259] width 18 height 72
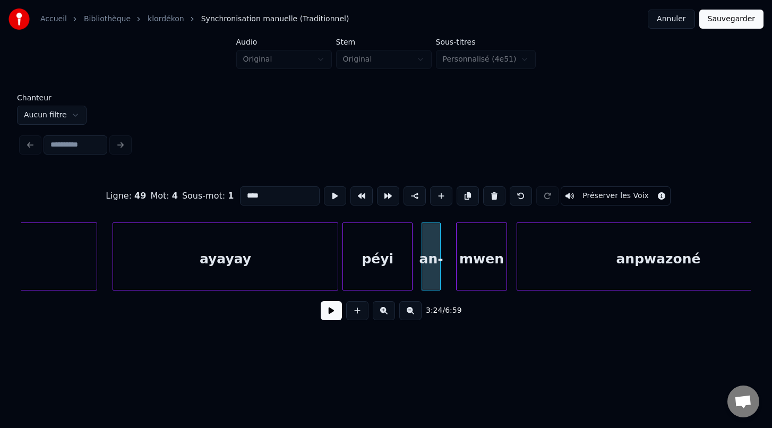
scroll to position [0, 32237]
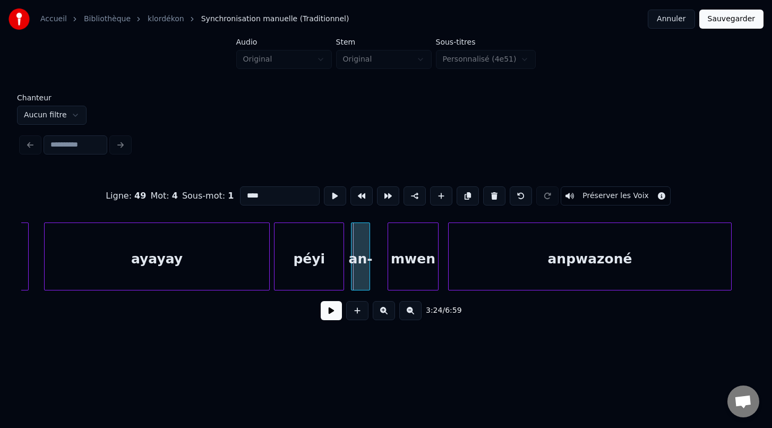
click at [361, 275] on div "an-" at bounding box center [361, 259] width 18 height 72
click at [379, 270] on div at bounding box center [378, 256] width 3 height 67
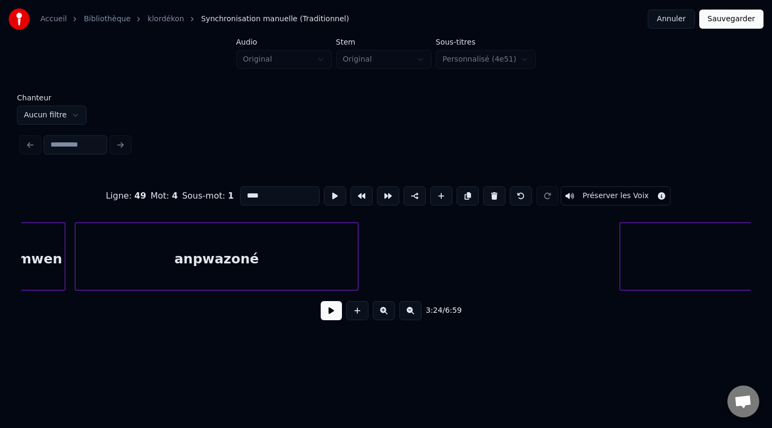
scroll to position [0, 32603]
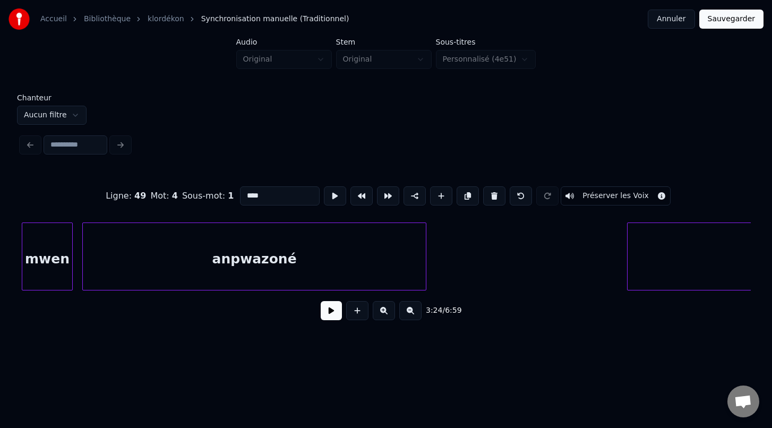
click at [424, 293] on div "Ligne : 49 Mot : 4 Sous-mot : 1 **** Préserver les Voix 3:24 / 6:59" at bounding box center [386, 249] width 730 height 161
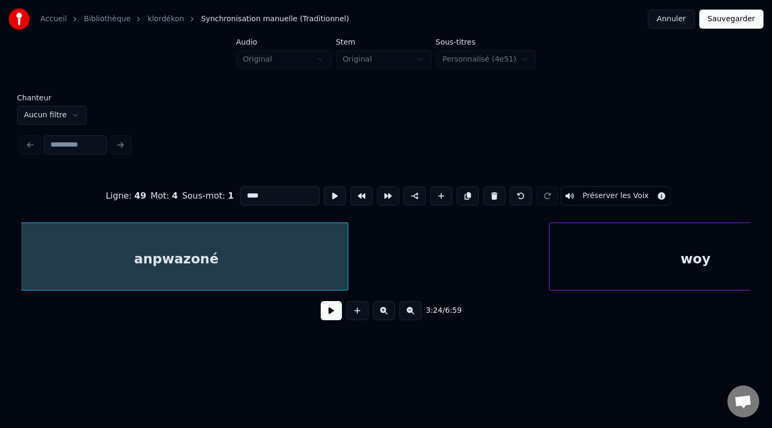
scroll to position [0, 32720]
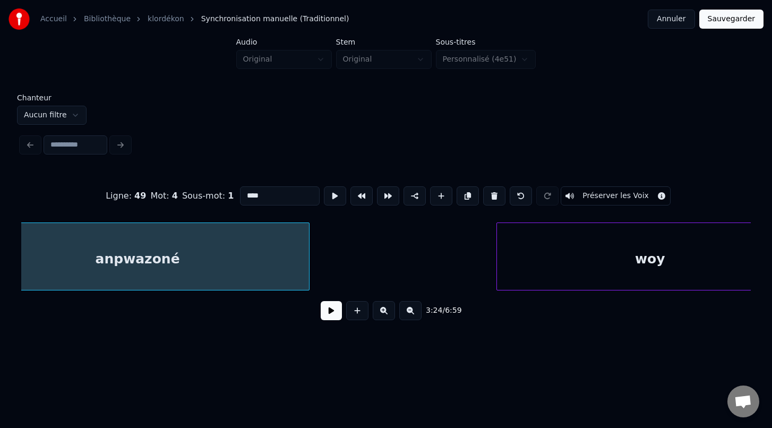
click at [498, 274] on div at bounding box center [498, 256] width 3 height 67
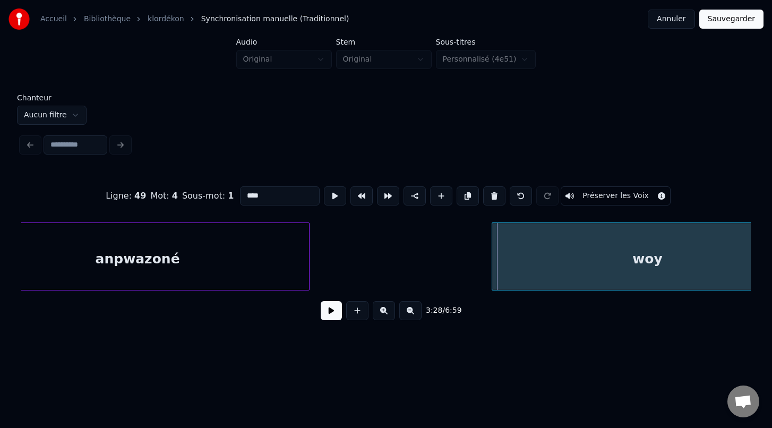
click at [492, 275] on div at bounding box center [493, 256] width 3 height 67
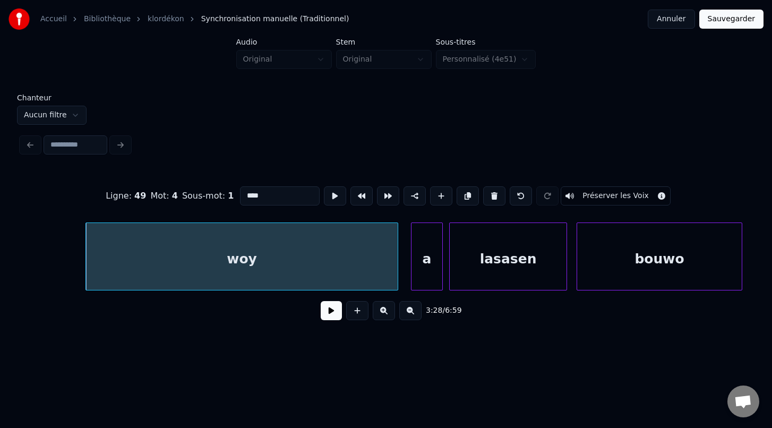
scroll to position [0, 33128]
click at [415, 276] on div "a" at bounding box center [415, 259] width 31 height 72
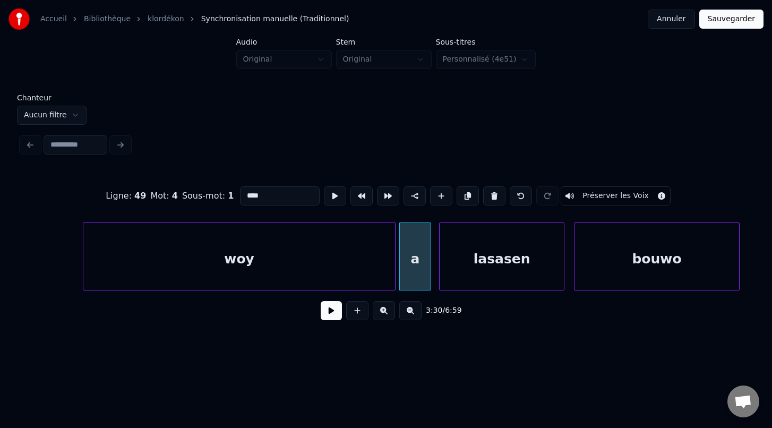
click at [441, 277] on div at bounding box center [441, 256] width 3 height 67
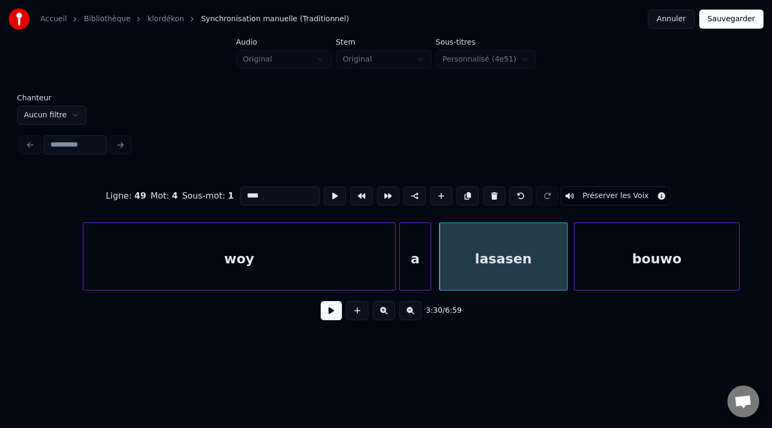
click at [566, 274] on div at bounding box center [565, 256] width 3 height 67
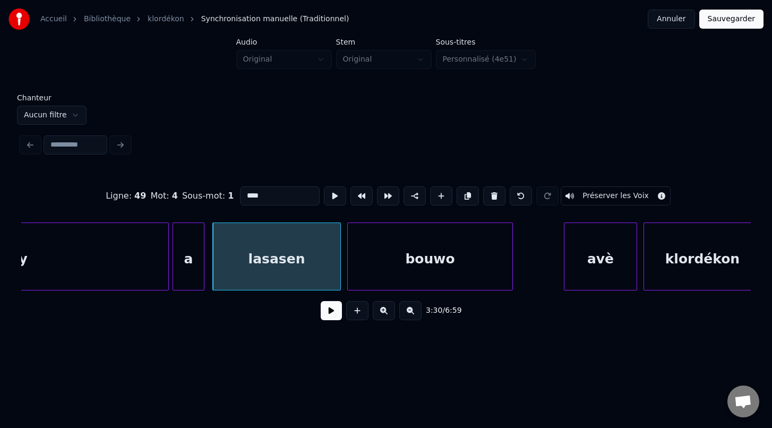
scroll to position [0, 33367]
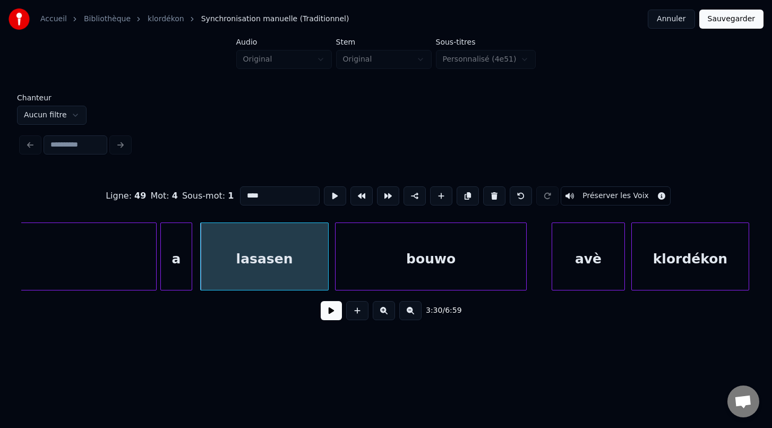
click at [525, 280] on div at bounding box center [524, 256] width 3 height 67
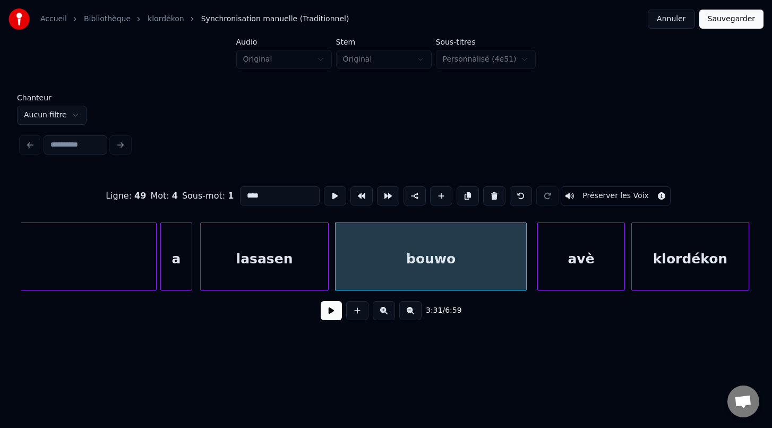
click at [539, 277] on div at bounding box center [539, 256] width 3 height 67
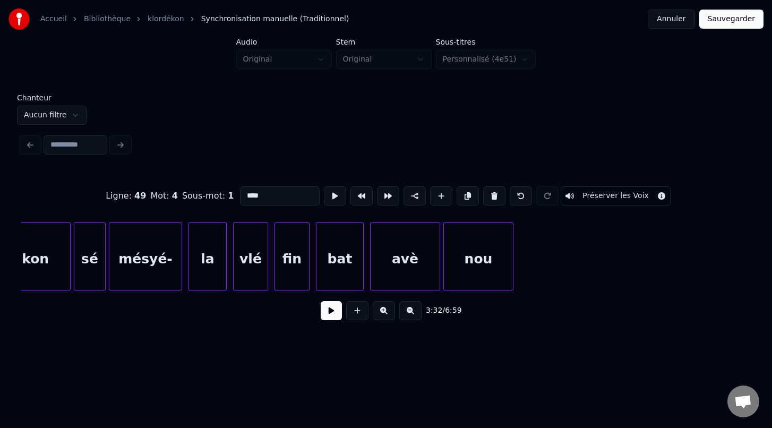
scroll to position [0, 34071]
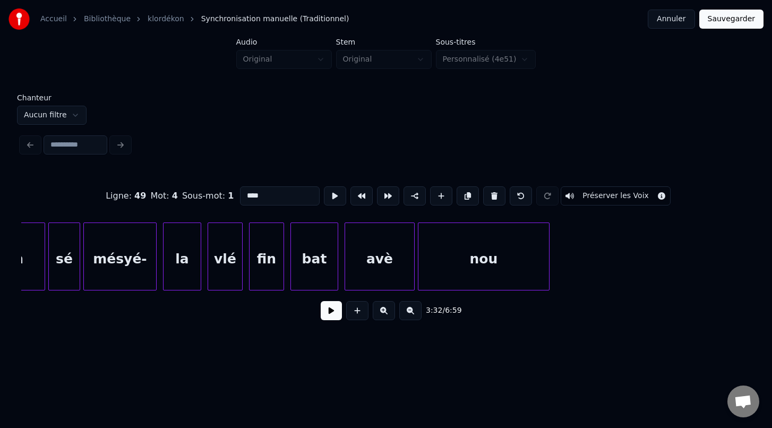
click at [551, 293] on div "Ligne : 49 Mot : 4 Sous-mot : 1 **** Préserver les Voix 3:32 / 6:59" at bounding box center [386, 249] width 730 height 161
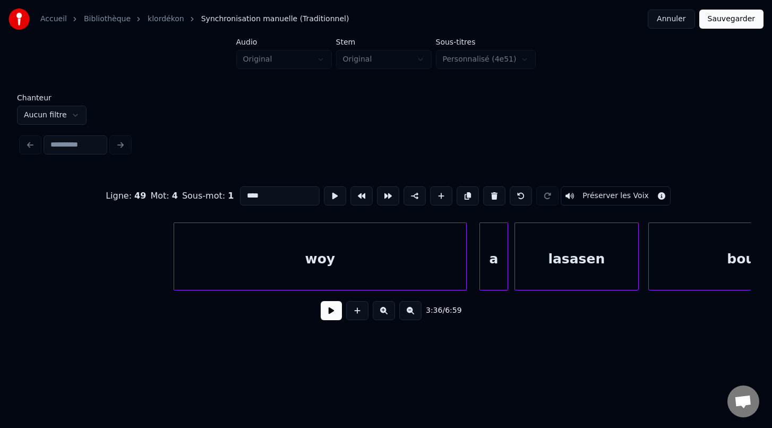
scroll to position [0, 38149]
click at [157, 272] on div at bounding box center [156, 256] width 3 height 67
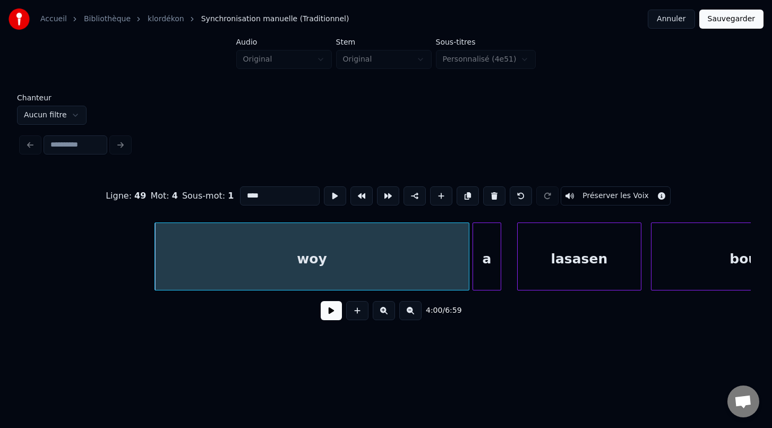
click at [481, 279] on div "a" at bounding box center [487, 259] width 28 height 72
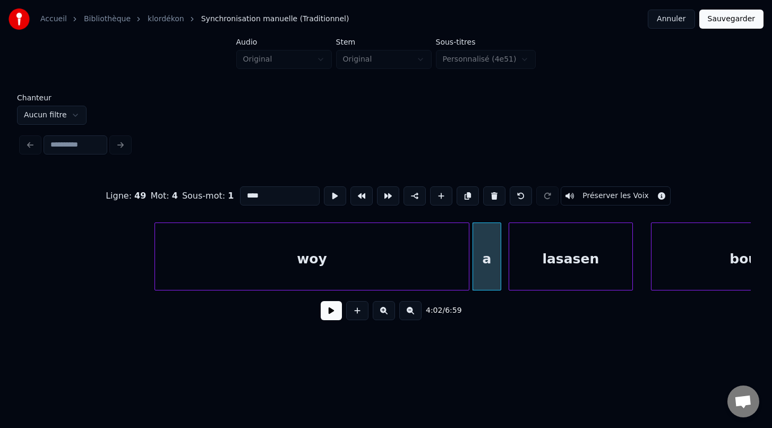
click at [527, 282] on div "lasasen" at bounding box center [570, 259] width 123 height 72
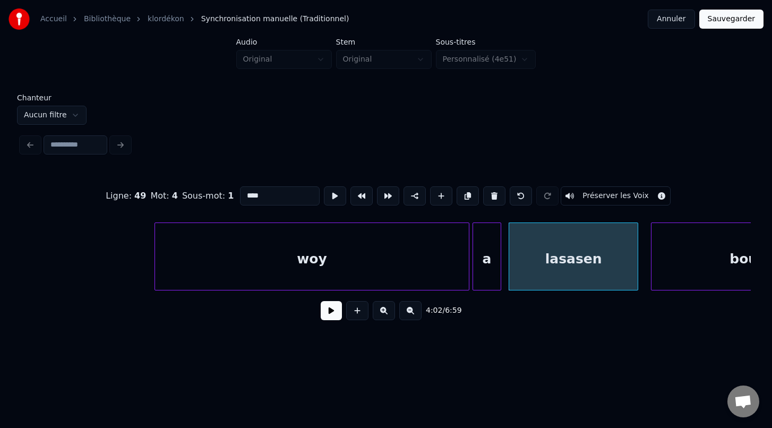
click at [637, 281] on div at bounding box center [636, 256] width 3 height 67
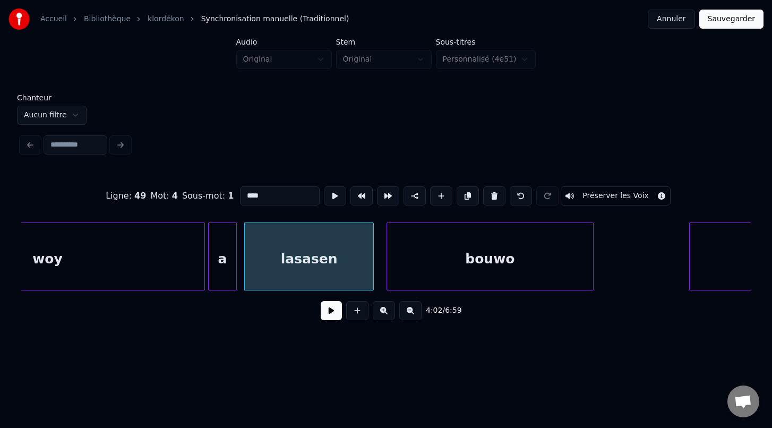
scroll to position [0, 38429]
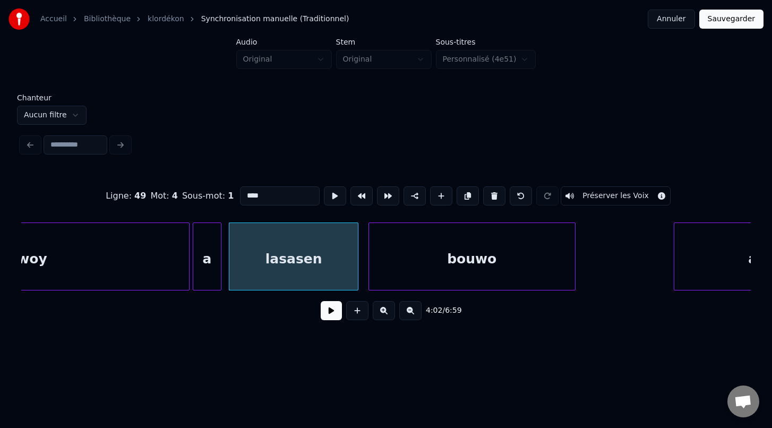
click at [425, 251] on div "bouwo" at bounding box center [472, 259] width 206 height 72
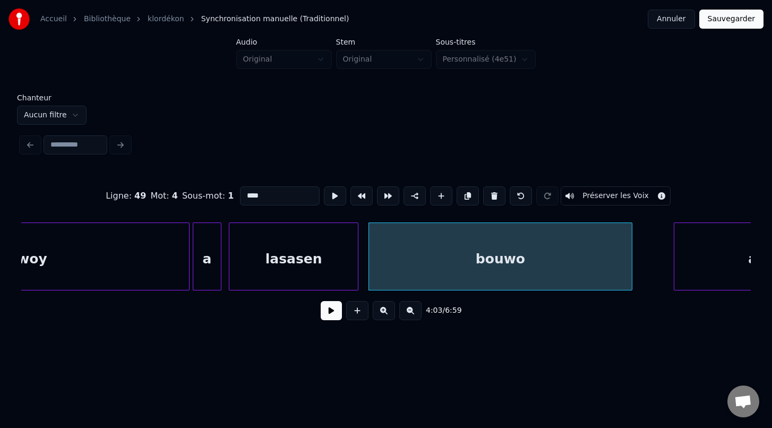
click at [631, 294] on div "Ligne : 49 Mot : 4 Sous-mot : 1 **** Préserver les Voix 4:03 / 6:59" at bounding box center [386, 249] width 730 height 161
click at [644, 276] on div at bounding box center [645, 256] width 3 height 67
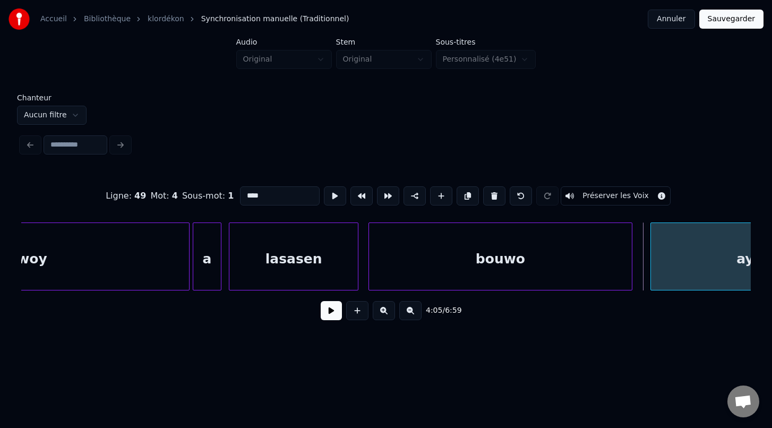
click at [652, 277] on div at bounding box center [652, 256] width 3 height 67
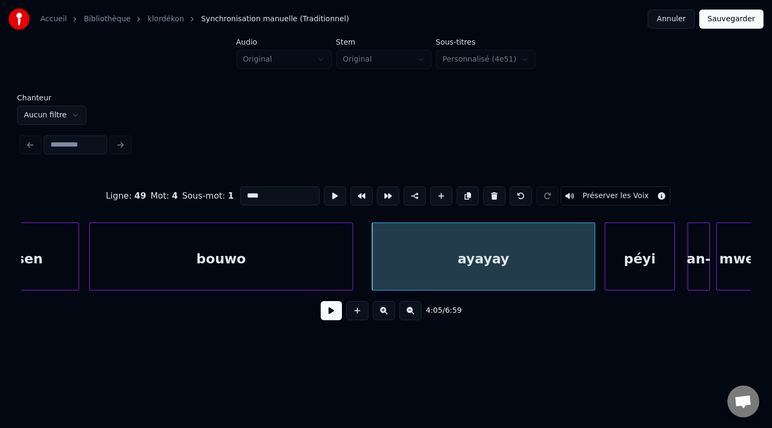
scroll to position [0, 38724]
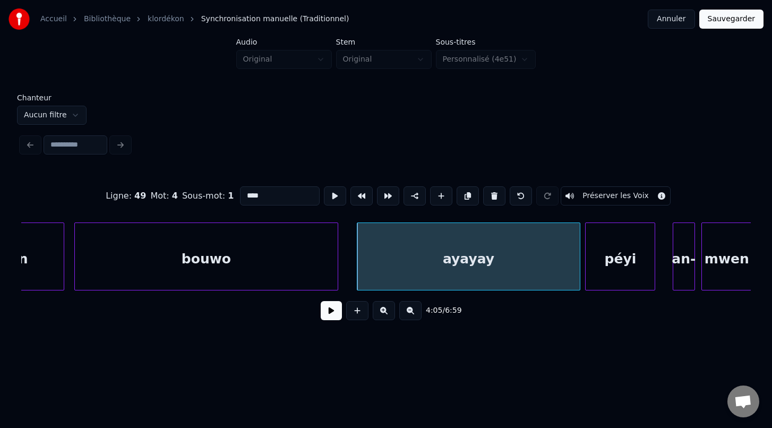
click at [616, 267] on div "péyi" at bounding box center [620, 259] width 69 height 72
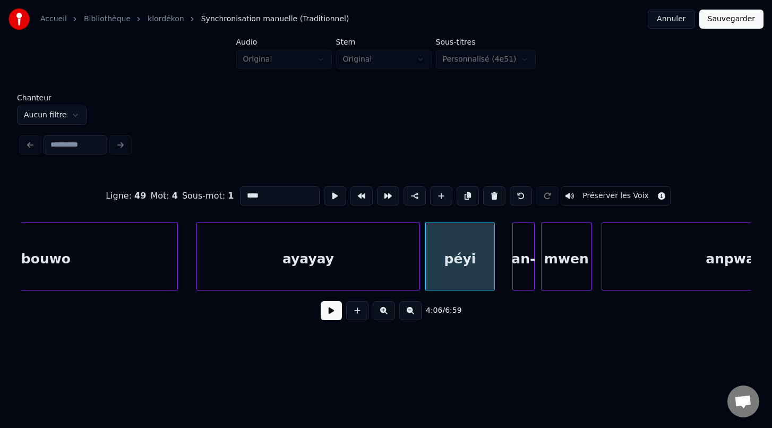
scroll to position [0, 38902]
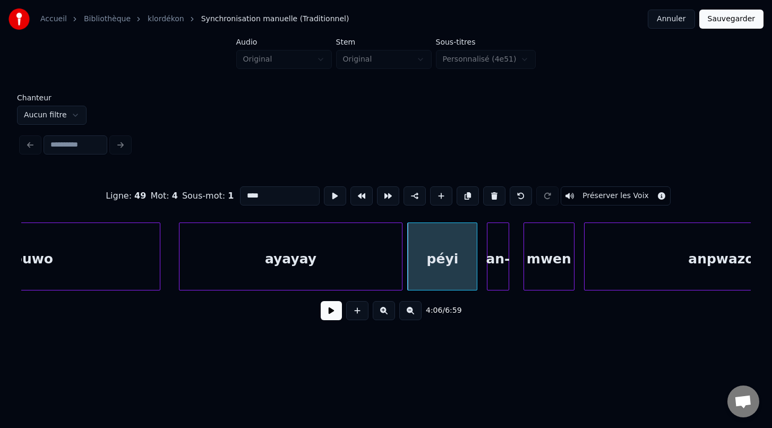
click at [499, 271] on div "an-" at bounding box center [498, 259] width 21 height 72
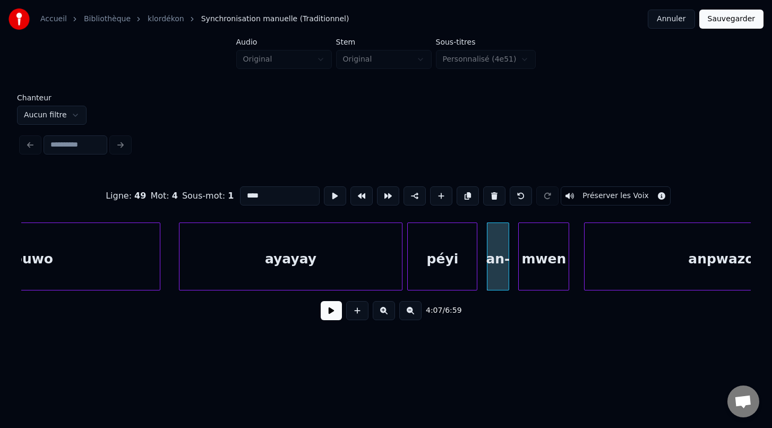
click at [539, 274] on div "mwen" at bounding box center [544, 259] width 50 height 72
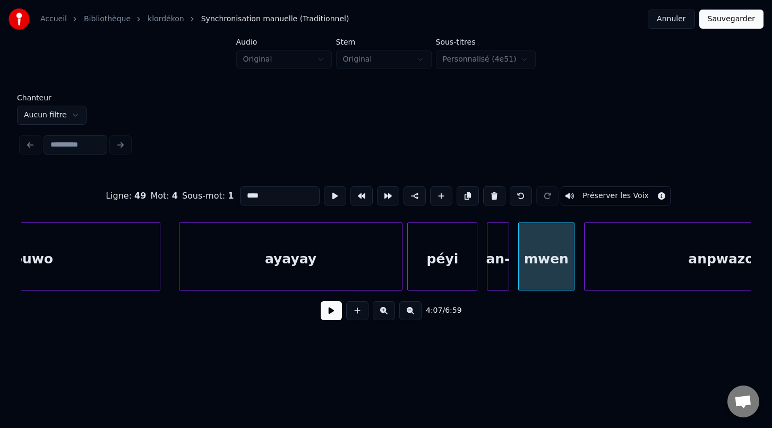
click at [572, 271] on div at bounding box center [572, 256] width 3 height 67
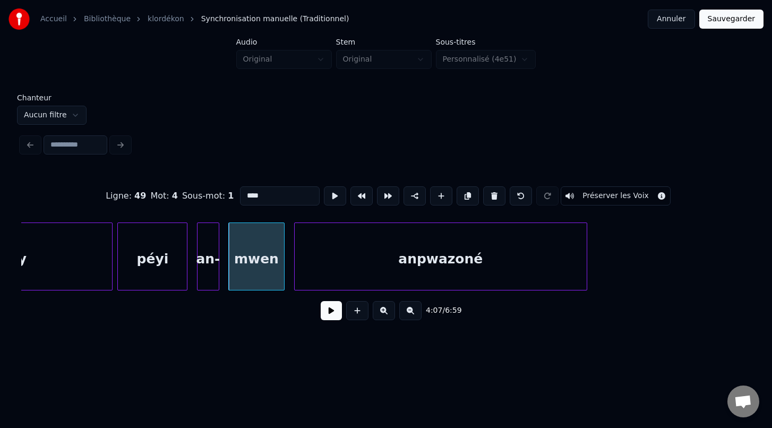
scroll to position [0, 39212]
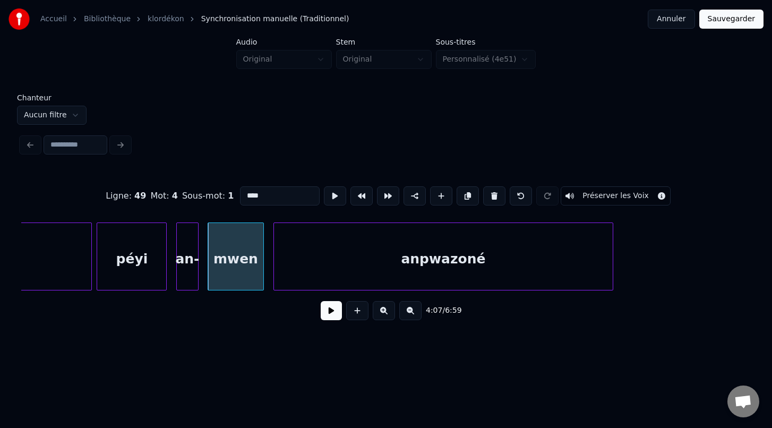
click at [613, 277] on div at bounding box center [611, 256] width 3 height 67
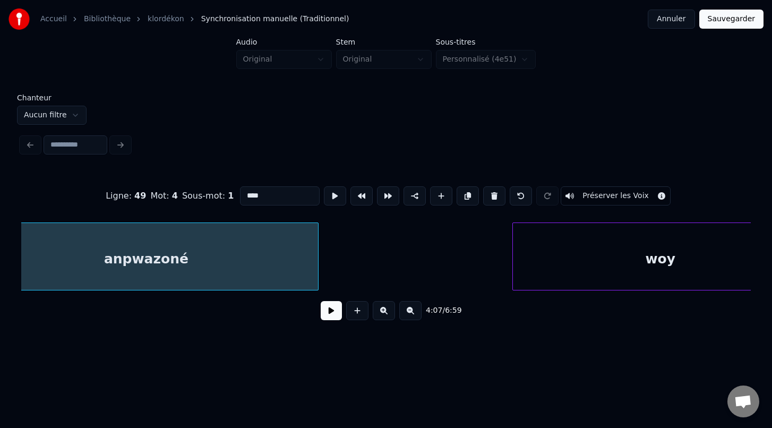
scroll to position [0, 39567]
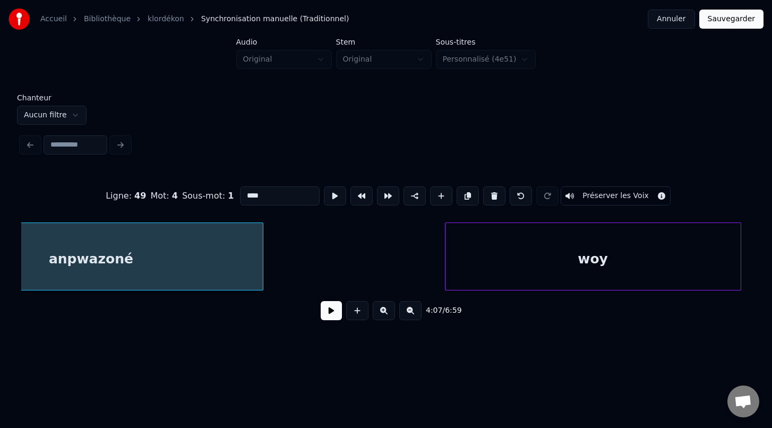
click at [547, 270] on div "woy" at bounding box center [593, 259] width 295 height 72
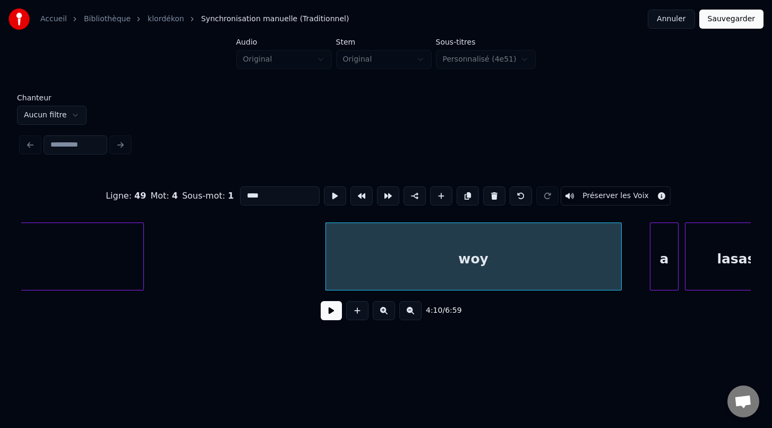
scroll to position [0, 39754]
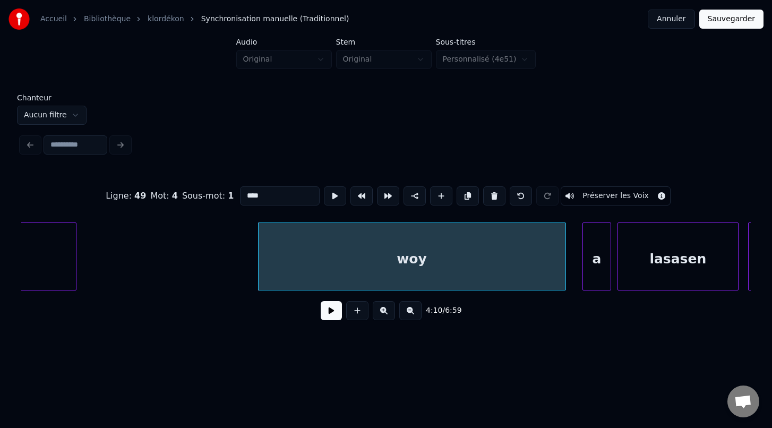
click at [564, 274] on div at bounding box center [563, 256] width 3 height 67
click at [585, 279] on div "a" at bounding box center [587, 259] width 28 height 72
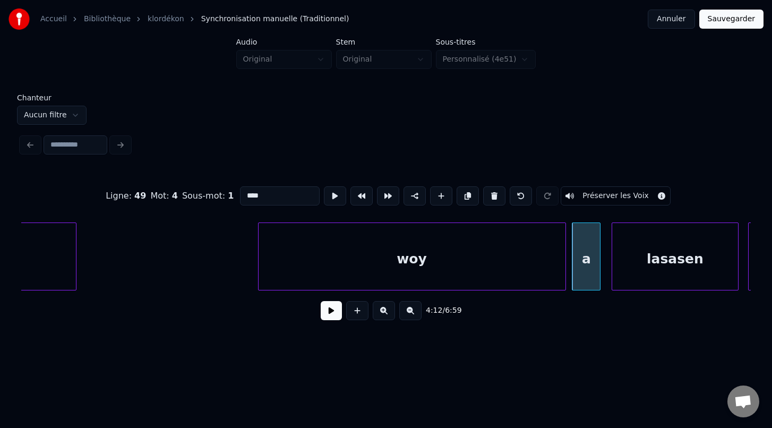
click at [612, 281] on div at bounding box center [613, 256] width 3 height 67
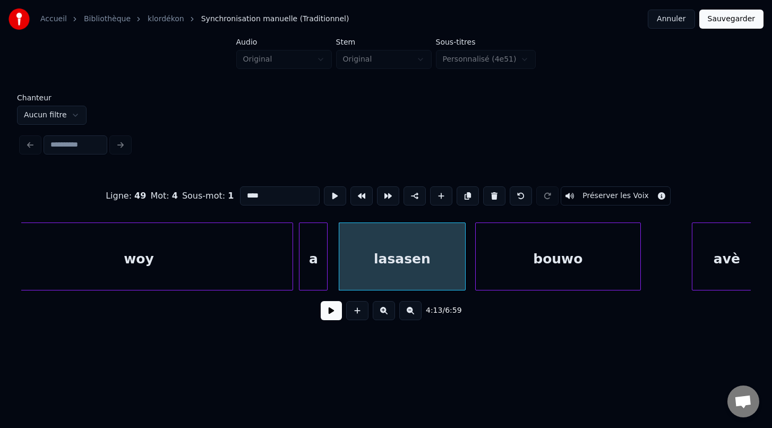
scroll to position [0, 40028]
click at [665, 271] on div at bounding box center [664, 256] width 3 height 67
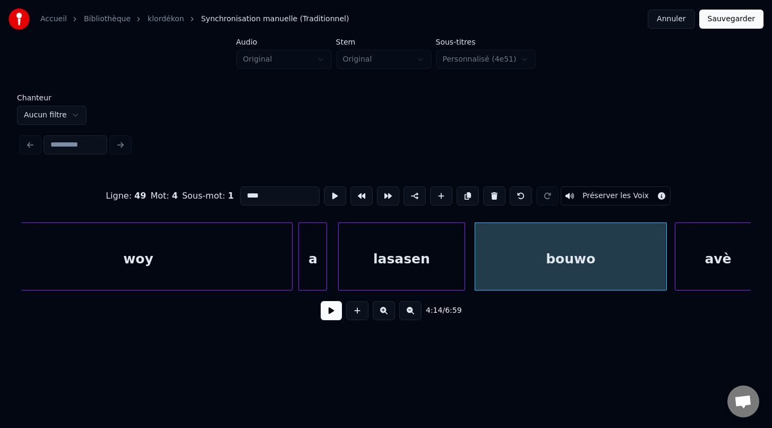
click at [676, 267] on div at bounding box center [677, 256] width 3 height 67
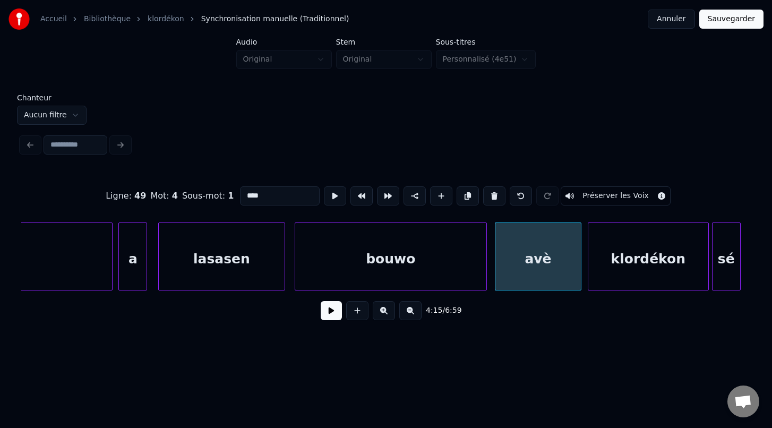
scroll to position [0, 40226]
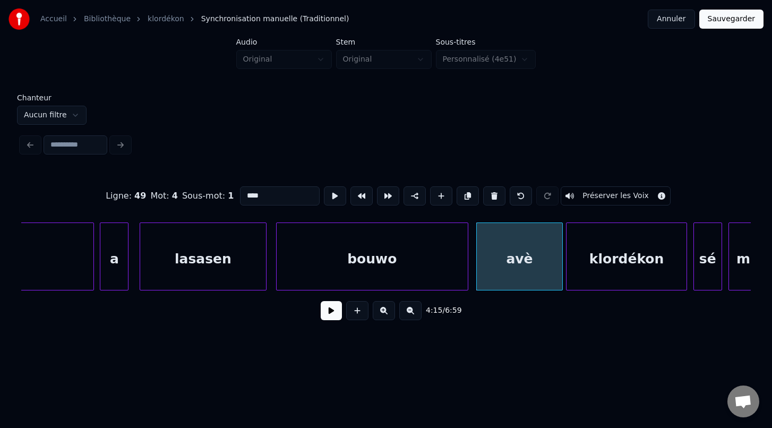
click at [590, 263] on div "klordékon" at bounding box center [627, 259] width 120 height 72
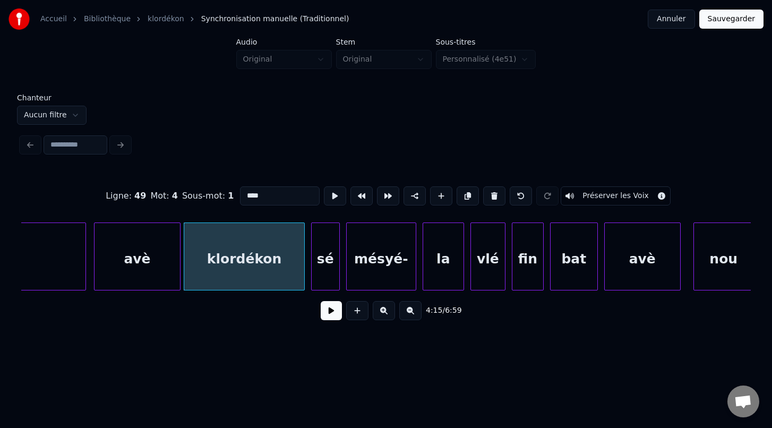
scroll to position [0, 40613]
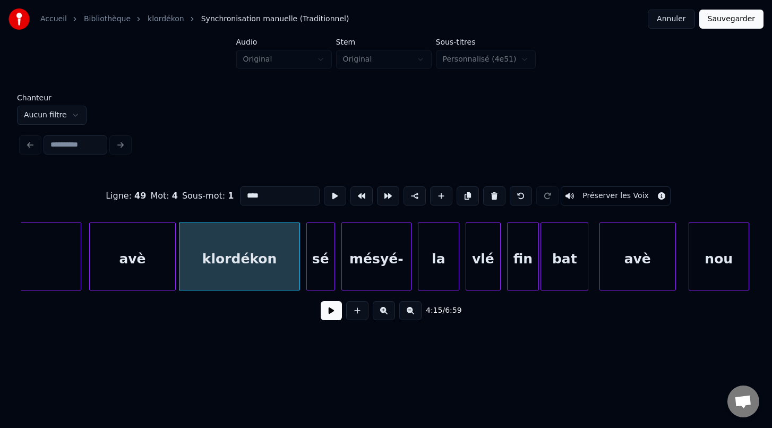
click at [565, 270] on div "bat" at bounding box center [564, 259] width 47 height 72
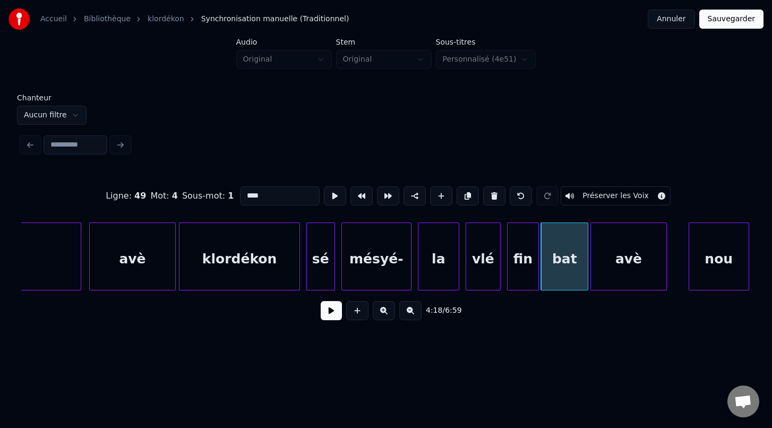
click at [628, 275] on div "avè" at bounding box center [628, 259] width 75 height 72
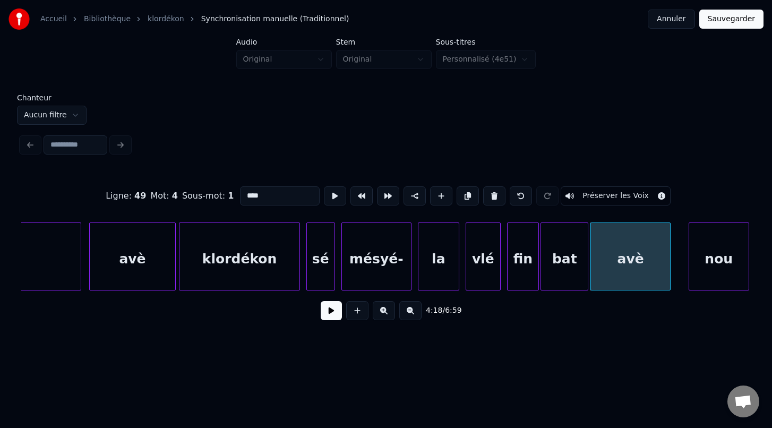
click at [670, 278] on div at bounding box center [668, 256] width 3 height 67
click at [711, 275] on div "nou" at bounding box center [706, 259] width 59 height 72
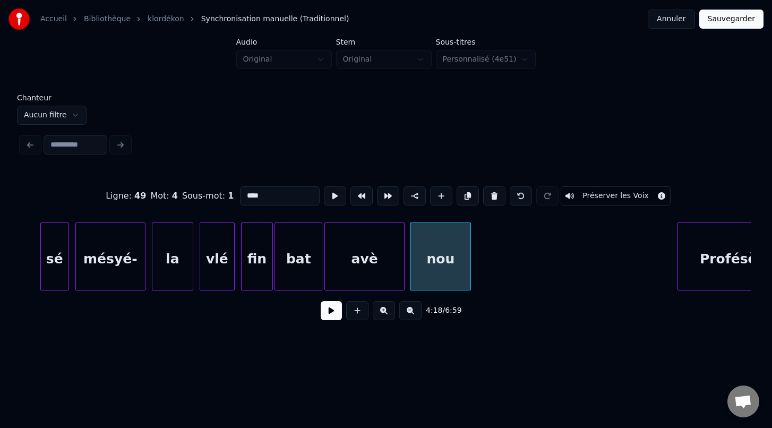
scroll to position [0, 40912]
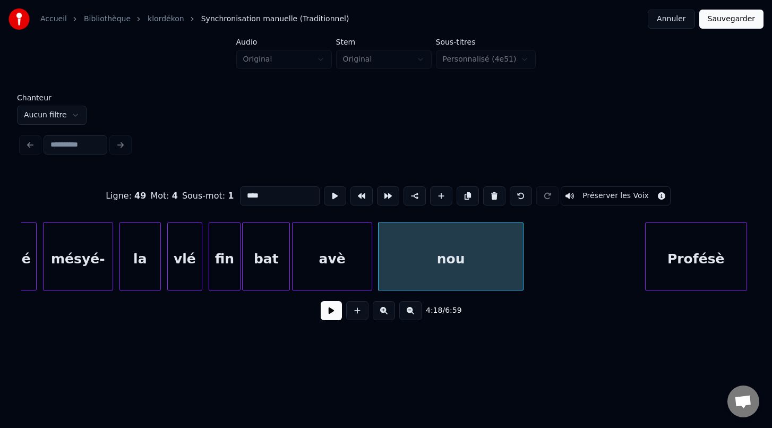
click at [523, 294] on div "Ligne : 49 Mot : 4 Sous-mot : 1 **** Préserver les Voix 4:18 / 6:59" at bounding box center [386, 249] width 730 height 161
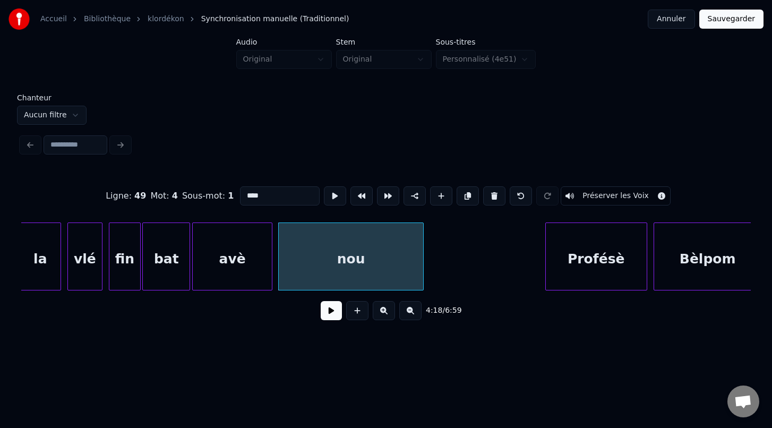
scroll to position [0, 41037]
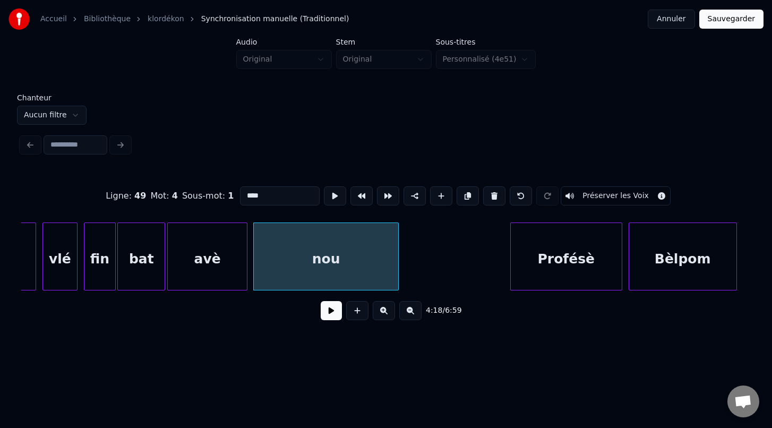
click at [511, 266] on div at bounding box center [512, 256] width 3 height 67
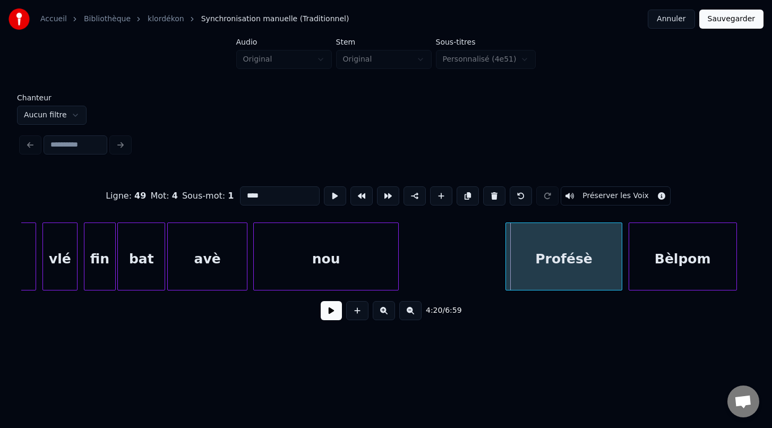
click at [506, 266] on div at bounding box center [507, 256] width 3 height 67
click at [653, 279] on div "Bèlpom" at bounding box center [679, 259] width 107 height 72
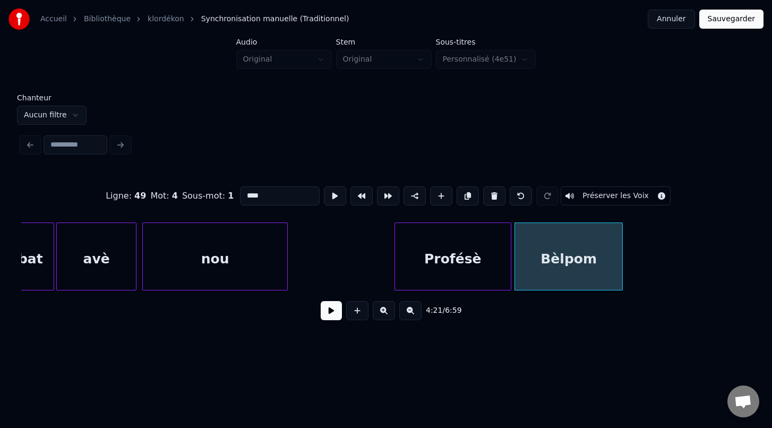
scroll to position [0, 41217]
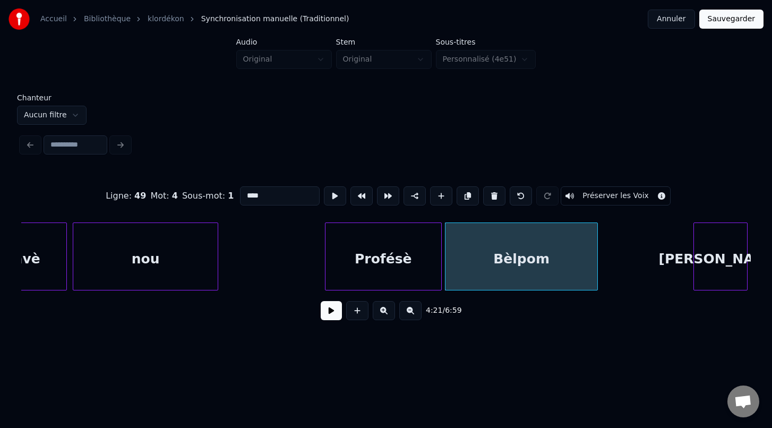
click at [596, 278] on div at bounding box center [595, 256] width 3 height 67
click at [688, 271] on div at bounding box center [688, 256] width 3 height 67
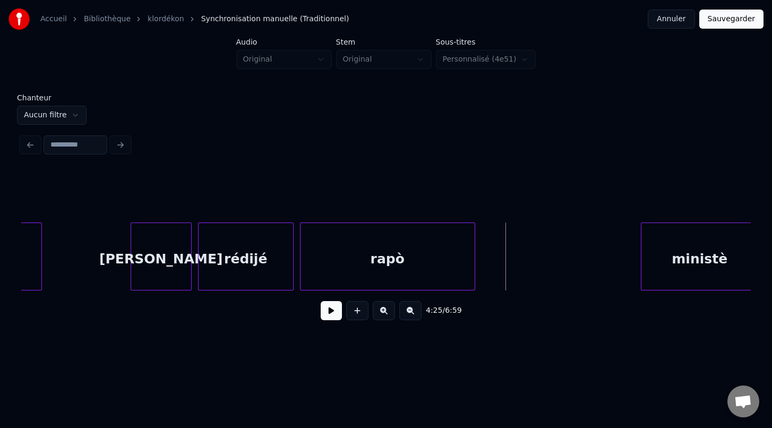
scroll to position [0, 41777]
click at [467, 267] on div "rapò" at bounding box center [380, 257] width 175 height 68
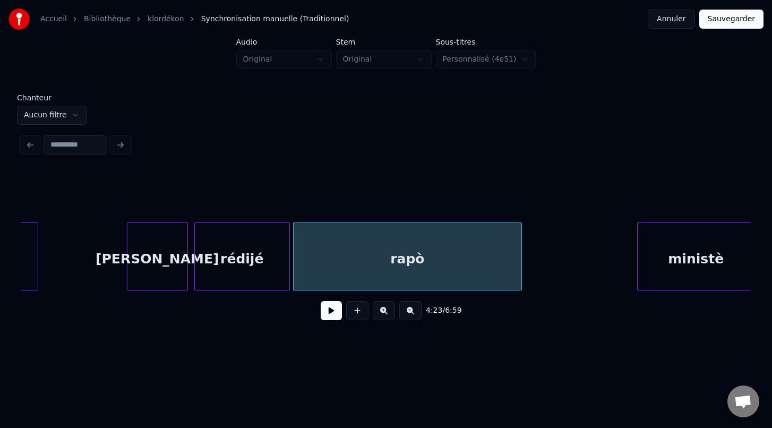
click at [520, 277] on div at bounding box center [519, 256] width 3 height 67
click at [620, 267] on div at bounding box center [621, 256] width 3 height 67
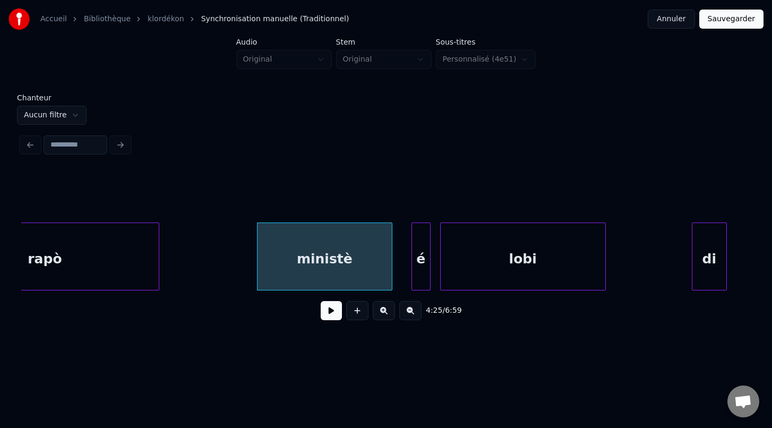
scroll to position [0, 42158]
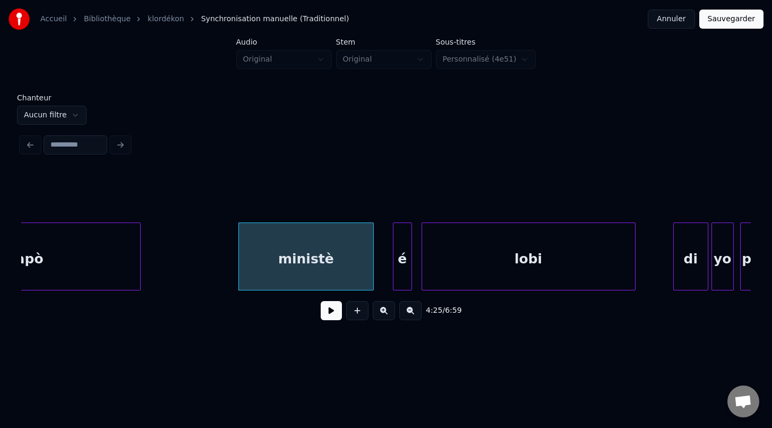
click at [634, 271] on div at bounding box center [633, 256] width 3 height 67
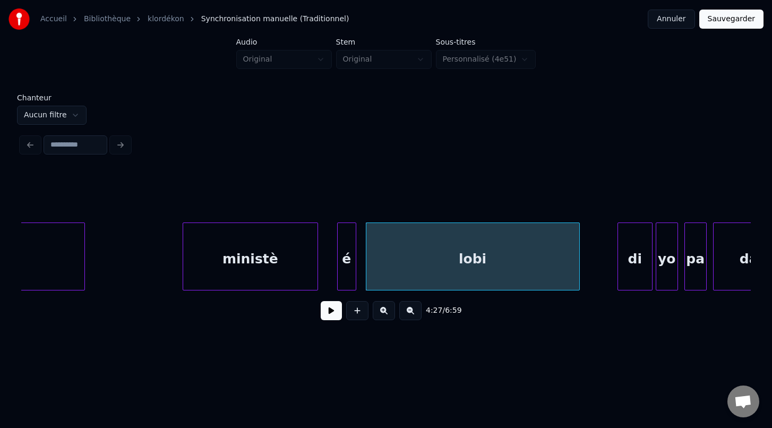
scroll to position [0, 42239]
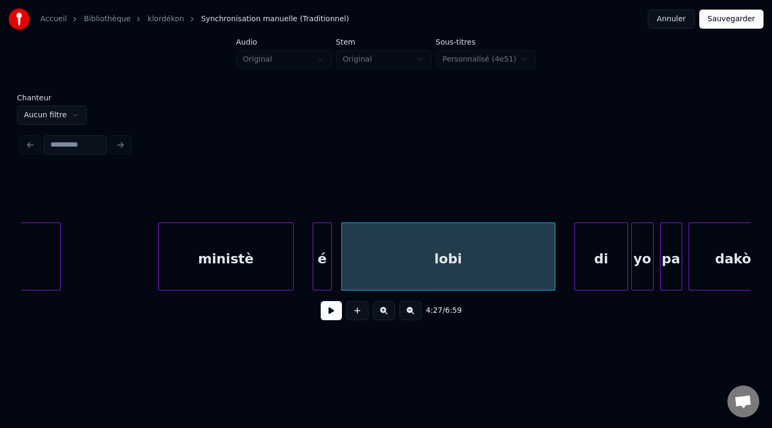
click at [575, 263] on div at bounding box center [576, 256] width 3 height 67
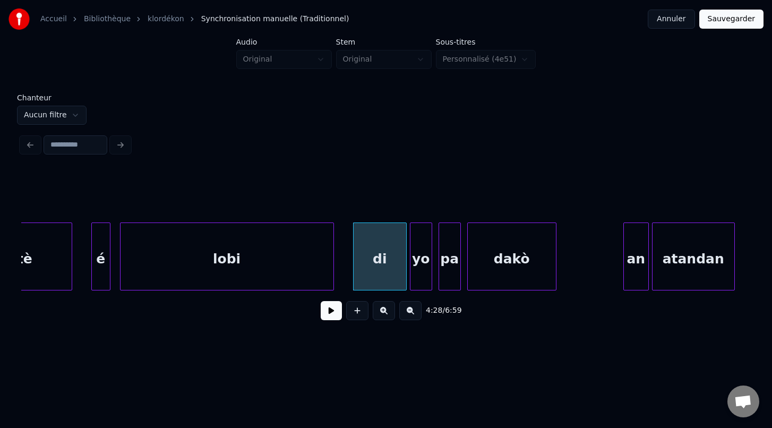
scroll to position [0, 42504]
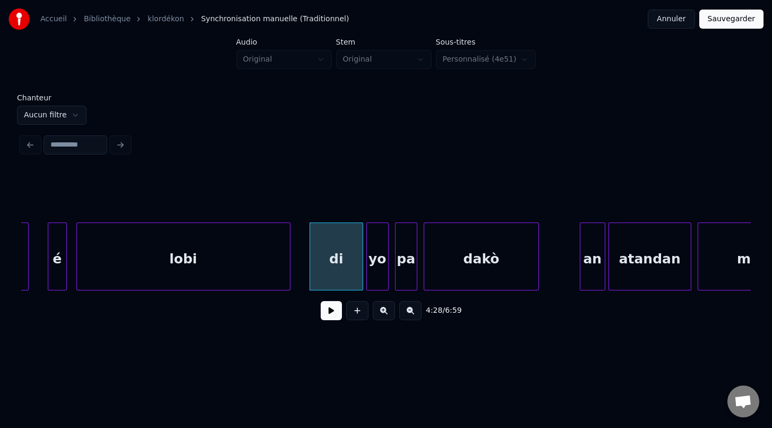
click at [538, 260] on div at bounding box center [536, 256] width 3 height 67
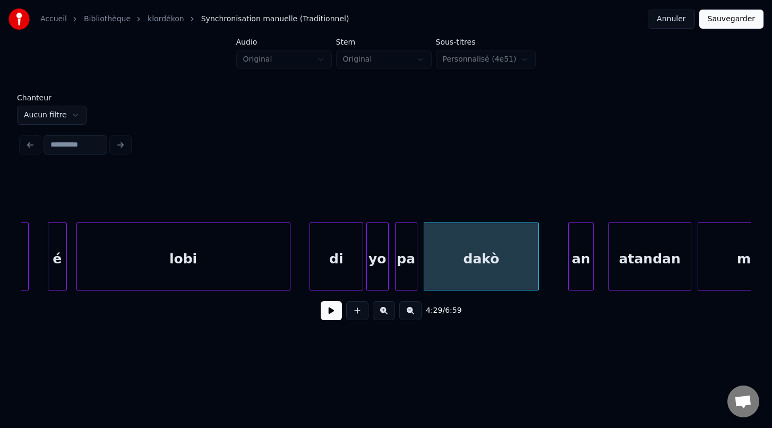
click at [584, 276] on div "an" at bounding box center [581, 259] width 24 height 72
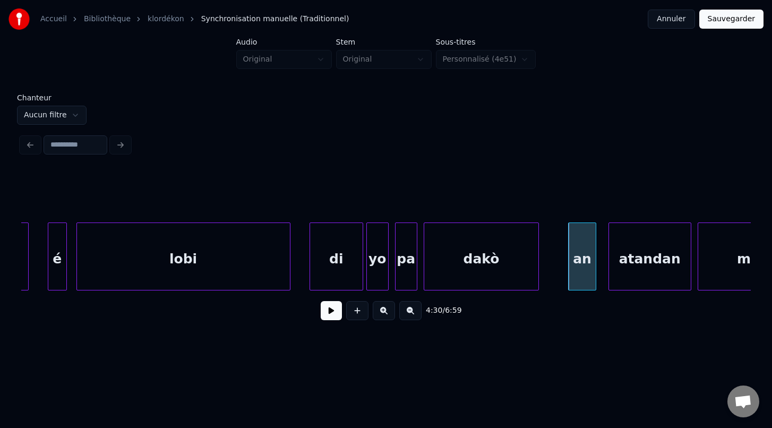
click at [594, 280] on div at bounding box center [594, 256] width 3 height 67
click at [625, 280] on div "atandan" at bounding box center [644, 259] width 82 height 72
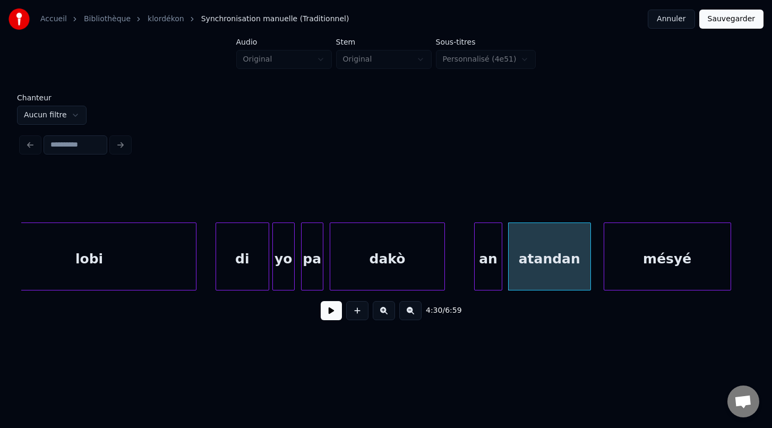
scroll to position [0, 42734]
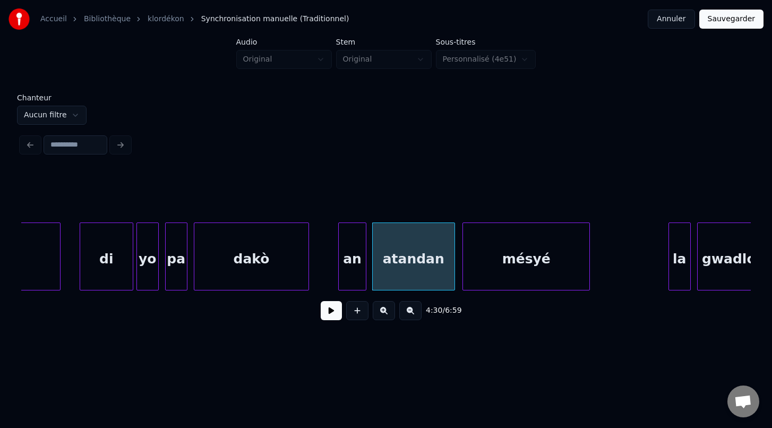
click at [509, 275] on div "mésyé" at bounding box center [526, 259] width 126 height 72
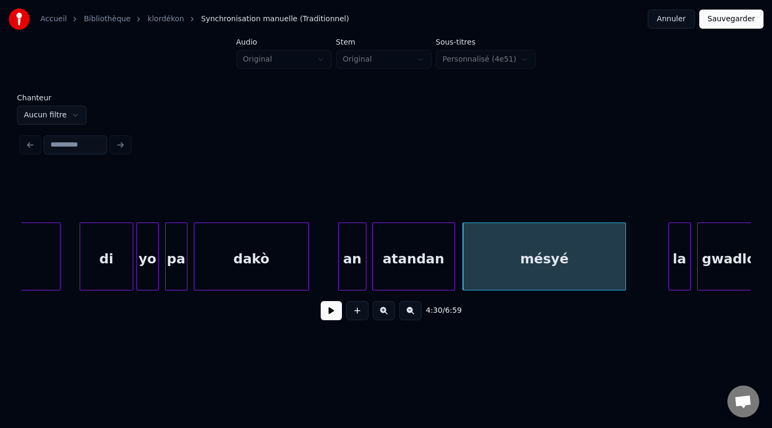
click at [626, 272] on div at bounding box center [623, 256] width 3 height 67
click at [664, 277] on div at bounding box center [665, 256] width 3 height 67
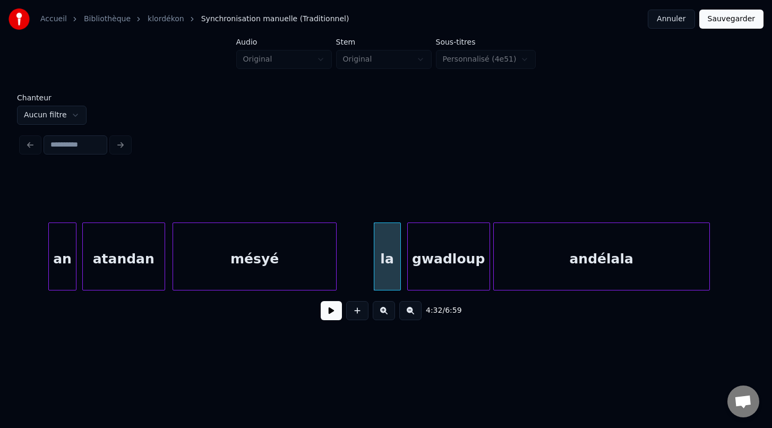
scroll to position [0, 43034]
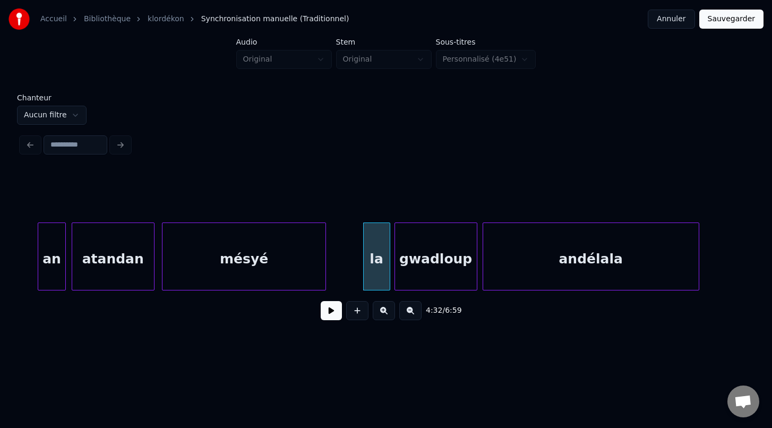
click at [459, 274] on div "gwadloup" at bounding box center [436, 259] width 82 height 72
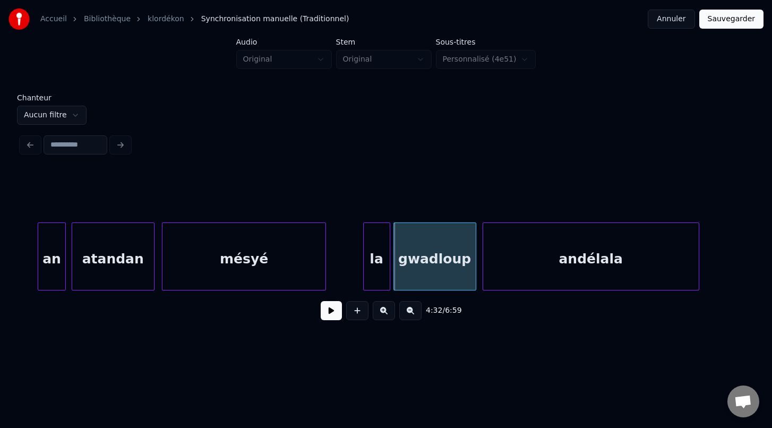
click at [475, 279] on div "gwadloup" at bounding box center [435, 257] width 83 height 68
drag, startPoint x: 586, startPoint y: 275, endPoint x: 469, endPoint y: 268, distance: 117.1
click at [469, 268] on div at bounding box center [467, 256] width 3 height 67
click at [504, 269] on div "andélala" at bounding box center [581, 259] width 216 height 72
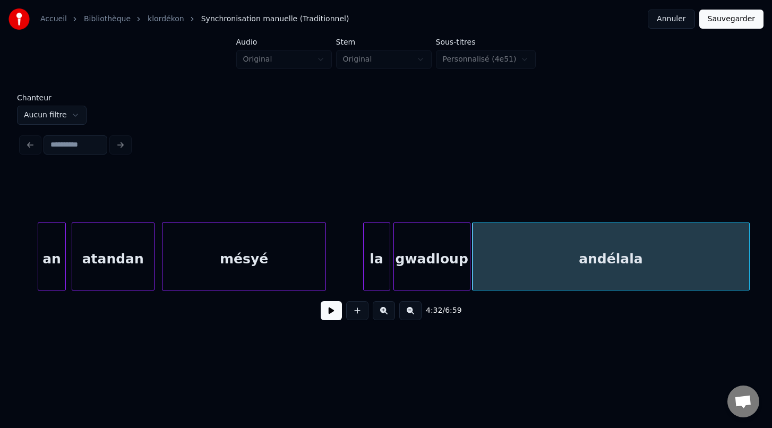
click at [746, 281] on div at bounding box center [747, 256] width 3 height 67
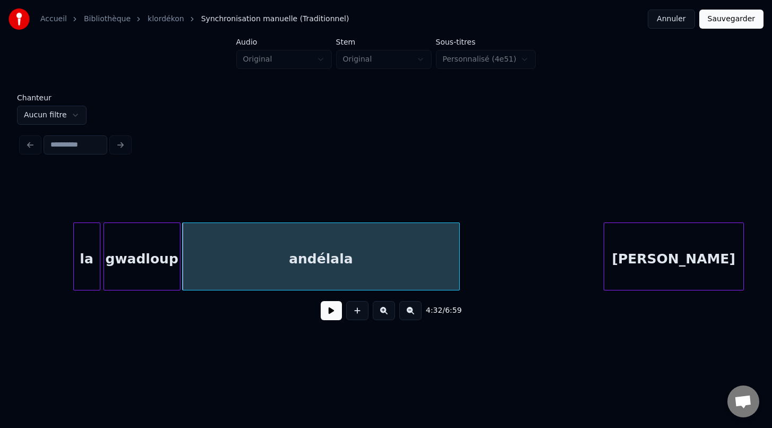
scroll to position [0, 43389]
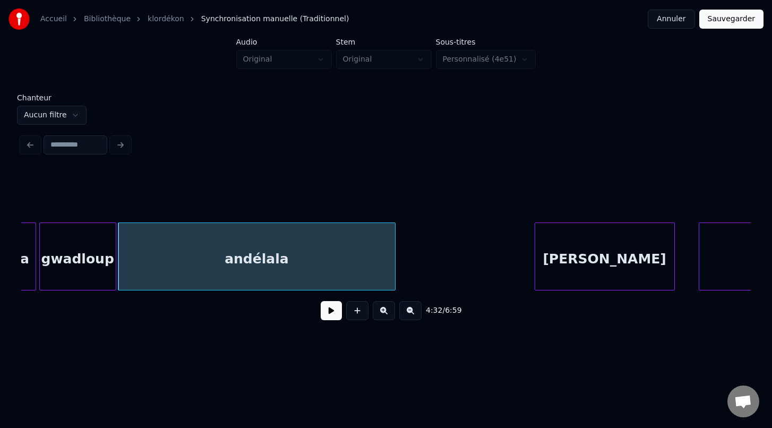
click at [568, 267] on div "[PERSON_NAME]" at bounding box center [604, 259] width 139 height 72
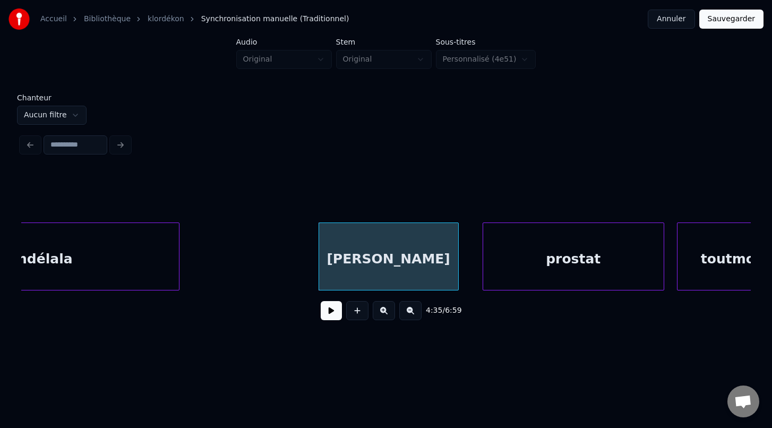
scroll to position [0, 43606]
click at [628, 266] on div "prostat" at bounding box center [556, 259] width 181 height 72
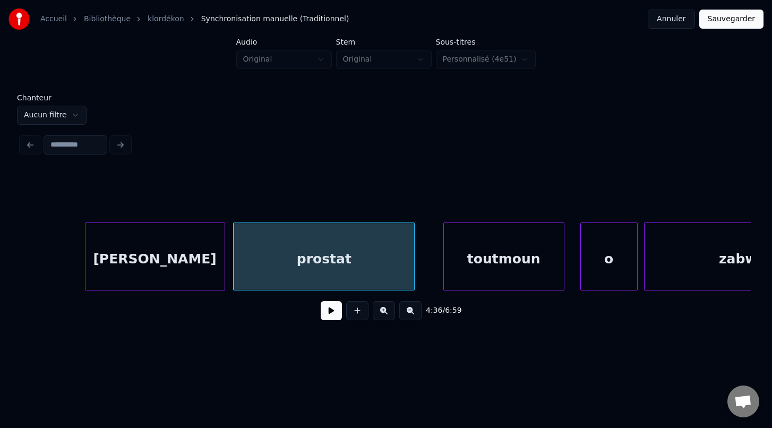
scroll to position [0, 43842]
click at [480, 271] on div "toutmoun" at bounding box center [500, 259] width 120 height 72
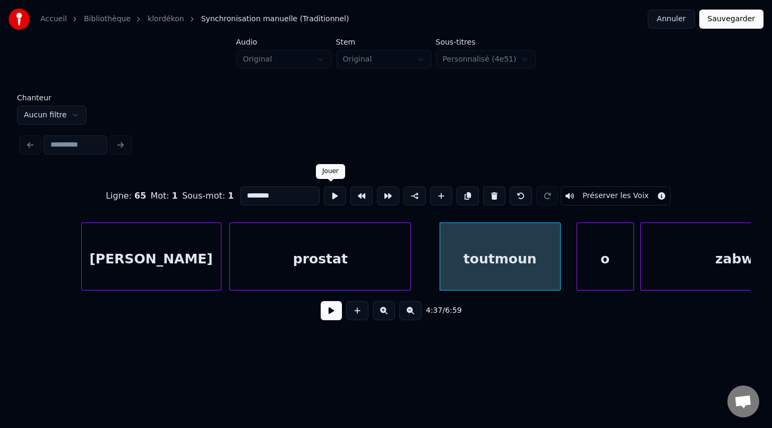
click at [331, 195] on button at bounding box center [335, 195] width 22 height 19
click at [332, 195] on button at bounding box center [335, 195] width 22 height 19
click at [496, 272] on div "toutmoun" at bounding box center [508, 259] width 120 height 72
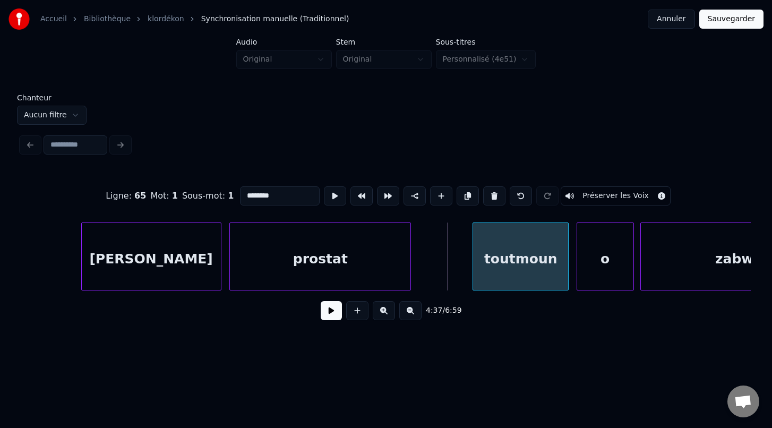
click at [473, 268] on div at bounding box center [474, 256] width 3 height 67
click at [329, 195] on button at bounding box center [335, 195] width 22 height 19
click at [377, 261] on div "prostat" at bounding box center [320, 259] width 181 height 72
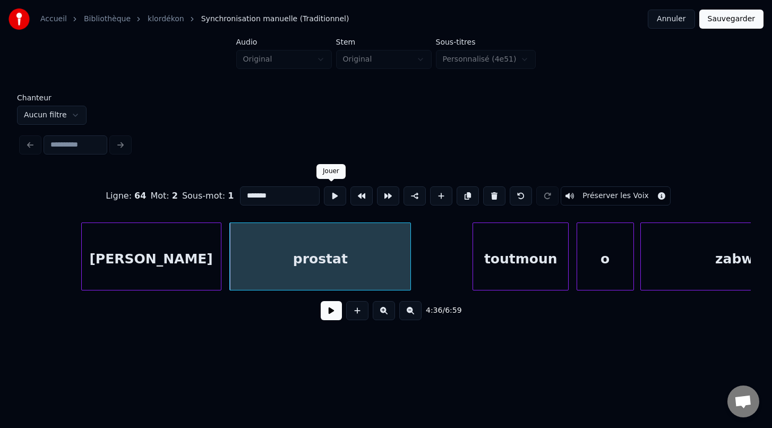
click at [332, 196] on button at bounding box center [335, 195] width 22 height 19
click at [602, 270] on div "o" at bounding box center [602, 259] width 56 height 72
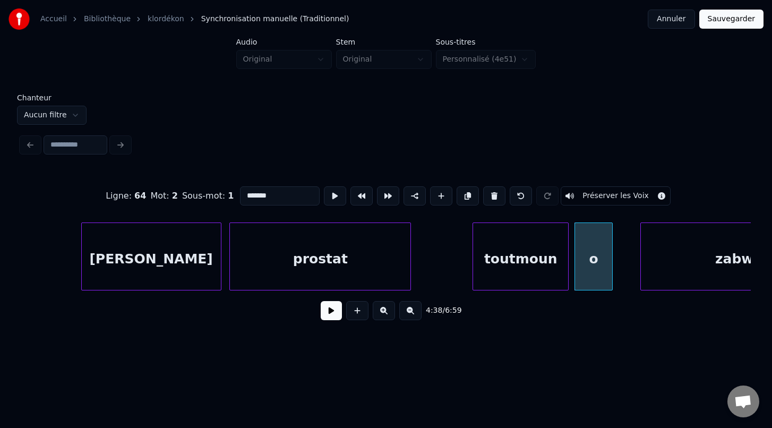
click at [609, 263] on div at bounding box center [610, 256] width 3 height 67
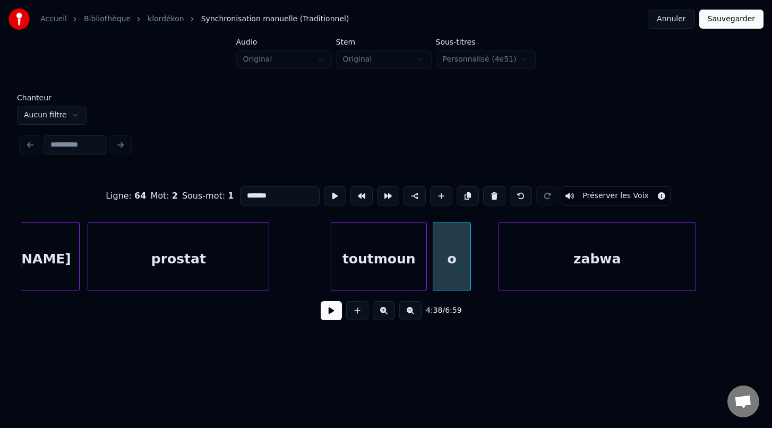
scroll to position [0, 43984]
click at [499, 269] on div at bounding box center [500, 256] width 3 height 67
type input "*****"
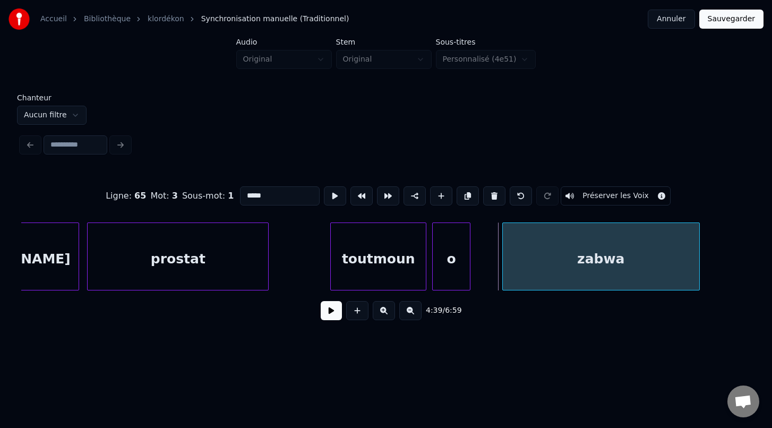
click at [530, 273] on div "zabwa" at bounding box center [601, 259] width 197 height 72
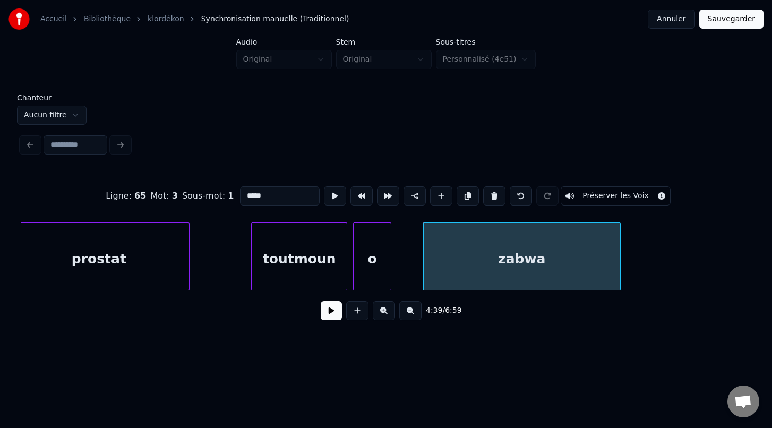
scroll to position [0, 44118]
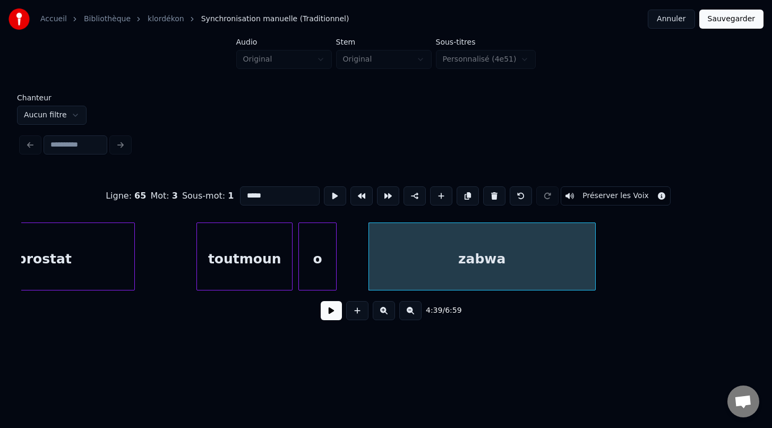
click at [594, 271] on div at bounding box center [593, 256] width 3 height 67
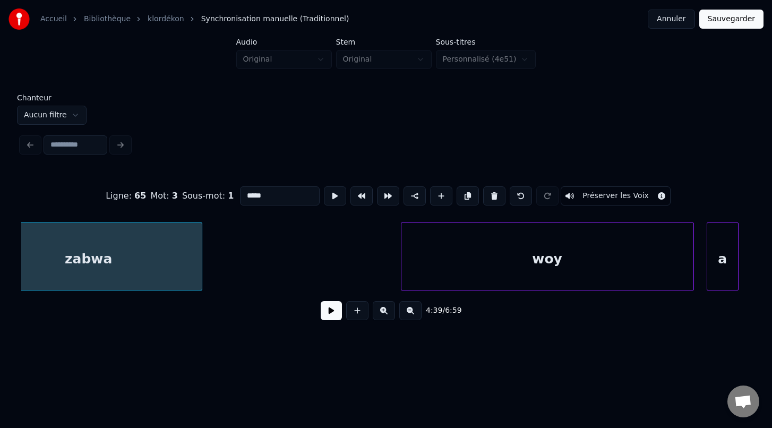
scroll to position [0, 44520]
click at [373, 274] on div at bounding box center [374, 256] width 3 height 67
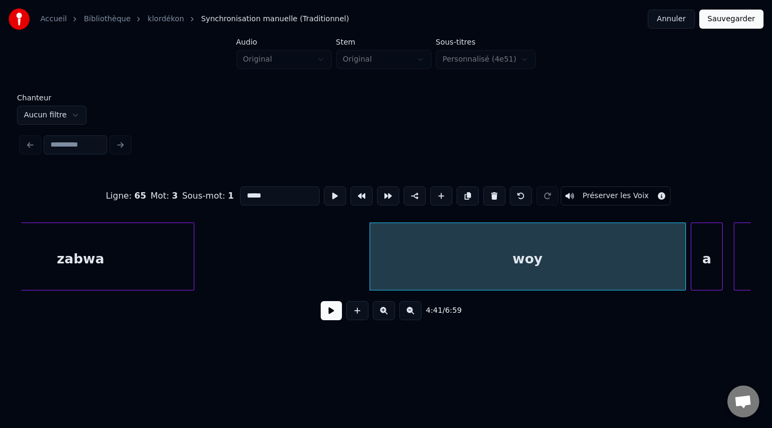
click at [711, 273] on div "a" at bounding box center [707, 259] width 31 height 72
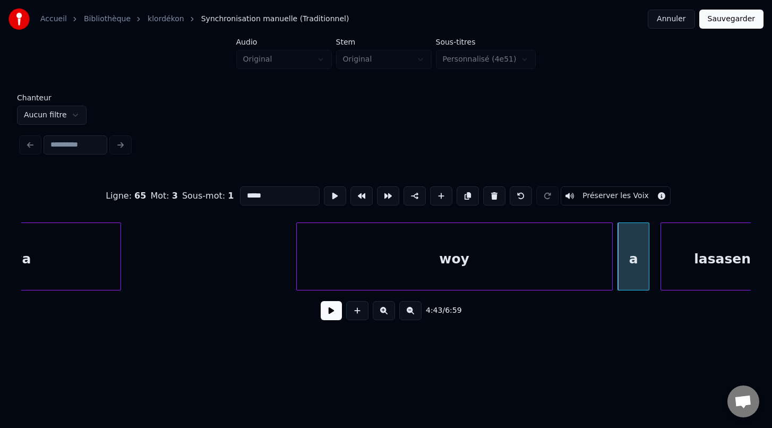
scroll to position [0, 44625]
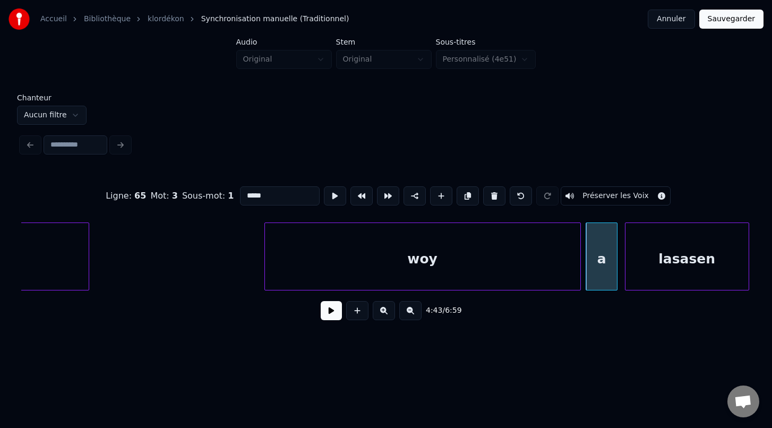
click at [671, 281] on div "lasasen" at bounding box center [687, 259] width 123 height 72
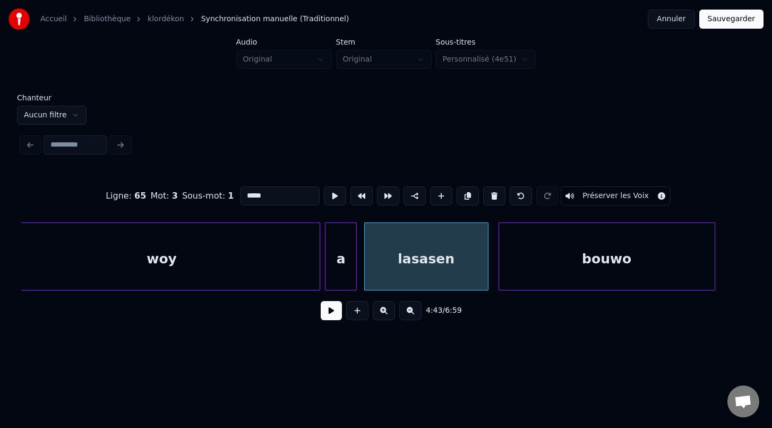
scroll to position [0, 44893]
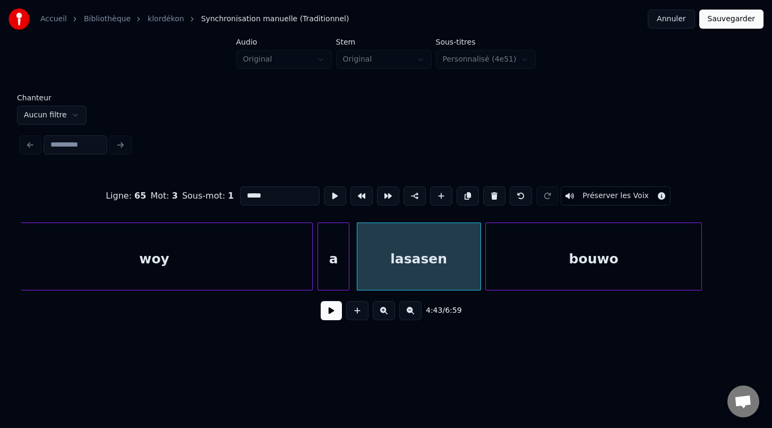
click at [664, 261] on div "bouwo" at bounding box center [594, 259] width 216 height 72
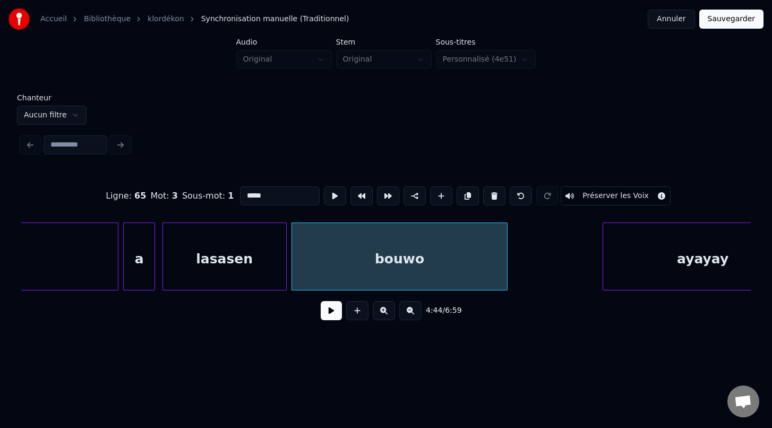
scroll to position [0, 45098]
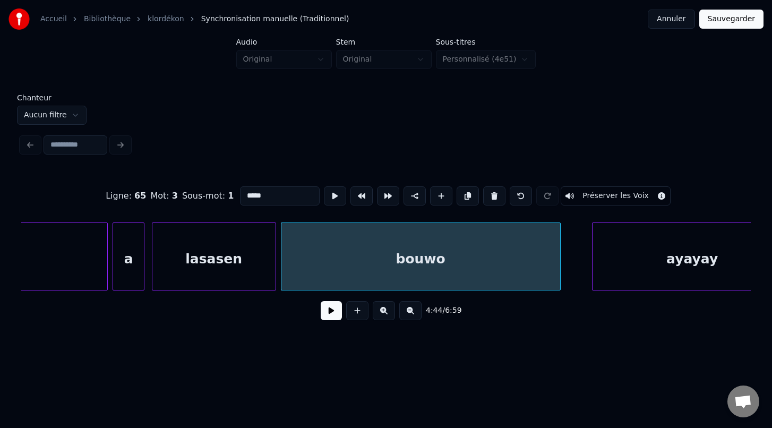
click at [559, 293] on div "Ligne : 65 Mot : 3 Sous-mot : 1 ***** Préserver les Voix 4:44 / 6:59" at bounding box center [386, 249] width 730 height 161
click at [571, 278] on div at bounding box center [572, 256] width 3 height 67
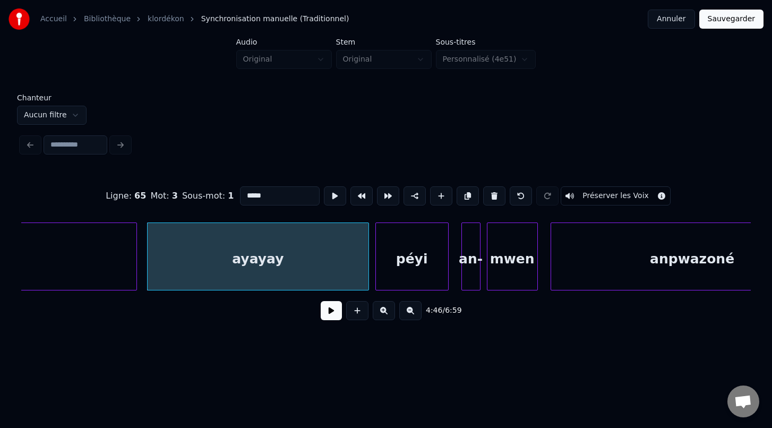
scroll to position [0, 45603]
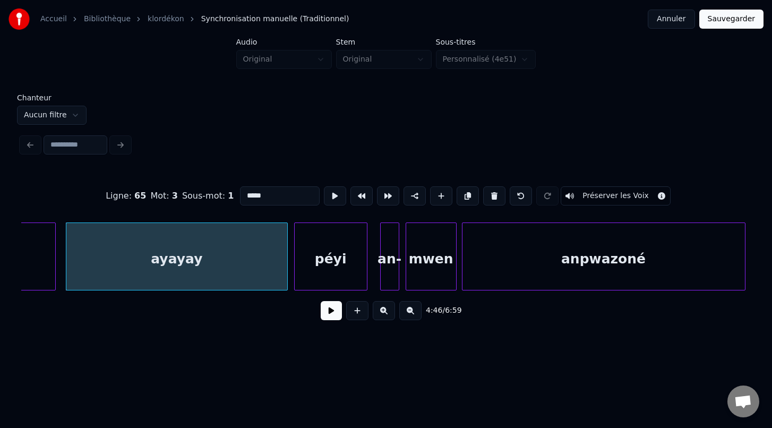
click at [578, 271] on div "anpwazoné" at bounding box center [604, 259] width 283 height 72
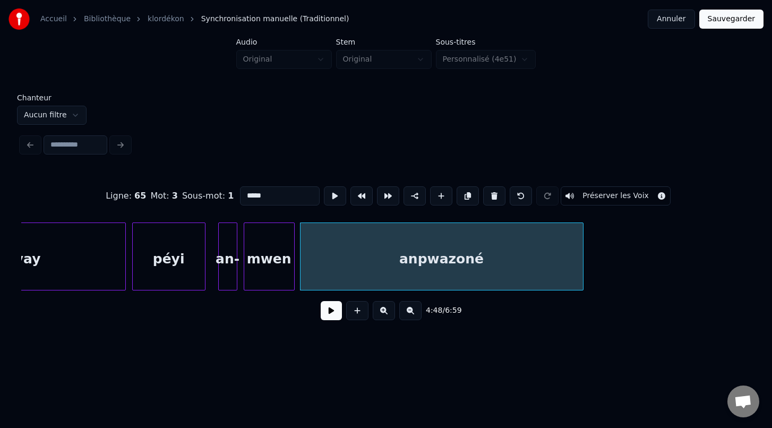
scroll to position [0, 45784]
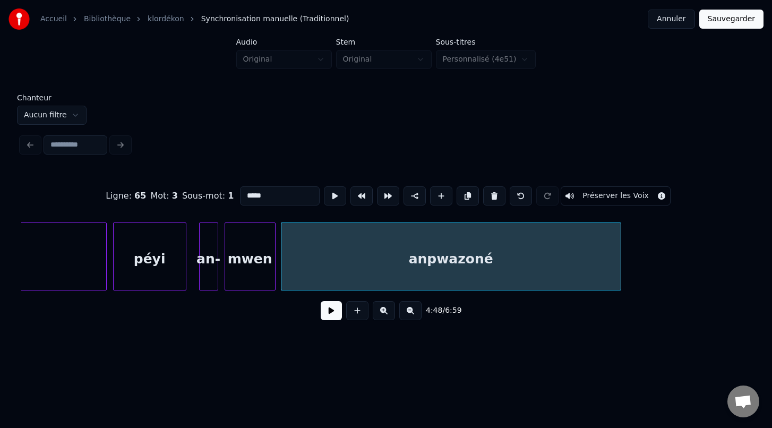
click at [621, 283] on div at bounding box center [619, 256] width 3 height 67
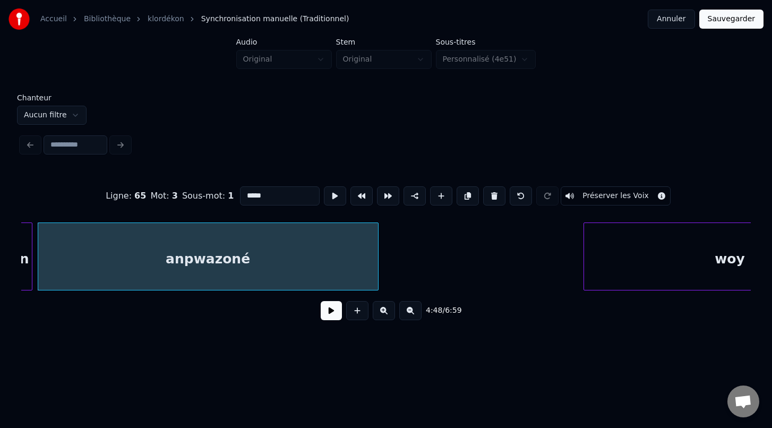
scroll to position [0, 46030]
click at [563, 270] on div at bounding box center [564, 256] width 3 height 67
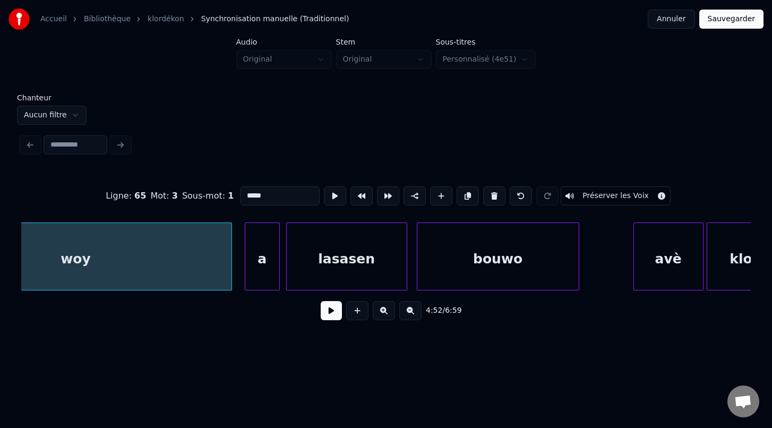
scroll to position [0, 46687]
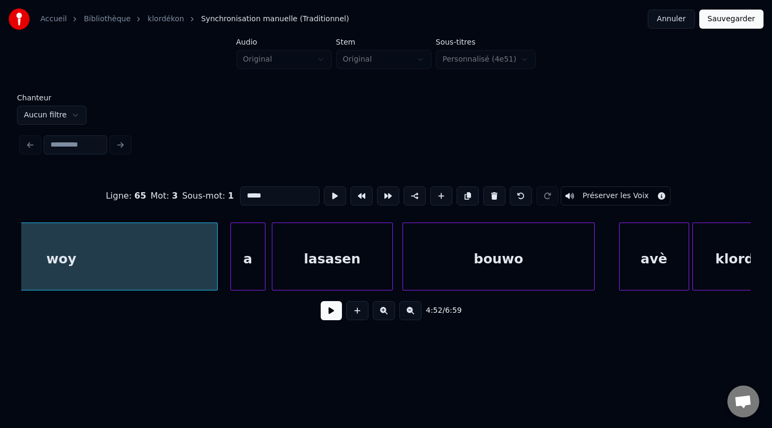
click at [594, 271] on div at bounding box center [592, 256] width 3 height 67
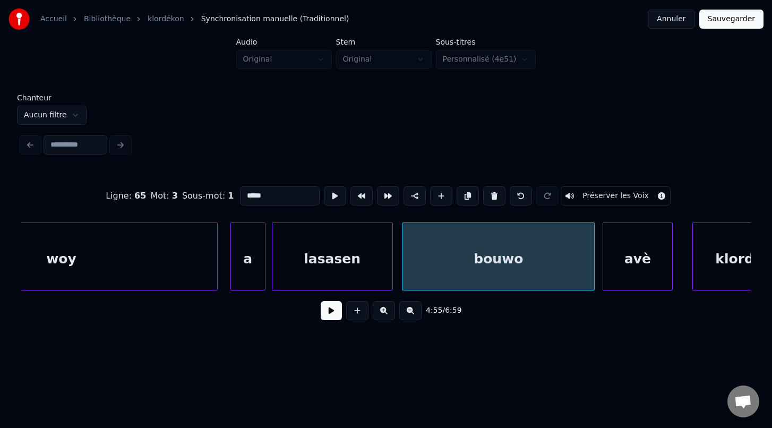
click at [649, 283] on div "avè" at bounding box center [637, 259] width 69 height 72
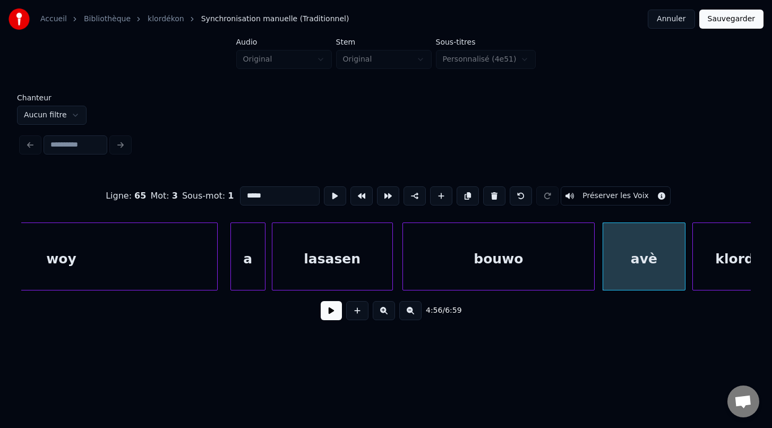
click at [685, 283] on div at bounding box center [683, 256] width 3 height 67
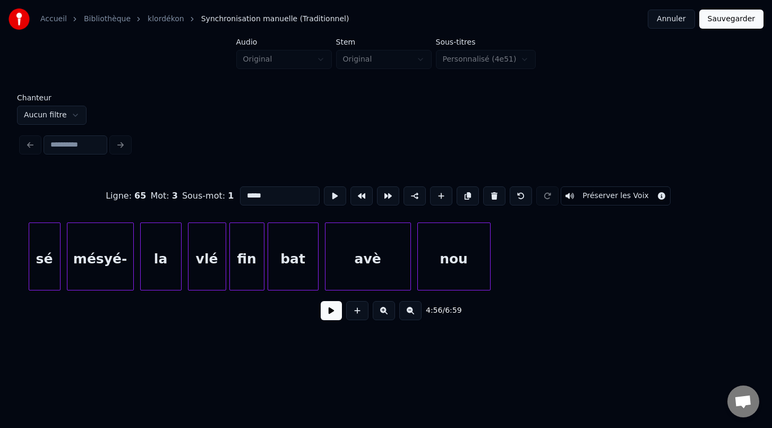
scroll to position [0, 47495]
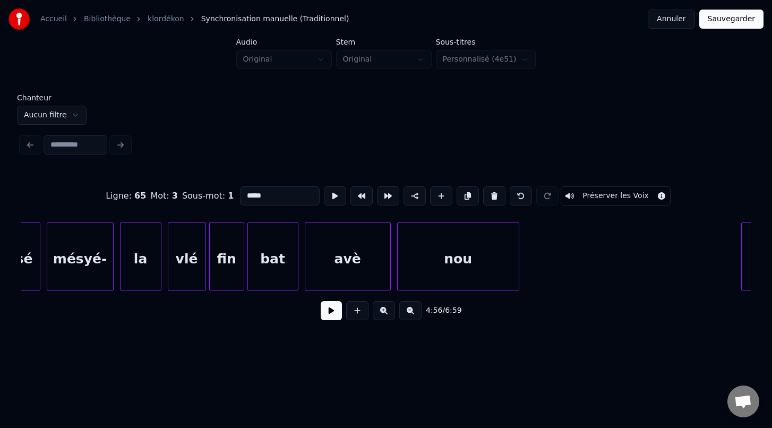
click at [517, 284] on div at bounding box center [517, 256] width 3 height 67
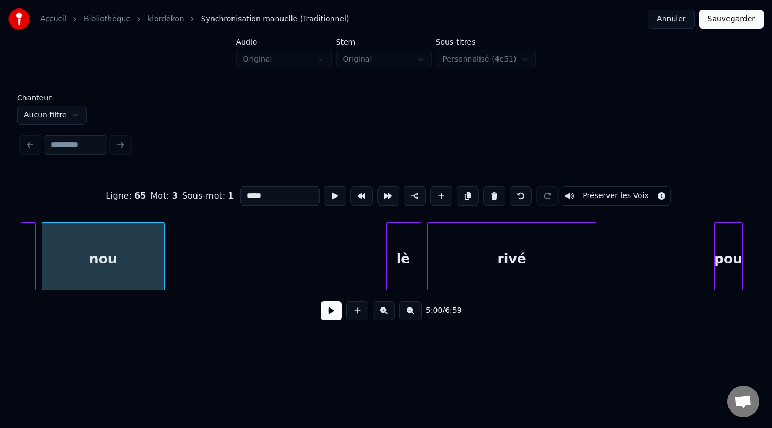
scroll to position [0, 47851]
click at [375, 266] on div at bounding box center [375, 256] width 3 height 67
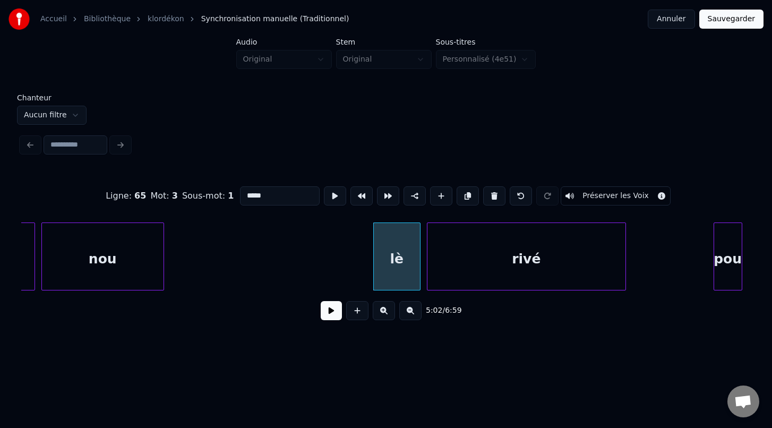
click at [625, 297] on div "Ligne : 65 Mot : 3 Sous-mot : 1 ***** Préserver les Voix 5:02 / 6:59" at bounding box center [386, 249] width 730 height 161
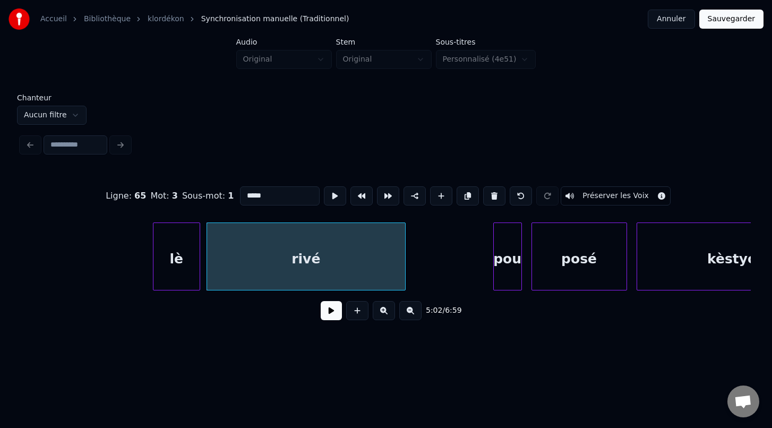
scroll to position [0, 48106]
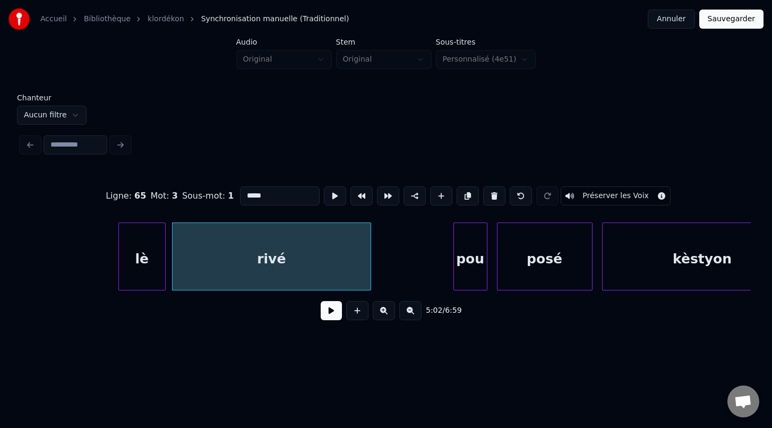
click at [456, 270] on div at bounding box center [455, 256] width 3 height 67
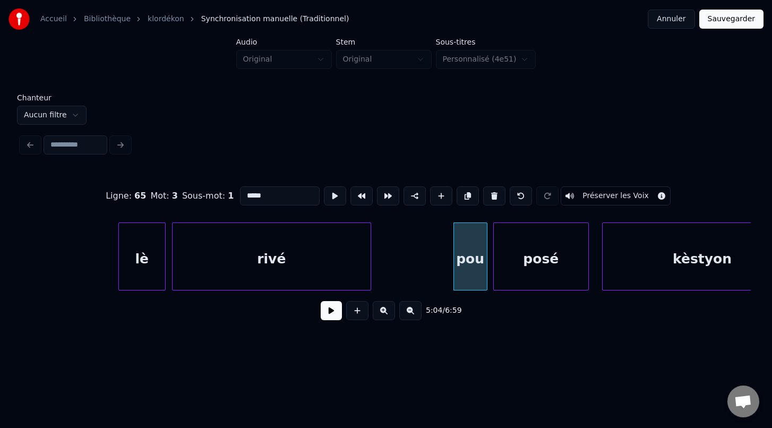
click at [578, 264] on div "posé" at bounding box center [541, 259] width 95 height 72
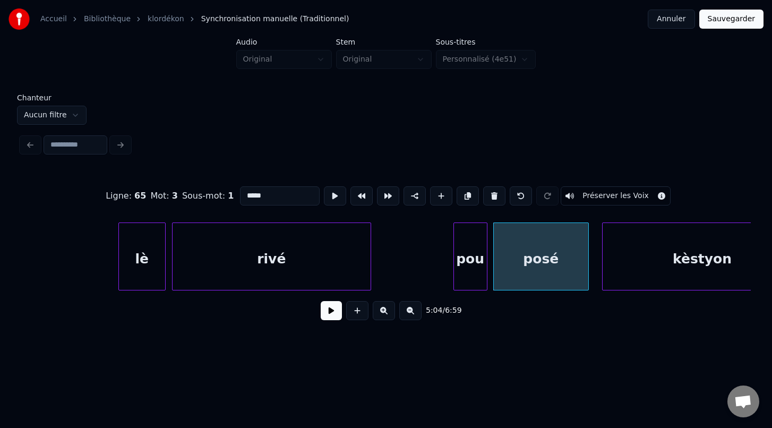
scroll to position [0, 48156]
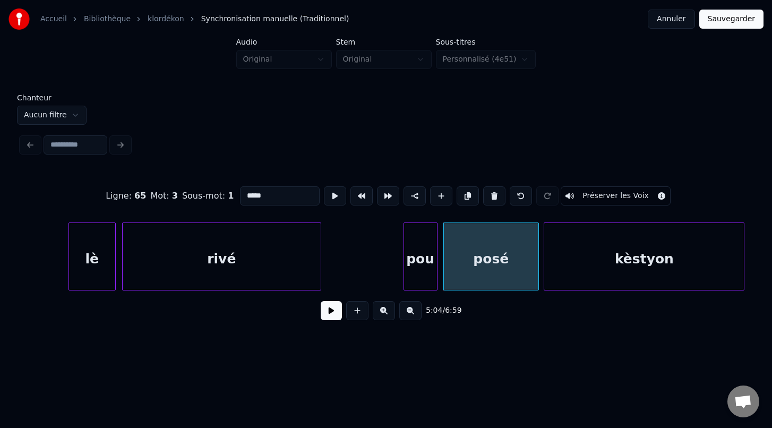
click at [620, 262] on div "kèstyon" at bounding box center [644, 259] width 200 height 72
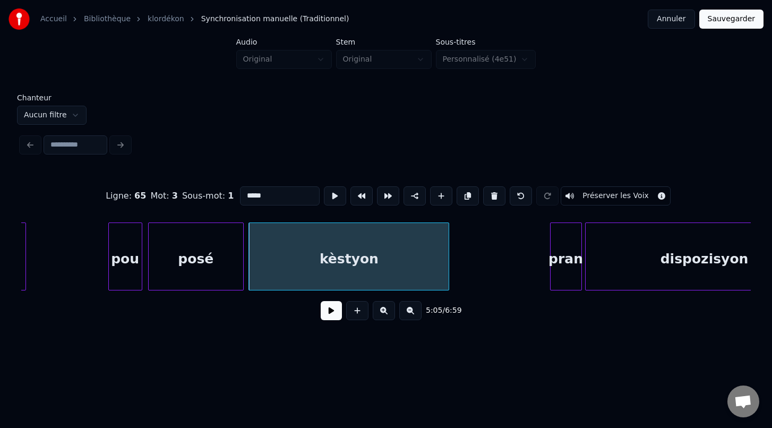
scroll to position [0, 48467]
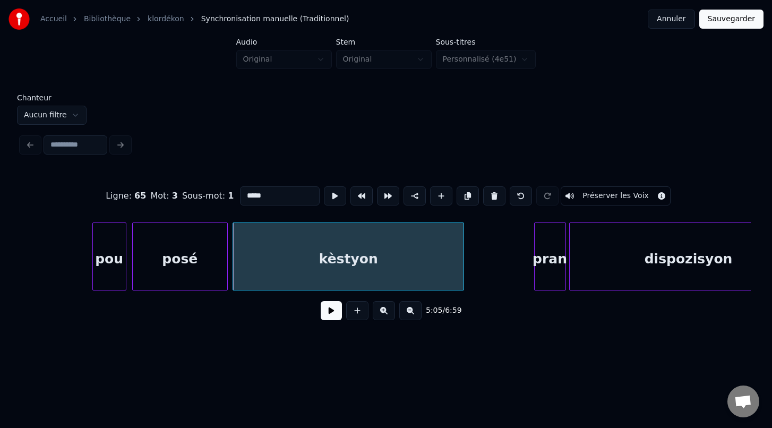
click at [461, 278] on div at bounding box center [461, 256] width 3 height 67
click at [564, 269] on div at bounding box center [563, 256] width 3 height 67
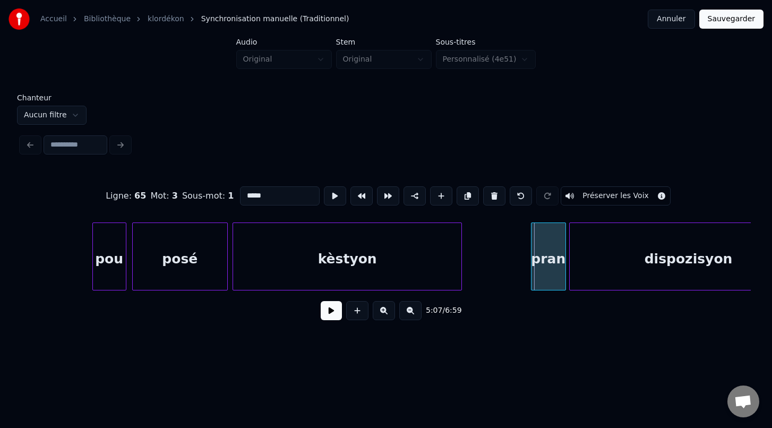
click at [532, 252] on div at bounding box center [533, 256] width 3 height 67
click at [479, 313] on div "5:07 / 6:59" at bounding box center [386, 310] width 713 height 23
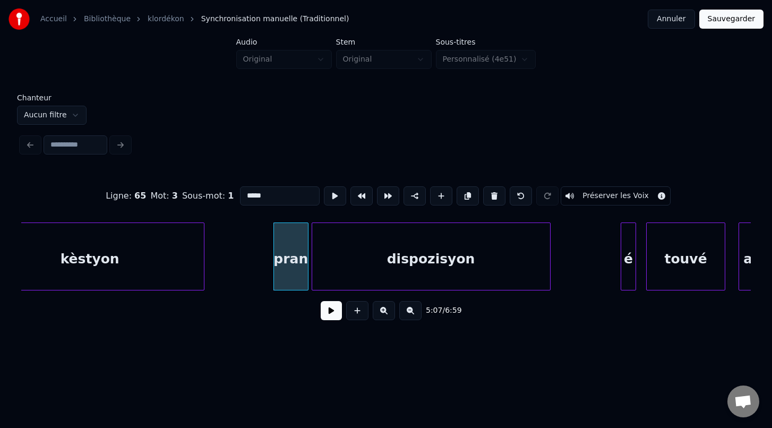
scroll to position [0, 48734]
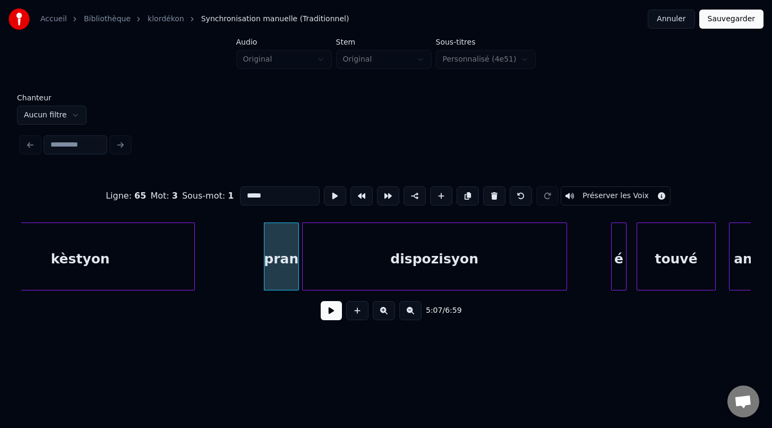
click at [566, 262] on div at bounding box center [565, 256] width 3 height 67
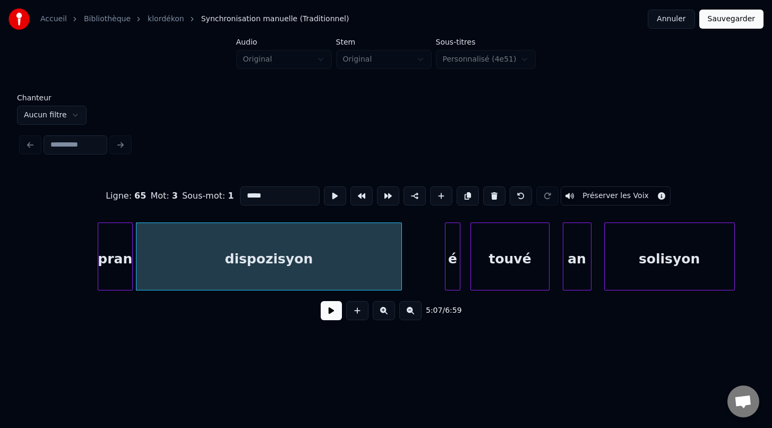
scroll to position [0, 48920]
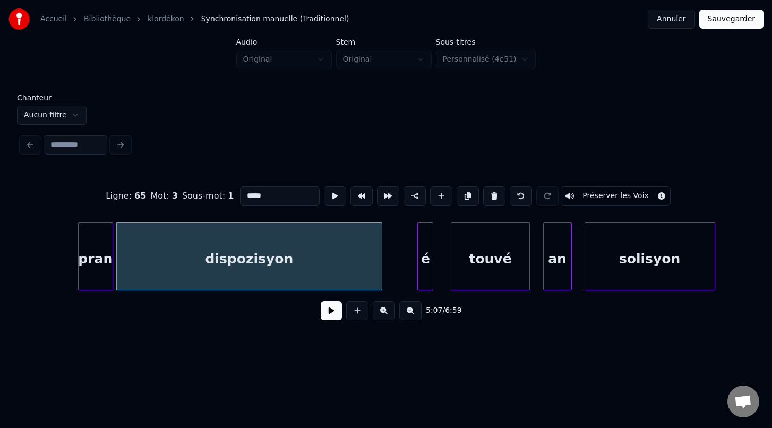
click at [424, 268] on div "é" at bounding box center [425, 259] width 15 height 72
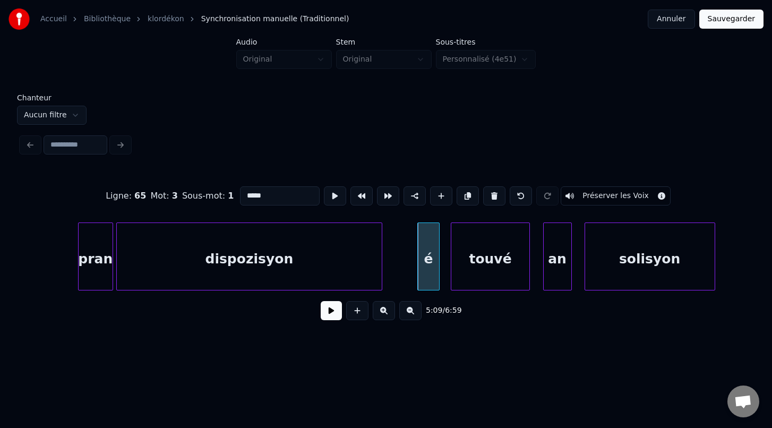
click at [438, 250] on div at bounding box center [437, 256] width 3 height 67
click at [504, 245] on div "touvé" at bounding box center [485, 259] width 79 height 72
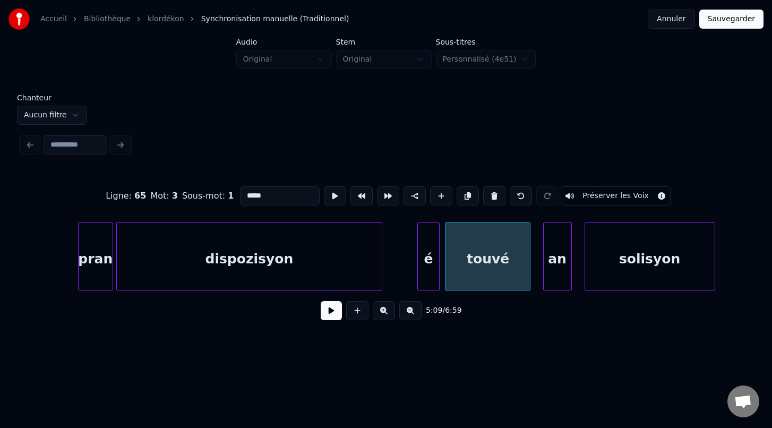
click at [530, 254] on div at bounding box center [528, 256] width 3 height 67
click at [556, 245] on div "an" at bounding box center [549, 259] width 28 height 72
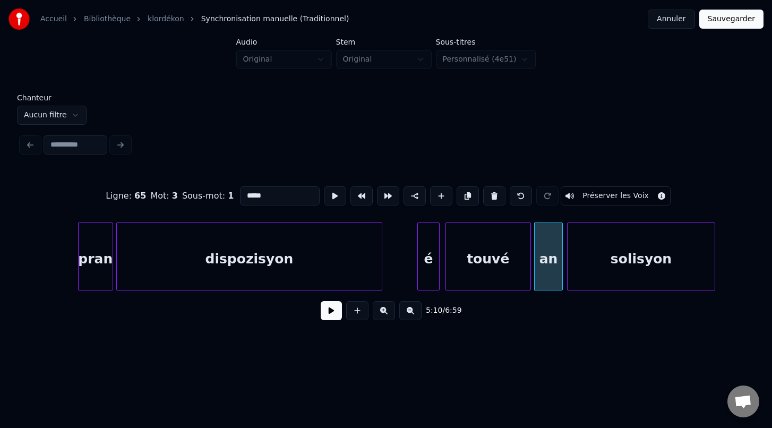
click at [569, 254] on div at bounding box center [569, 256] width 3 height 67
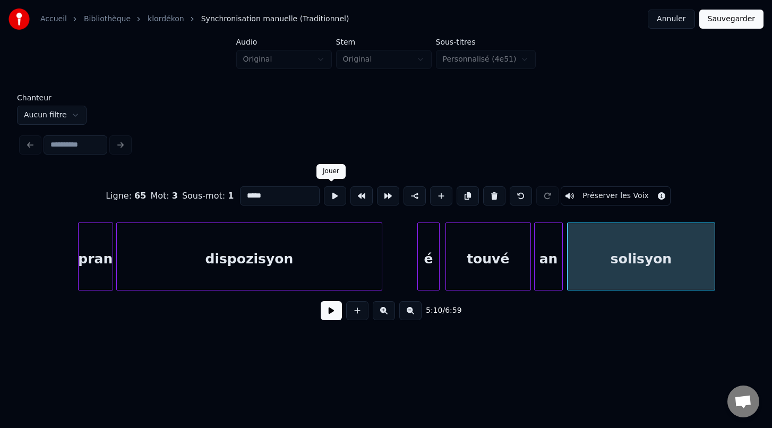
click at [329, 192] on button at bounding box center [335, 195] width 22 height 19
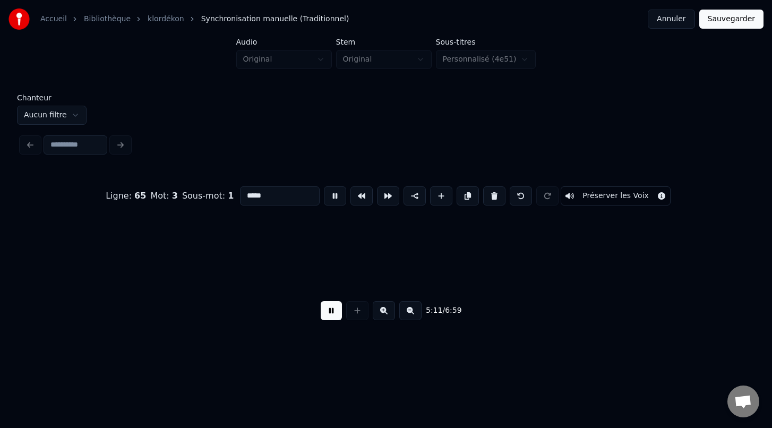
scroll to position [0, 49650]
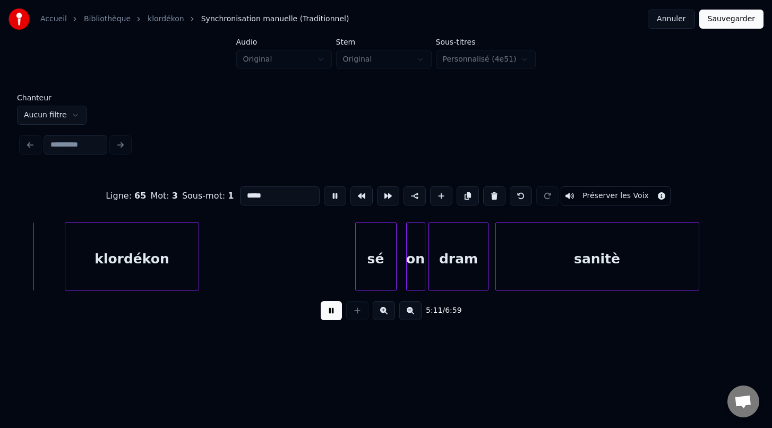
click at [329, 192] on button at bounding box center [335, 195] width 22 height 19
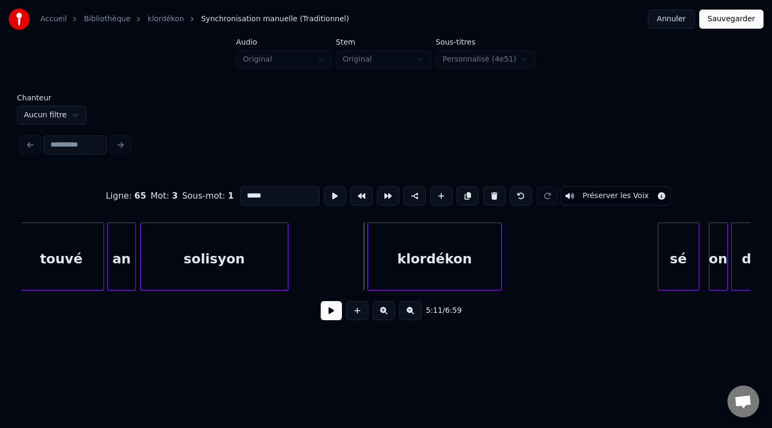
scroll to position [0, 49344]
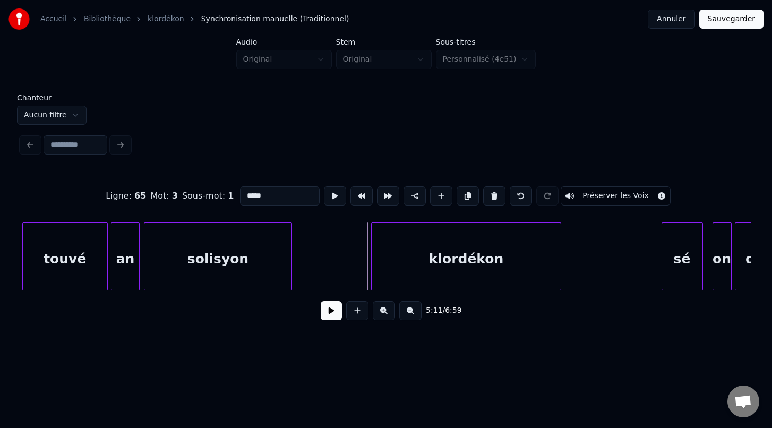
click at [558, 292] on div "Ligne : 65 Mot : 3 Sous-mot : 1 ***** Préserver les Voix 5:11 / 6:59" at bounding box center [386, 249] width 730 height 161
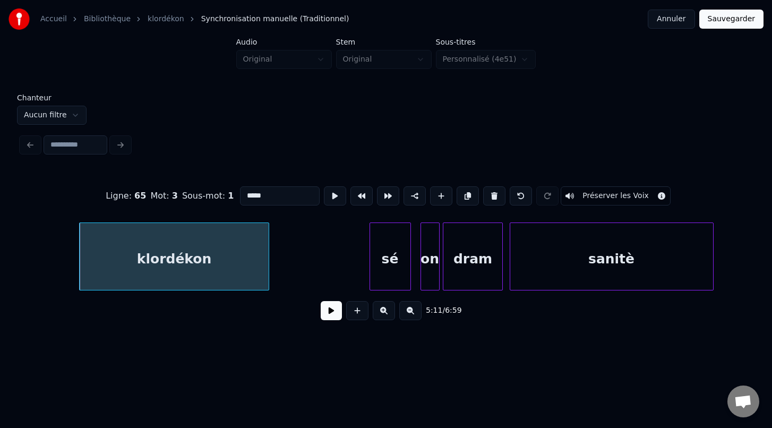
scroll to position [0, 49644]
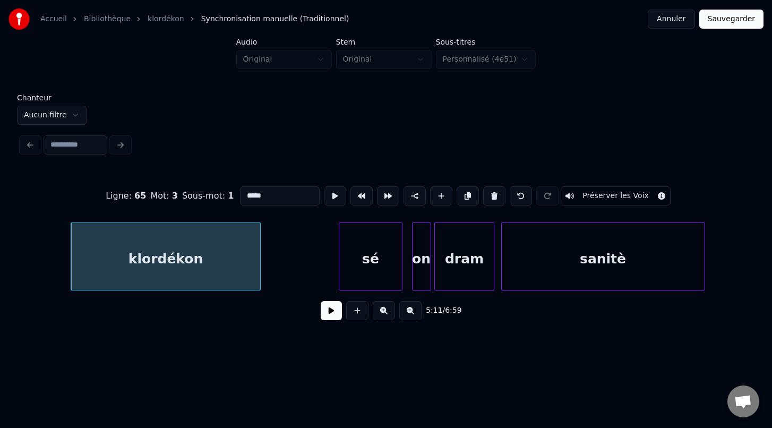
click at [341, 247] on div at bounding box center [340, 256] width 3 height 67
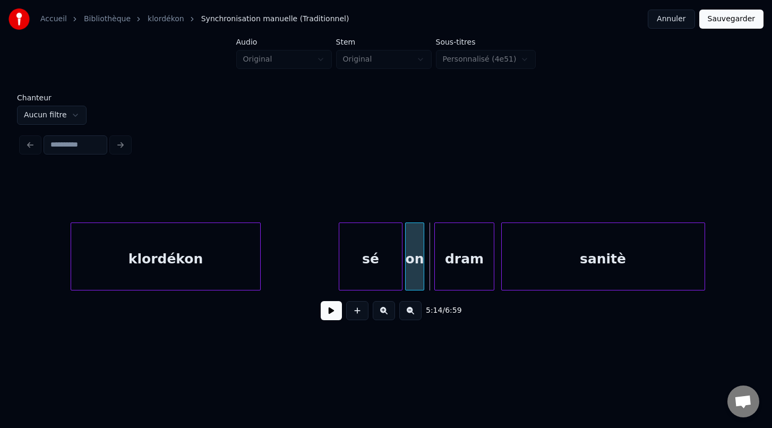
click at [414, 241] on div "on" at bounding box center [415, 259] width 18 height 72
click at [463, 249] on div "dram" at bounding box center [461, 259] width 59 height 72
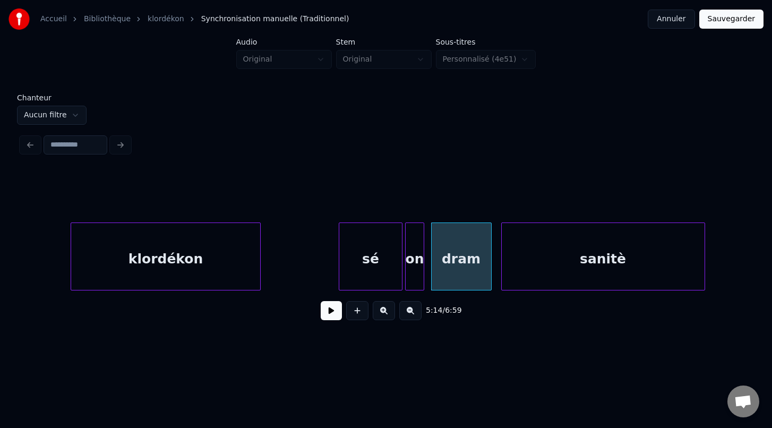
click at [467, 253] on div "dram" at bounding box center [461, 259] width 59 height 72
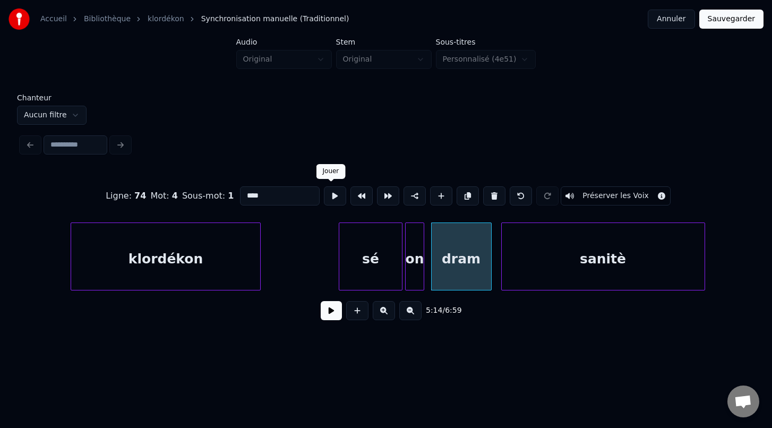
click at [333, 195] on button at bounding box center [335, 195] width 22 height 19
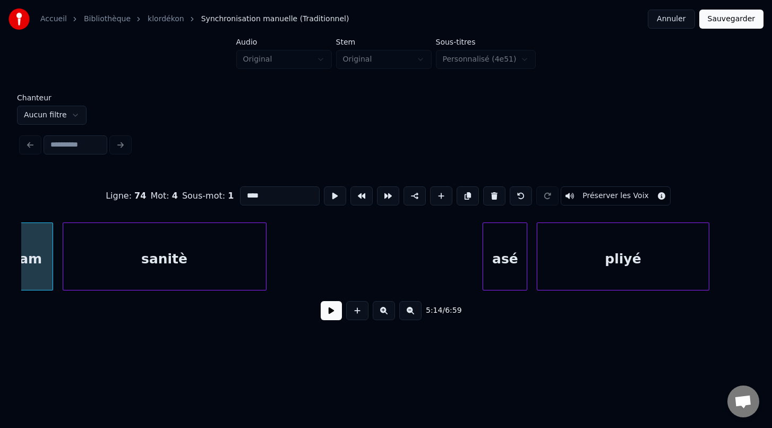
scroll to position [0, 50086]
click at [475, 246] on div at bounding box center [473, 256] width 3 height 67
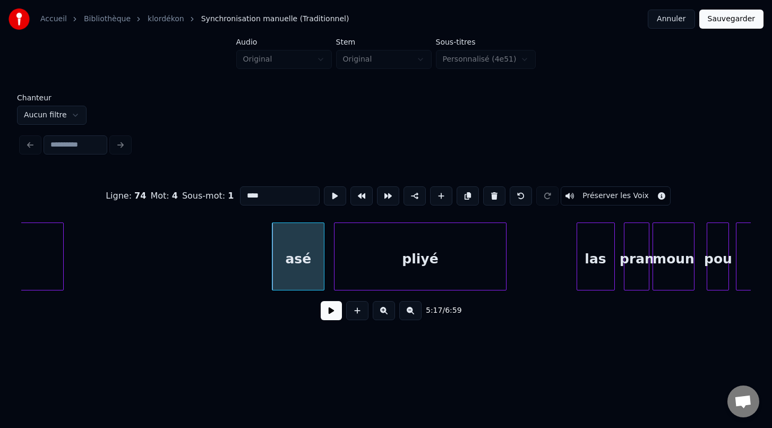
scroll to position [0, 50287]
click at [504, 248] on div "pliyé" at bounding box center [418, 257] width 172 height 68
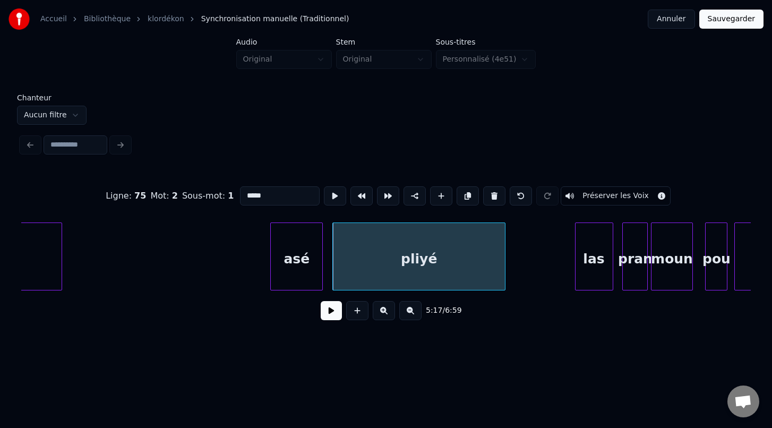
click at [505, 247] on div at bounding box center [503, 256] width 3 height 67
click at [510, 262] on div at bounding box center [509, 256] width 3 height 67
click at [559, 255] on div "las" at bounding box center [549, 259] width 37 height 72
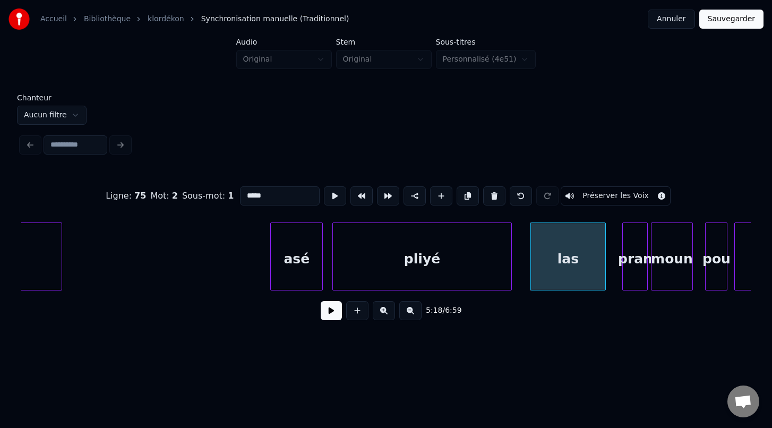
drag, startPoint x: 502, startPoint y: 248, endPoint x: 602, endPoint y: 264, distance: 101.2
click at [602, 264] on div at bounding box center [603, 256] width 3 height 67
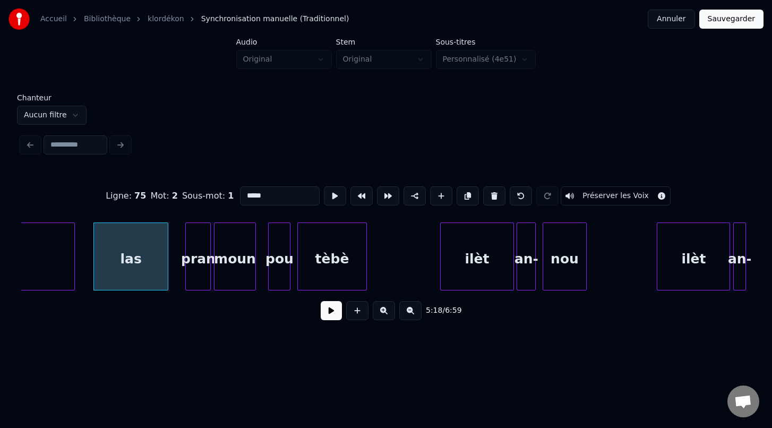
scroll to position [0, 50742]
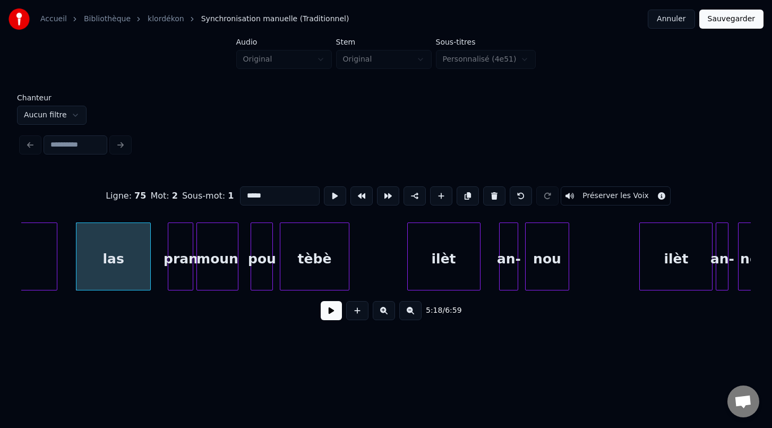
click at [436, 269] on div "ilèt" at bounding box center [444, 259] width 72 height 72
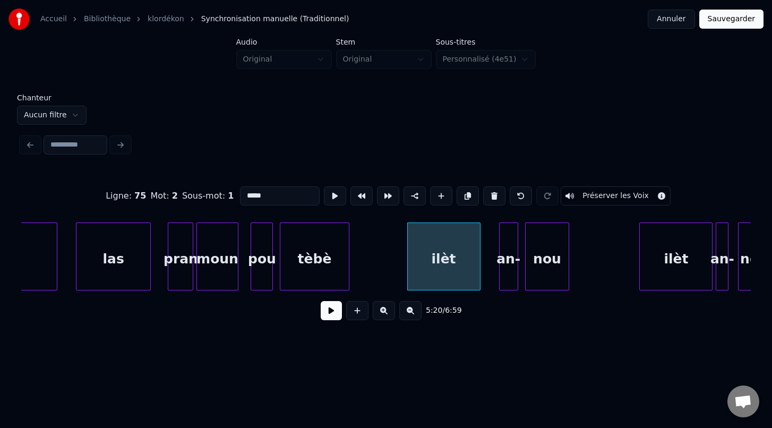
click at [510, 279] on div "an-" at bounding box center [509, 259] width 18 height 72
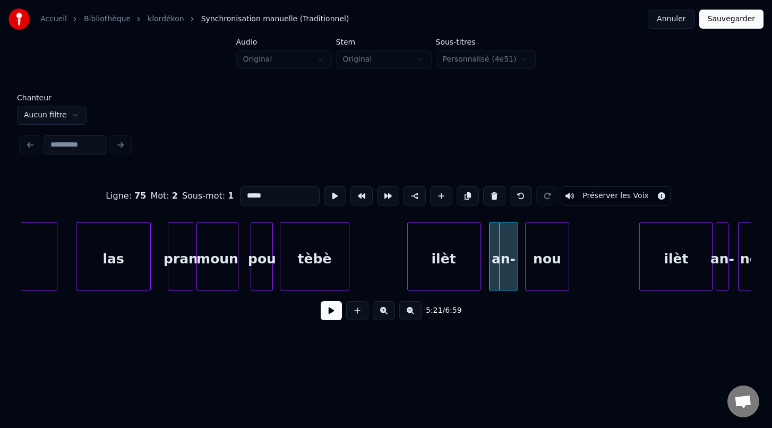
click at [490, 276] on div at bounding box center [491, 256] width 3 height 67
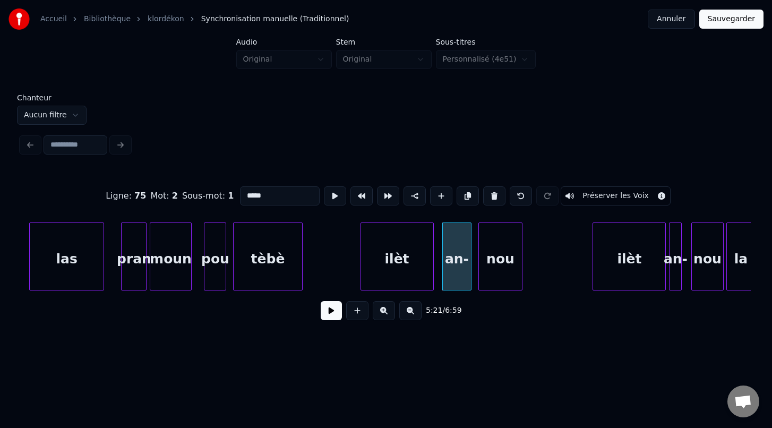
scroll to position [0, 50827]
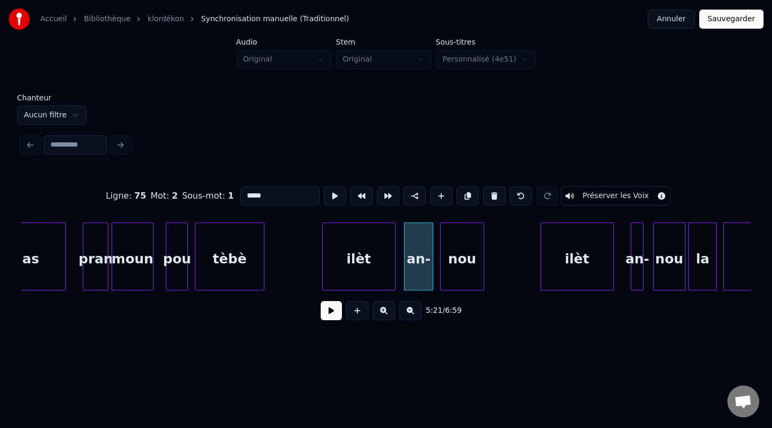
click at [552, 267] on div "ilèt" at bounding box center [577, 259] width 72 height 72
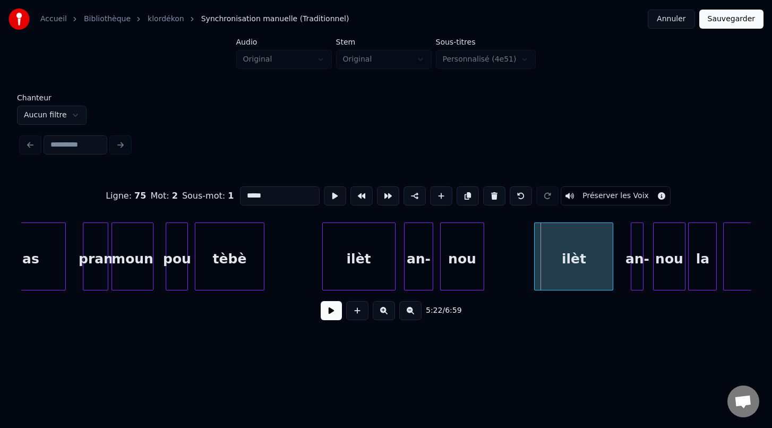
click at [535, 267] on div at bounding box center [536, 256] width 3 height 67
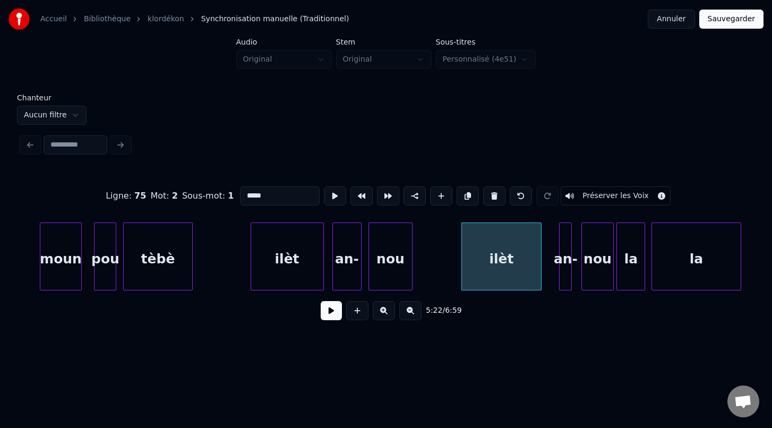
scroll to position [0, 50932]
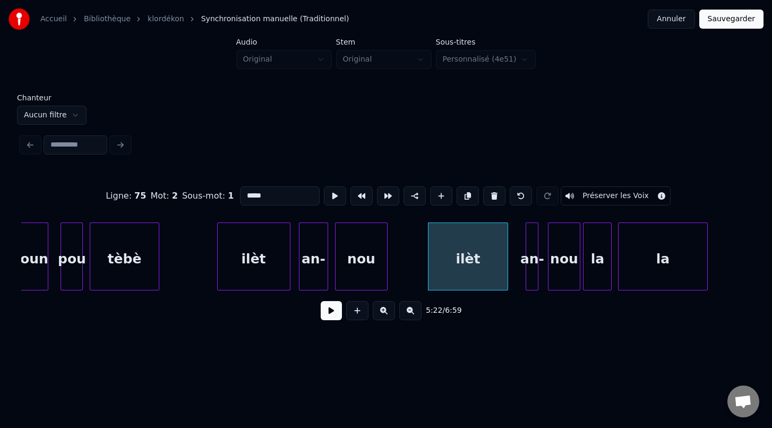
click at [387, 277] on div at bounding box center [385, 256] width 3 height 67
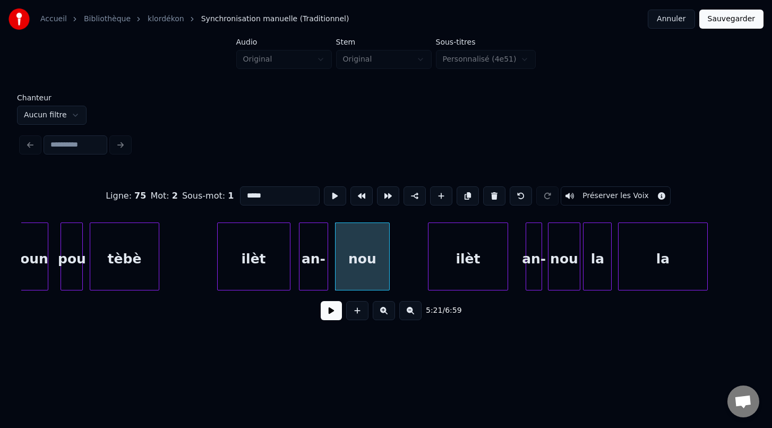
click at [539, 279] on div at bounding box center [540, 256] width 3 height 67
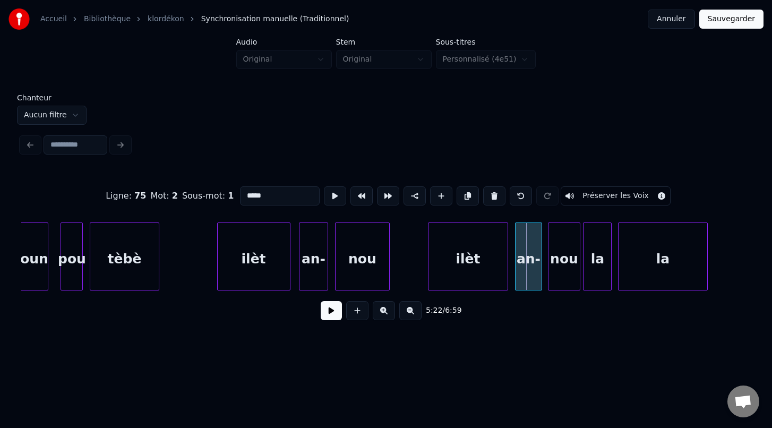
click at [516, 279] on div at bounding box center [517, 256] width 3 height 67
click at [566, 282] on div "nou" at bounding box center [562, 259] width 31 height 72
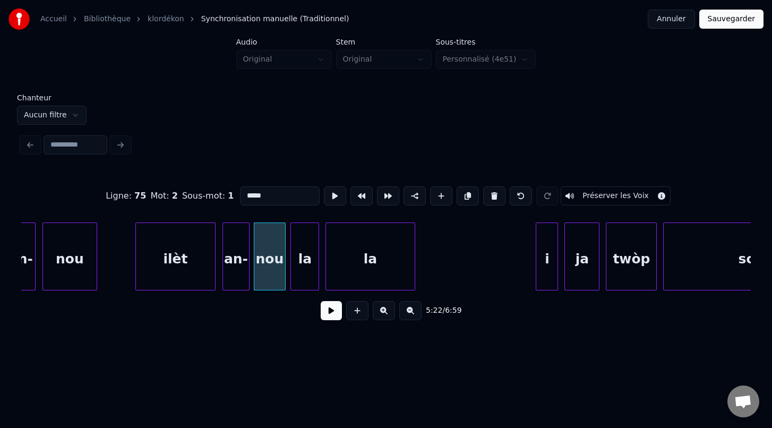
scroll to position [0, 51242]
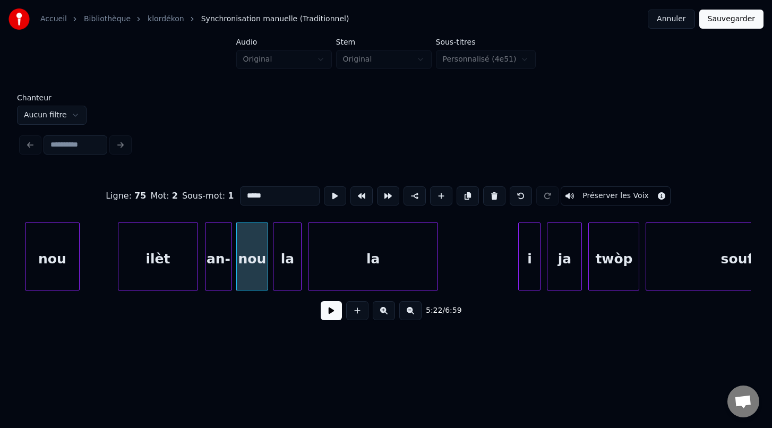
click at [437, 276] on div at bounding box center [435, 256] width 3 height 67
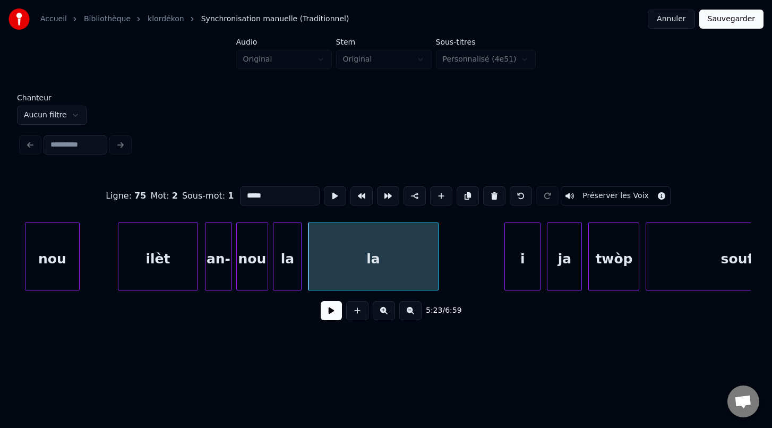
click at [506, 277] on div at bounding box center [506, 256] width 3 height 67
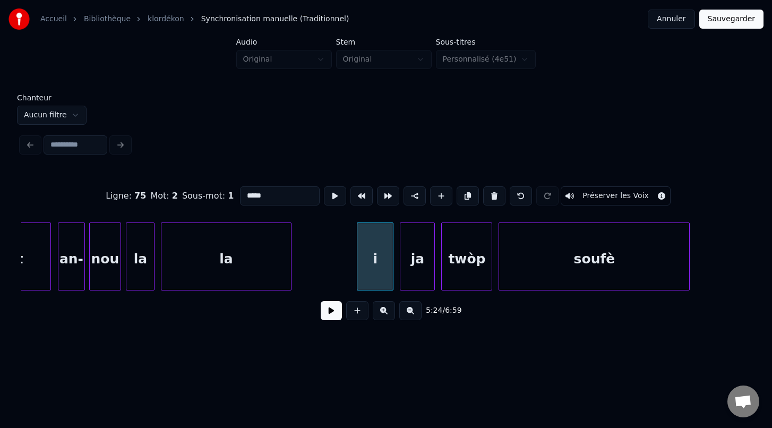
scroll to position [0, 51411]
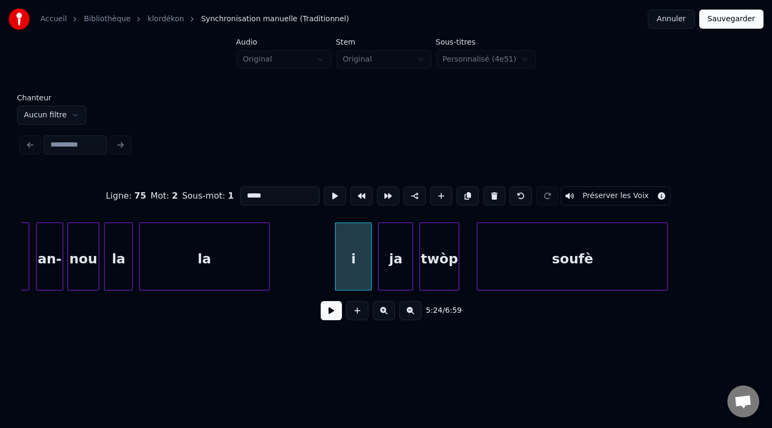
click at [458, 271] on div at bounding box center [457, 256] width 3 height 67
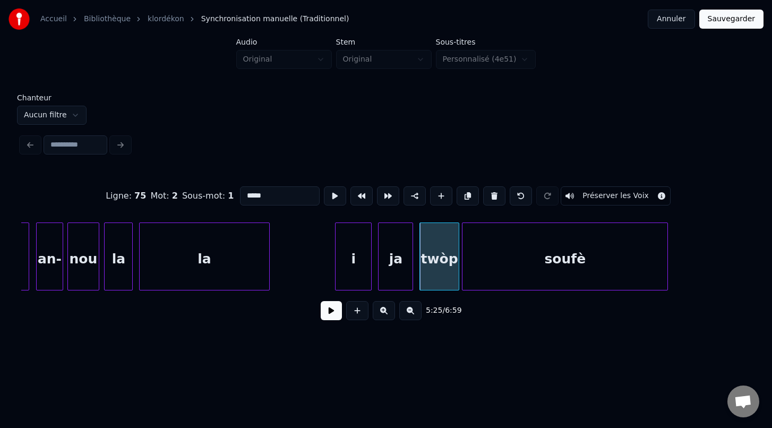
click at [464, 271] on div at bounding box center [464, 256] width 3 height 67
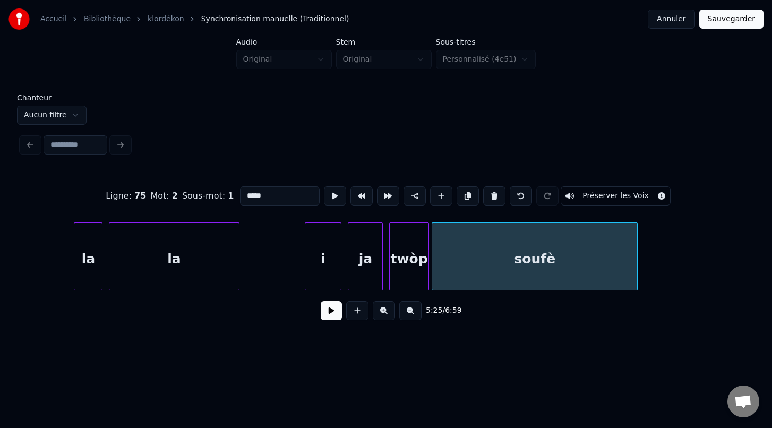
scroll to position [0, 51540]
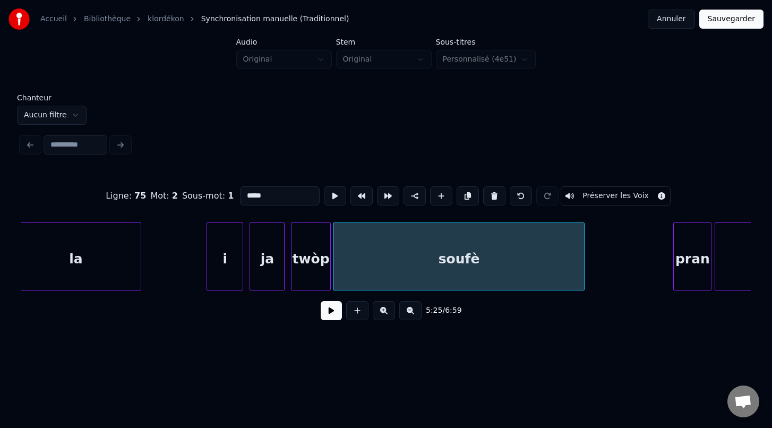
click at [583, 265] on div at bounding box center [582, 256] width 3 height 67
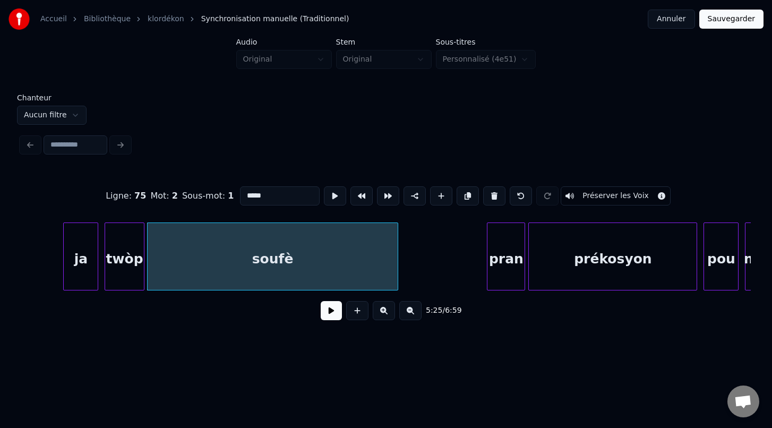
scroll to position [0, 51781]
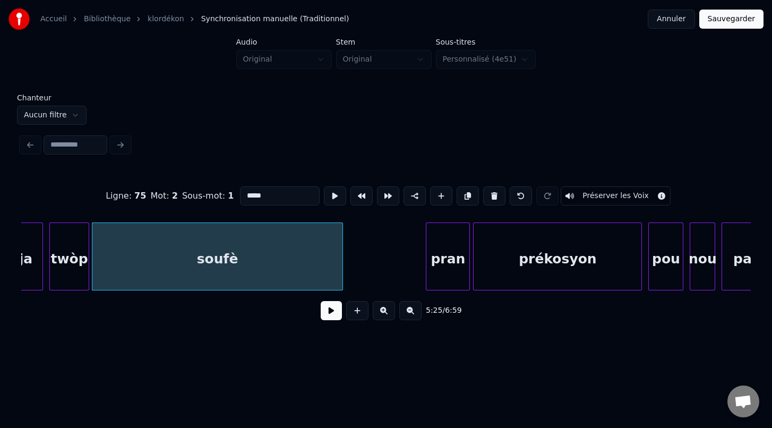
click at [427, 281] on div at bounding box center [427, 256] width 3 height 67
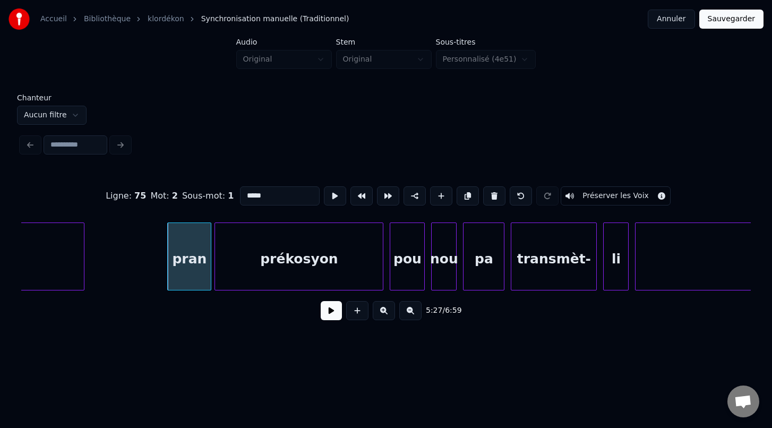
scroll to position [0, 52048]
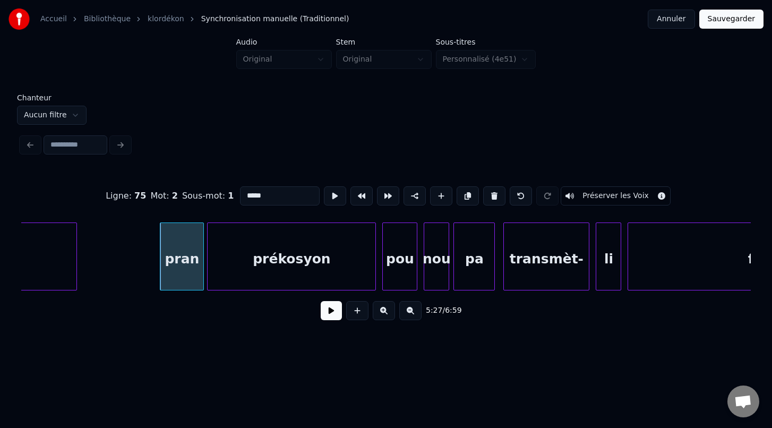
click at [483, 268] on div "pa" at bounding box center [474, 259] width 40 height 72
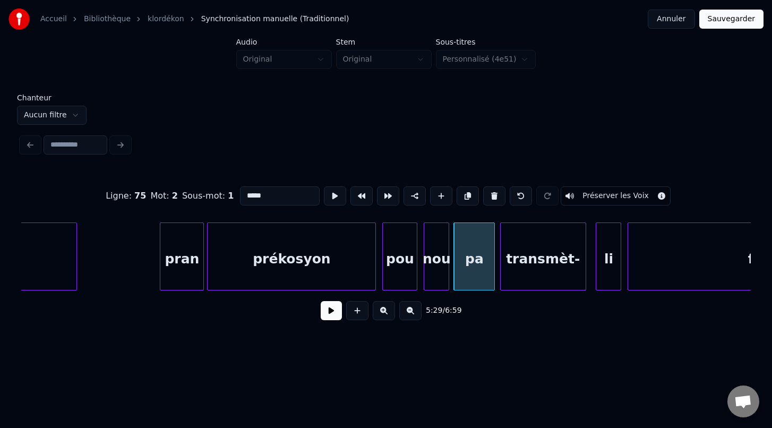
click at [532, 272] on div "transmèt-" at bounding box center [543, 259] width 85 height 72
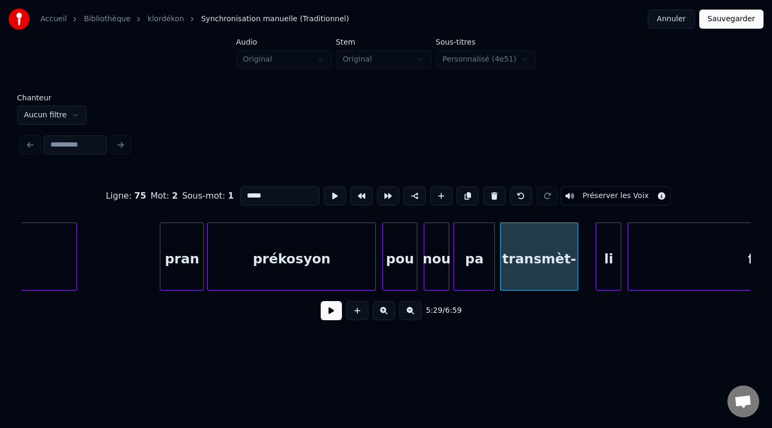
click at [577, 278] on div at bounding box center [576, 256] width 3 height 67
click at [605, 277] on div "li" at bounding box center [600, 259] width 24 height 72
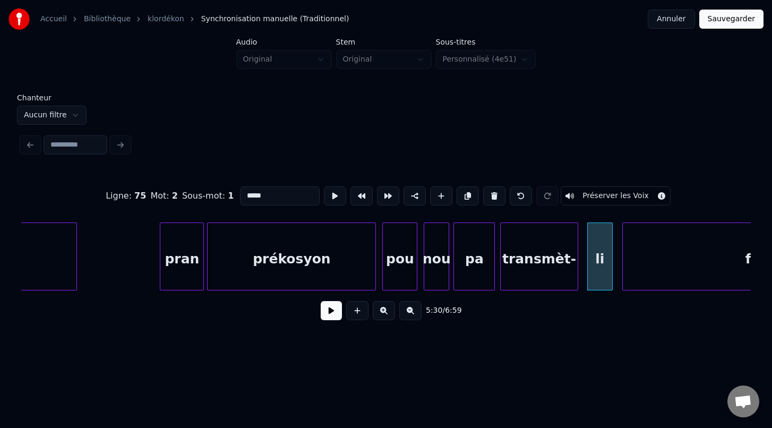
click at [623, 277] on div at bounding box center [624, 256] width 3 height 67
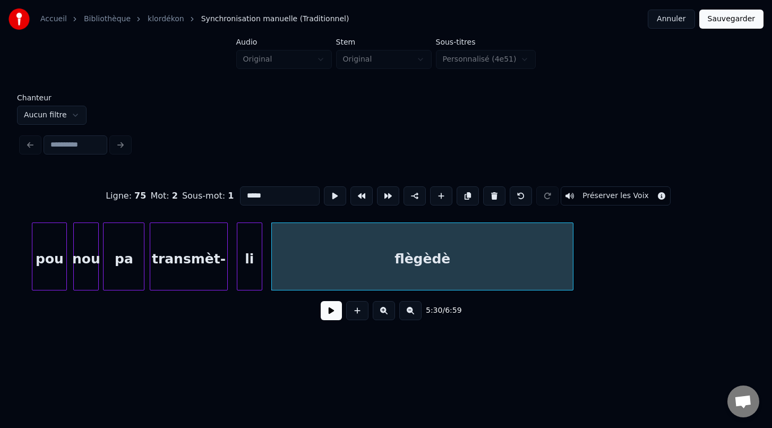
scroll to position [0, 52404]
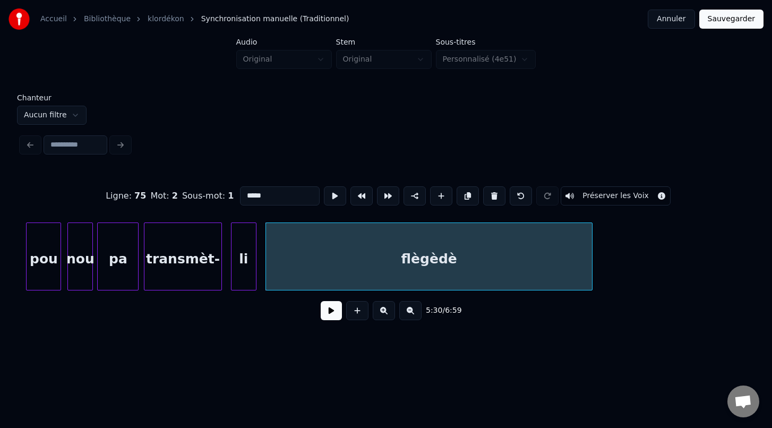
click at [592, 271] on div at bounding box center [590, 256] width 3 height 67
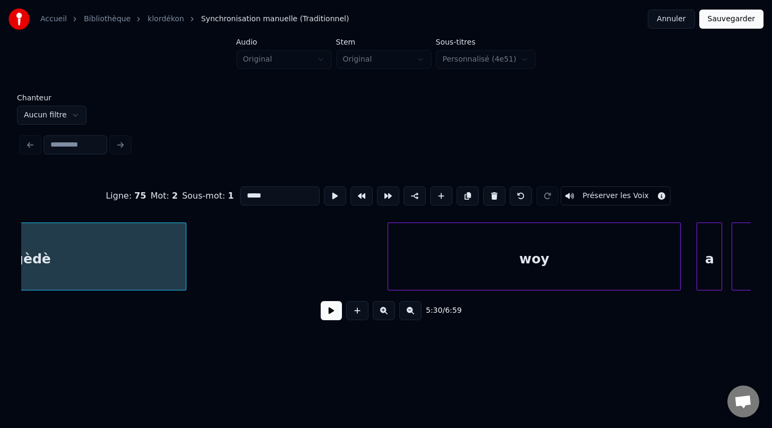
scroll to position [0, 52837]
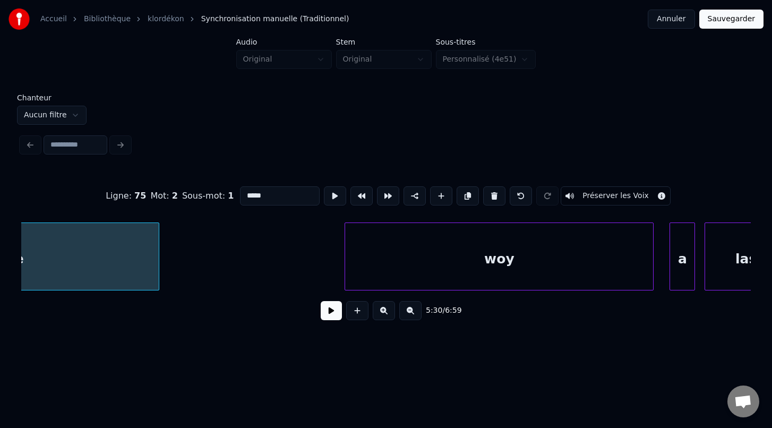
click at [345, 275] on div at bounding box center [346, 256] width 3 height 67
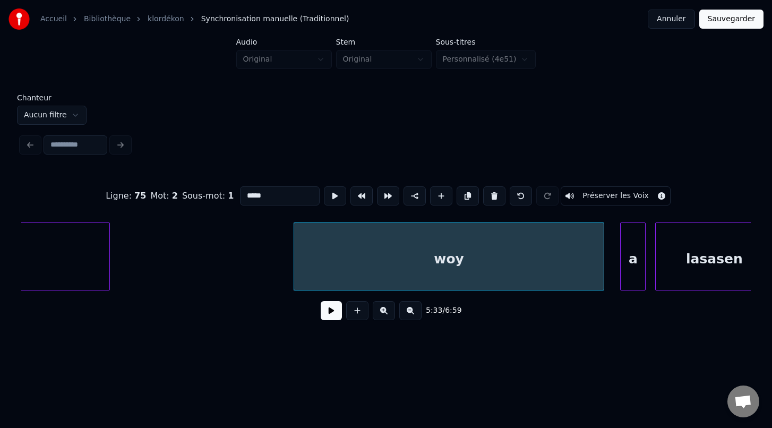
scroll to position [0, 52921]
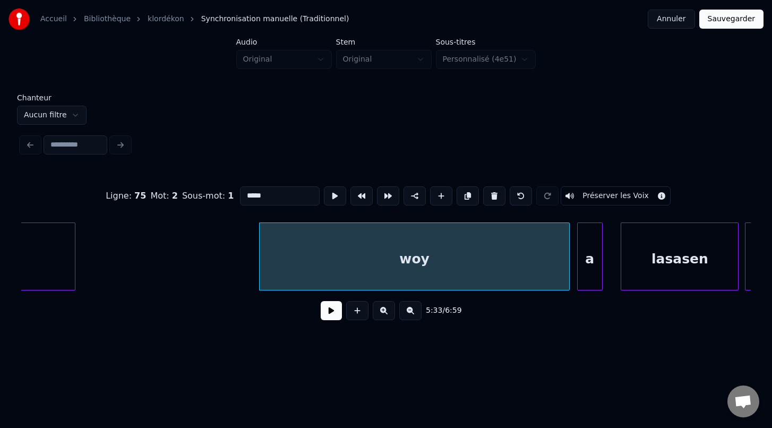
click at [587, 266] on div "a" at bounding box center [590, 259] width 24 height 72
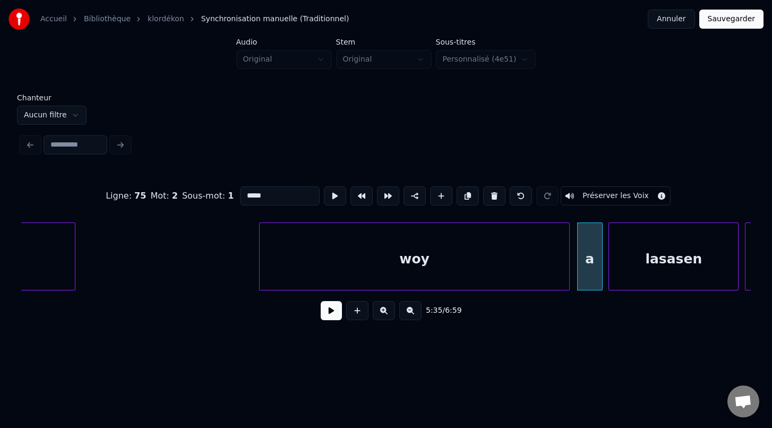
click at [609, 282] on div at bounding box center [610, 256] width 3 height 67
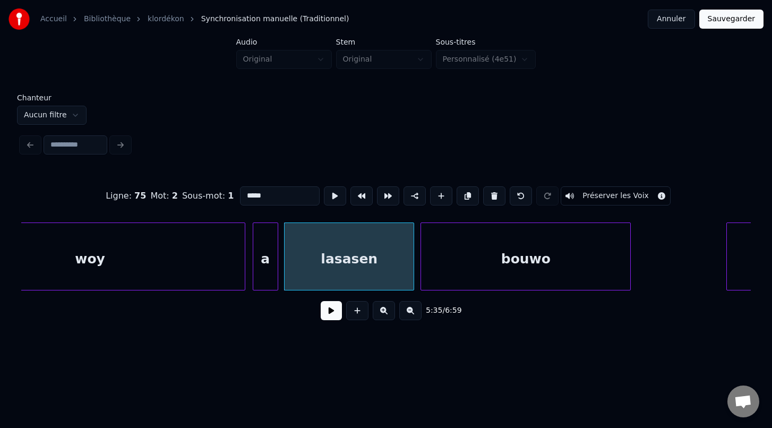
scroll to position [0, 53251]
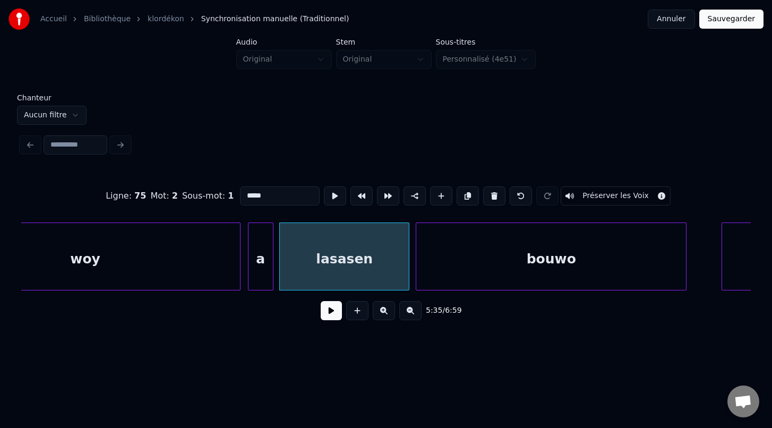
click at [686, 266] on div at bounding box center [684, 256] width 3 height 67
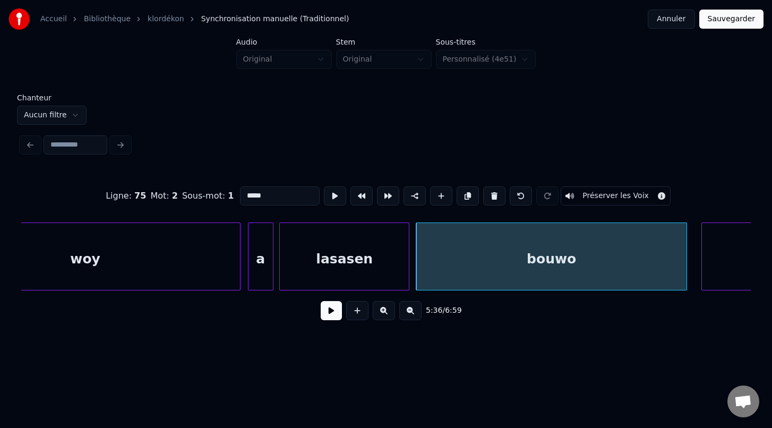
click at [702, 272] on div at bounding box center [703, 256] width 3 height 67
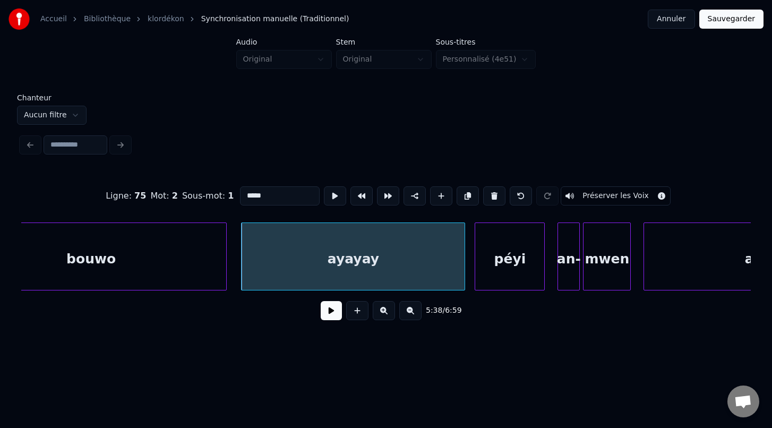
scroll to position [0, 53723]
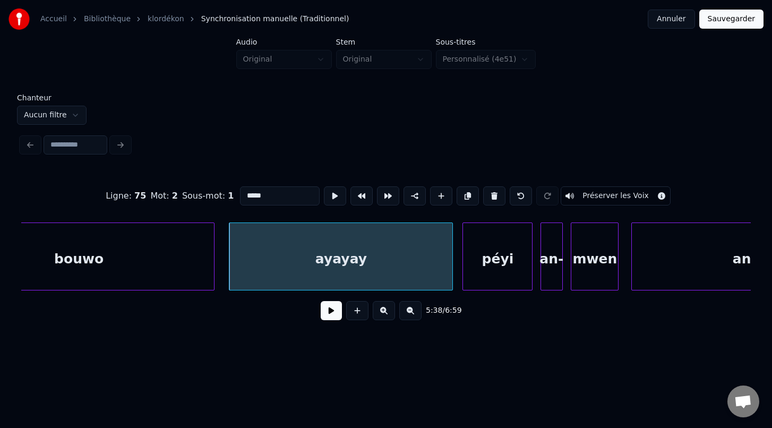
click at [554, 277] on div "an-" at bounding box center [551, 259] width 21 height 72
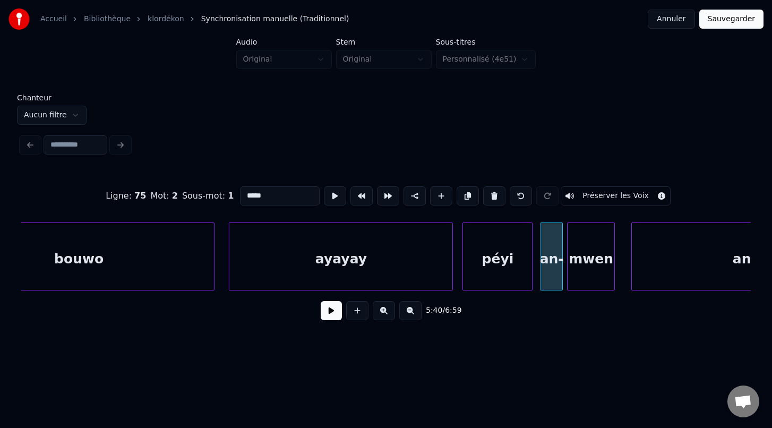
click at [591, 280] on div "mwen" at bounding box center [591, 259] width 47 height 72
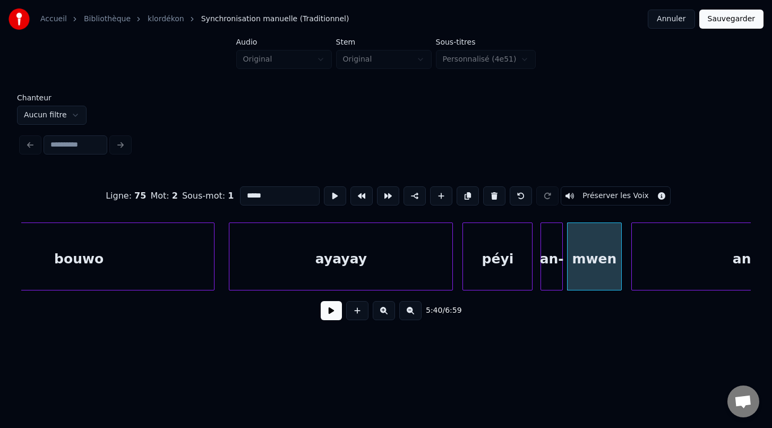
click at [621, 274] on div "mwen" at bounding box center [594, 257] width 55 height 68
click at [627, 277] on div at bounding box center [628, 256] width 3 height 67
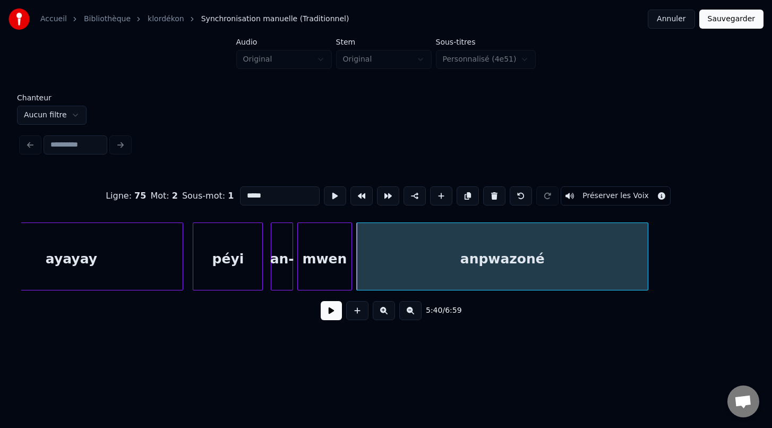
scroll to position [0, 53996]
click at [333, 197] on button at bounding box center [335, 195] width 22 height 19
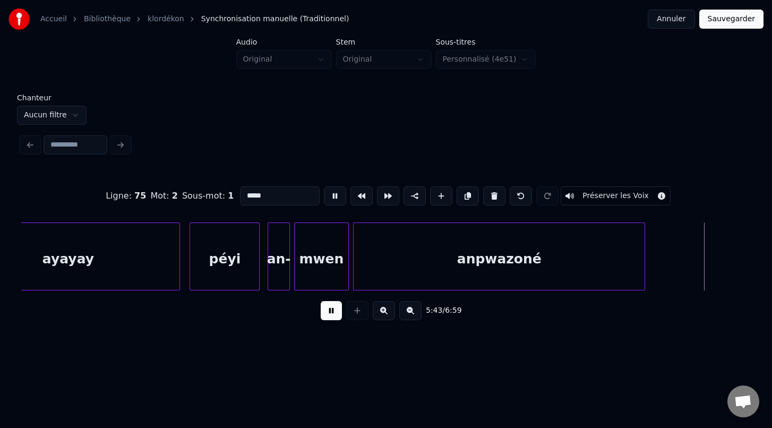
click at [334, 197] on button at bounding box center [335, 195] width 22 height 19
click at [700, 282] on div at bounding box center [699, 256] width 3 height 67
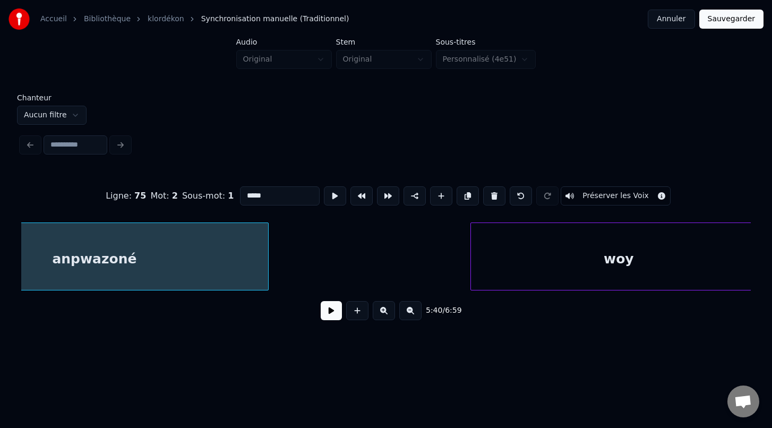
scroll to position [0, 54455]
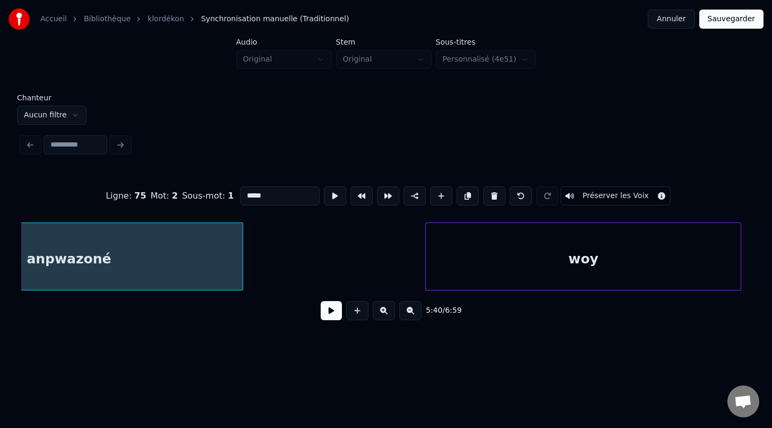
click at [426, 275] on div at bounding box center [427, 256] width 3 height 67
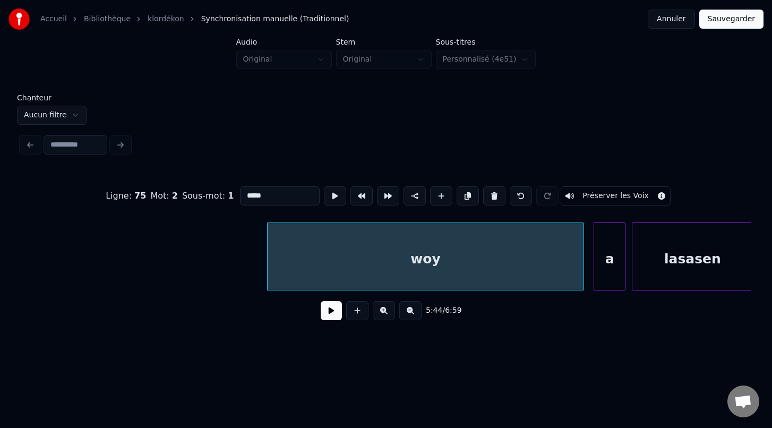
scroll to position [0, 54721]
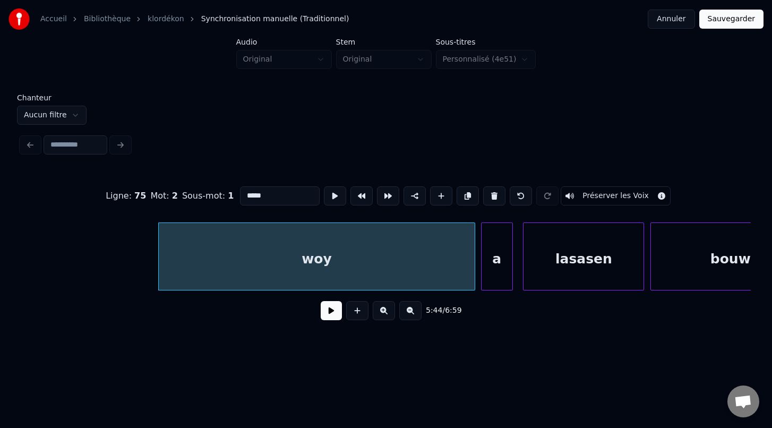
click at [499, 277] on div "a" at bounding box center [497, 259] width 31 height 72
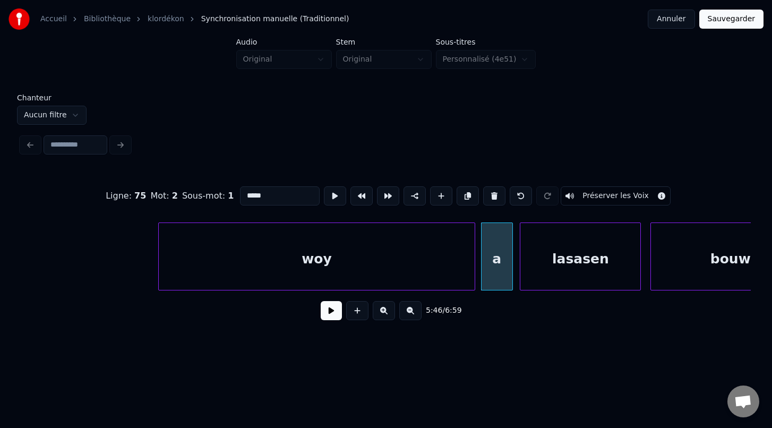
click at [562, 281] on div "lasasen" at bounding box center [581, 259] width 120 height 72
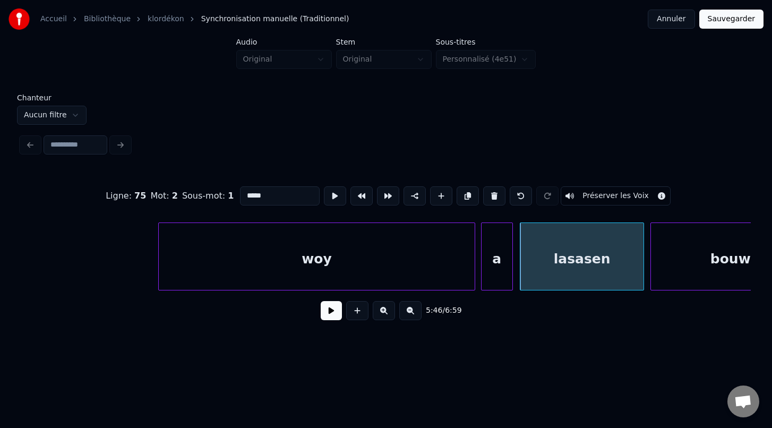
click at [642, 276] on div at bounding box center [642, 256] width 3 height 67
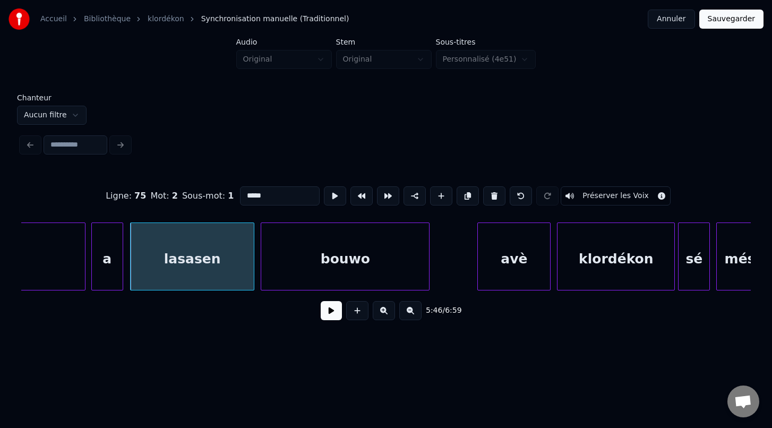
scroll to position [0, 55117]
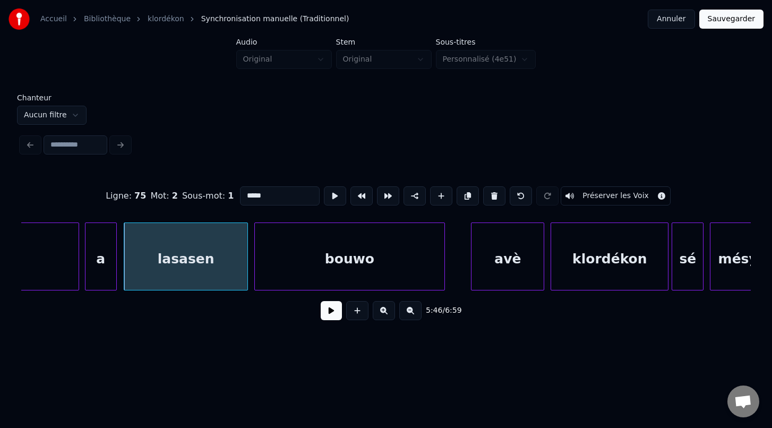
click at [443, 278] on div at bounding box center [442, 256] width 3 height 67
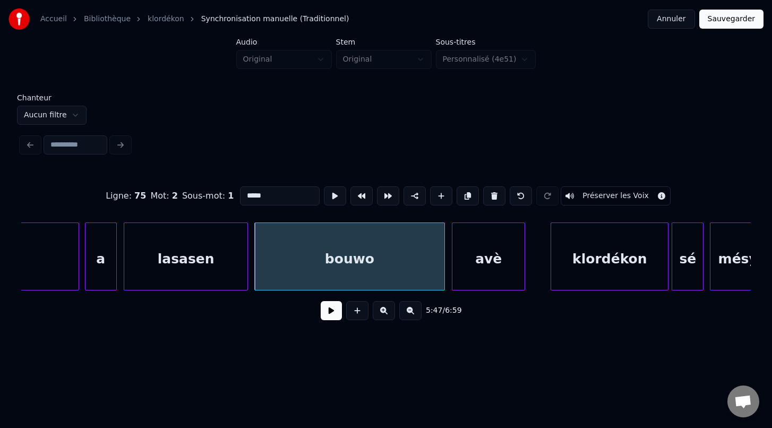
click at [477, 280] on div "avè" at bounding box center [489, 259] width 72 height 72
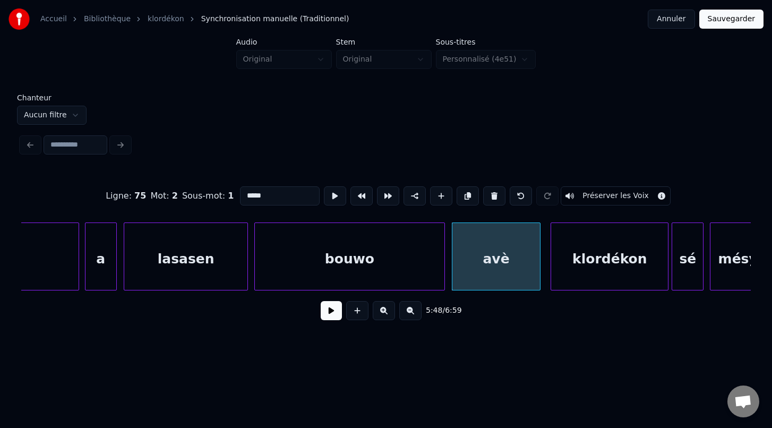
click at [538, 280] on div at bounding box center [538, 256] width 3 height 67
click at [548, 271] on div at bounding box center [548, 256] width 3 height 67
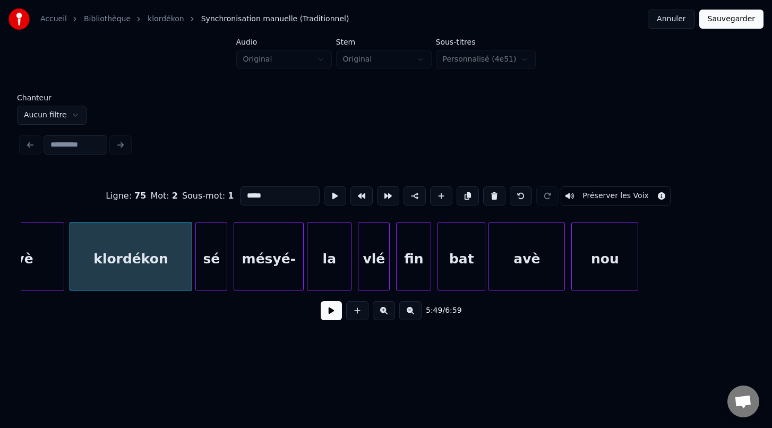
scroll to position [0, 55594]
click at [473, 275] on div at bounding box center [472, 256] width 3 height 67
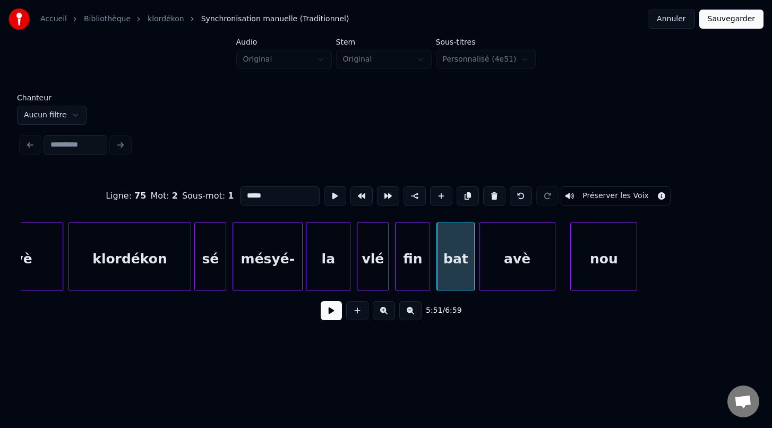
click at [509, 276] on div "avè" at bounding box center [517, 259] width 75 height 72
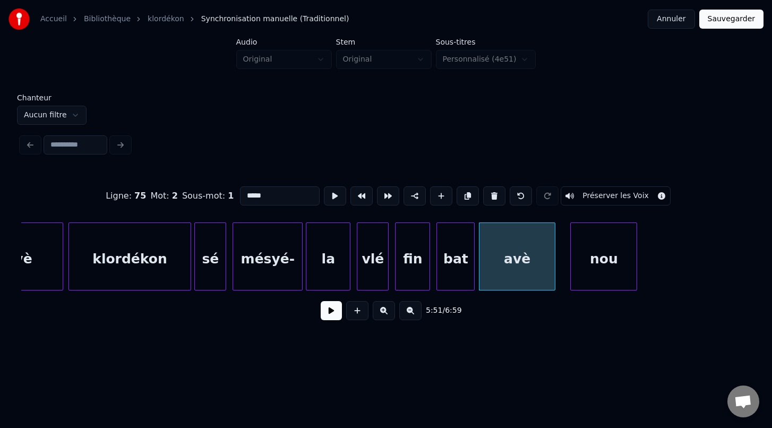
drag, startPoint x: 533, startPoint y: 306, endPoint x: 540, endPoint y: 304, distance: 7.7
click at [540, 304] on div "5:51 / 6:59" at bounding box center [386, 310] width 713 height 23
click at [561, 277] on div at bounding box center [561, 256] width 3 height 67
click at [704, 277] on div at bounding box center [703, 256] width 3 height 67
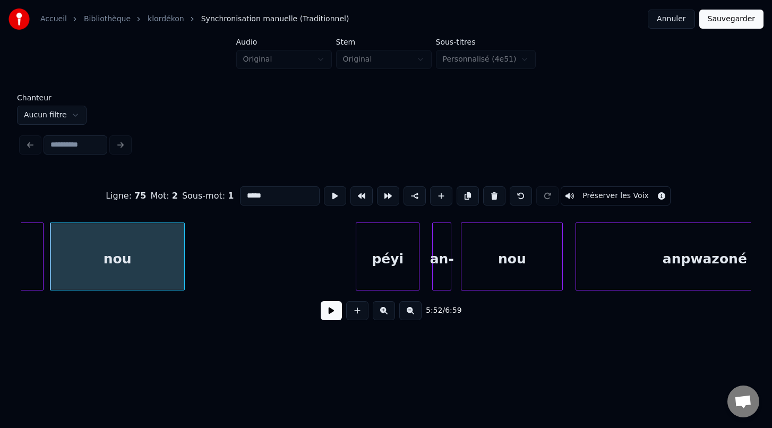
scroll to position [0, 56130]
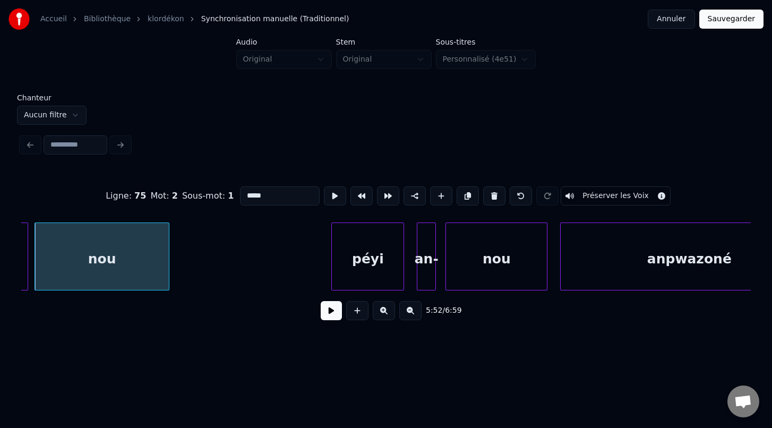
click at [333, 277] on div at bounding box center [333, 256] width 3 height 67
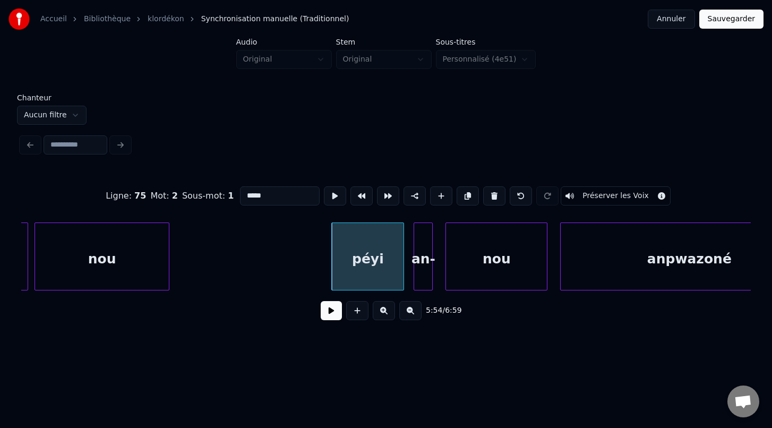
click at [428, 284] on div "an-" at bounding box center [423, 259] width 18 height 72
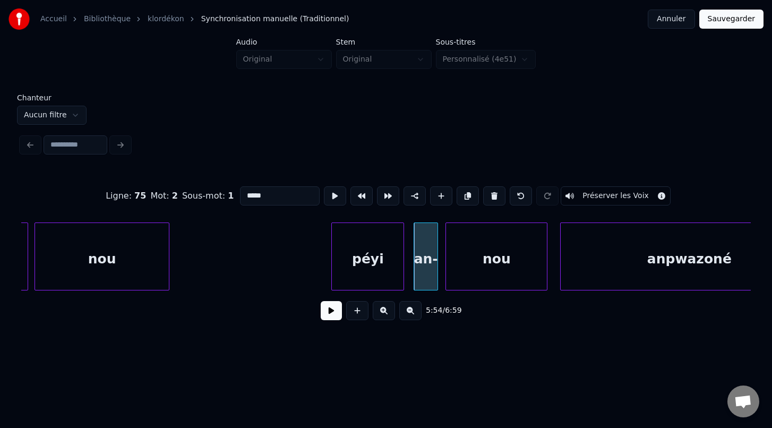
click at [435, 280] on div at bounding box center [435, 256] width 3 height 67
click at [488, 309] on div "5:54 / 6:59" at bounding box center [386, 310] width 713 height 23
click at [409, 360] on html "Accueil Bibliothèque klordékon Synchronisation manuelle (Traditionnel) Annuler…" at bounding box center [386, 180] width 772 height 360
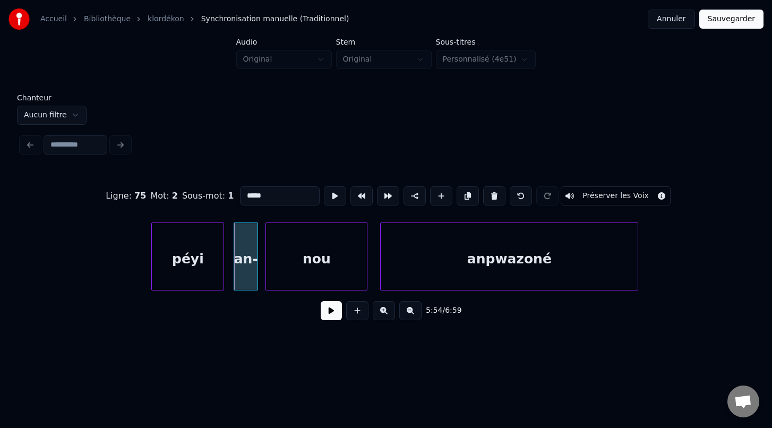
scroll to position [0, 56331]
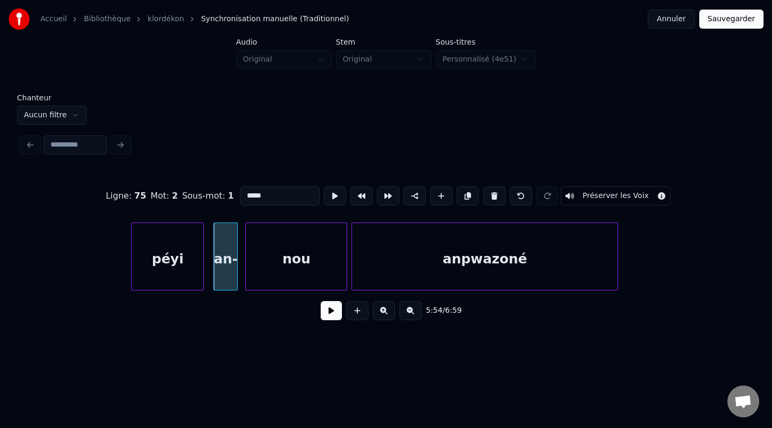
click at [354, 251] on div at bounding box center [353, 256] width 3 height 67
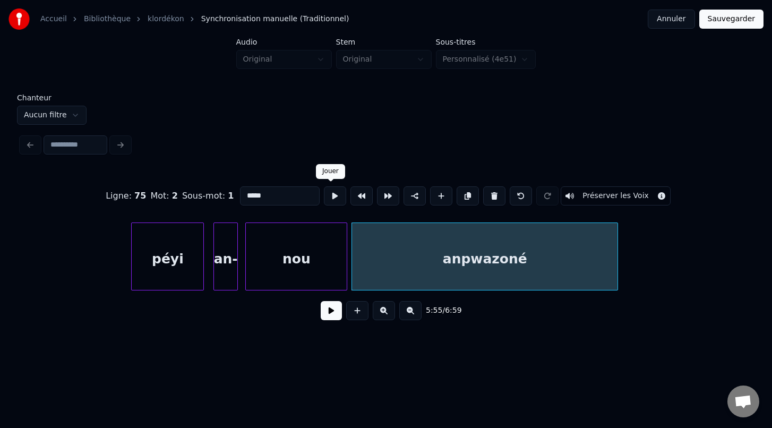
click at [335, 197] on button at bounding box center [335, 195] width 22 height 19
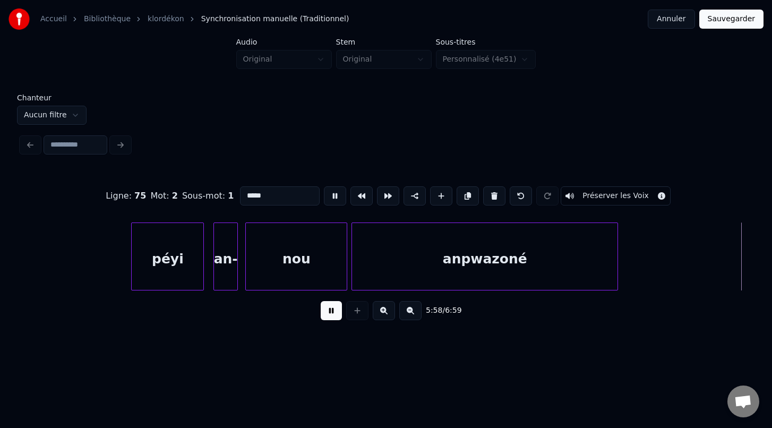
scroll to position [0, 57062]
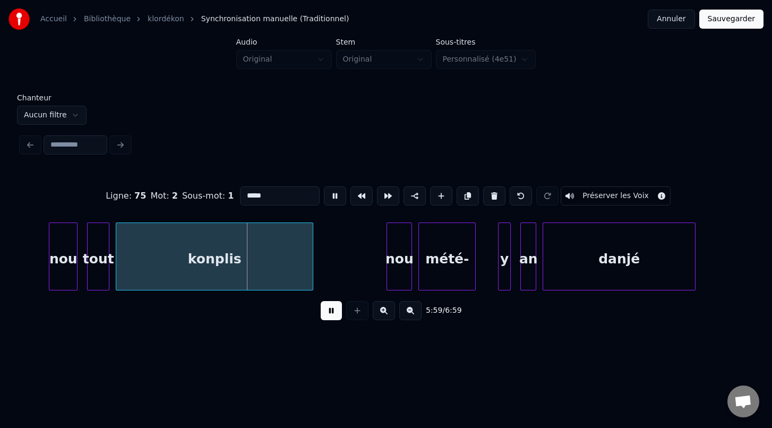
click at [259, 259] on div "konplis" at bounding box center [214, 259] width 197 height 72
click at [331, 197] on button at bounding box center [335, 195] width 22 height 19
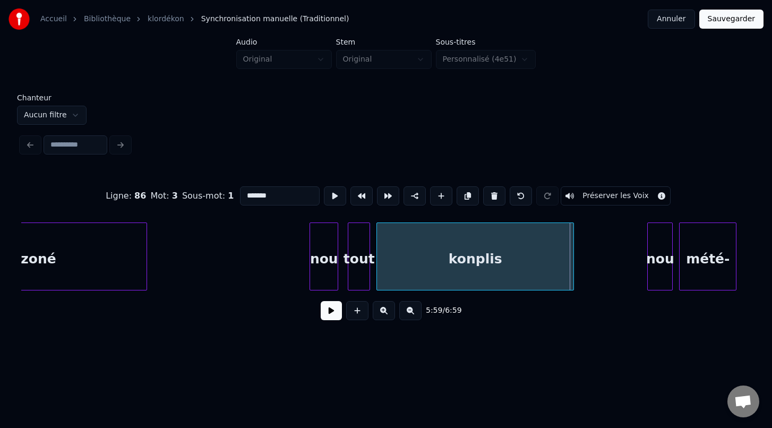
scroll to position [0, 56806]
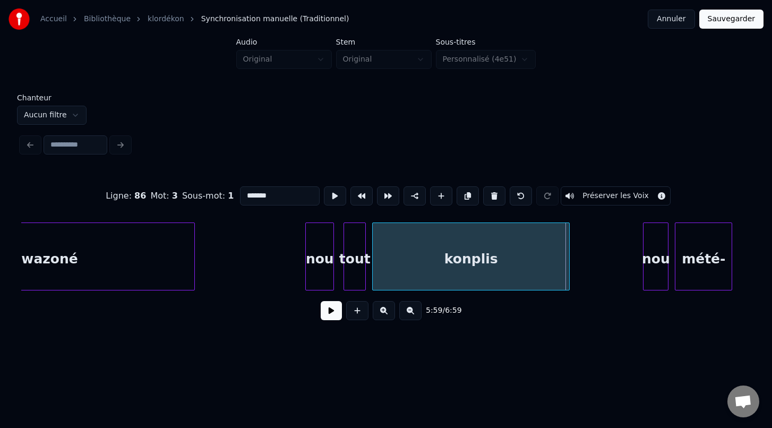
click at [194, 263] on div at bounding box center [192, 256] width 3 height 67
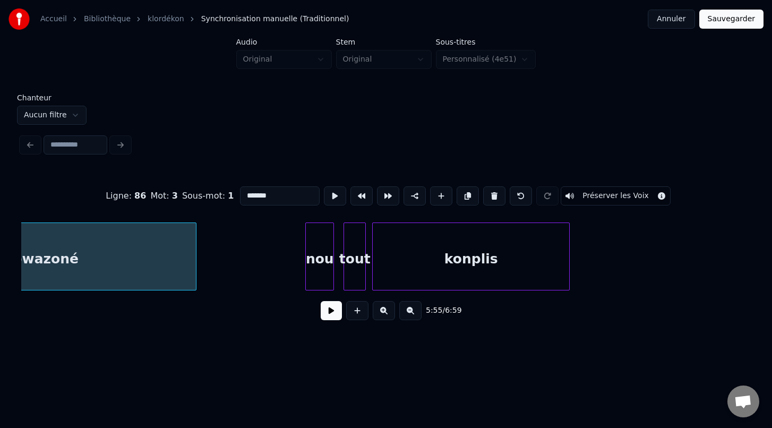
scroll to position [0, 56661]
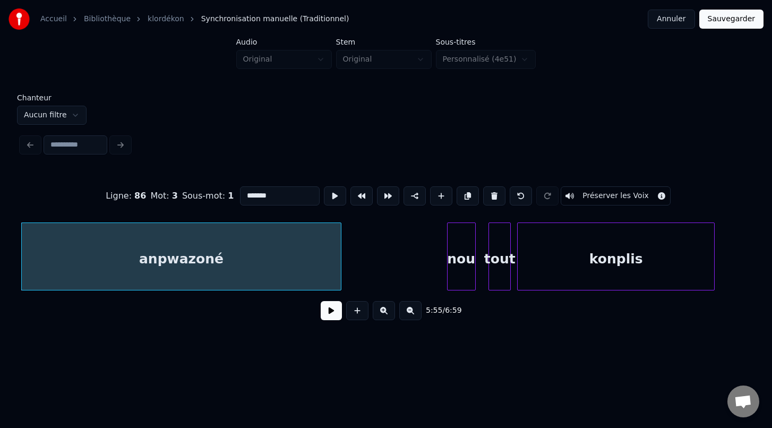
click at [460, 277] on div "nou" at bounding box center [462, 259] width 28 height 72
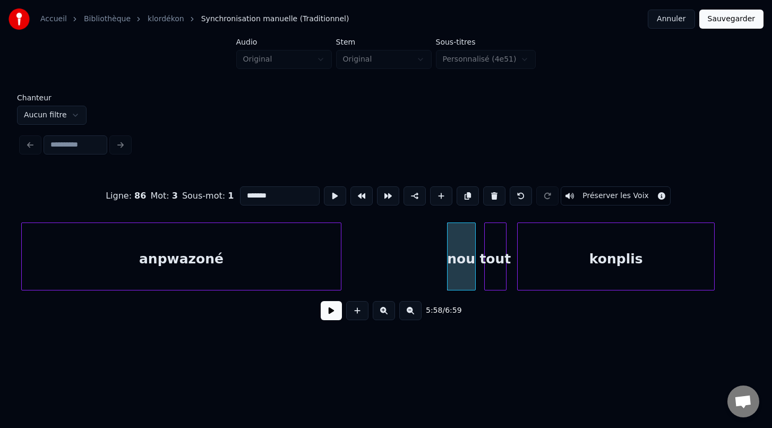
click at [492, 283] on div "tout" at bounding box center [495, 259] width 21 height 72
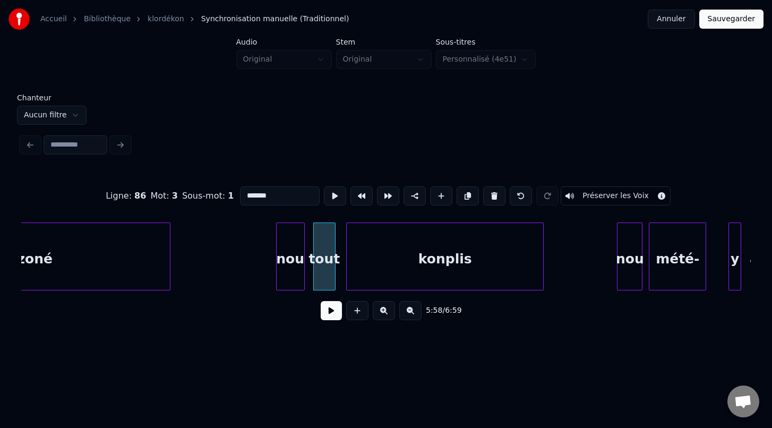
scroll to position [0, 56852]
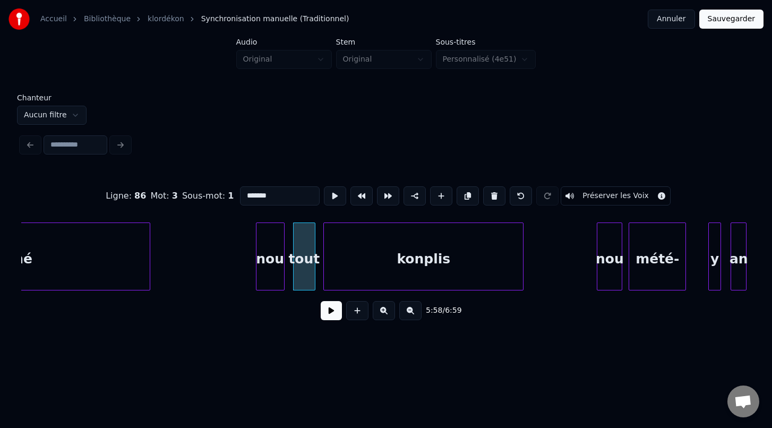
click at [326, 276] on div at bounding box center [325, 256] width 3 height 67
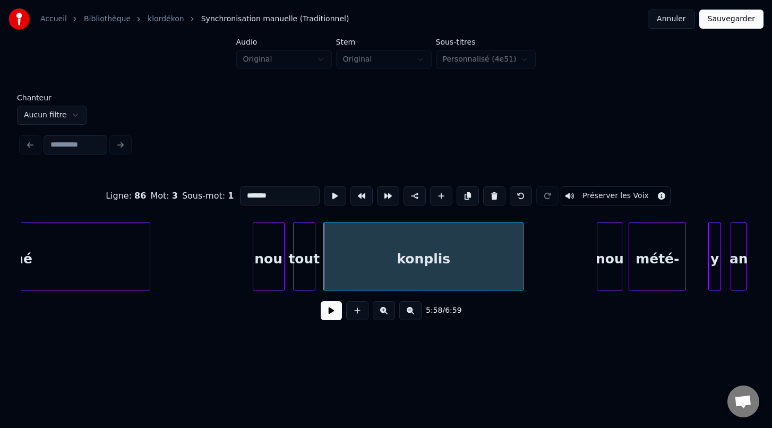
click at [253, 280] on div at bounding box center [254, 256] width 3 height 67
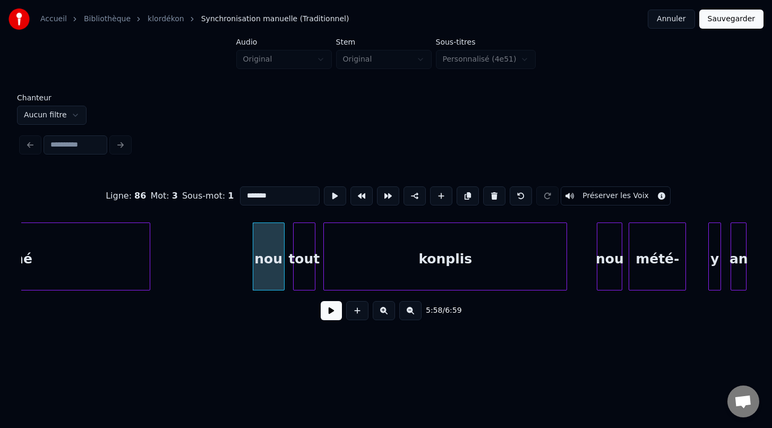
click at [567, 288] on div at bounding box center [565, 256] width 3 height 67
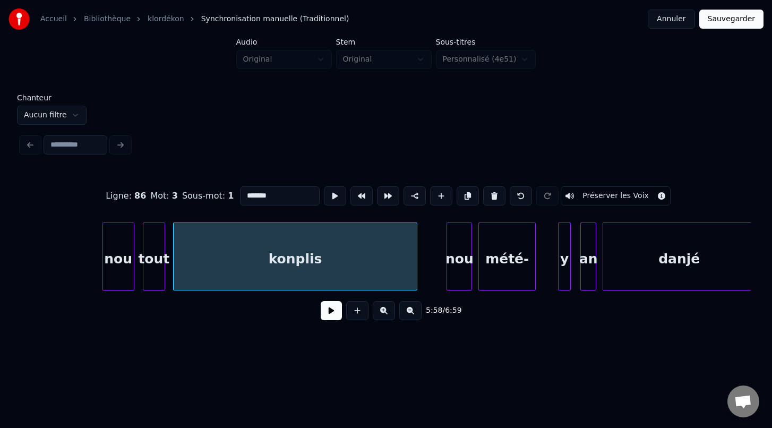
scroll to position [0, 57189]
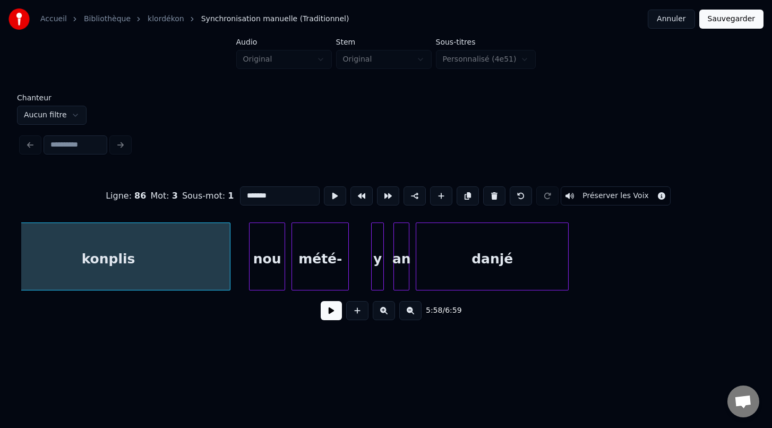
click at [250, 253] on div at bounding box center [251, 256] width 3 height 67
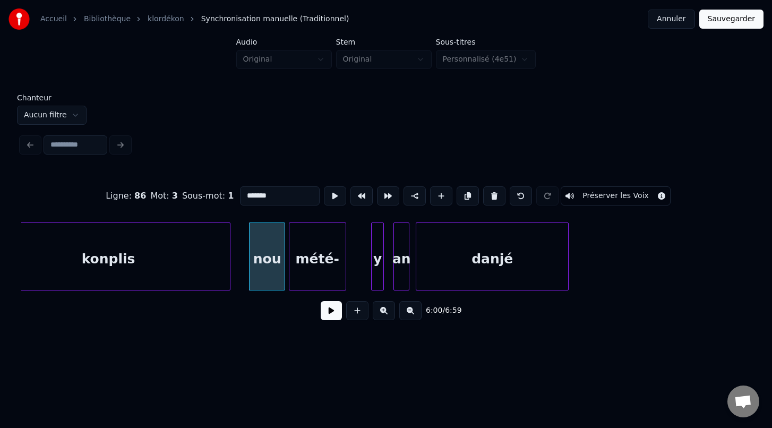
click at [323, 278] on div "mété-" at bounding box center [317, 259] width 56 height 72
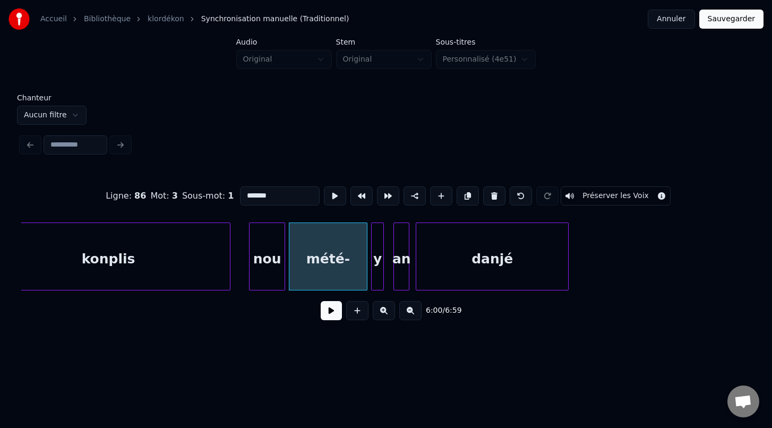
click at [366, 277] on div at bounding box center [365, 256] width 3 height 67
click at [382, 280] on div "y" at bounding box center [381, 259] width 12 height 72
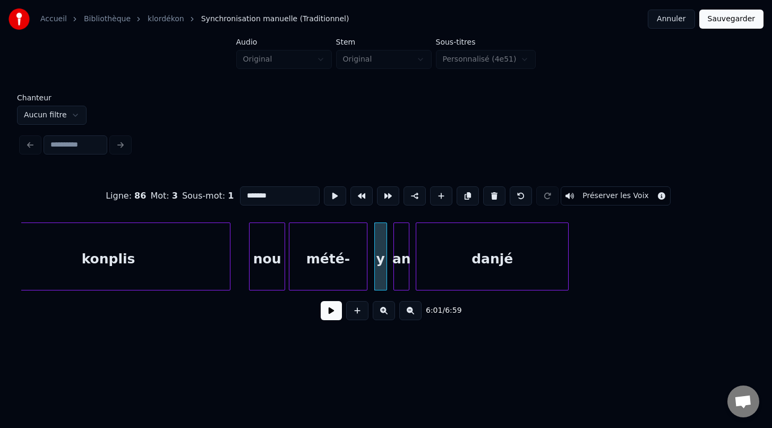
click at [352, 260] on div "mété-" at bounding box center [328, 259] width 78 height 72
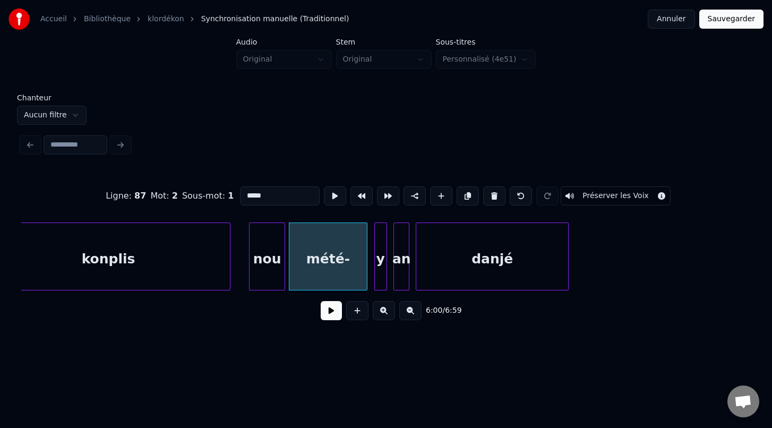
click at [276, 191] on input "*****" at bounding box center [280, 195] width 80 height 19
click at [267, 195] on input "*****" at bounding box center [280, 195] width 80 height 19
click at [380, 277] on div "y" at bounding box center [381, 259] width 12 height 72
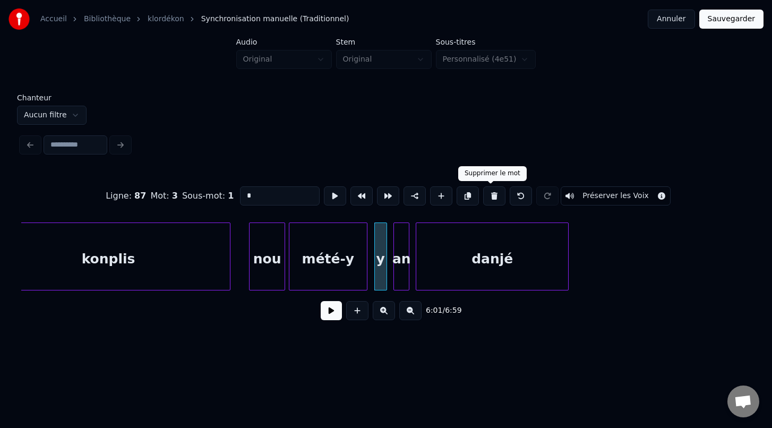
click at [490, 197] on button at bounding box center [494, 195] width 22 height 19
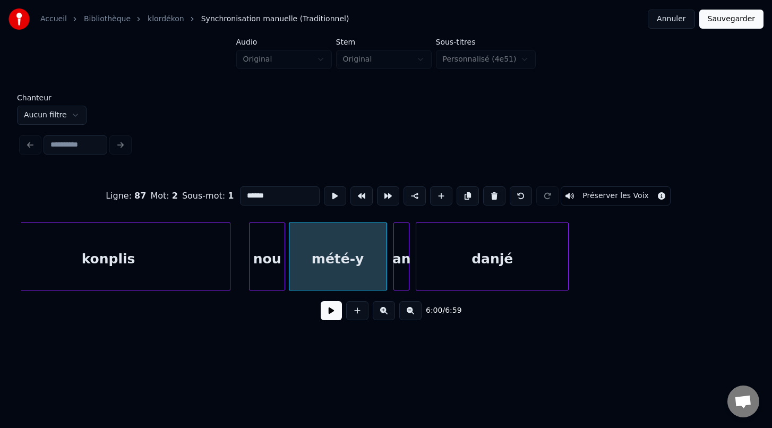
click at [385, 268] on div at bounding box center [384, 256] width 3 height 67
click at [568, 273] on div "danjé" at bounding box center [492, 257] width 153 height 68
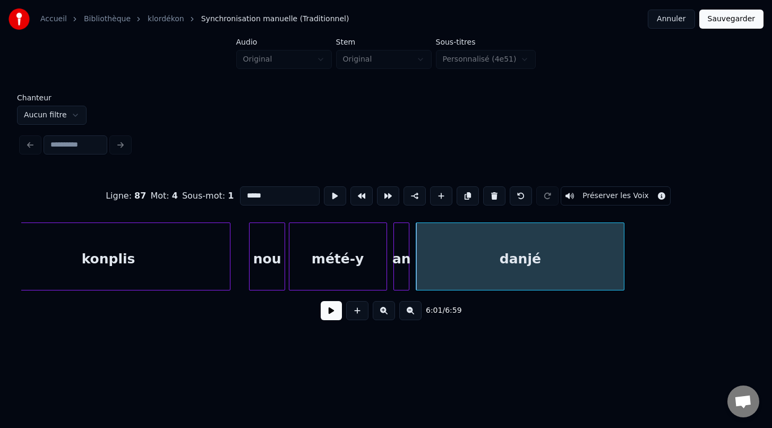
click at [623, 280] on div at bounding box center [622, 256] width 3 height 67
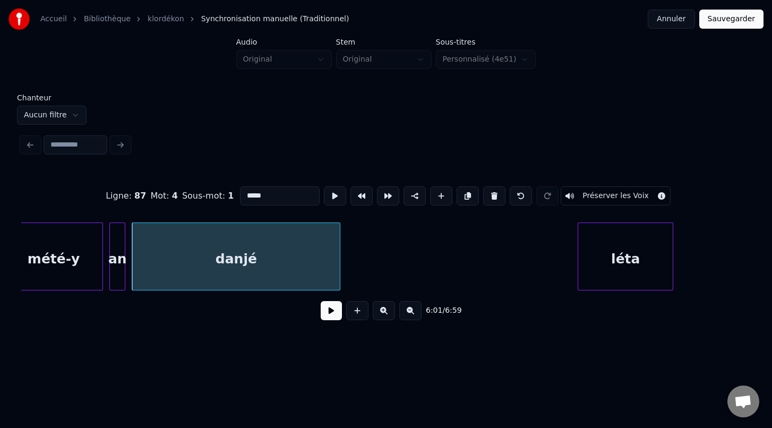
scroll to position [0, 57483]
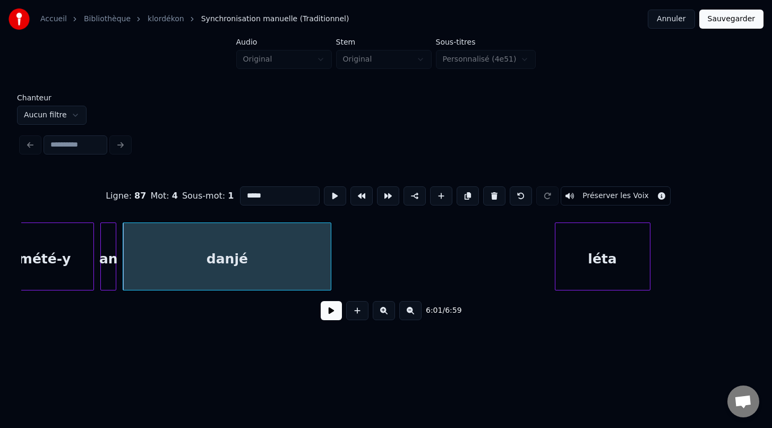
click at [579, 268] on div "léta" at bounding box center [603, 259] width 95 height 72
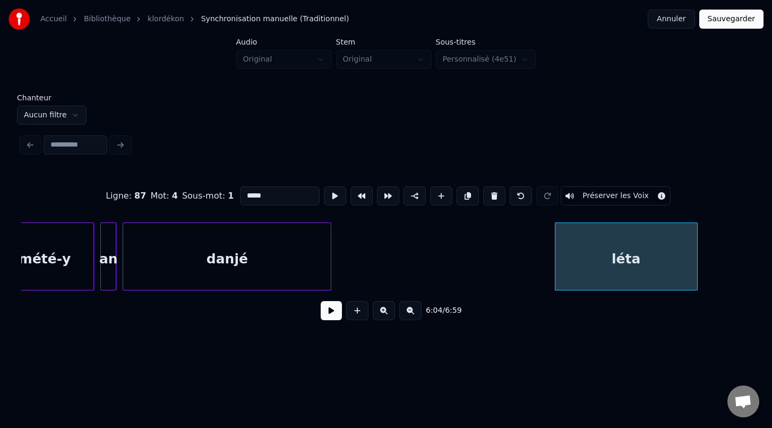
click at [695, 279] on div at bounding box center [695, 256] width 3 height 67
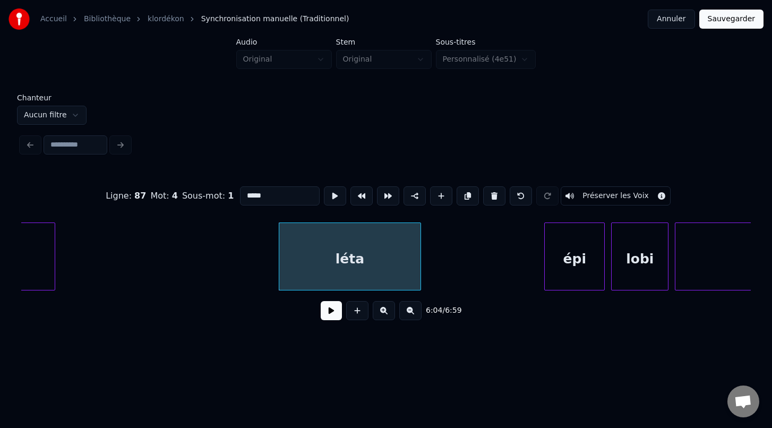
scroll to position [0, 57785]
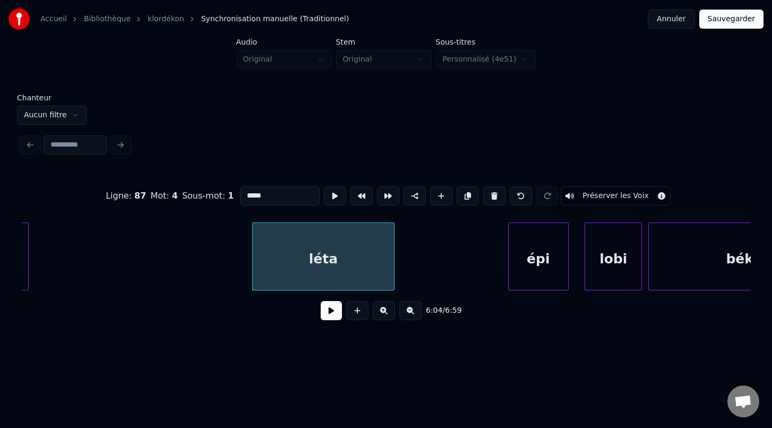
click at [527, 278] on div "épi" at bounding box center [538, 259] width 59 height 72
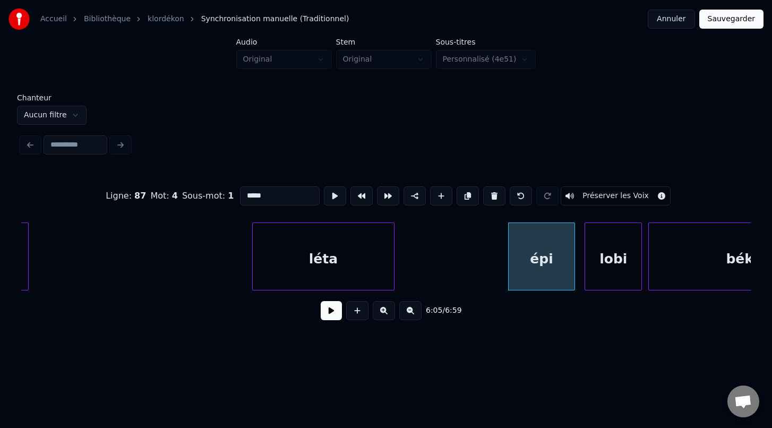
click at [573, 271] on div at bounding box center [572, 256] width 3 height 67
click at [608, 279] on div "lobi" at bounding box center [607, 259] width 56 height 72
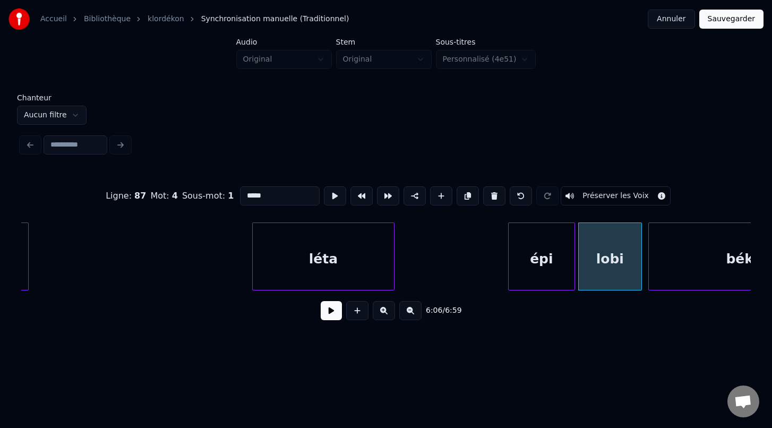
click at [641, 270] on div at bounding box center [639, 256] width 3 height 67
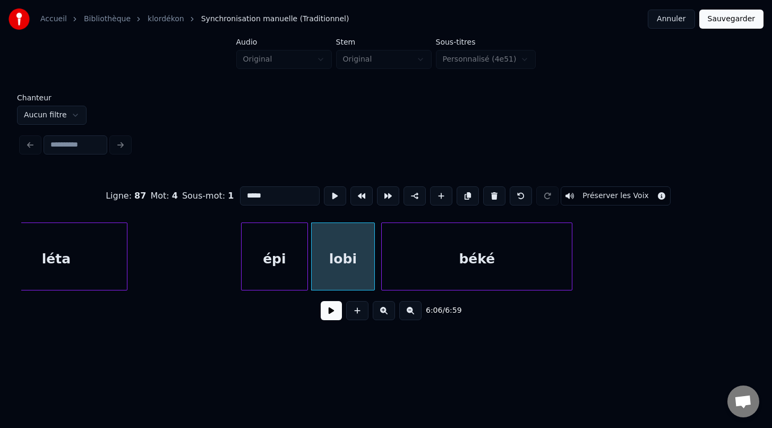
scroll to position [0, 58057]
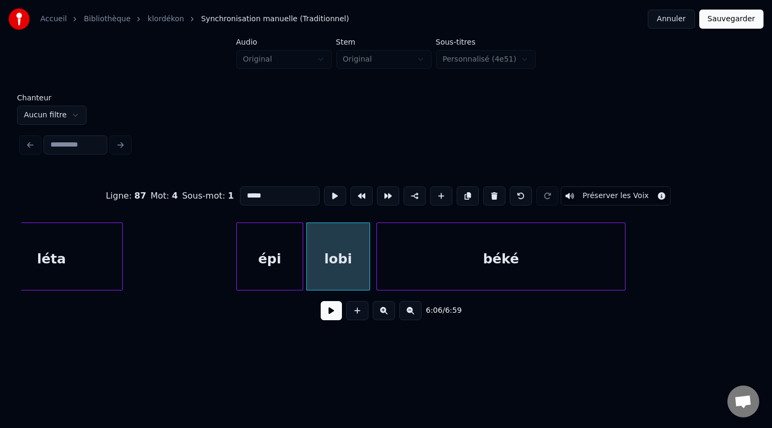
click at [625, 279] on div at bounding box center [623, 256] width 3 height 67
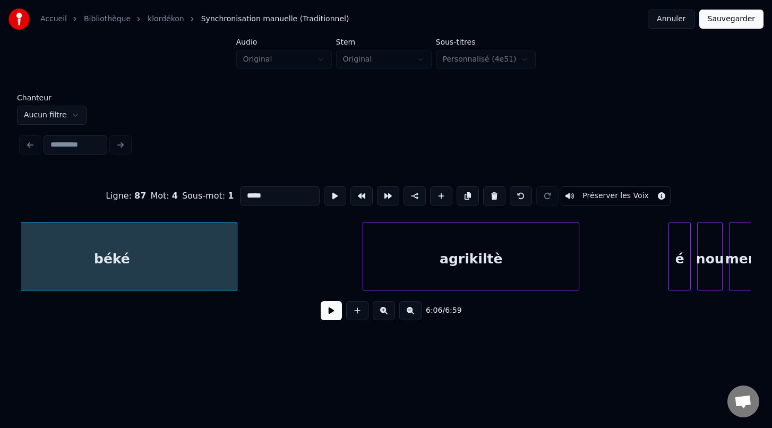
scroll to position [0, 58466]
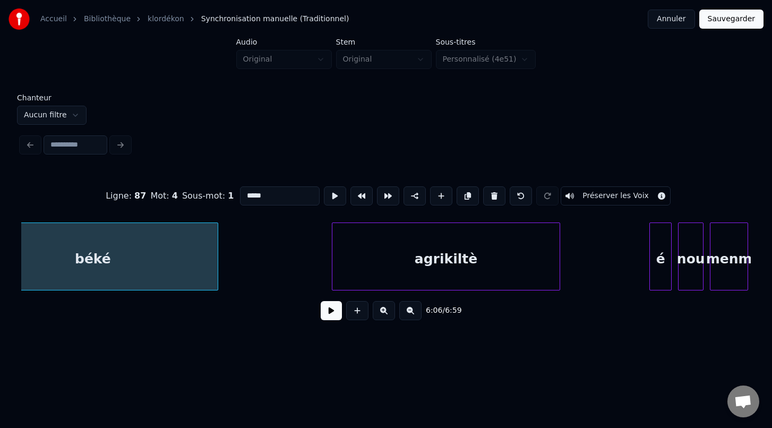
click at [335, 256] on div at bounding box center [333, 256] width 3 height 67
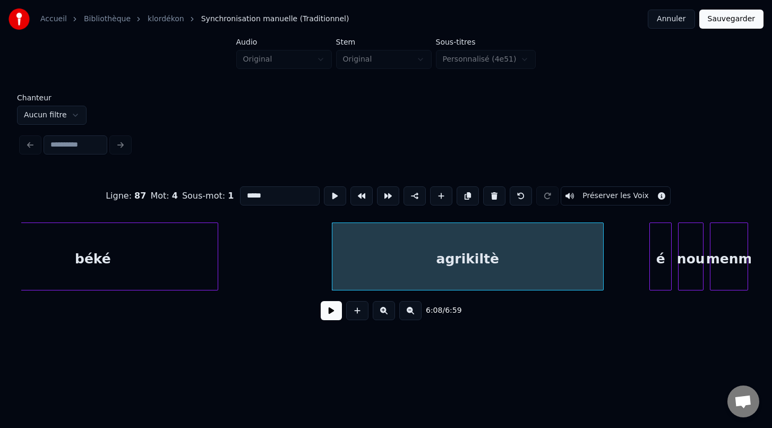
click at [602, 281] on div at bounding box center [601, 256] width 3 height 67
click at [641, 274] on div at bounding box center [642, 256] width 3 height 67
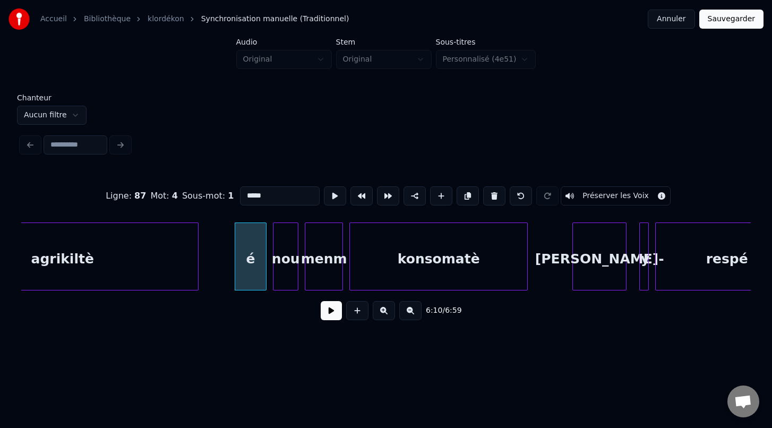
scroll to position [0, 58874]
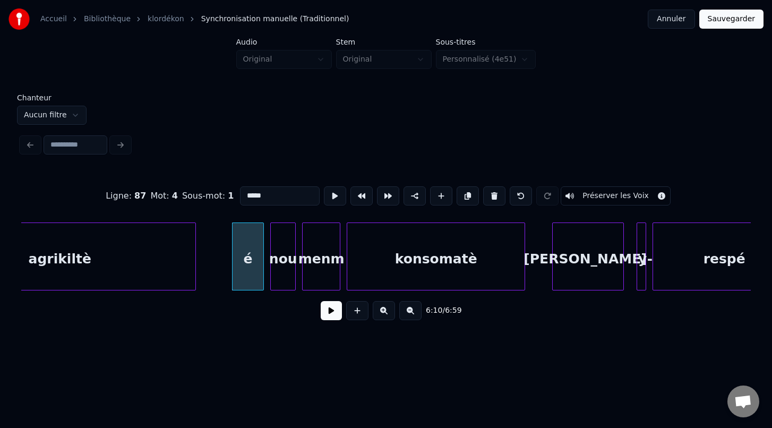
click at [553, 248] on div at bounding box center [554, 256] width 3 height 67
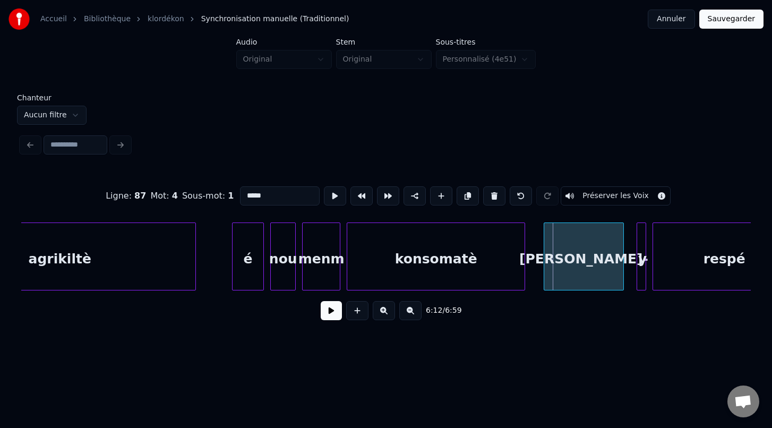
click at [545, 274] on div at bounding box center [545, 256] width 3 height 67
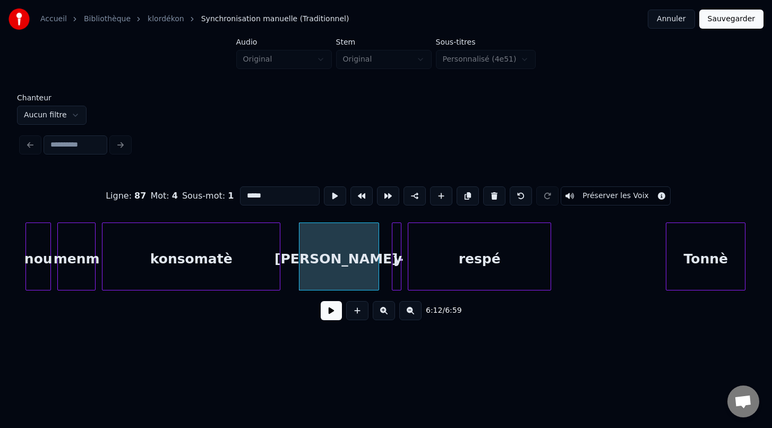
scroll to position [0, 59143]
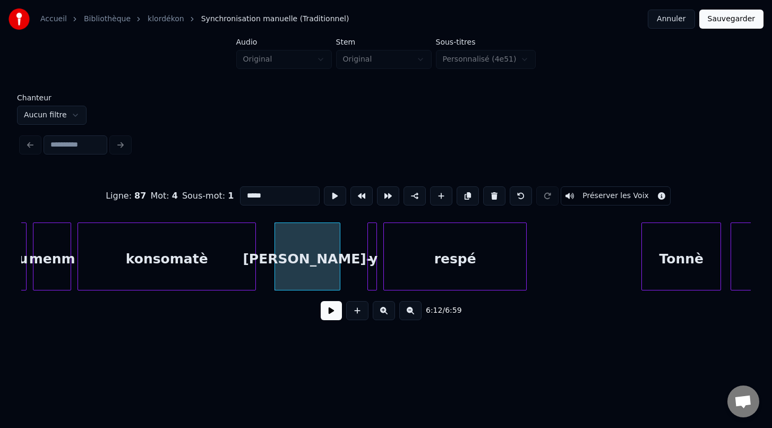
click at [337, 269] on div at bounding box center [338, 256] width 3 height 67
click at [376, 277] on div "y" at bounding box center [379, 257] width 23 height 68
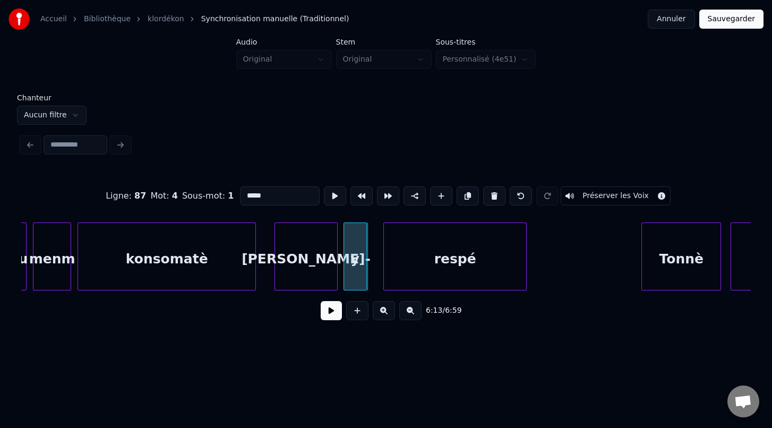
click at [354, 270] on div "y" at bounding box center [355, 259] width 22 height 72
click at [373, 272] on div at bounding box center [372, 256] width 3 height 67
click at [404, 278] on div "respé" at bounding box center [450, 259] width 142 height 72
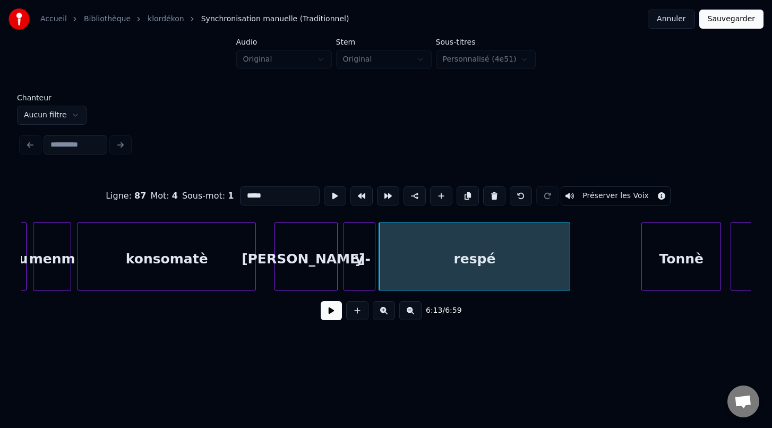
click at [569, 315] on div "Ligne : 87 Mot : 4 Sous-mot : 1 ***** Préserver les Voix 6:13 / 6:59" at bounding box center [386, 249] width 730 height 161
click at [613, 272] on div at bounding box center [614, 256] width 3 height 67
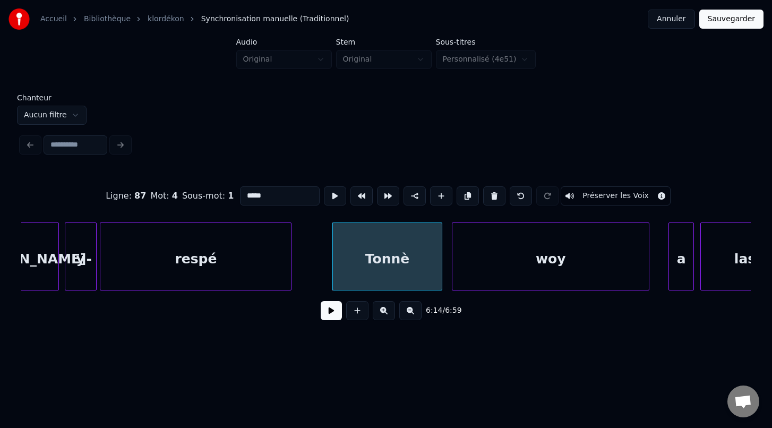
scroll to position [0, 59429]
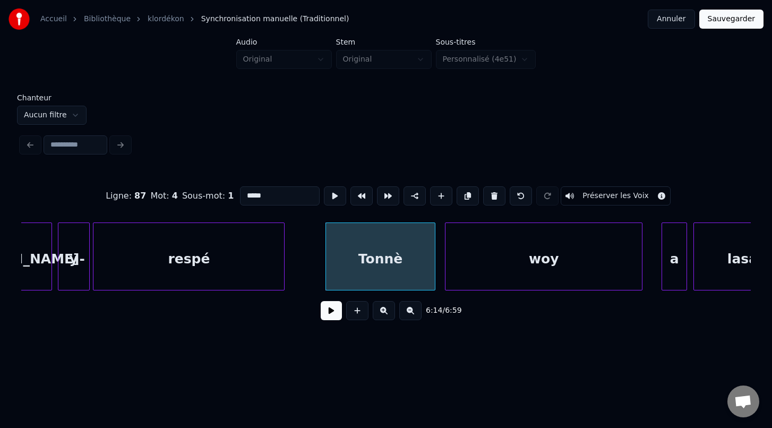
click at [389, 250] on div "Tonnè" at bounding box center [380, 259] width 109 height 72
click at [331, 197] on button at bounding box center [335, 195] width 22 height 19
click at [486, 264] on div "woy" at bounding box center [544, 259] width 197 height 72
type input "***"
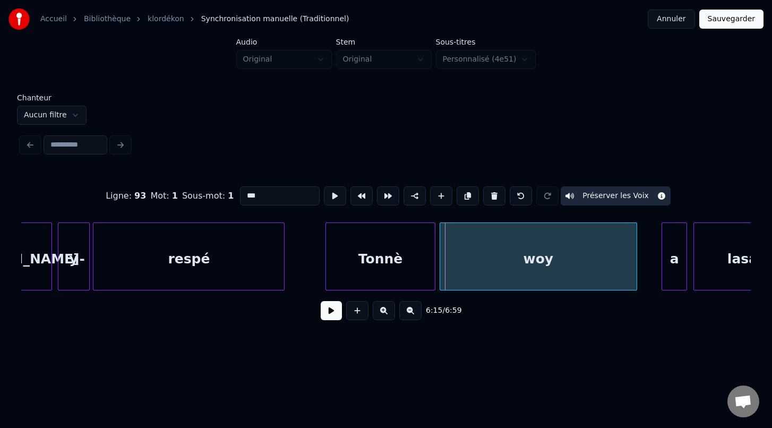
click at [460, 256] on div "woy" at bounding box center [538, 259] width 197 height 72
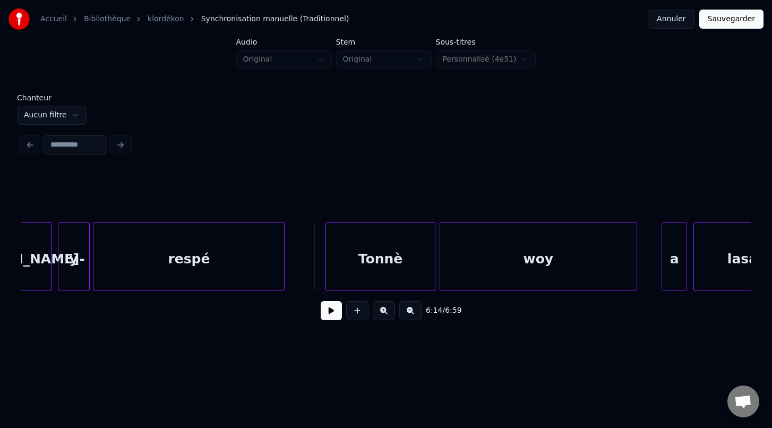
click at [473, 258] on div "woy" at bounding box center [538, 259] width 197 height 72
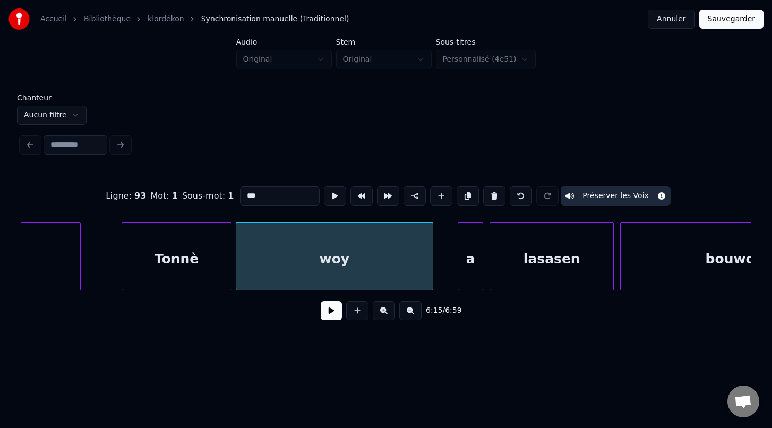
scroll to position [0, 59648]
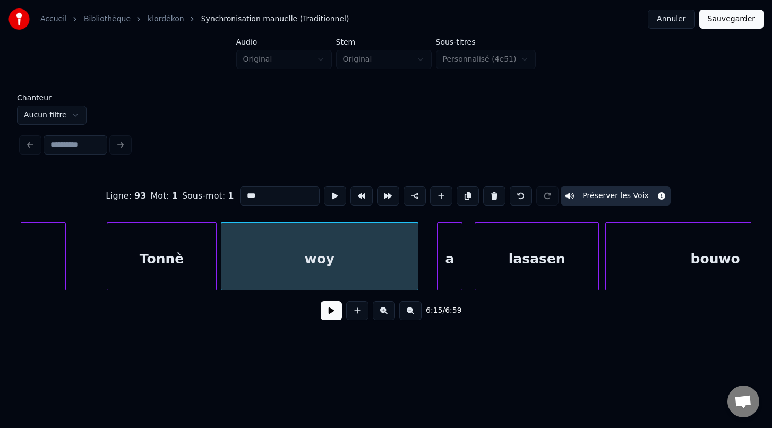
click at [449, 279] on div "a" at bounding box center [450, 259] width 24 height 72
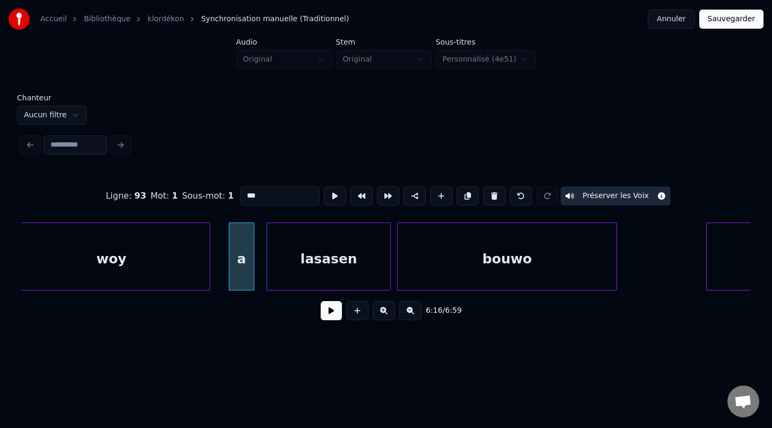
scroll to position [0, 59883]
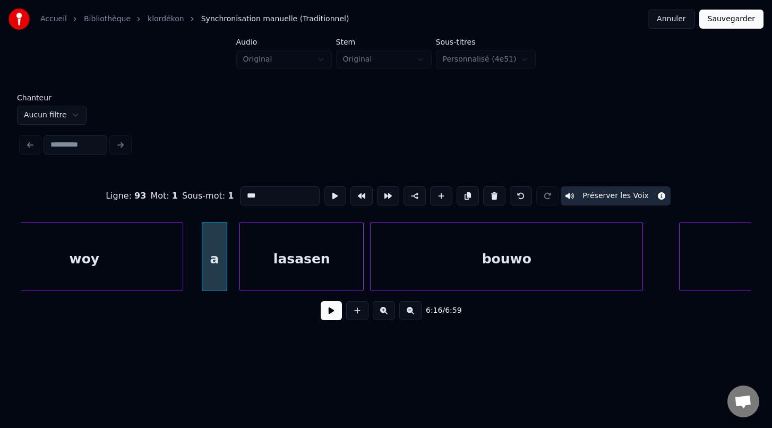
click at [642, 280] on div at bounding box center [640, 256] width 3 height 67
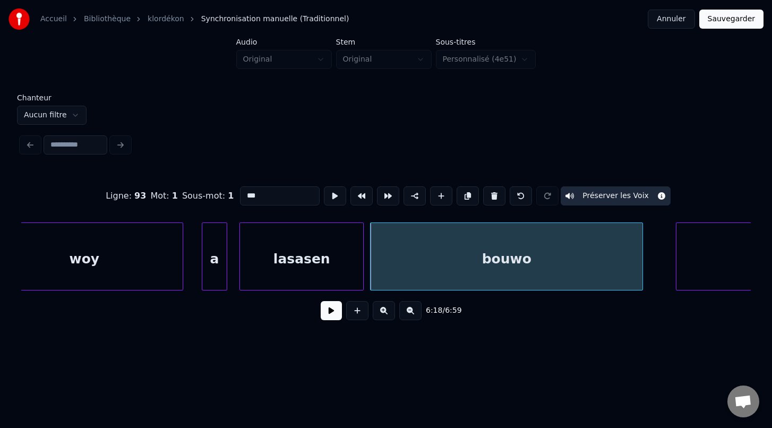
scroll to position [0, 60010]
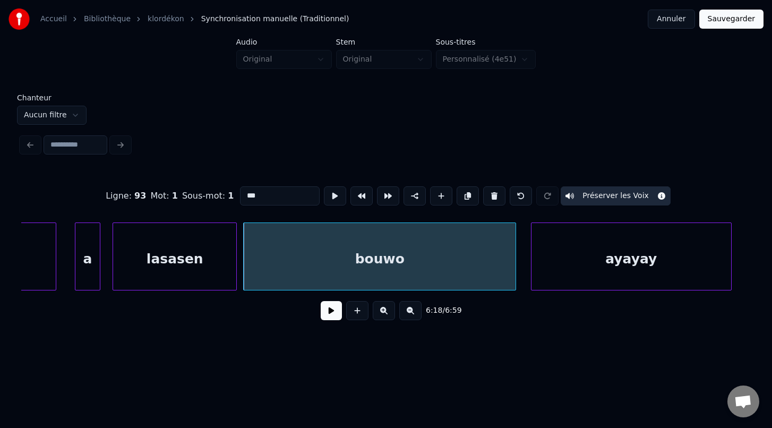
click at [658, 275] on div "ayayay" at bounding box center [631, 257] width 201 height 68
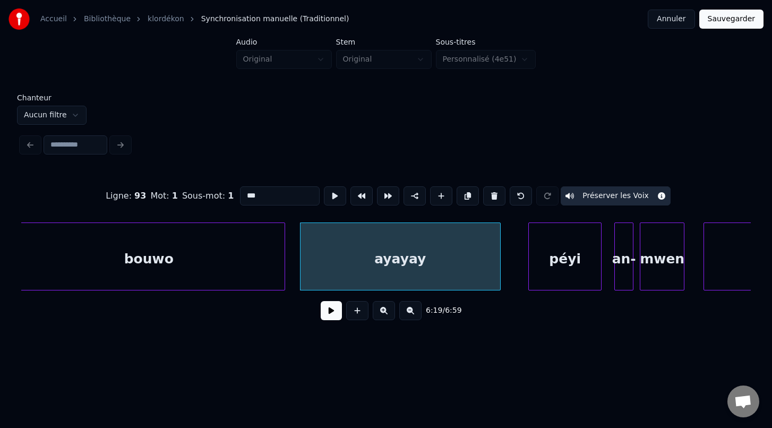
scroll to position [0, 60331]
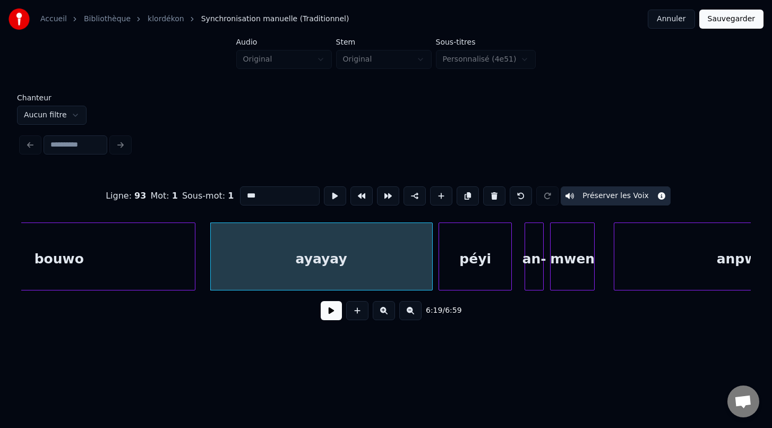
click at [430, 280] on div at bounding box center [430, 256] width 3 height 67
click at [528, 281] on div "an-" at bounding box center [531, 259] width 18 height 72
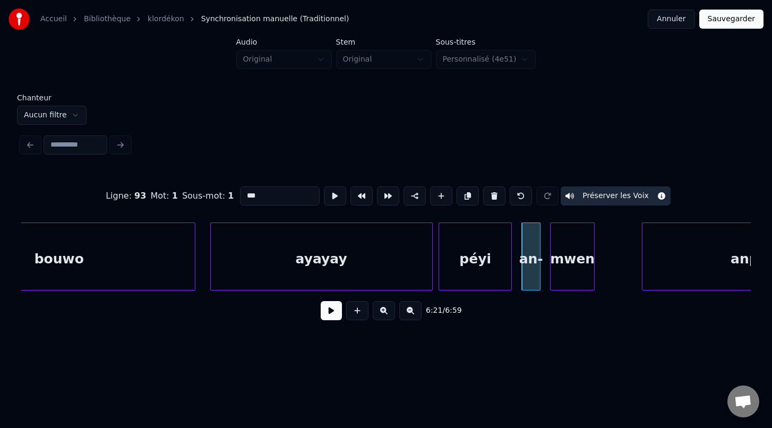
click at [644, 288] on div at bounding box center [644, 256] width 3 height 67
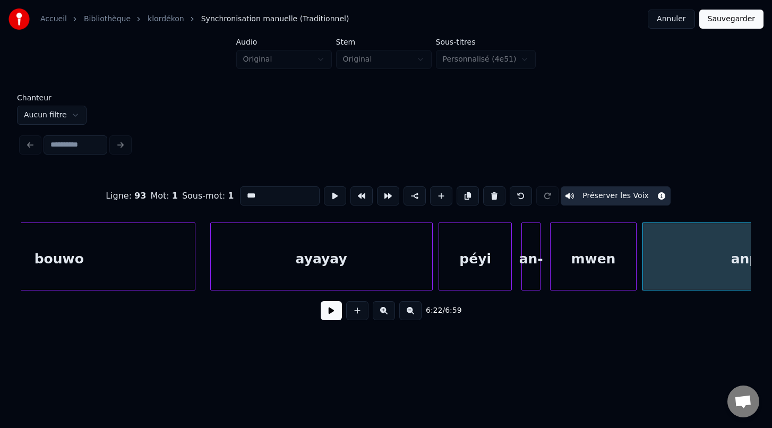
click at [635, 289] on div at bounding box center [634, 256] width 3 height 67
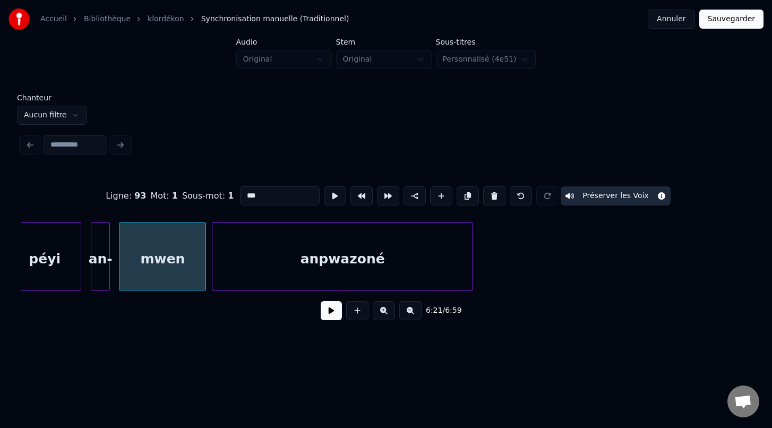
scroll to position [0, 60775]
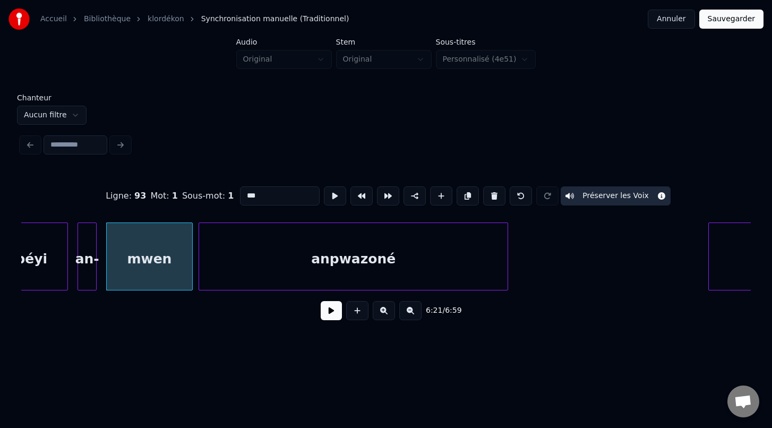
click at [507, 277] on div at bounding box center [506, 256] width 3 height 67
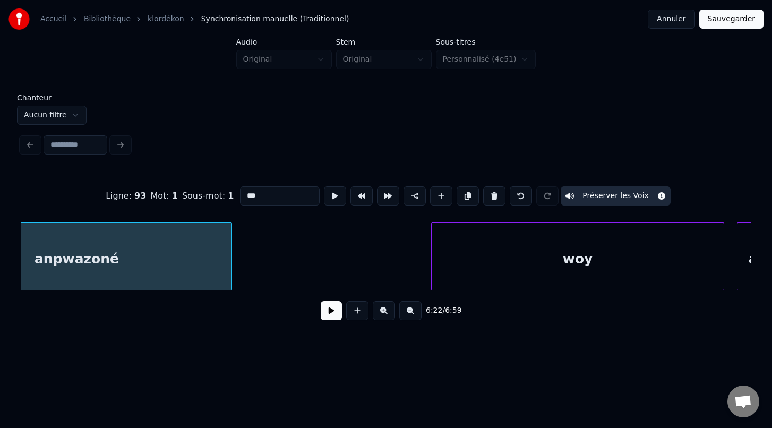
scroll to position [0, 61069]
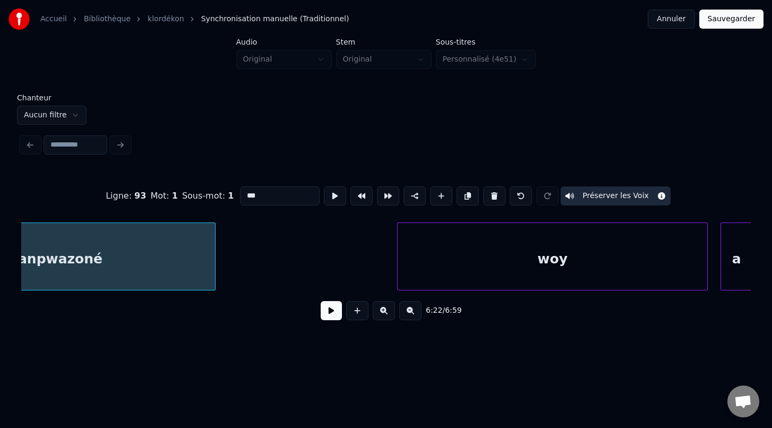
click at [398, 260] on div at bounding box center [399, 256] width 3 height 67
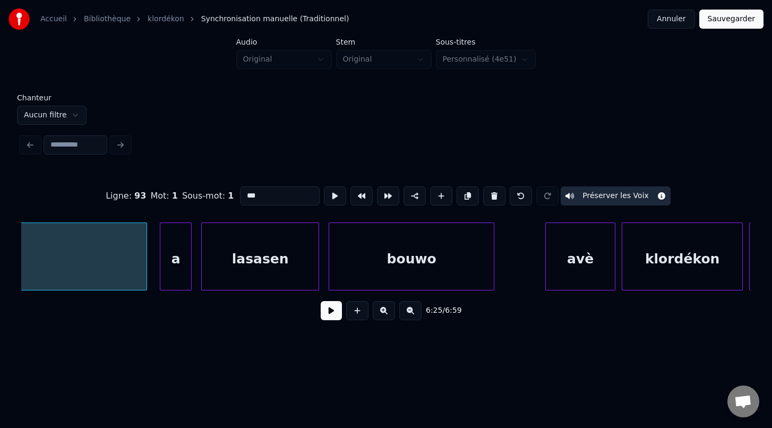
scroll to position [0, 61633]
click at [515, 263] on div at bounding box center [514, 256] width 3 height 67
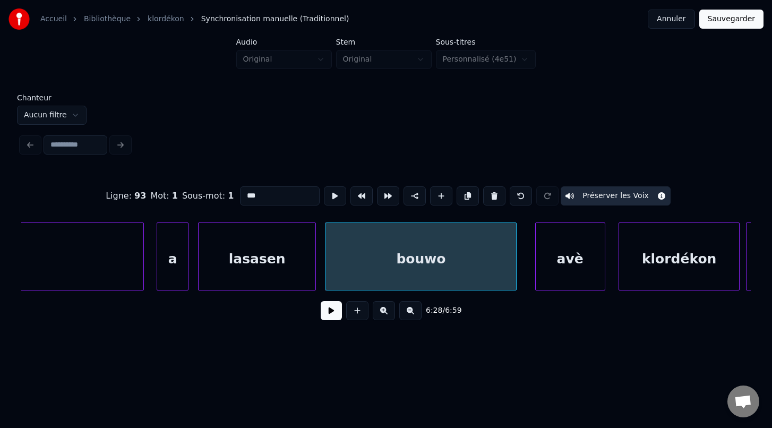
click at [557, 270] on div "avè" at bounding box center [570, 259] width 69 height 72
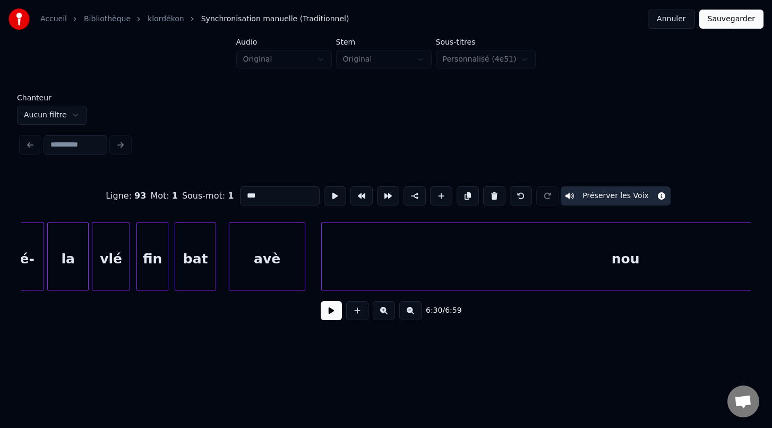
scroll to position [0, 62515]
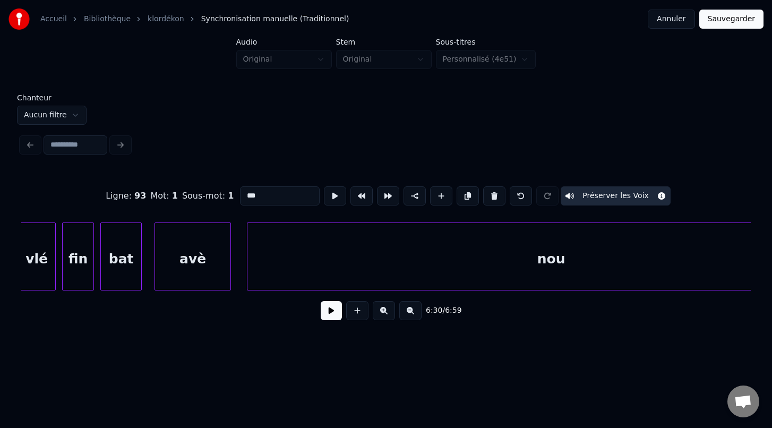
click at [285, 262] on div "nou" at bounding box center [552, 259] width 608 height 72
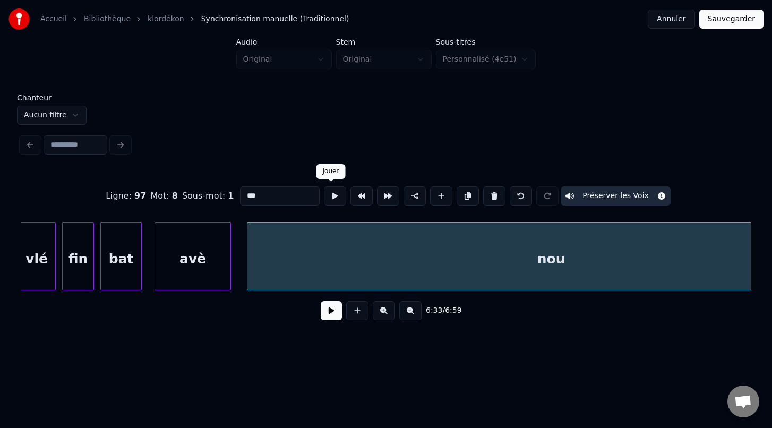
click at [334, 201] on button at bounding box center [335, 195] width 22 height 19
click at [334, 203] on button at bounding box center [335, 195] width 22 height 19
click at [176, 238] on div "avè" at bounding box center [192, 259] width 75 height 72
type input "***"
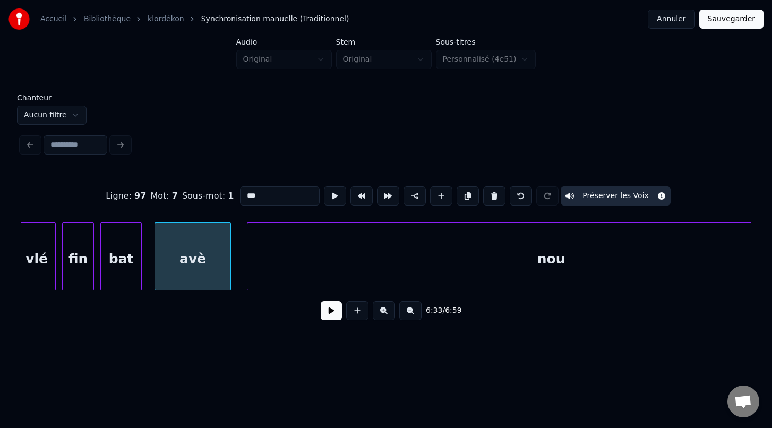
click at [331, 198] on button at bounding box center [335, 195] width 22 height 19
click at [185, 253] on div at bounding box center [185, 256] width 3 height 67
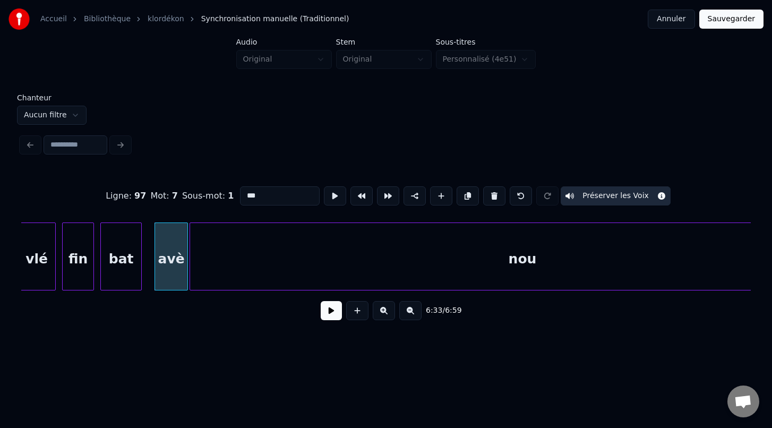
click at [190, 250] on div at bounding box center [191, 256] width 3 height 67
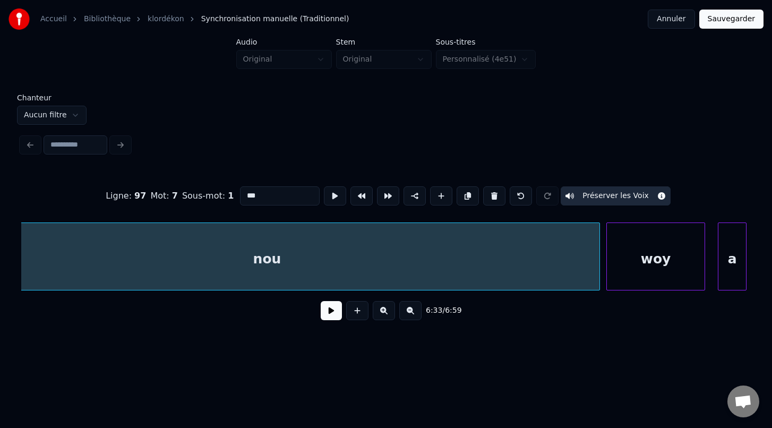
scroll to position [0, 62778]
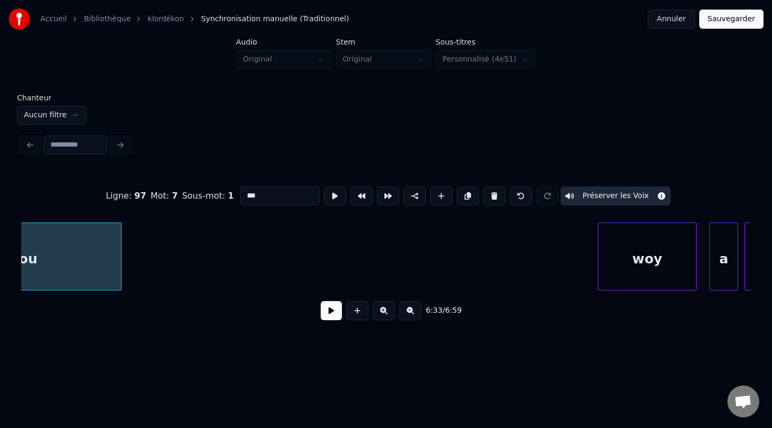
click at [120, 110] on div "Chanteur Aucun filtre Ligne : 97 Mot : 7 Sous-mot : 1 *** Préserver les Voix 6:…" at bounding box center [386, 214] width 738 height 241
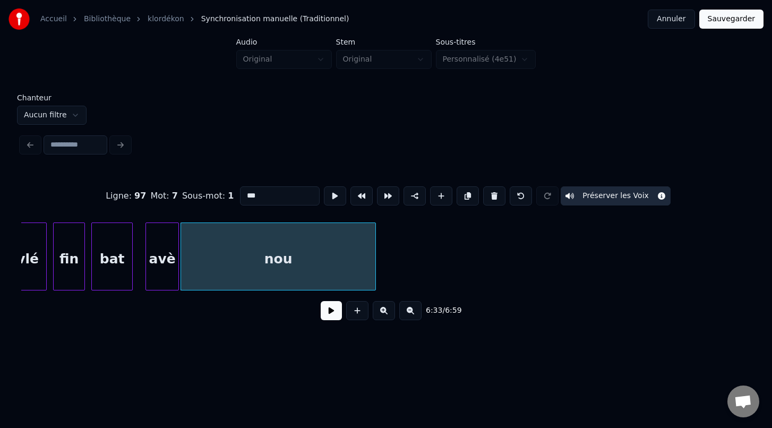
scroll to position [0, 62522]
click at [178, 268] on div at bounding box center [178, 256] width 3 height 67
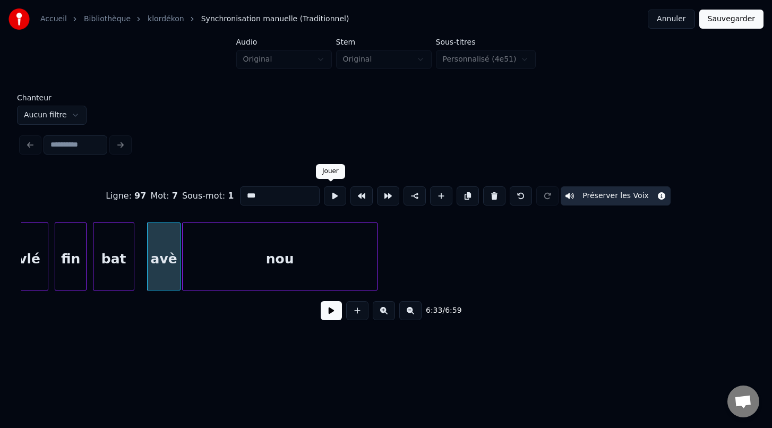
click at [333, 195] on button at bounding box center [335, 195] width 22 height 19
click at [329, 314] on button at bounding box center [331, 310] width 21 height 19
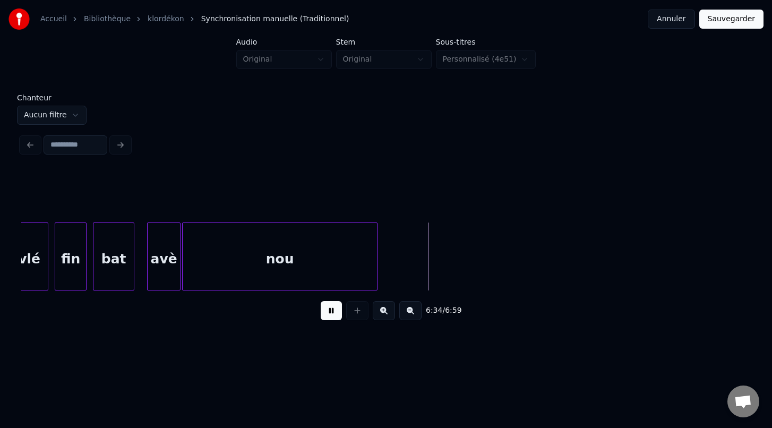
click at [329, 314] on button at bounding box center [331, 310] width 21 height 19
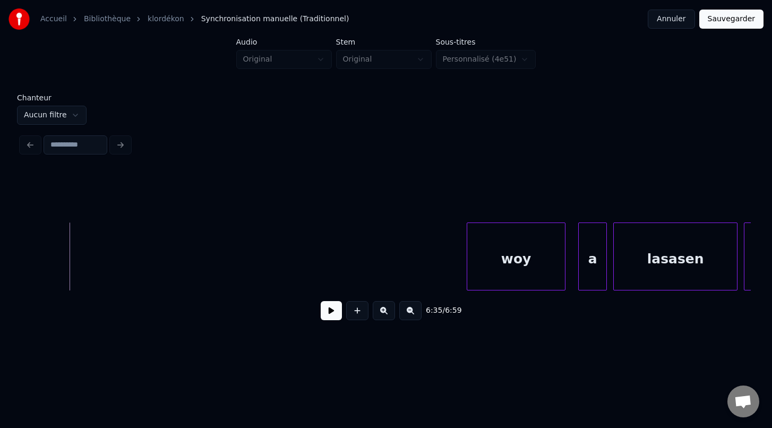
scroll to position [0, 62935]
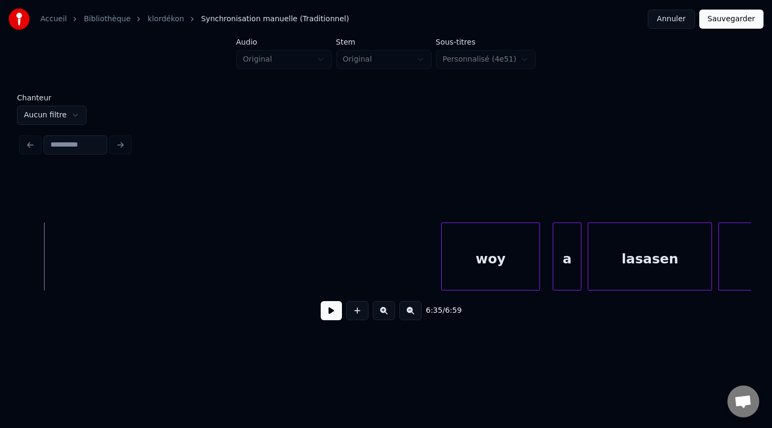
click at [472, 267] on div "woy" at bounding box center [491, 259] width 98 height 72
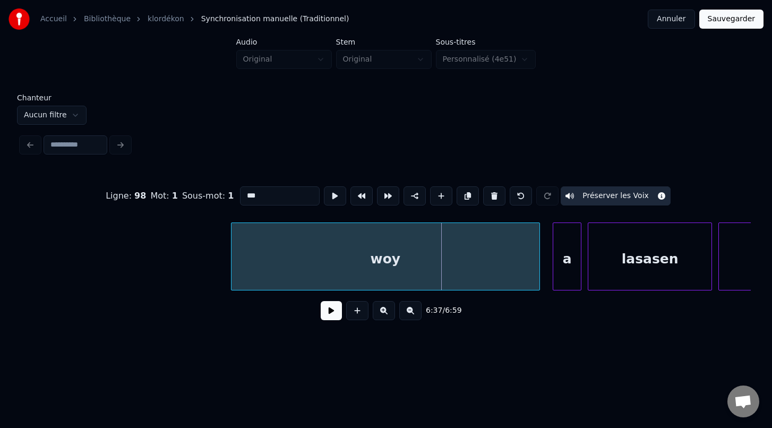
click at [232, 204] on div "Ligne : 98 Mot : 1 Sous-mot : 1 *** Préserver les Voix 6:37 / 6:59" at bounding box center [386, 249] width 730 height 161
click at [333, 308] on button at bounding box center [331, 310] width 21 height 19
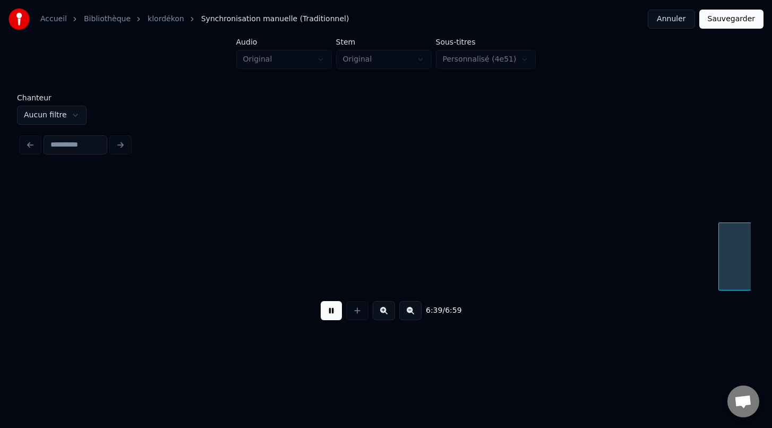
scroll to position [0, 63667]
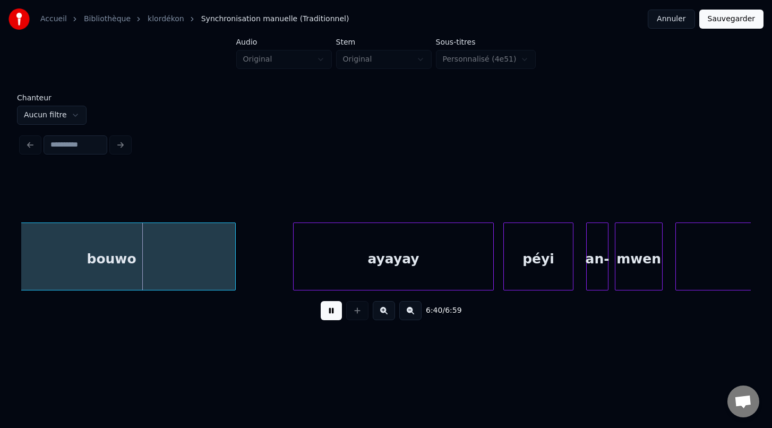
click at [333, 308] on button at bounding box center [331, 310] width 21 height 19
click at [261, 272] on div at bounding box center [259, 256] width 3 height 67
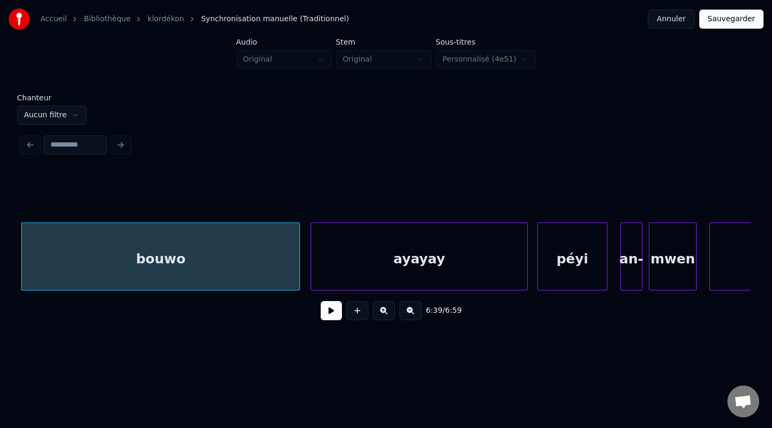
click at [311, 269] on div at bounding box center [312, 256] width 3 height 67
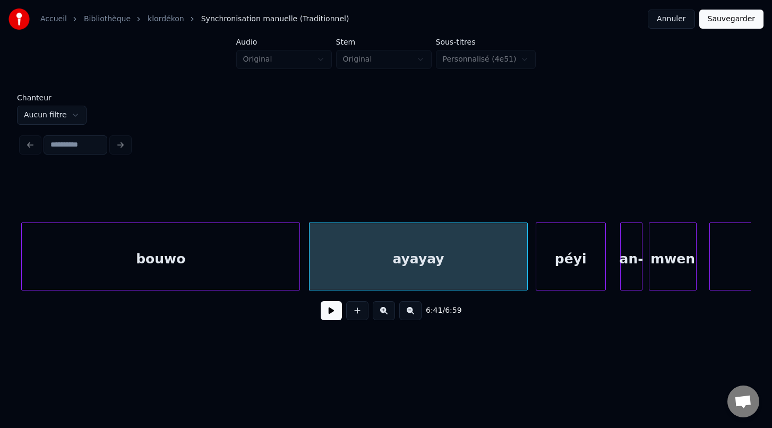
click at [550, 283] on div "péyi" at bounding box center [570, 259] width 69 height 72
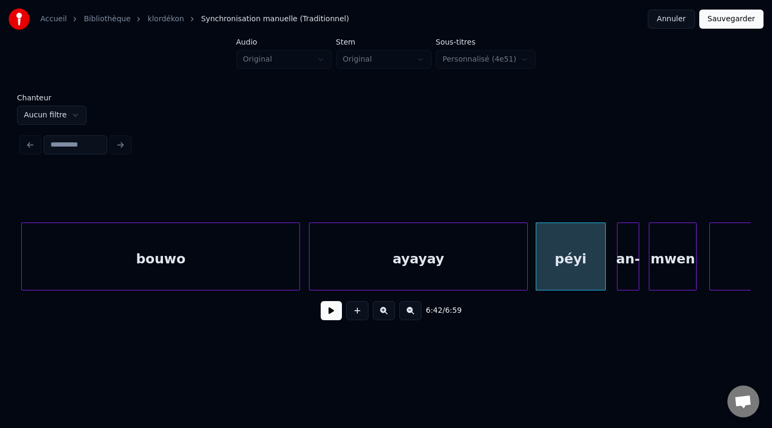
click at [621, 280] on div "an-" at bounding box center [628, 259] width 21 height 72
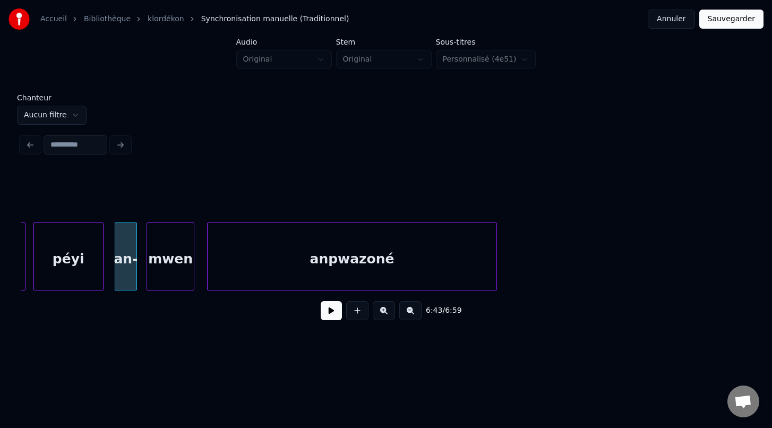
scroll to position [0, 64167]
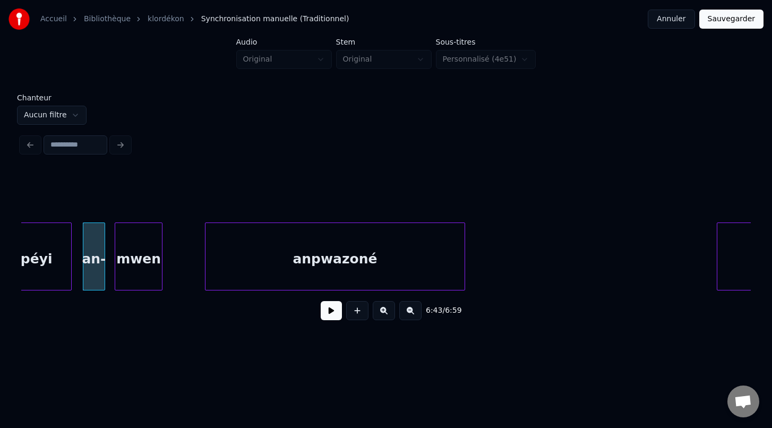
click at [207, 276] on div at bounding box center [207, 256] width 3 height 67
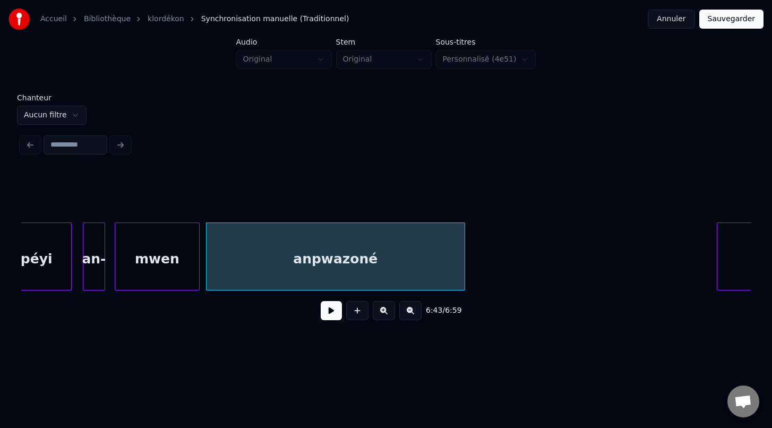
click at [198, 271] on div at bounding box center [197, 256] width 3 height 67
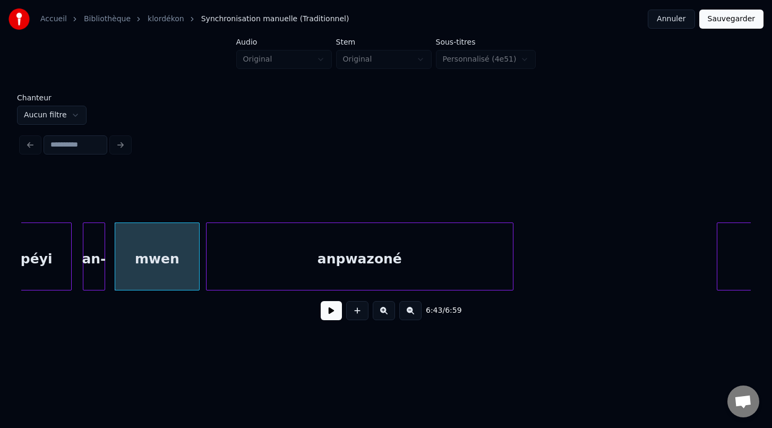
click at [512, 281] on div at bounding box center [511, 256] width 3 height 67
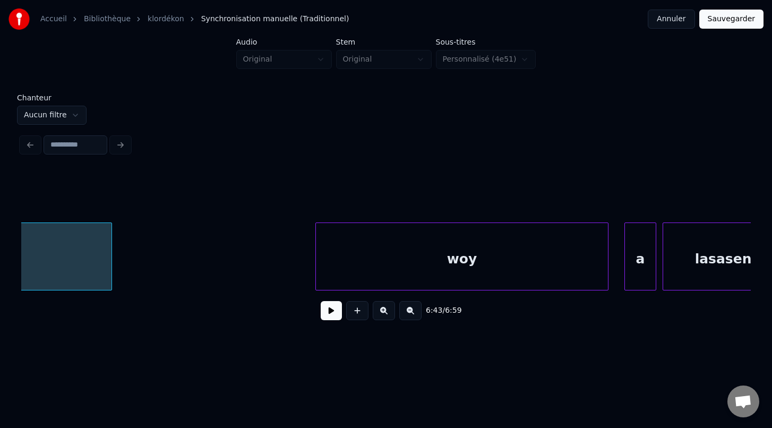
scroll to position [0, 64622]
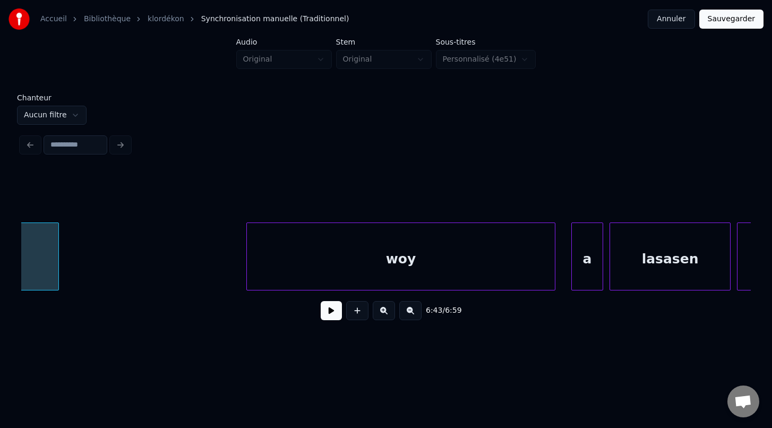
click at [248, 272] on div at bounding box center [248, 256] width 3 height 67
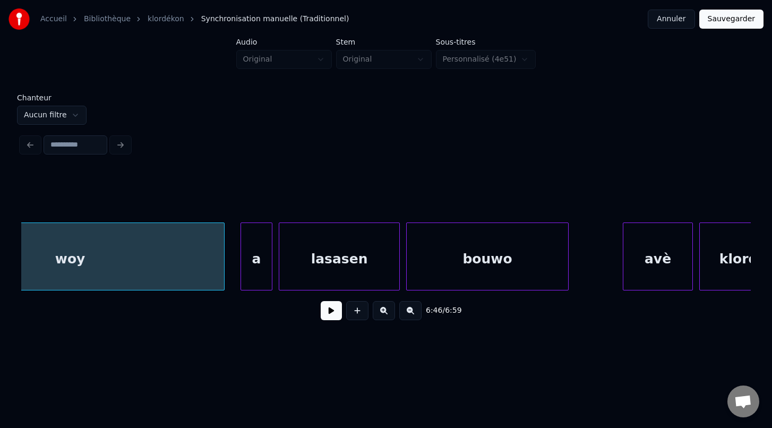
scroll to position [0, 64969]
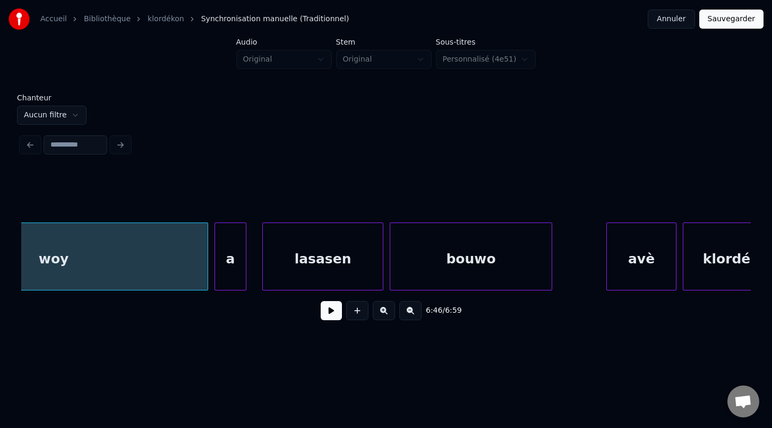
click at [233, 267] on div "a" at bounding box center [230, 259] width 31 height 72
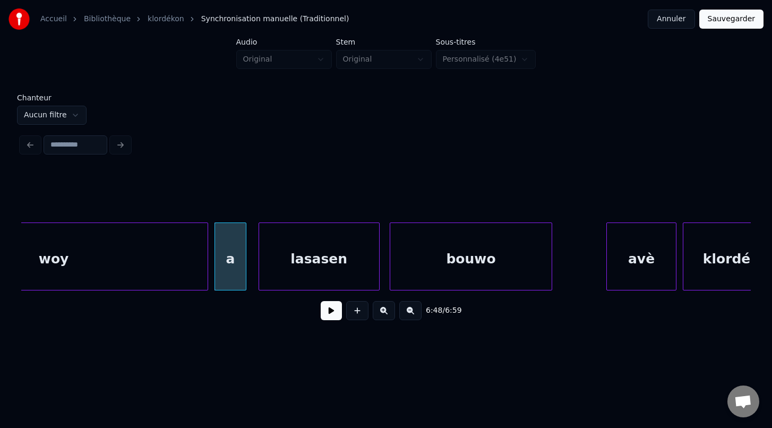
click at [280, 270] on div "lasasen" at bounding box center [319, 259] width 120 height 72
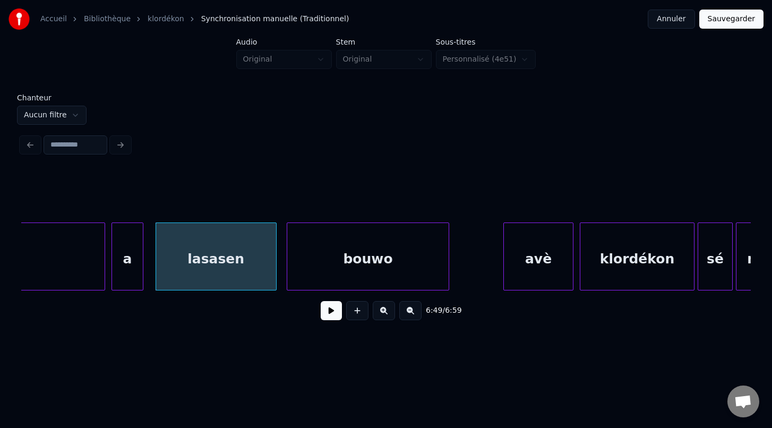
scroll to position [0, 65086]
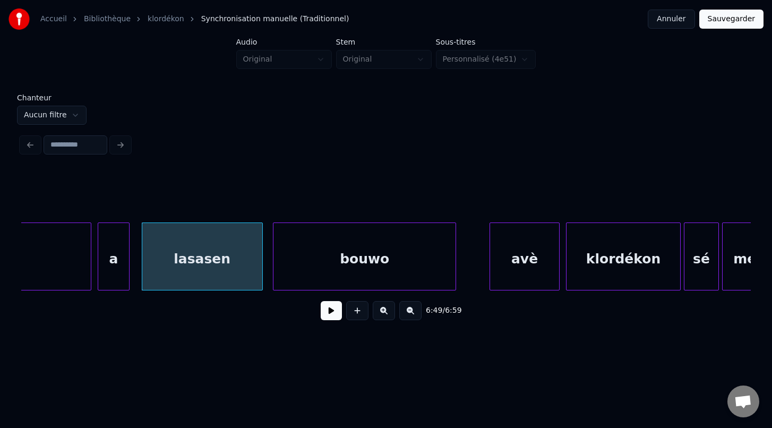
click at [455, 286] on div at bounding box center [454, 256] width 3 height 67
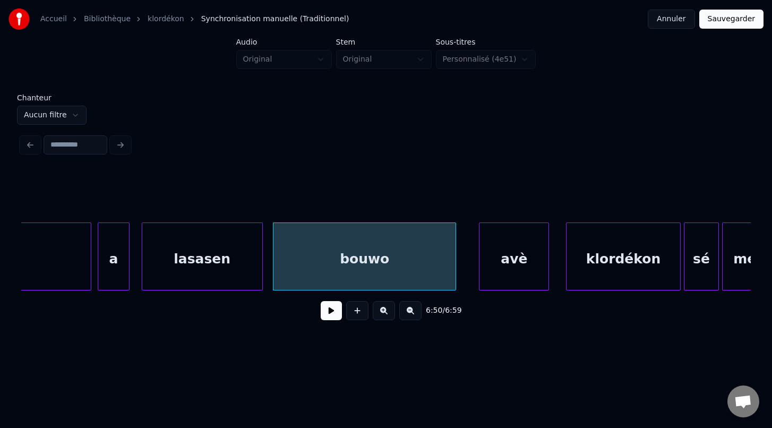
click at [511, 279] on div "avè" at bounding box center [514, 259] width 69 height 72
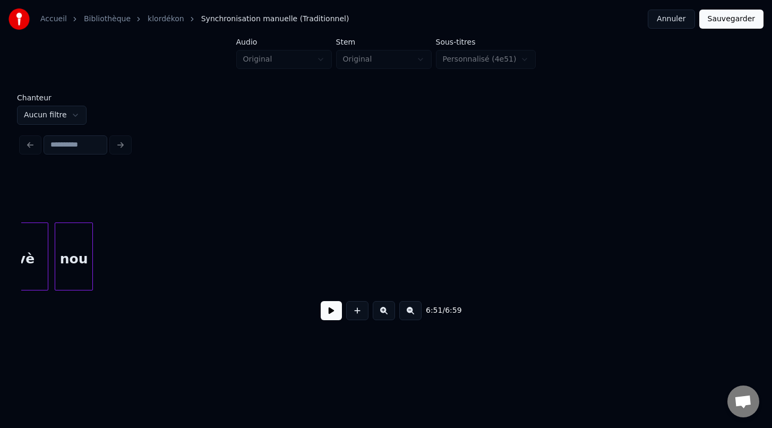
scroll to position [0, 66112]
click at [735, 20] on button "Sauvegarder" at bounding box center [731, 19] width 64 height 19
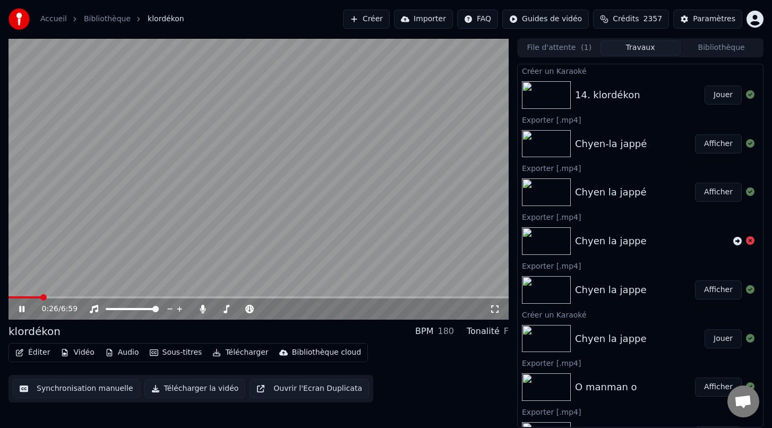
click at [184, 387] on button "Télécharger la vidéo" at bounding box center [194, 388] width 101 height 19
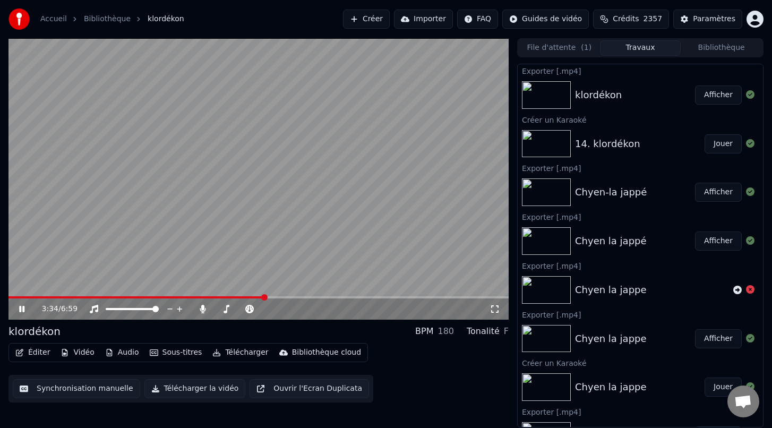
click at [259, 298] on span at bounding box center [136, 297] width 256 height 2
click at [252, 297] on span at bounding box center [133, 297] width 251 height 2
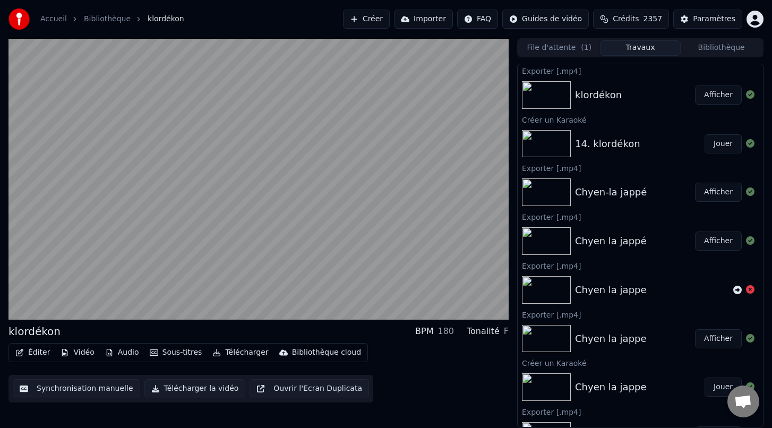
click at [58, 391] on button "Synchronisation manuelle" at bounding box center [76, 388] width 127 height 19
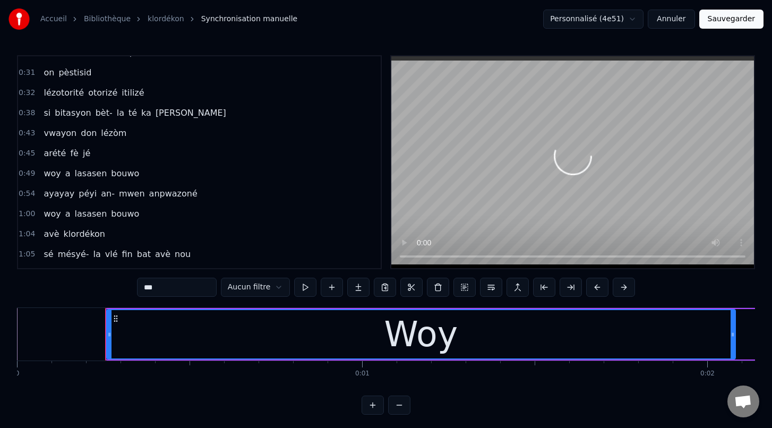
scroll to position [137, 0]
click at [118, 193] on span "mwen" at bounding box center [132, 192] width 28 height 12
type input "****"
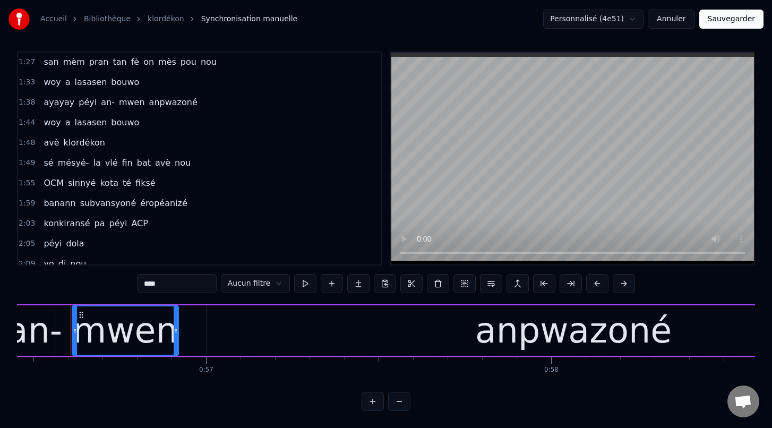
scroll to position [429, 0]
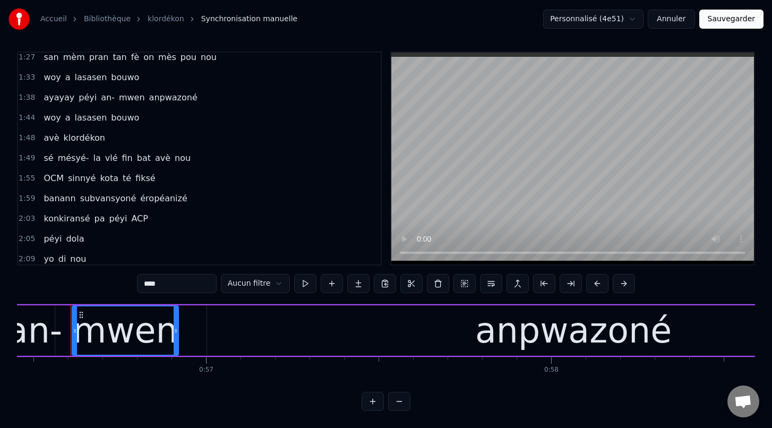
click at [724, 16] on button "Sauvegarder" at bounding box center [731, 19] width 64 height 19
